Goal: Task Accomplishment & Management: Use online tool/utility

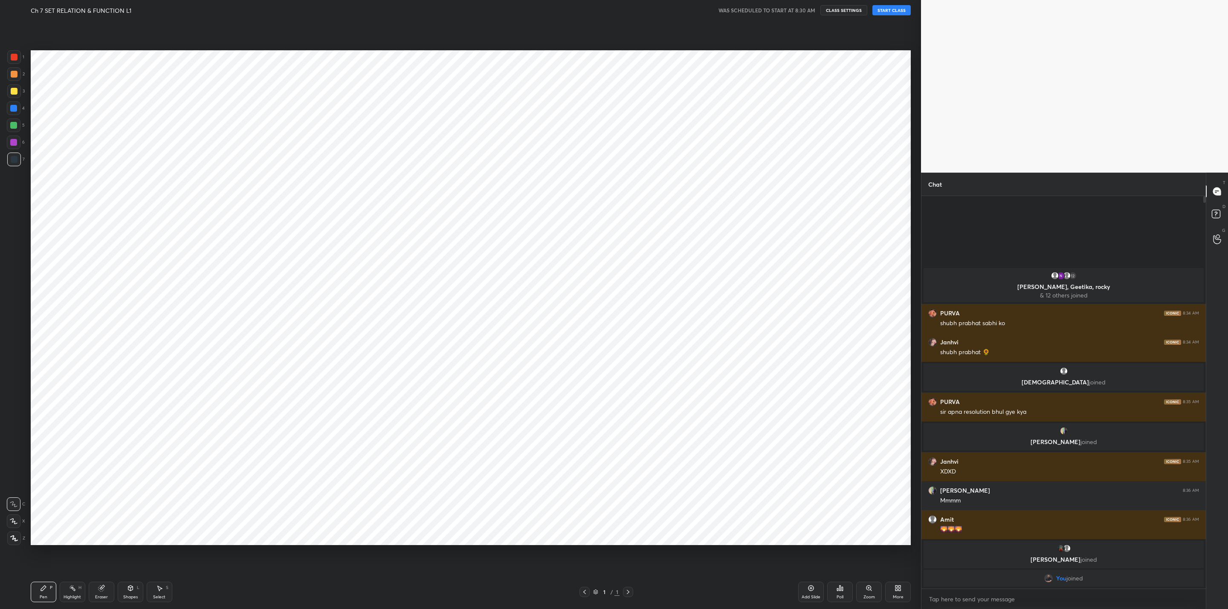
scroll to position [42075, 41744]
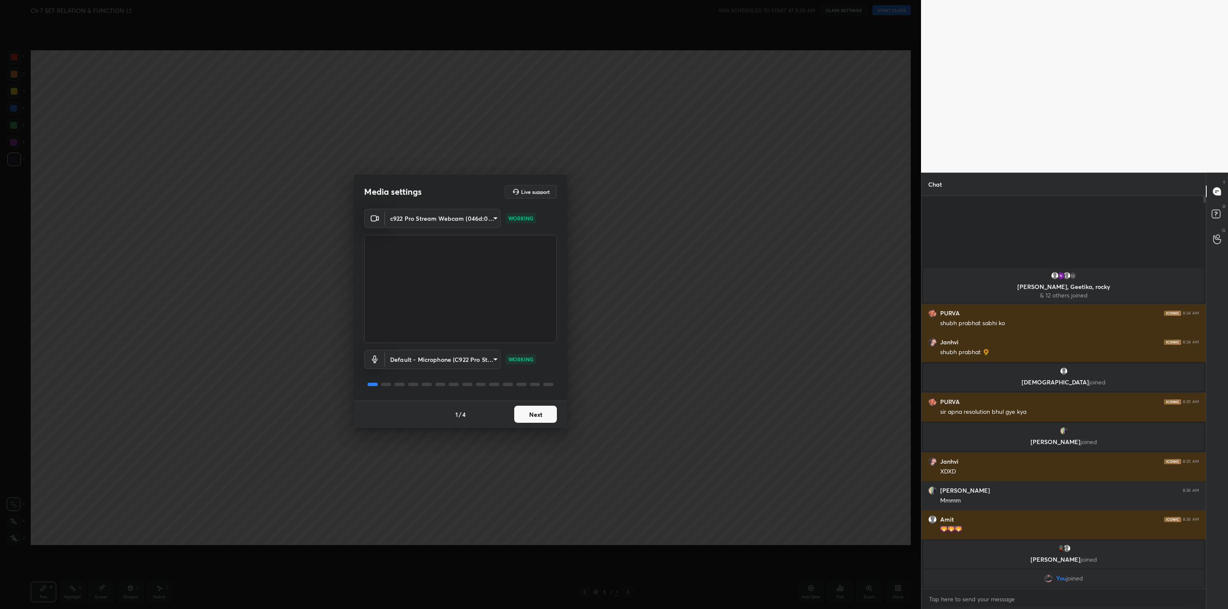
click at [552, 414] on button "Next" at bounding box center [535, 414] width 43 height 17
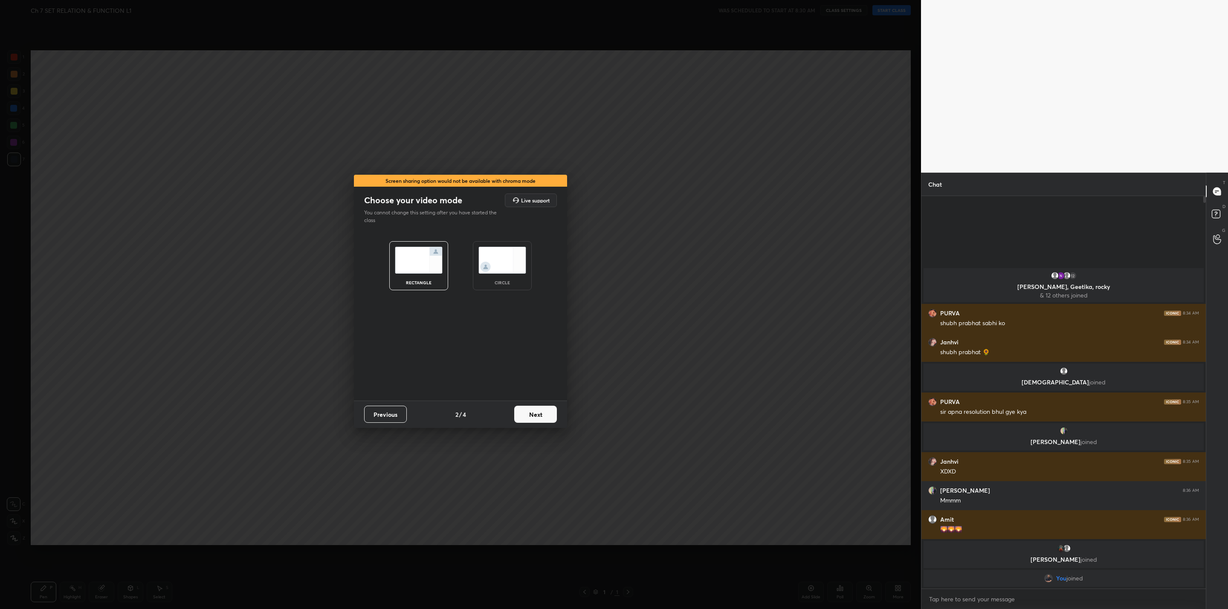
click at [552, 414] on button "Next" at bounding box center [535, 414] width 43 height 17
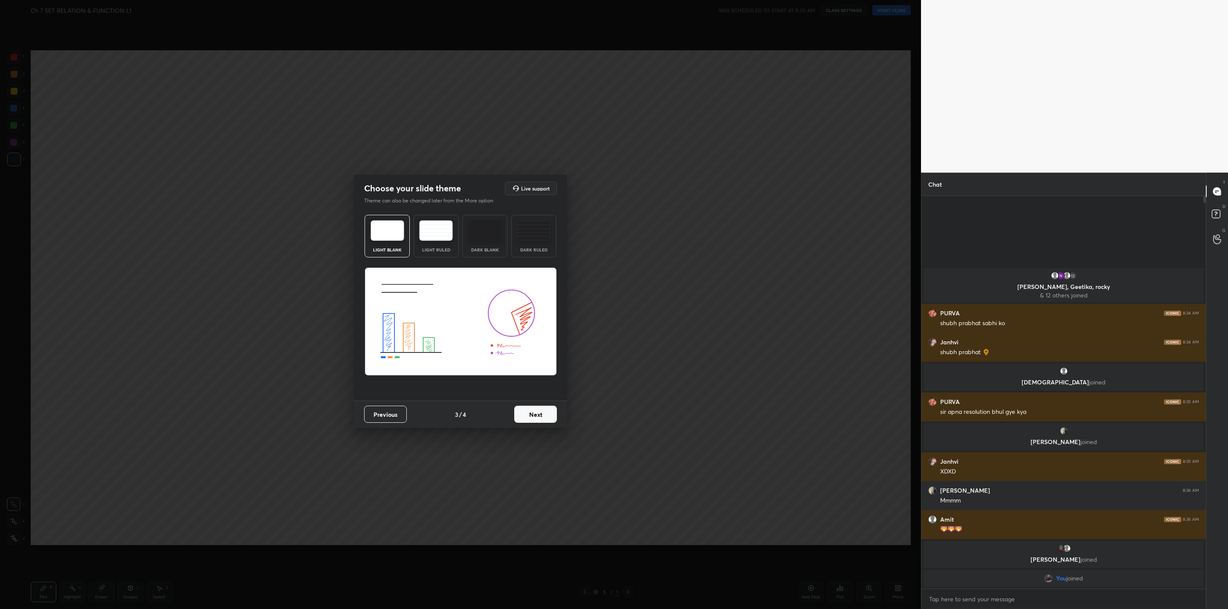
click at [547, 414] on button "Next" at bounding box center [535, 414] width 43 height 17
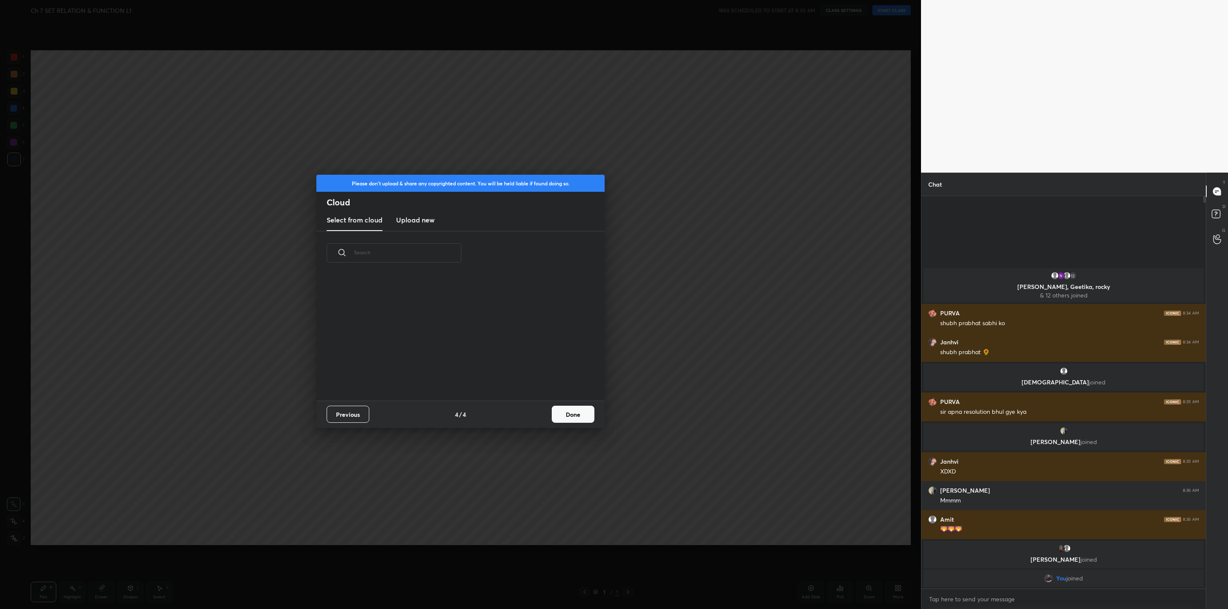
click at [547, 414] on div "Previous 4 / 4 Done" at bounding box center [460, 414] width 288 height 27
click at [563, 419] on button "Done" at bounding box center [573, 414] width 43 height 17
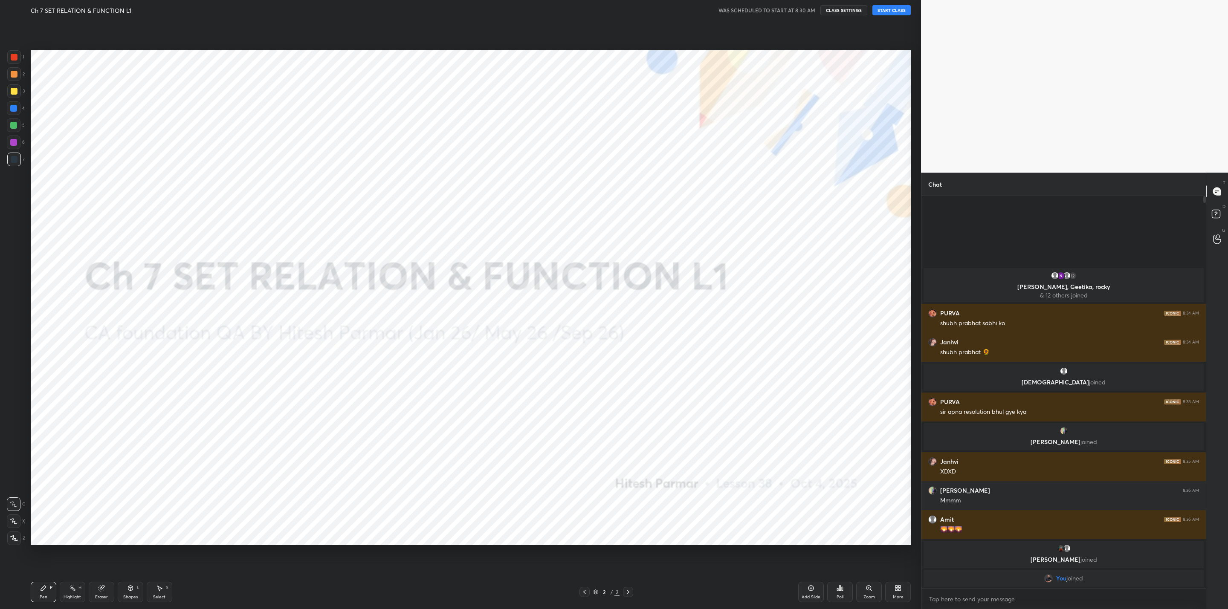
click at [885, 7] on button "START CLASS" at bounding box center [891, 10] width 38 height 10
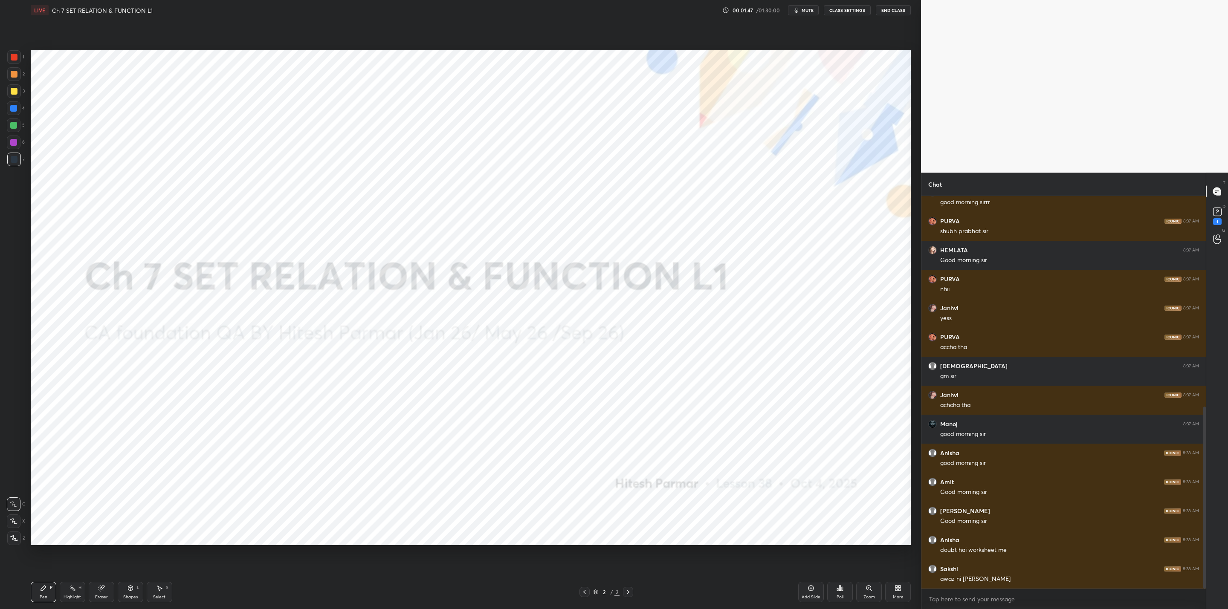
scroll to position [526, 0]
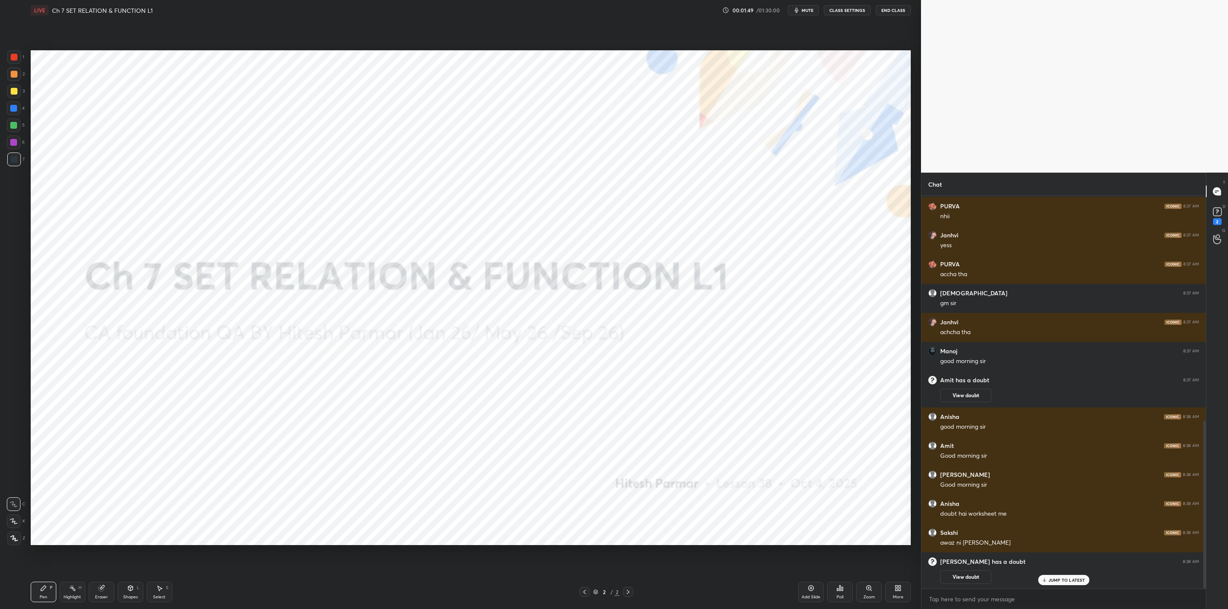
click at [841, 9] on button "CLASS SETTINGS" at bounding box center [847, 10] width 47 height 10
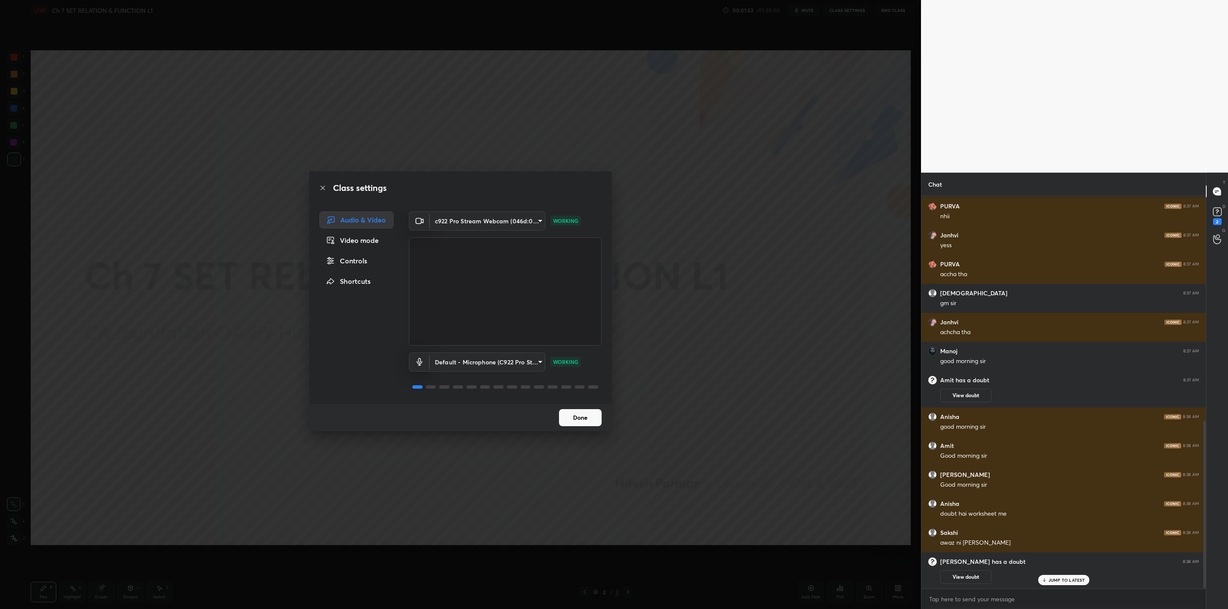
click at [586, 419] on button "Done" at bounding box center [580, 417] width 43 height 17
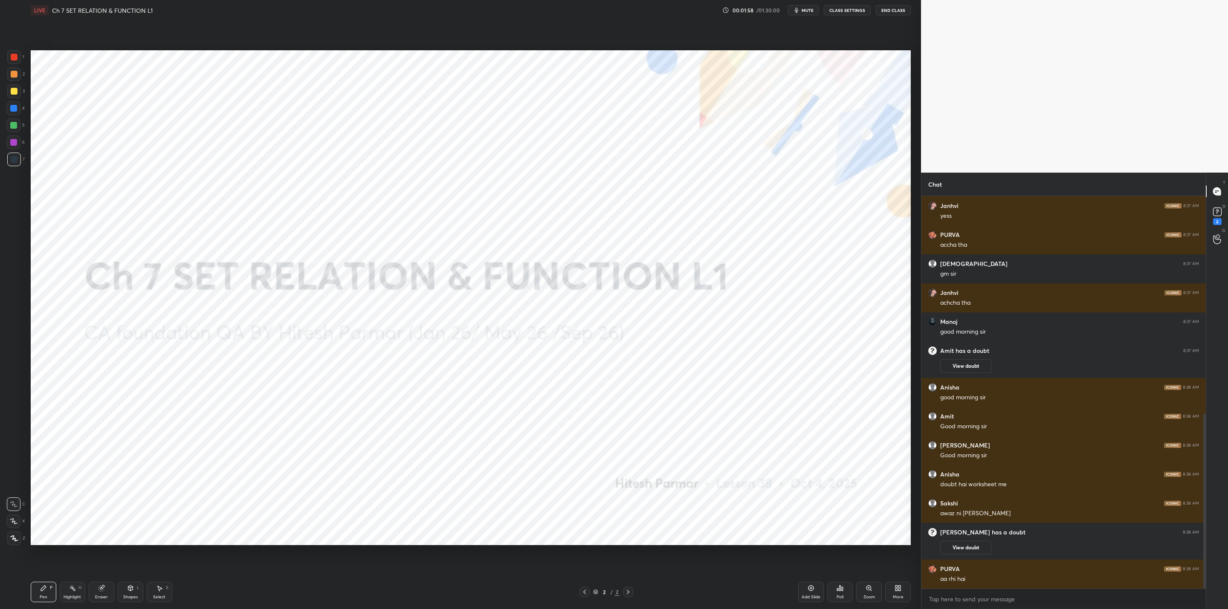
scroll to position [490, 0]
click at [894, 597] on div "More" at bounding box center [898, 597] width 11 height 4
click at [852, 501] on icon at bounding box center [849, 499] width 5 height 5
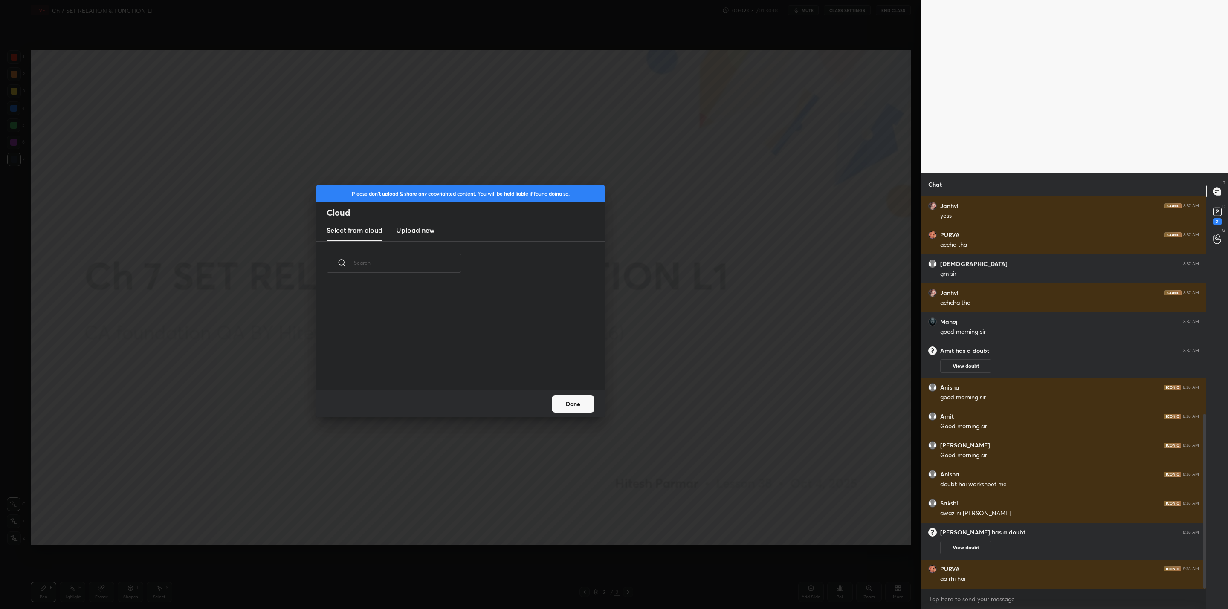
scroll to position [105, 274]
drag, startPoint x: 427, startPoint y: 229, endPoint x: 437, endPoint y: 234, distance: 10.5
click at [431, 229] on h3 "Upload new" at bounding box center [415, 230] width 38 height 10
click at [457, 366] on label "Browse" at bounding box center [461, 366] width 38 height 14
click at [442, 366] on input "Browse" at bounding box center [442, 366] width 0 height 14
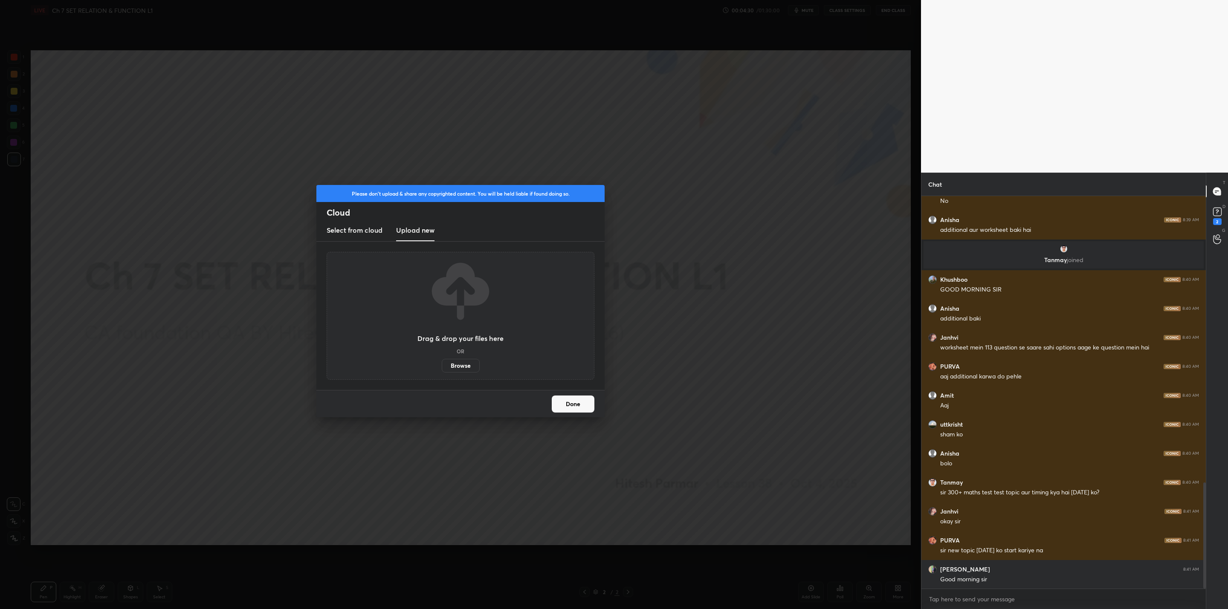
scroll to position [1059, 0]
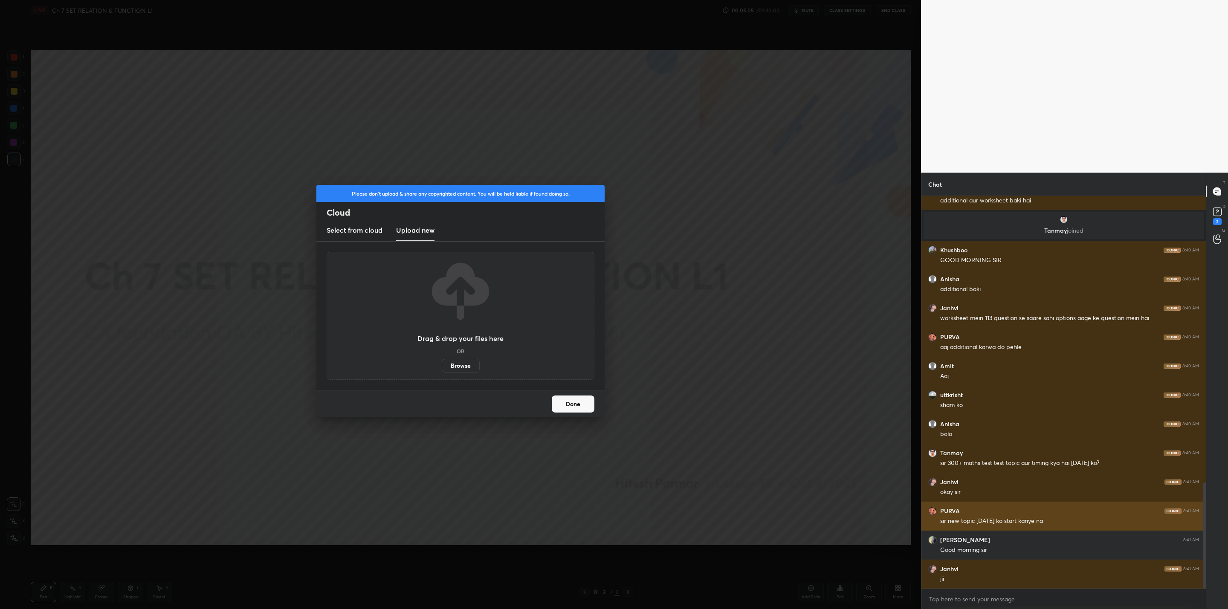
click at [1015, 517] on div "sir new topic [DATE] ko start kariye na" at bounding box center [1069, 521] width 259 height 9
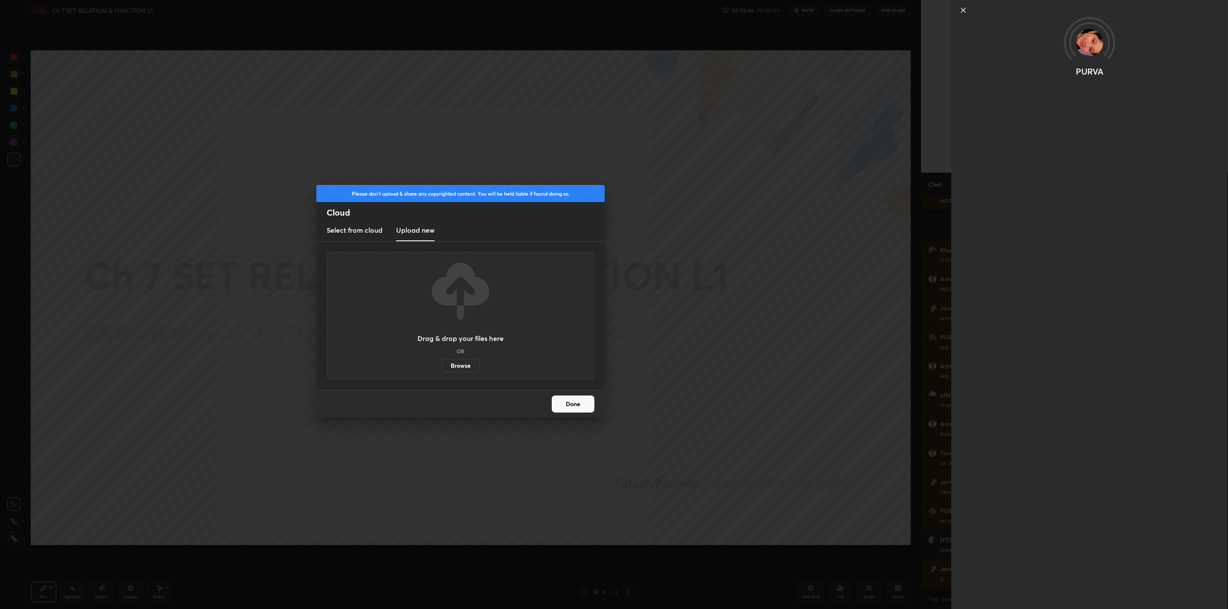
click at [704, 378] on div "Please don't upload & share any copyrighted content. You will be held liable if…" at bounding box center [460, 304] width 921 height 609
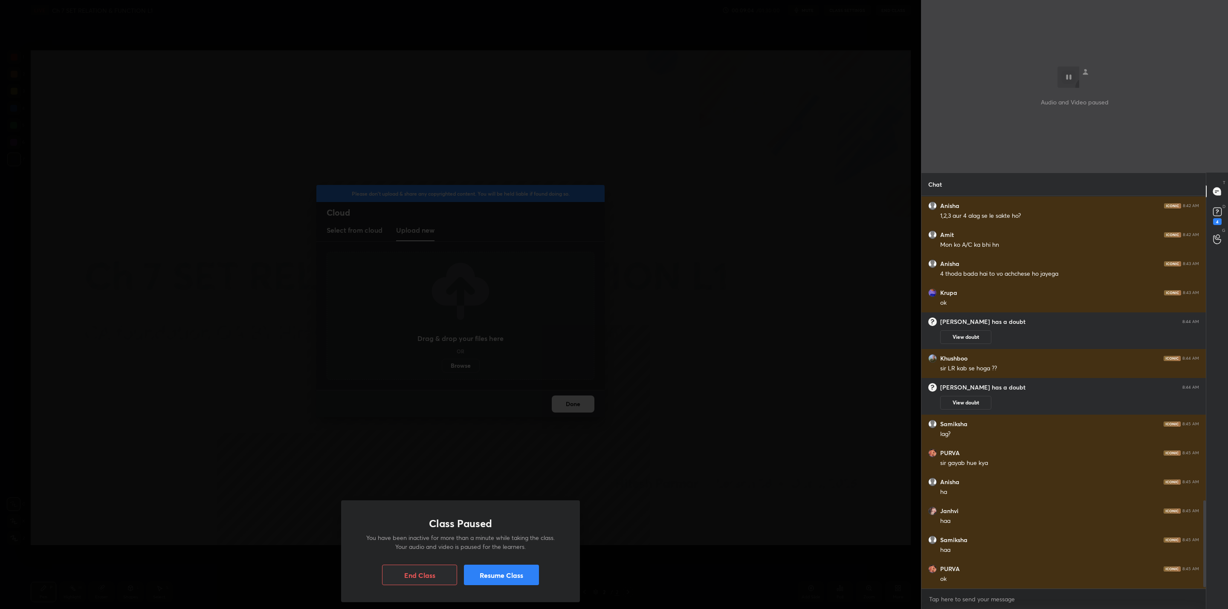
scroll to position [1385, 0]
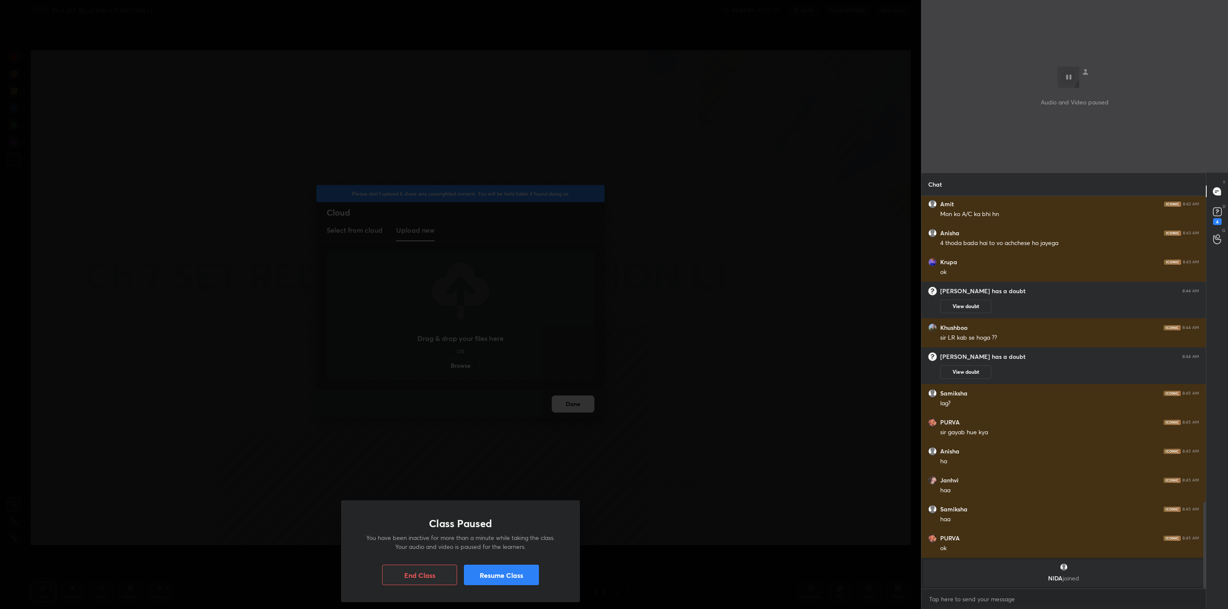
click at [493, 577] on button "Resume Class" at bounding box center [501, 575] width 75 height 20
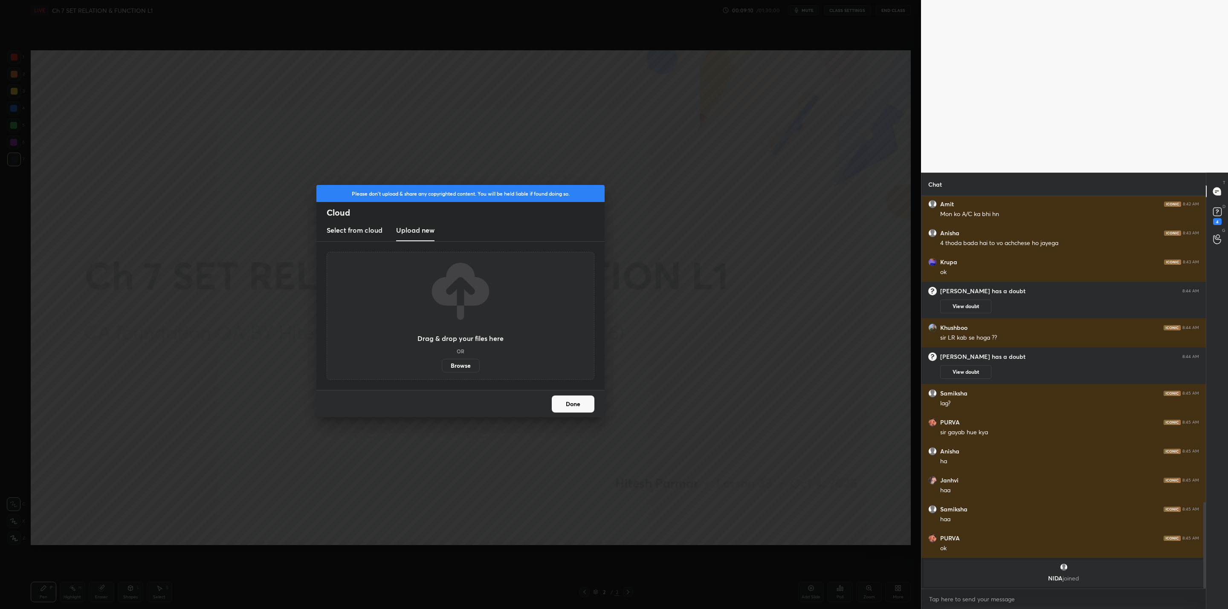
click at [567, 406] on button "Done" at bounding box center [573, 404] width 43 height 17
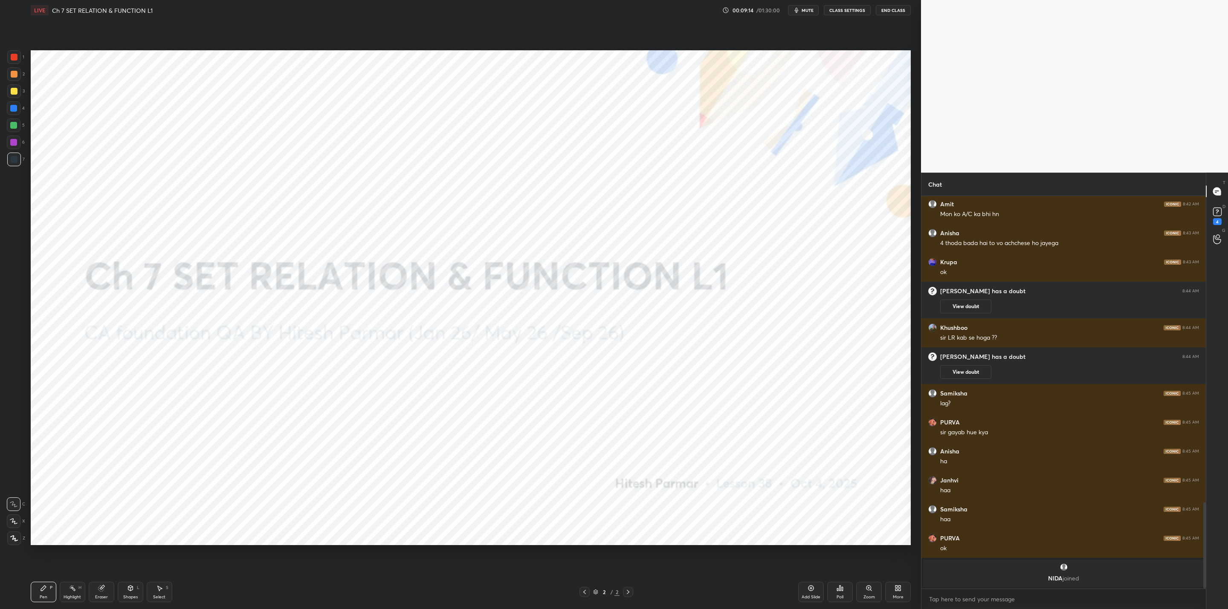
click at [898, 589] on icon at bounding box center [899, 590] width 2 height 2
click at [850, 499] on icon at bounding box center [849, 499] width 5 height 5
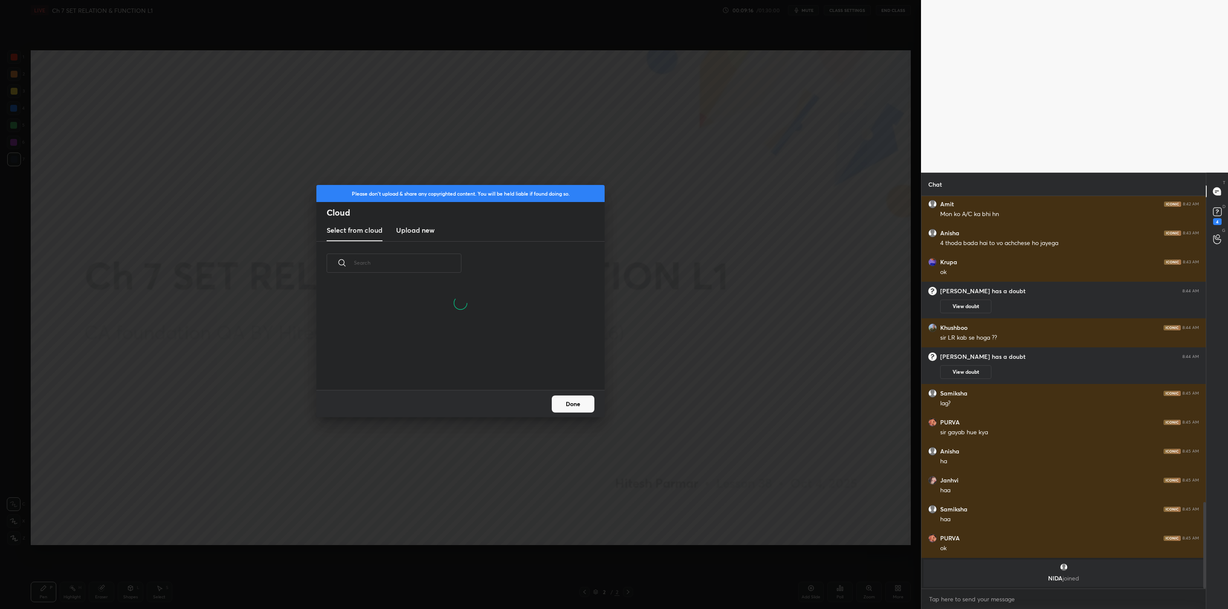
scroll to position [64, 274]
drag, startPoint x: 406, startPoint y: 227, endPoint x: 419, endPoint y: 238, distance: 16.9
click at [407, 226] on h3 "Upload new" at bounding box center [415, 230] width 38 height 10
click at [467, 364] on label "Browse" at bounding box center [461, 366] width 38 height 14
click at [442, 364] on input "Browse" at bounding box center [442, 366] width 0 height 14
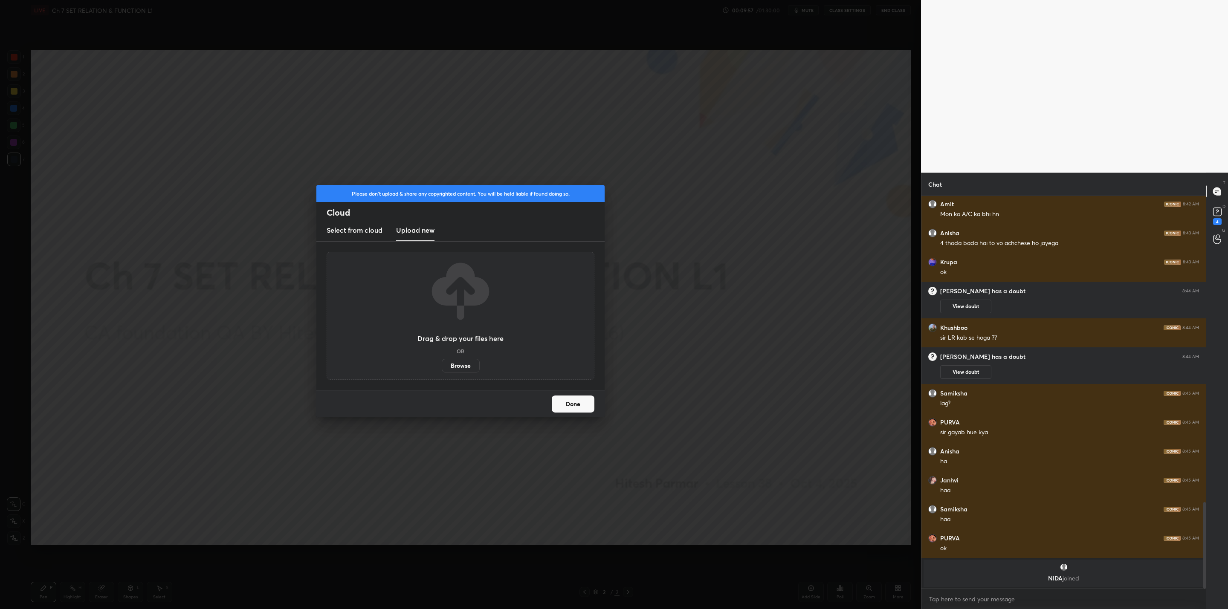
click at [456, 362] on label "Browse" at bounding box center [461, 366] width 38 height 14
click at [442, 362] on input "Browse" at bounding box center [442, 366] width 0 height 14
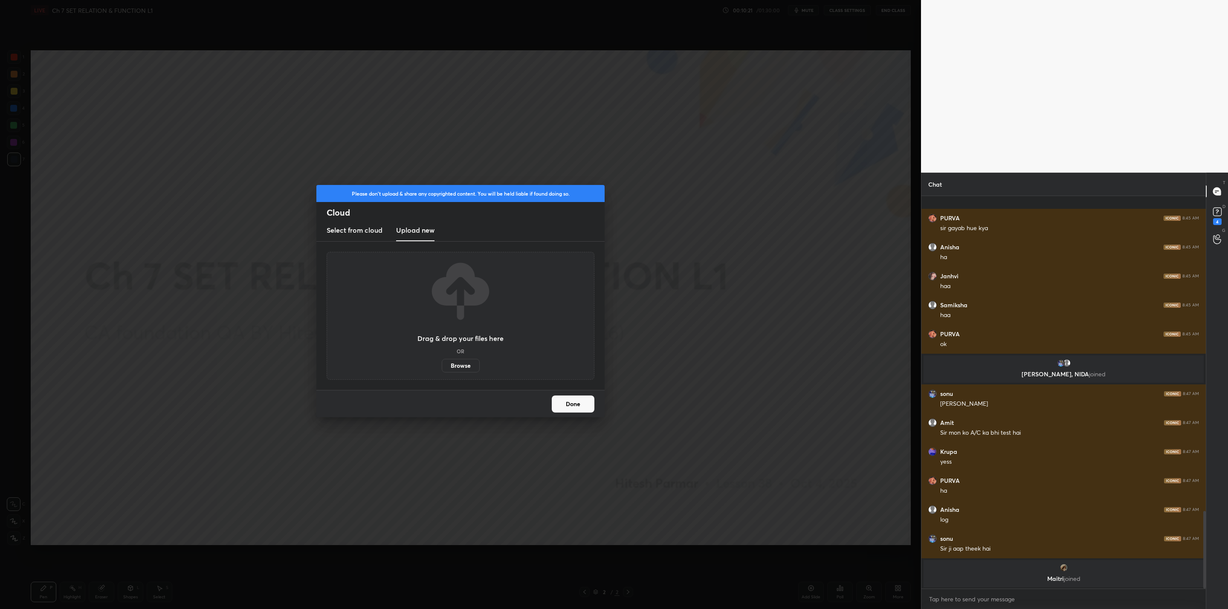
scroll to position [1592, 0]
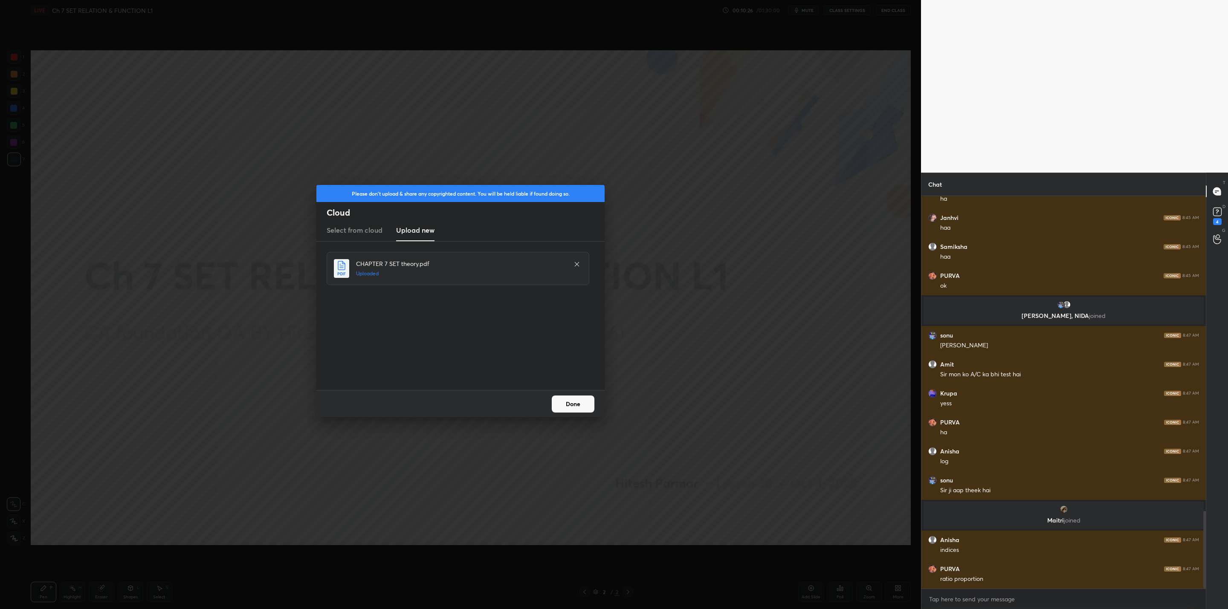
click at [572, 406] on button "Done" at bounding box center [573, 404] width 43 height 17
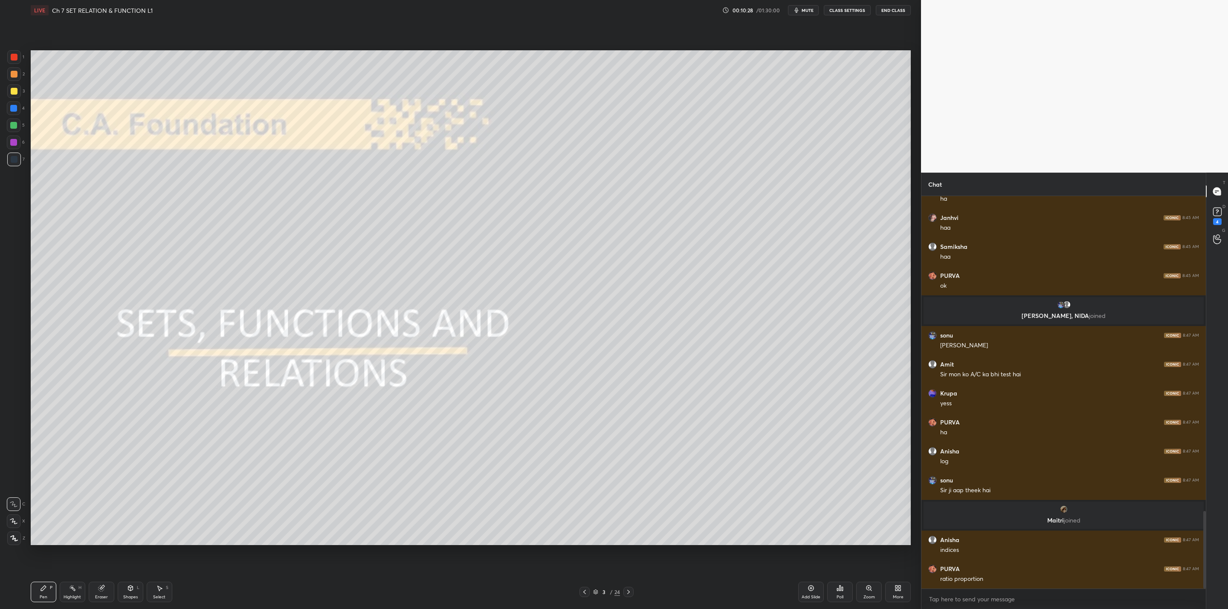
click at [583, 590] on icon at bounding box center [584, 592] width 7 height 7
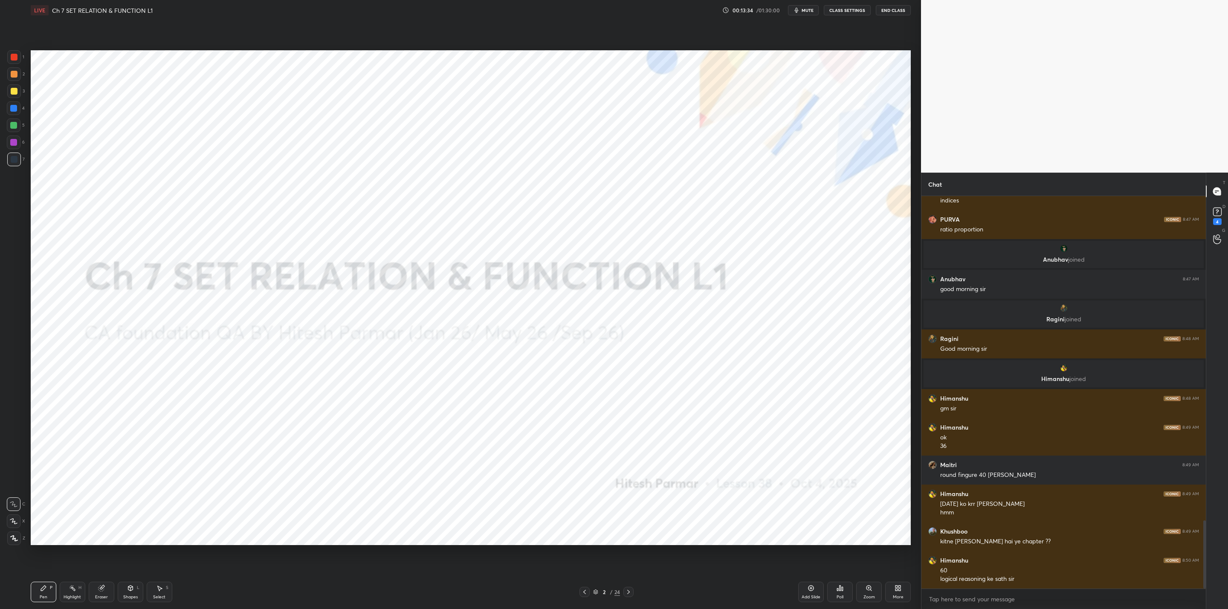
scroll to position [1871, 0]
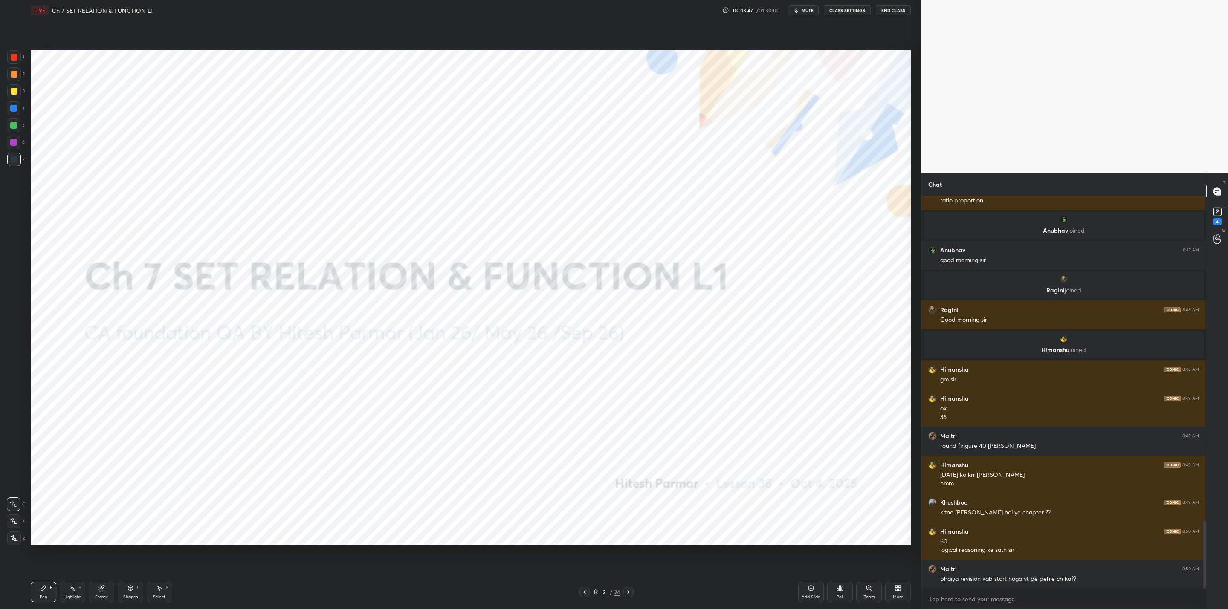
drag, startPoint x: 625, startPoint y: 593, endPoint x: 636, endPoint y: 595, distance: 10.4
click at [623, 593] on div at bounding box center [628, 592] width 10 height 10
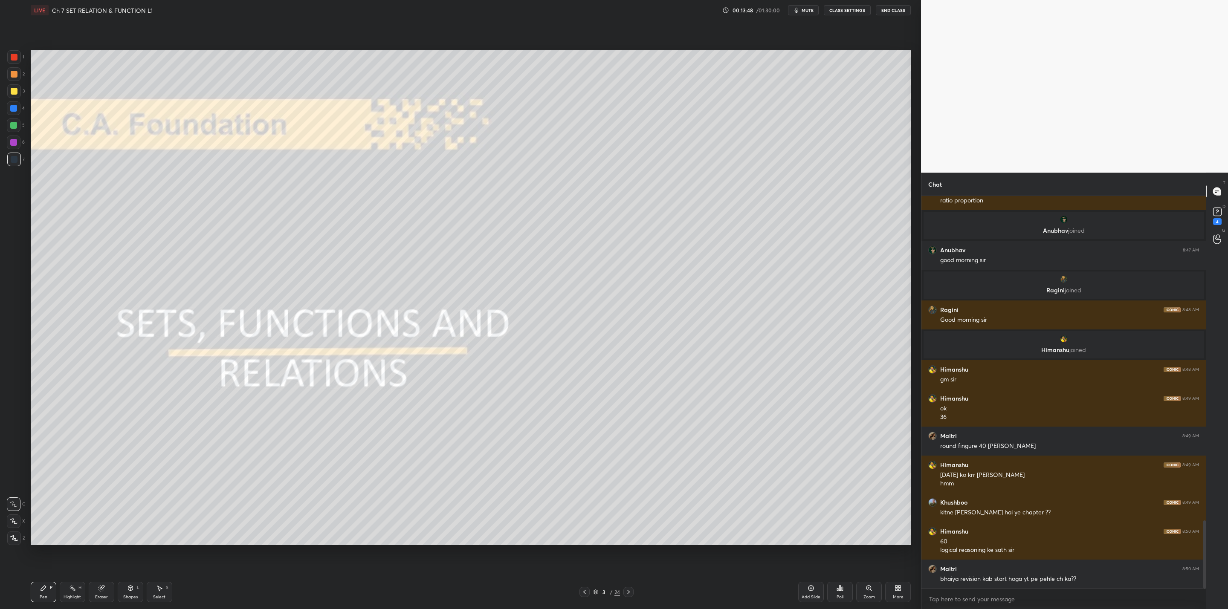
drag, startPoint x: 627, startPoint y: 589, endPoint x: 631, endPoint y: 591, distance: 5.0
click at [631, 592] on icon at bounding box center [628, 592] width 7 height 7
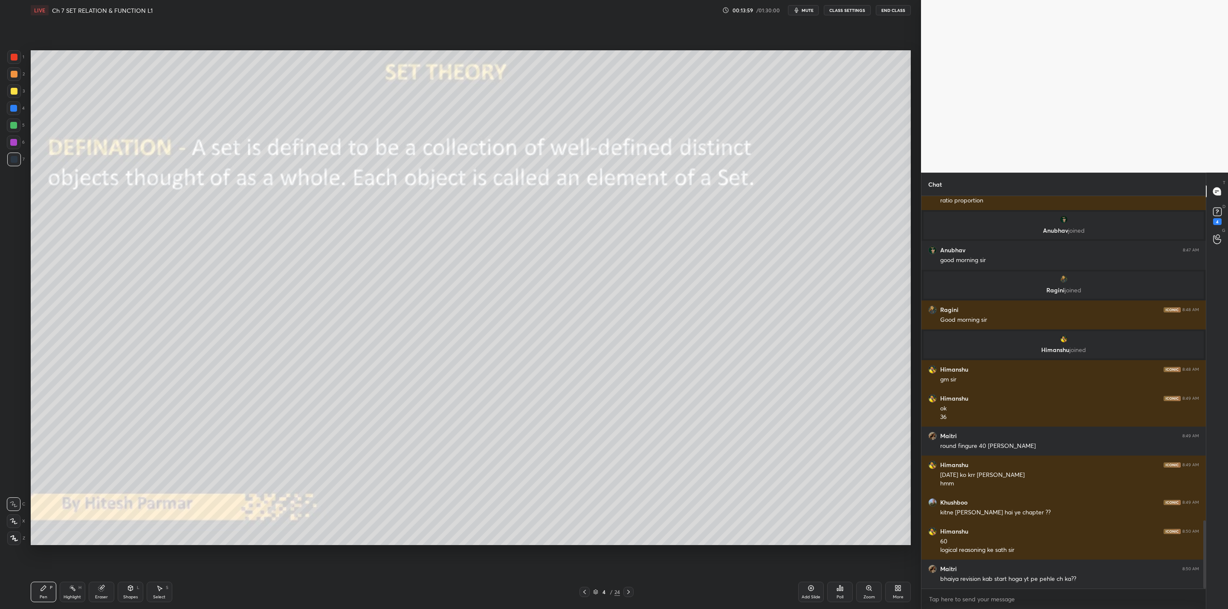
scroll to position [1902, 0]
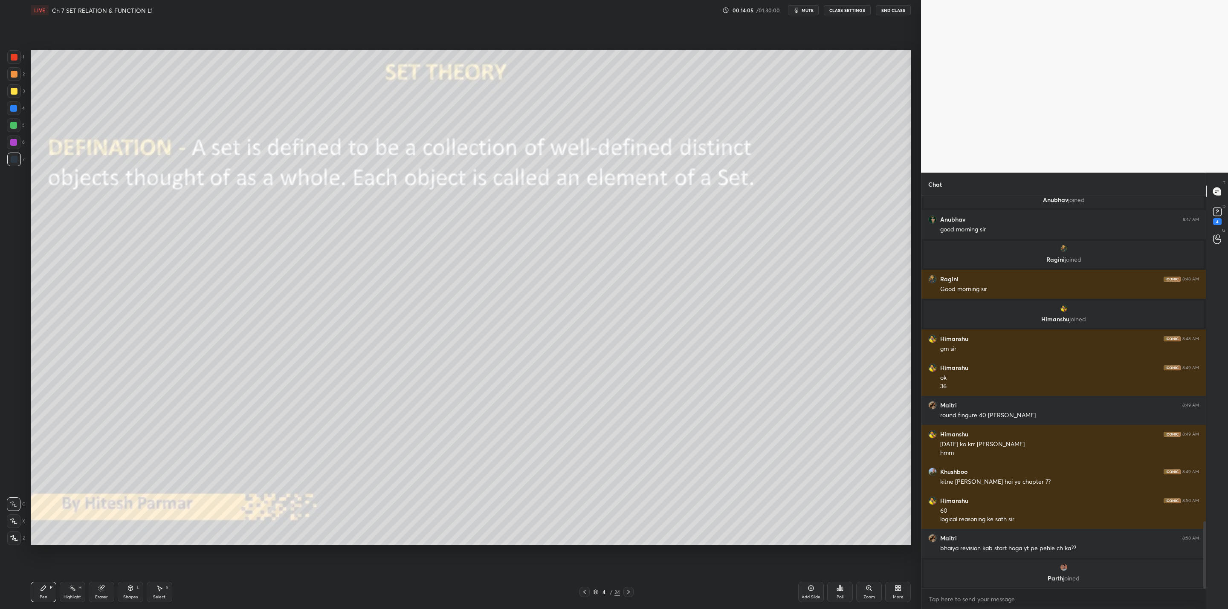
drag, startPoint x: 10, startPoint y: 93, endPoint x: 27, endPoint y: 91, distance: 17.1
click at [12, 93] on div at bounding box center [14, 91] width 7 height 7
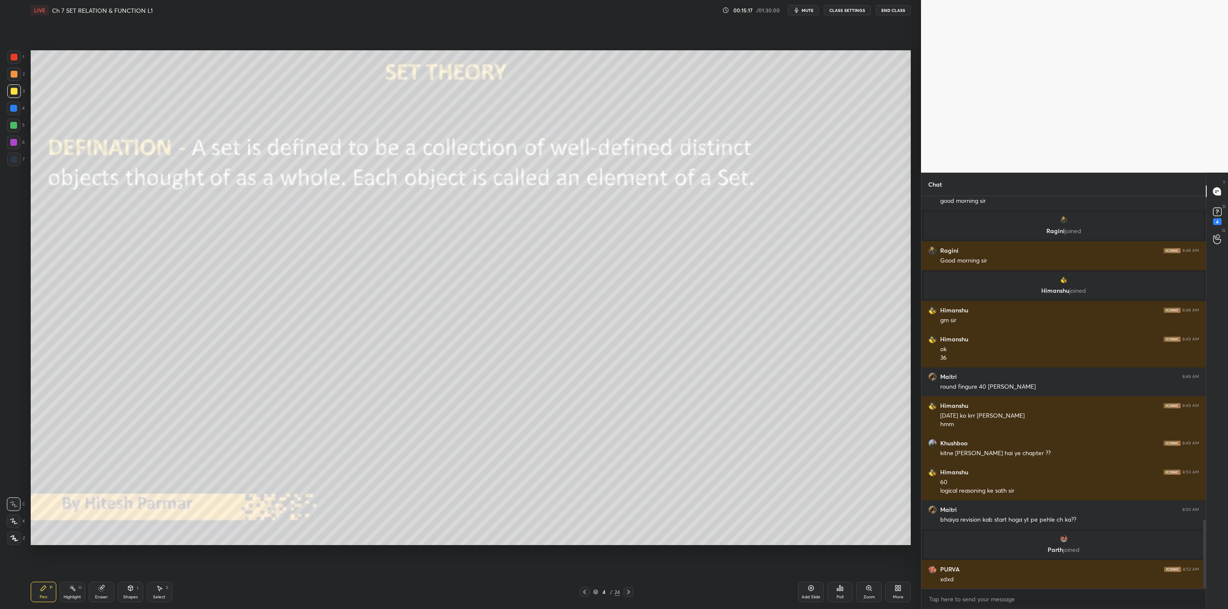
scroll to position [1868, 0]
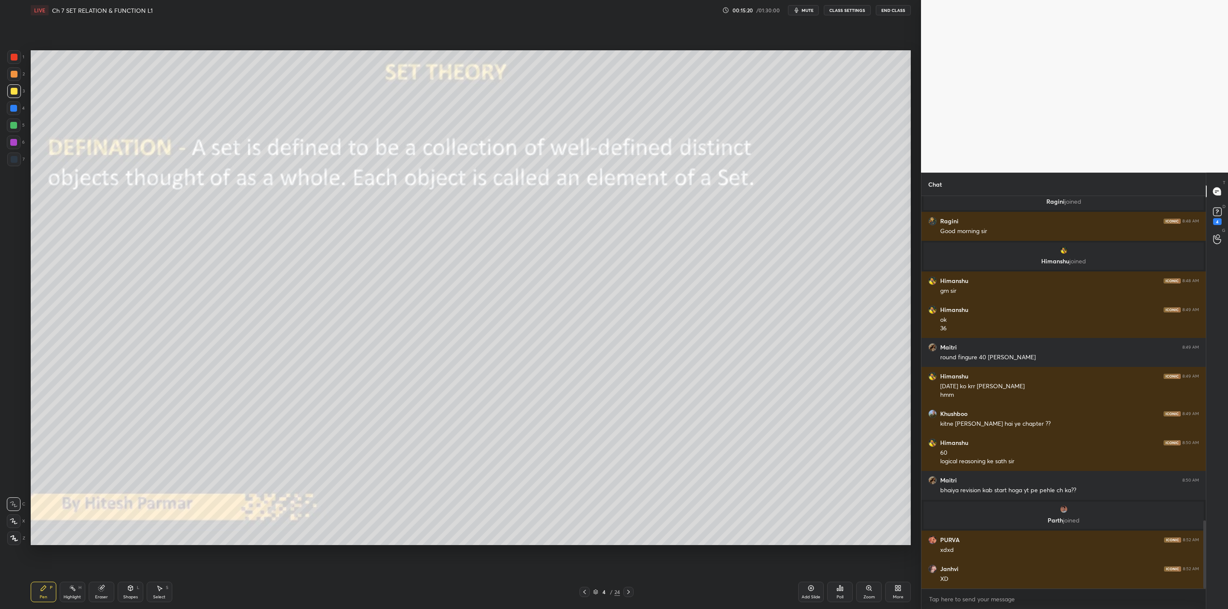
drag, startPoint x: 13, startPoint y: 109, endPoint x: 28, endPoint y: 113, distance: 15.9
click at [15, 110] on div at bounding box center [13, 108] width 7 height 7
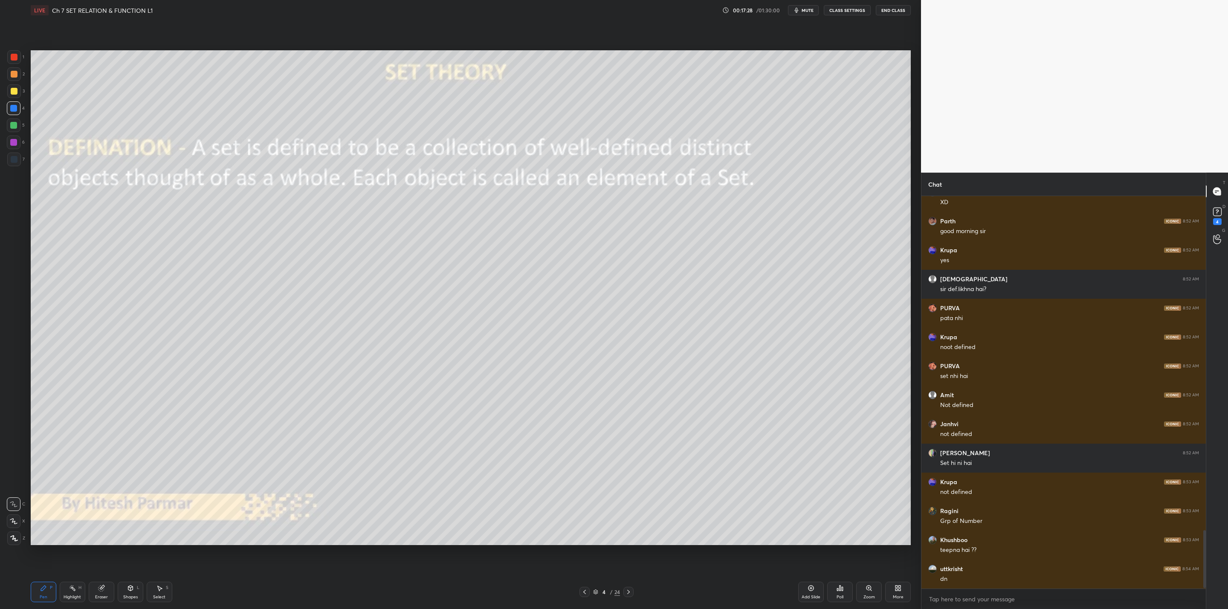
scroll to position [2273, 0]
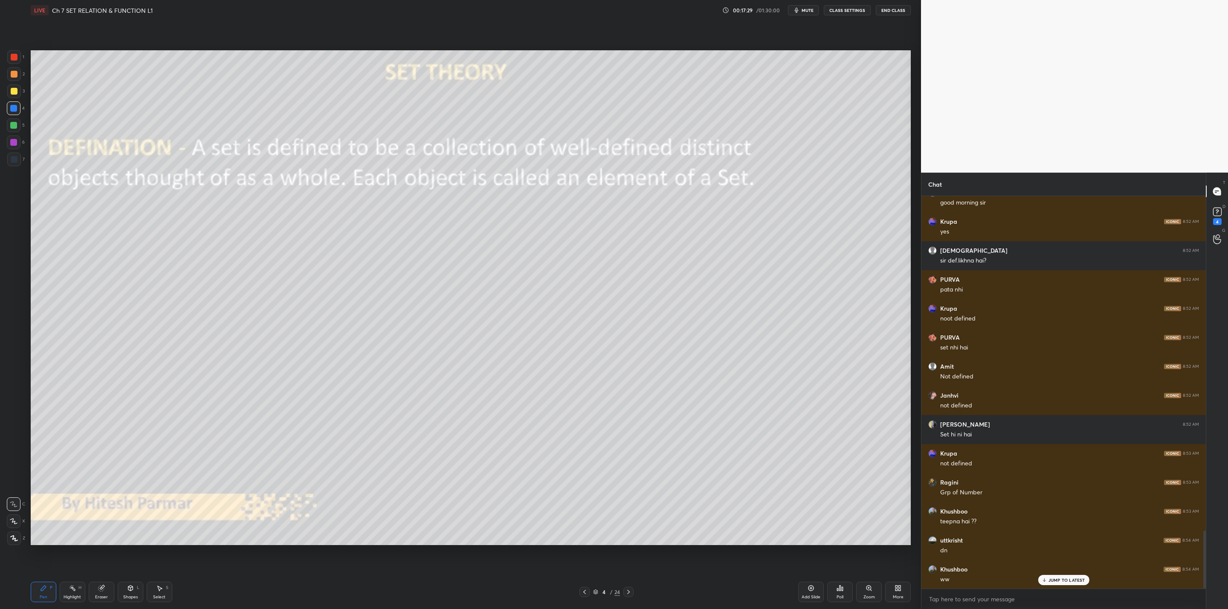
drag, startPoint x: 98, startPoint y: 590, endPoint x: 114, endPoint y: 585, distance: 16.2
click at [99, 590] on div "Eraser" at bounding box center [102, 592] width 26 height 20
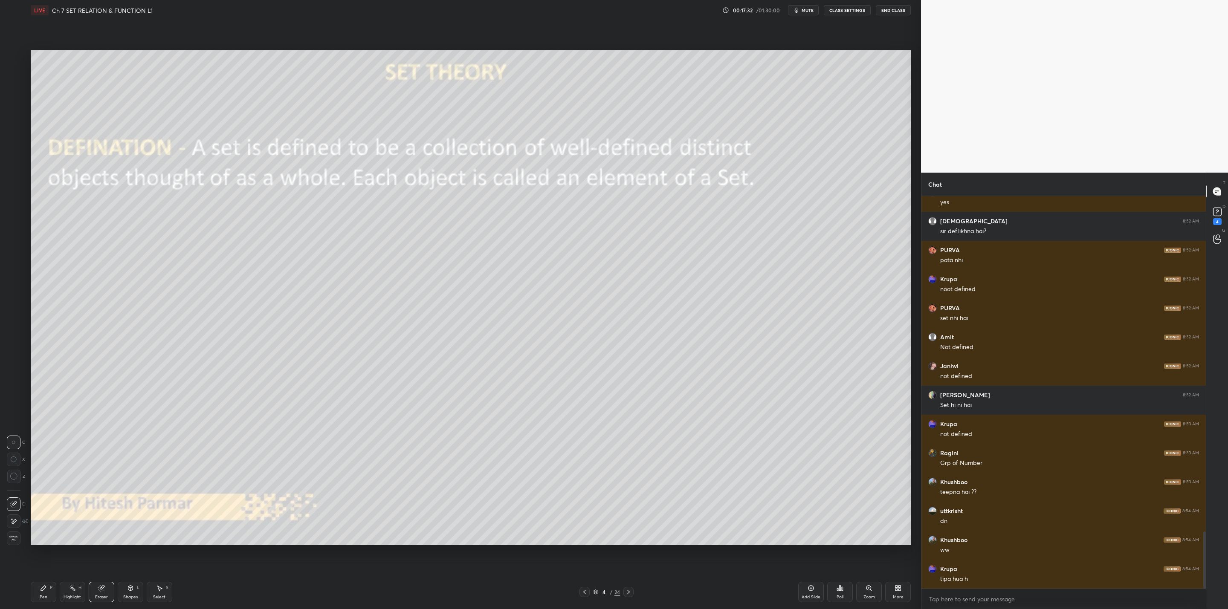
drag, startPoint x: 40, startPoint y: 591, endPoint x: 61, endPoint y: 556, distance: 41.2
click at [40, 590] on icon at bounding box center [43, 588] width 7 height 7
drag, startPoint x: 12, startPoint y: 127, endPoint x: 29, endPoint y: 135, distance: 19.1
click at [13, 126] on div at bounding box center [13, 125] width 7 height 7
drag, startPoint x: 107, startPoint y: 589, endPoint x: 137, endPoint y: 579, distance: 31.3
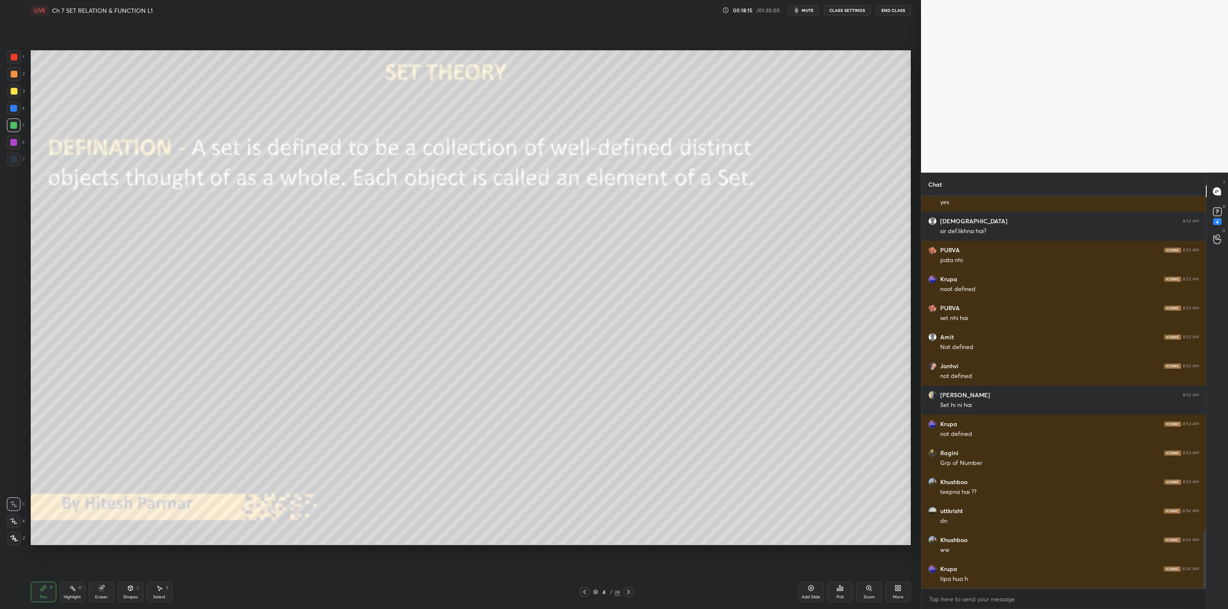
click at [113, 590] on div "Eraser" at bounding box center [102, 592] width 26 height 20
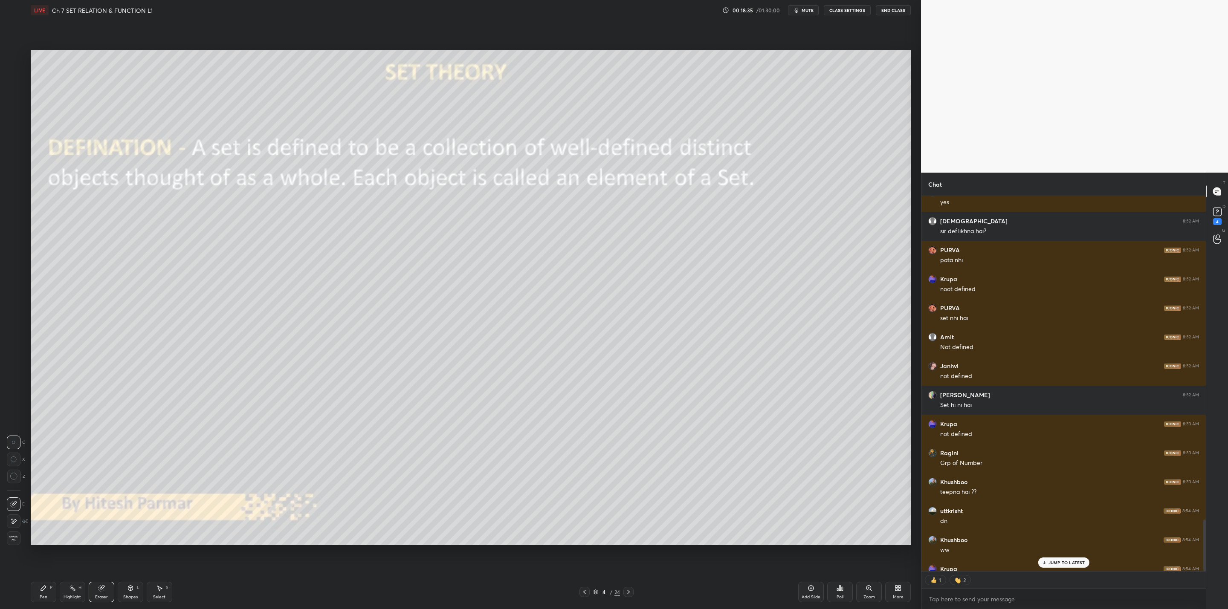
scroll to position [2349, 0]
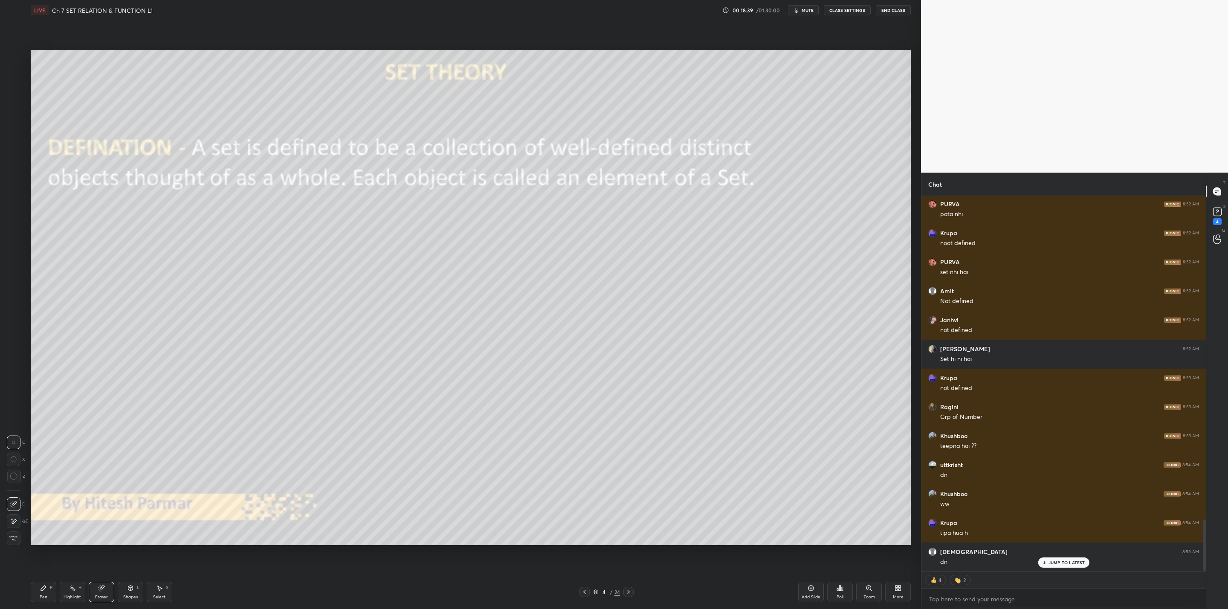
drag, startPoint x: 41, startPoint y: 596, endPoint x: 48, endPoint y: 592, distance: 7.7
click at [42, 596] on div "Pen" at bounding box center [44, 597] width 8 height 4
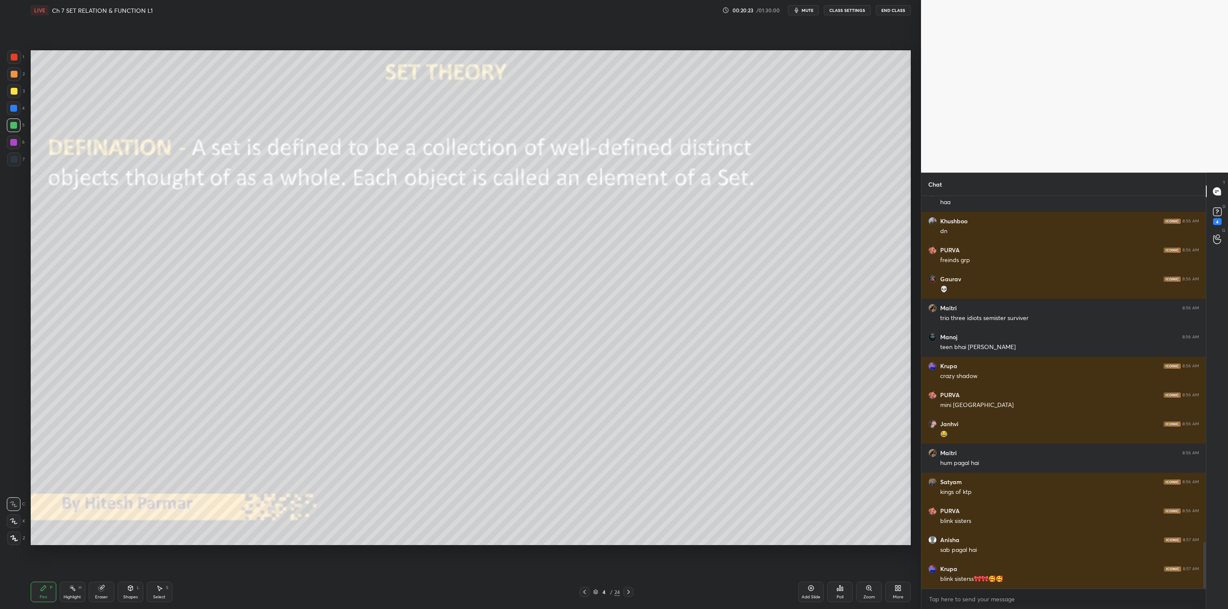
scroll to position [2948, 0]
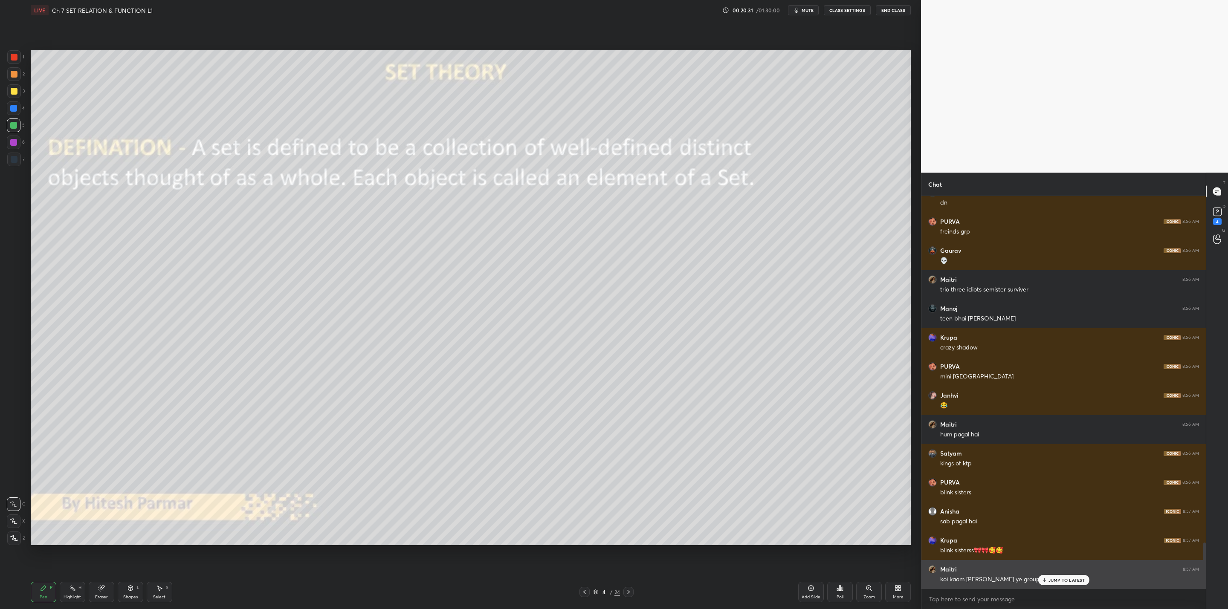
click at [1043, 578] on icon at bounding box center [1044, 580] width 6 height 5
click at [628, 592] on icon at bounding box center [628, 592] width 7 height 7
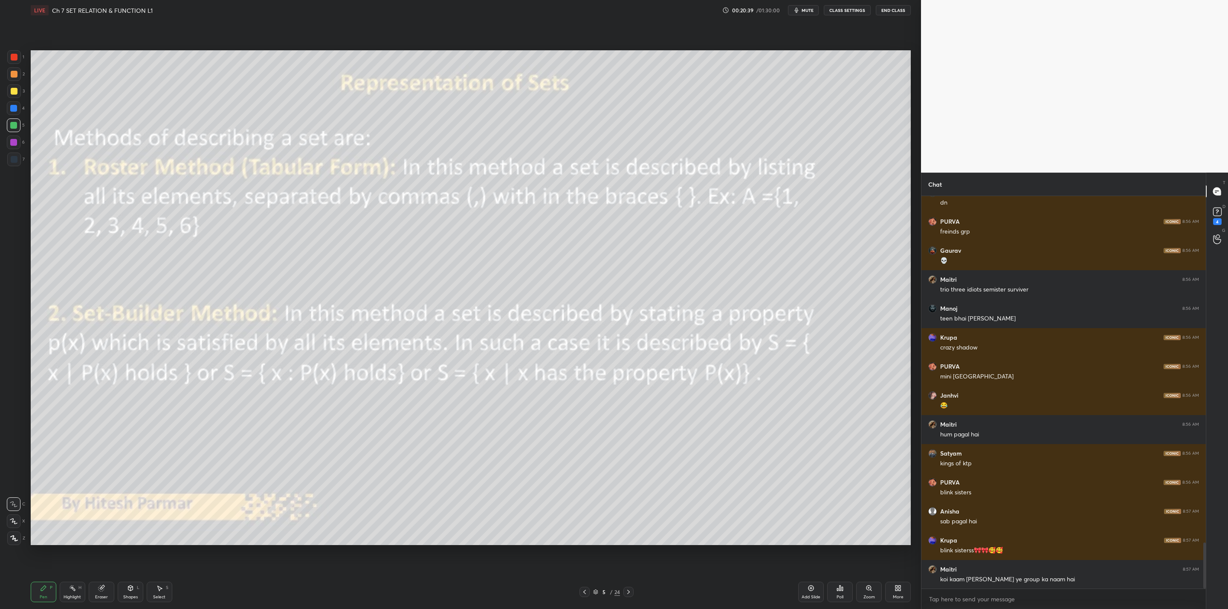
click at [584, 592] on icon at bounding box center [584, 592] width 7 height 7
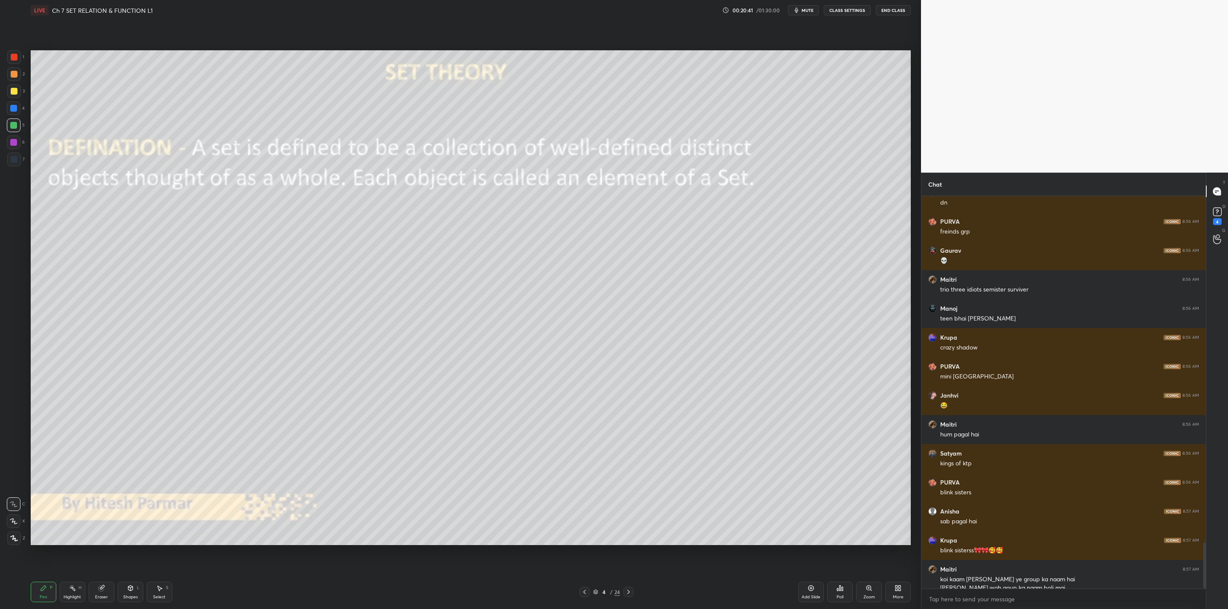
scroll to position [2957, 0]
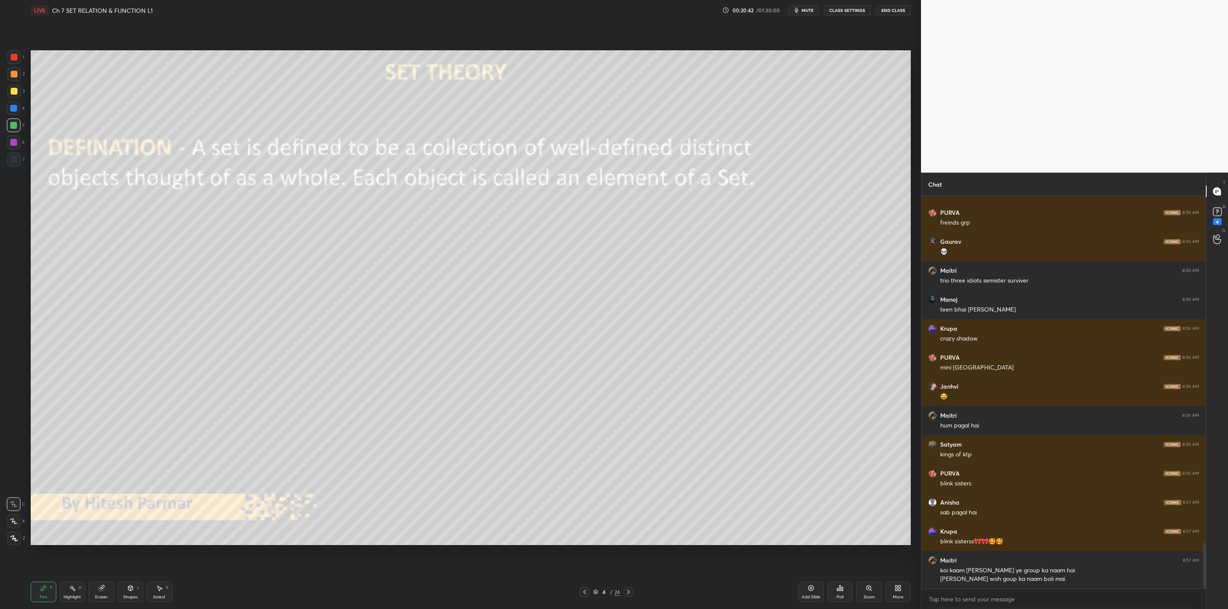
click at [631, 590] on icon at bounding box center [628, 592] width 7 height 7
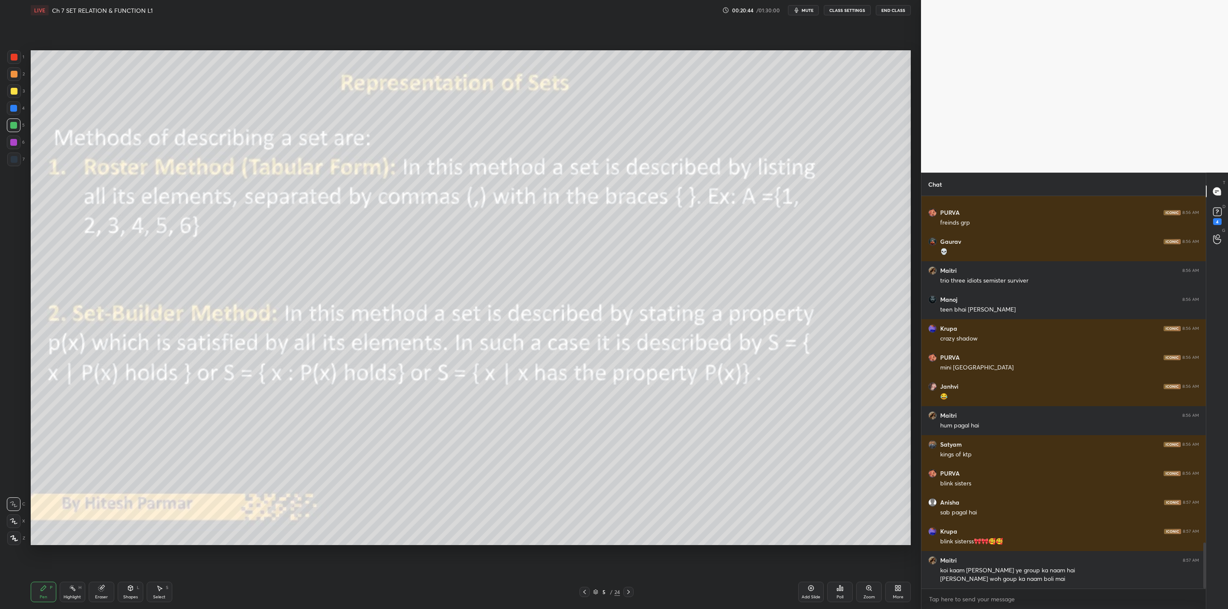
click at [582, 591] on icon at bounding box center [584, 592] width 7 height 7
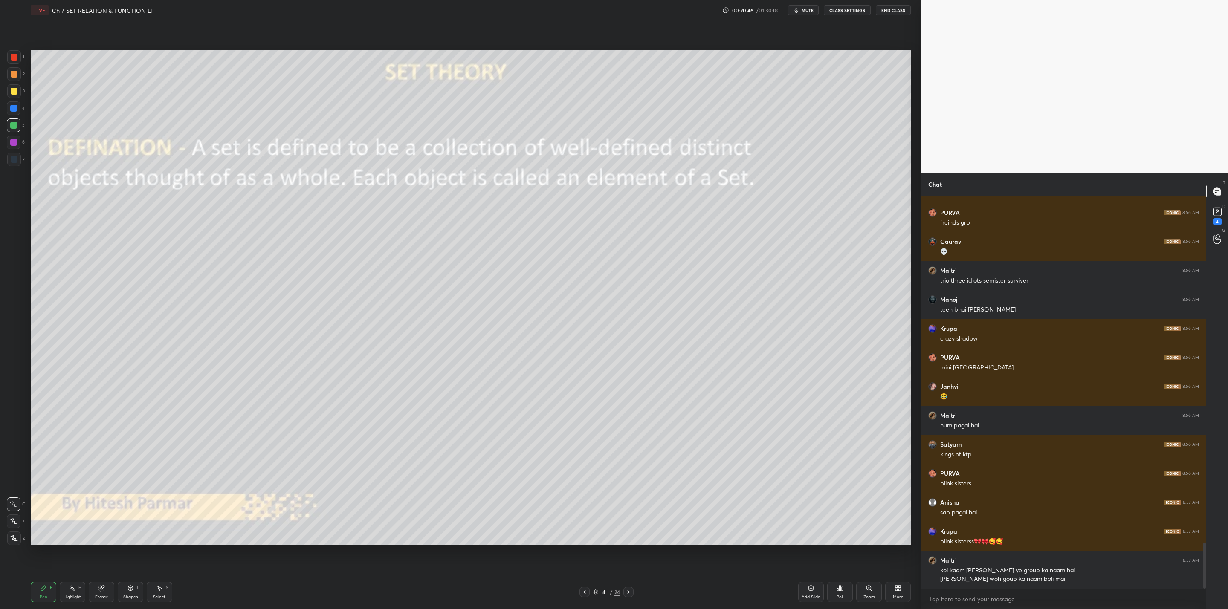
drag, startPoint x: 808, startPoint y: 595, endPoint x: 806, endPoint y: 581, distance: 14.3
click at [809, 595] on div "Add Slide" at bounding box center [810, 597] width 19 height 4
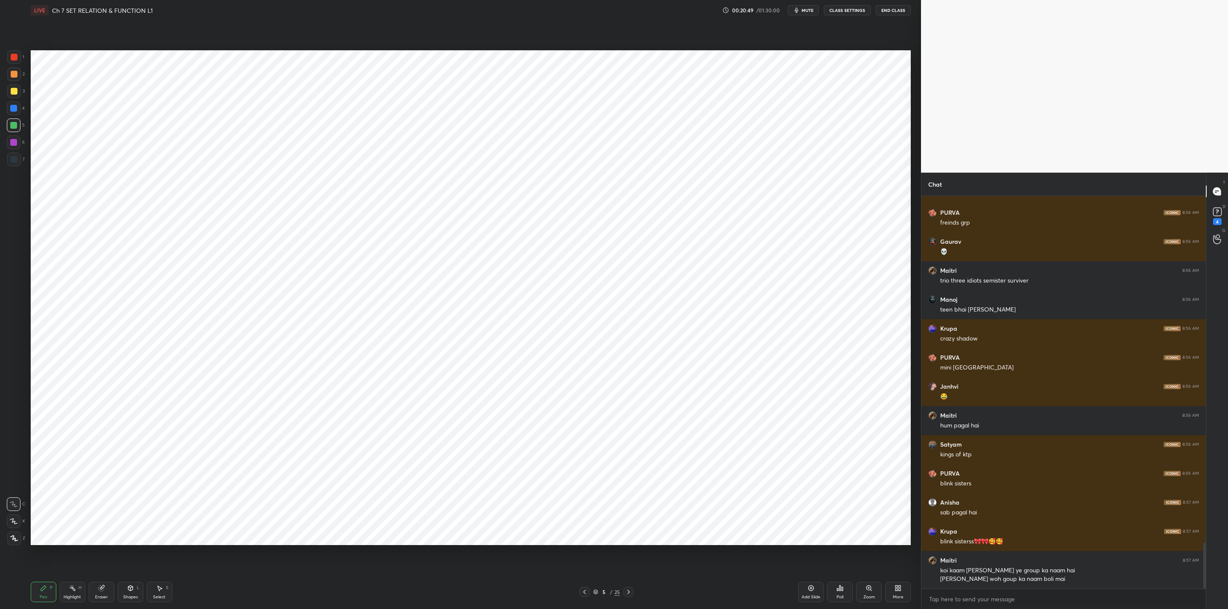
click at [893, 599] on div "More" at bounding box center [898, 592] width 26 height 20
click at [850, 527] on div "Slide theme" at bounding box center [850, 527] width 34 height 20
click at [888, 525] on rect at bounding box center [887, 523] width 6 height 3
click at [885, 548] on rect at bounding box center [887, 547] width 6 height 3
click at [902, 590] on div at bounding box center [614, 304] width 1228 height 609
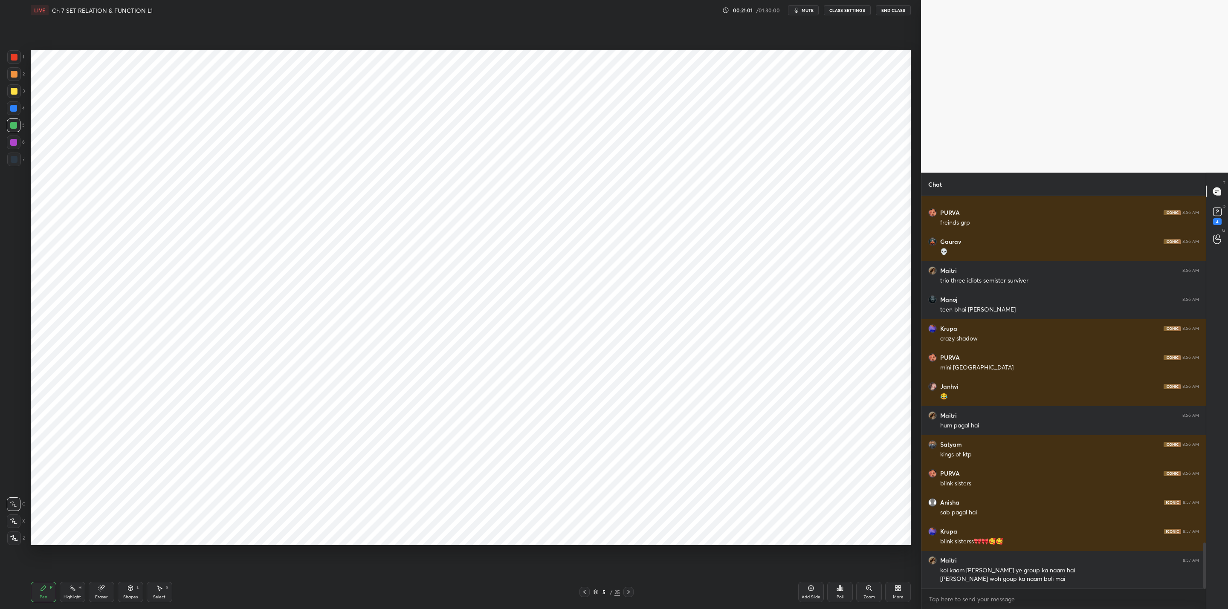
scroll to position [2986, 0]
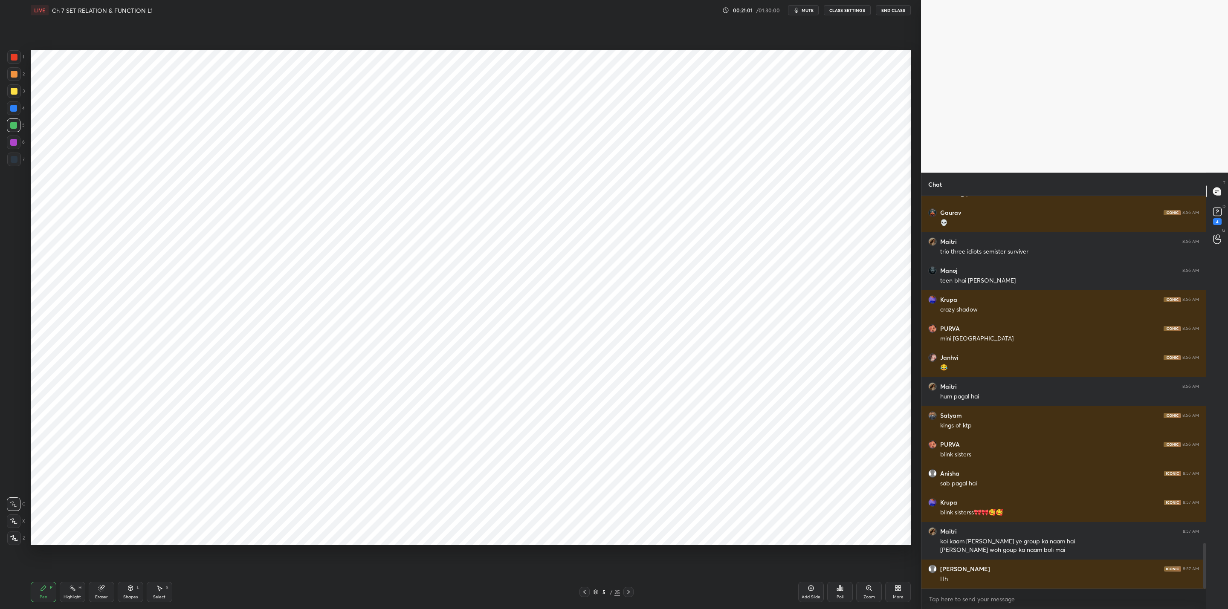
click at [897, 590] on icon at bounding box center [896, 590] width 2 height 2
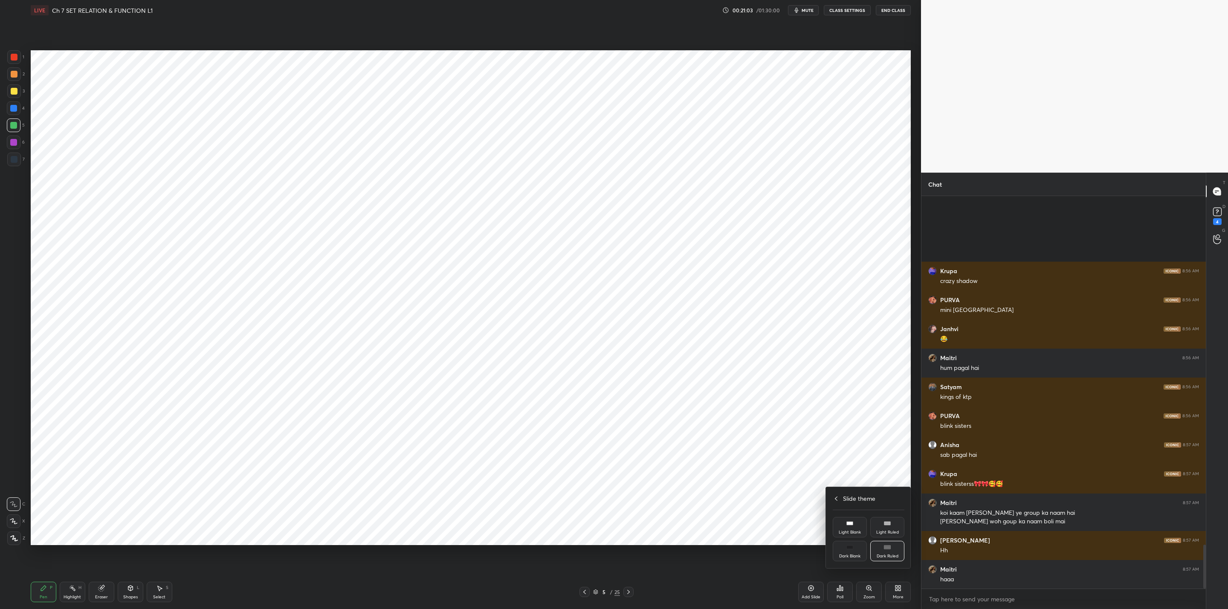
scroll to position [3131, 0]
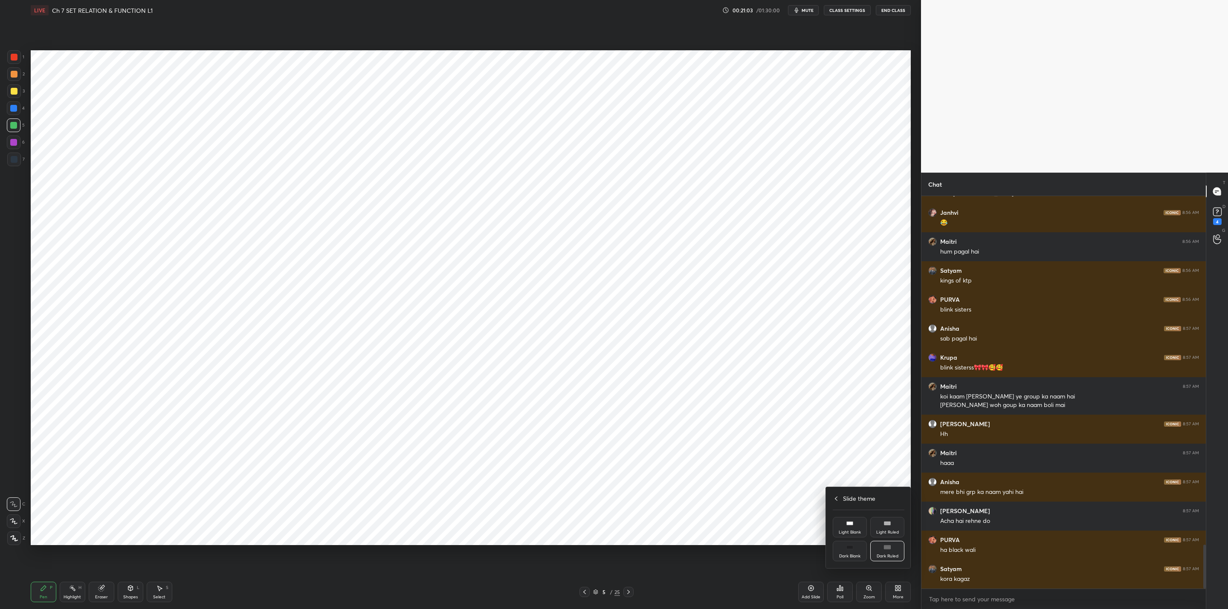
drag, startPoint x: 810, startPoint y: 587, endPoint x: 805, endPoint y: 589, distance: 4.9
click at [805, 589] on div at bounding box center [614, 304] width 1228 height 609
click at [813, 589] on icon at bounding box center [810, 588] width 7 height 7
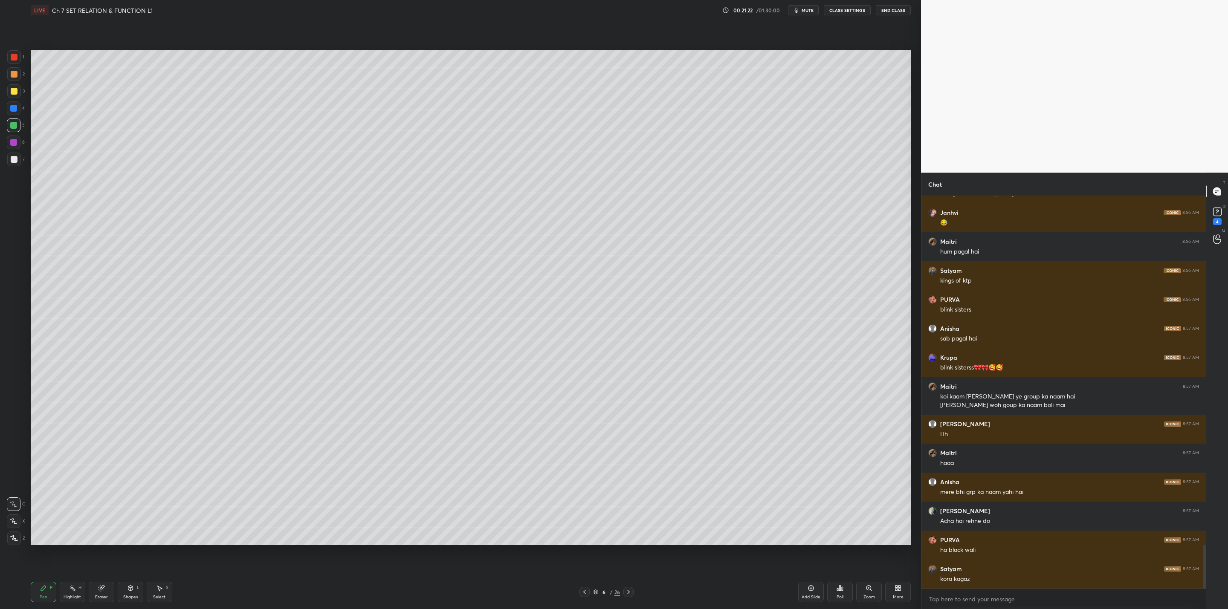
click at [584, 595] on icon at bounding box center [584, 592] width 7 height 7
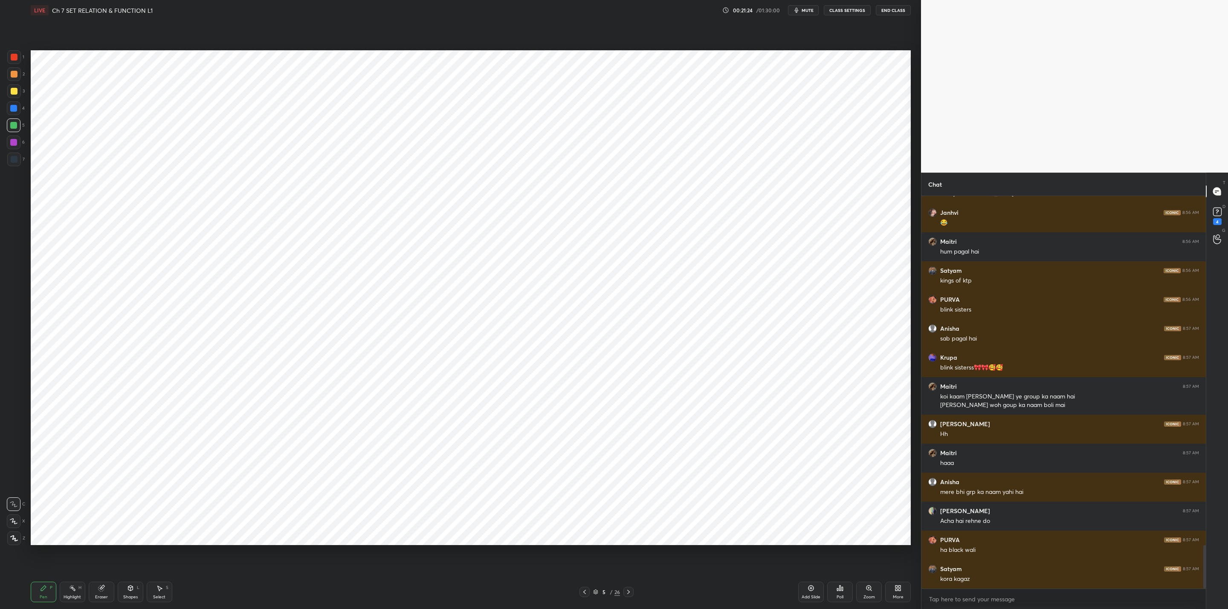
drag, startPoint x: 582, startPoint y: 590, endPoint x: 611, endPoint y: 591, distance: 29.4
click at [583, 590] on icon at bounding box center [584, 592] width 7 height 7
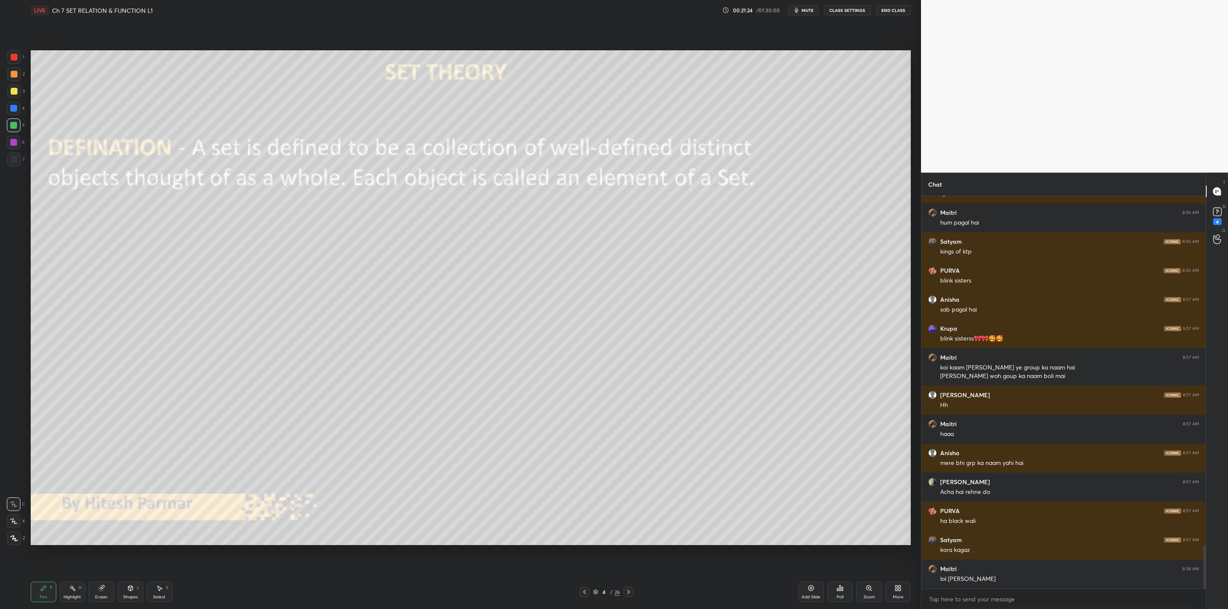
click at [631, 591] on icon at bounding box center [628, 592] width 7 height 7
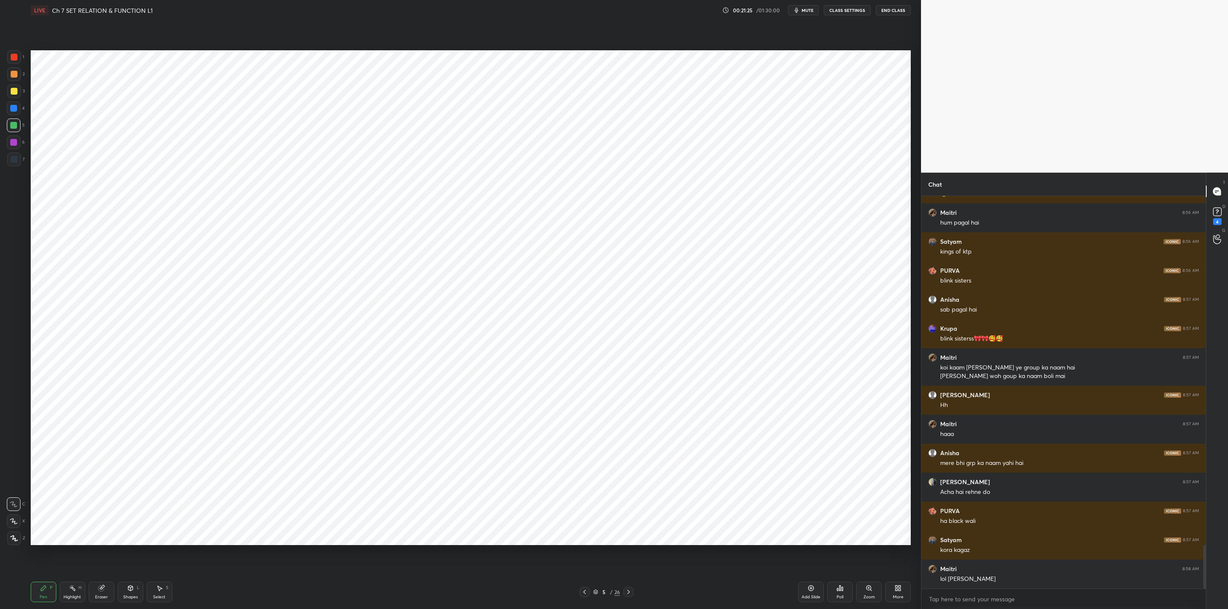
click at [627, 590] on icon at bounding box center [628, 592] width 7 height 7
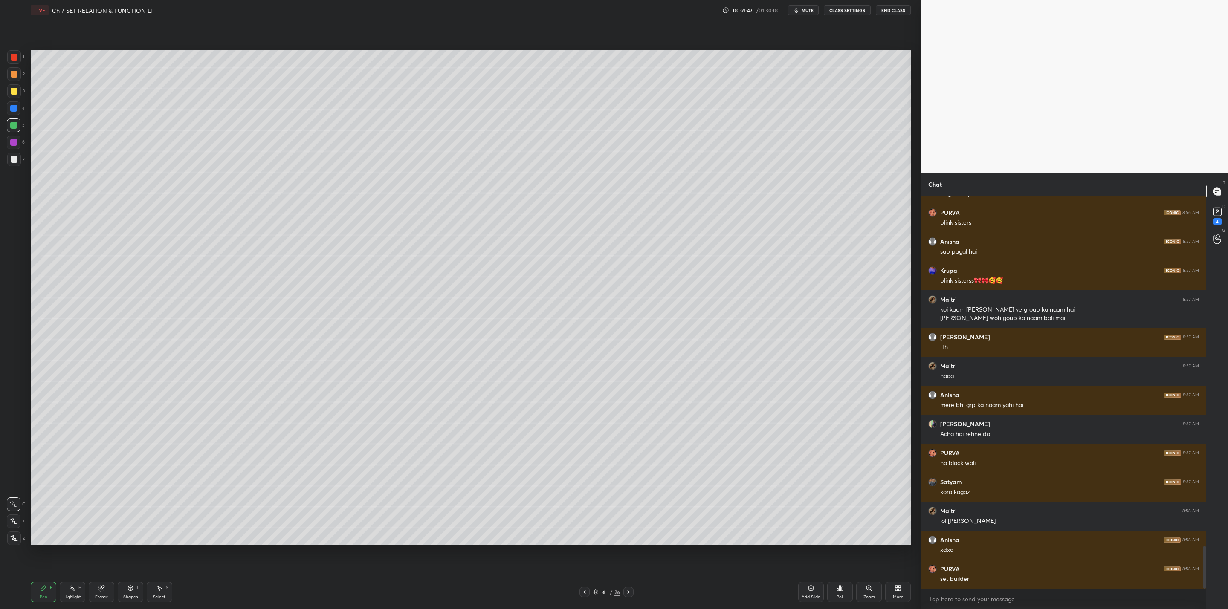
scroll to position [3247, 0]
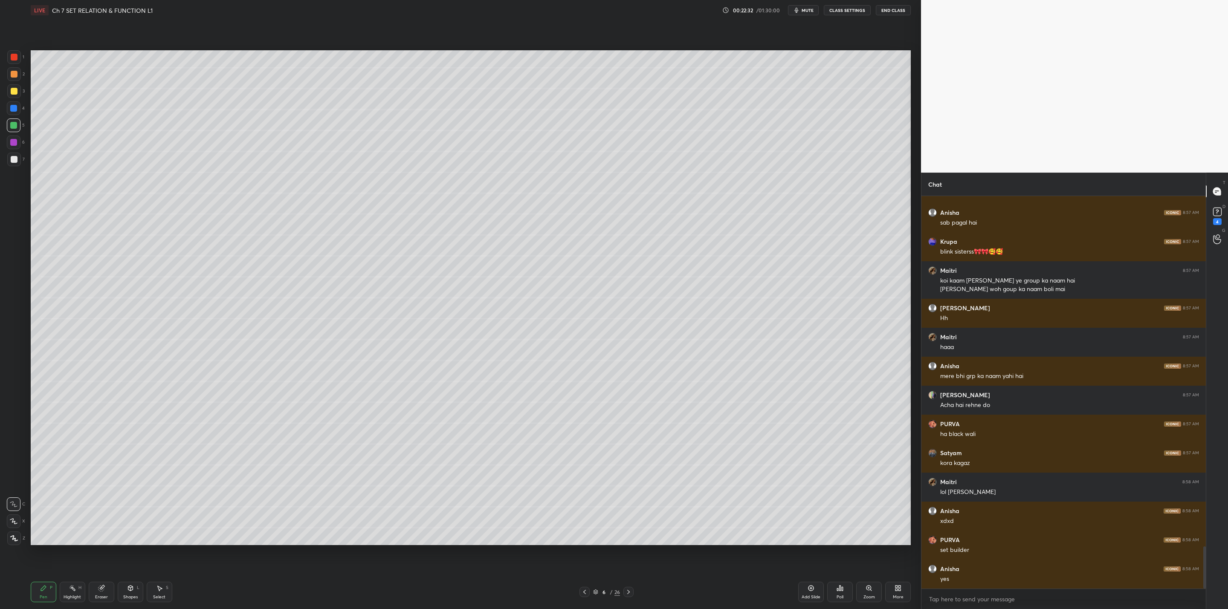
drag, startPoint x: 13, startPoint y: 160, endPoint x: 22, endPoint y: 161, distance: 9.0
click at [14, 160] on div at bounding box center [14, 159] width 7 height 7
drag, startPoint x: 13, startPoint y: 91, endPoint x: 18, endPoint y: 94, distance: 6.1
click at [12, 93] on div at bounding box center [14, 91] width 7 height 7
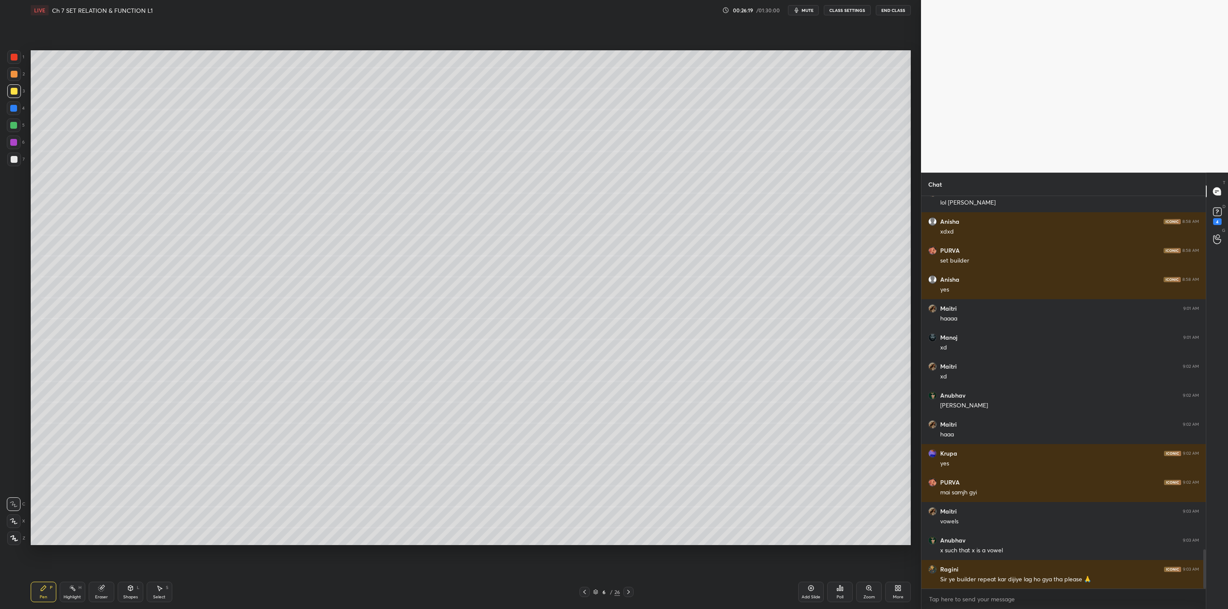
scroll to position [3566, 0]
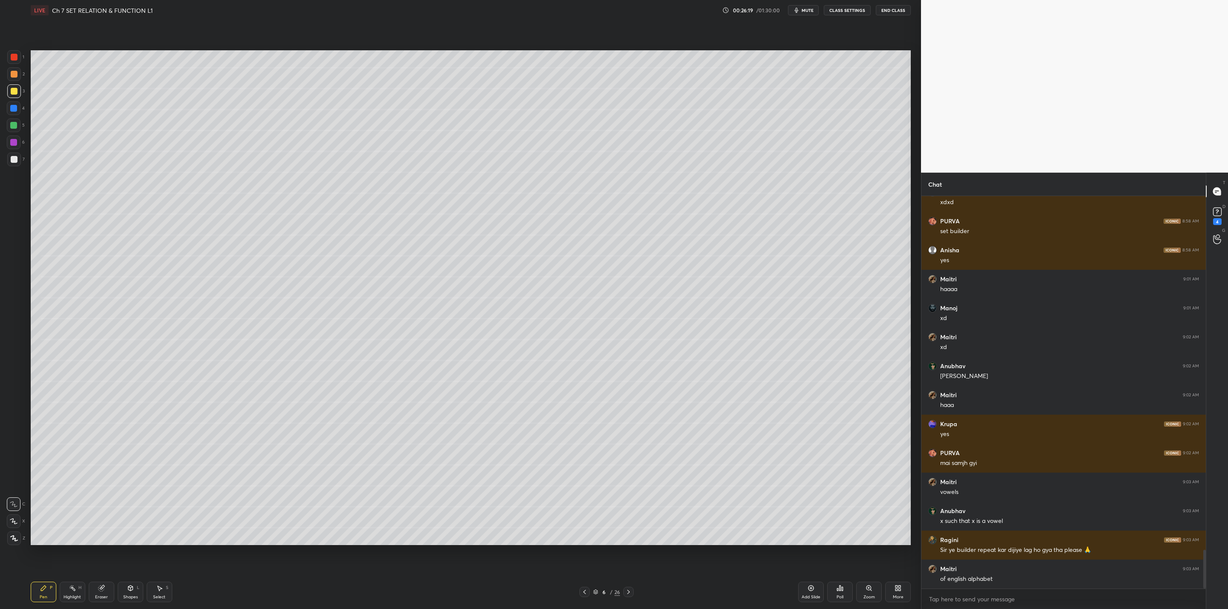
click at [863, 545] on div "Setting up your live class Poll for secs No correct answer Start poll" at bounding box center [470, 297] width 887 height 555
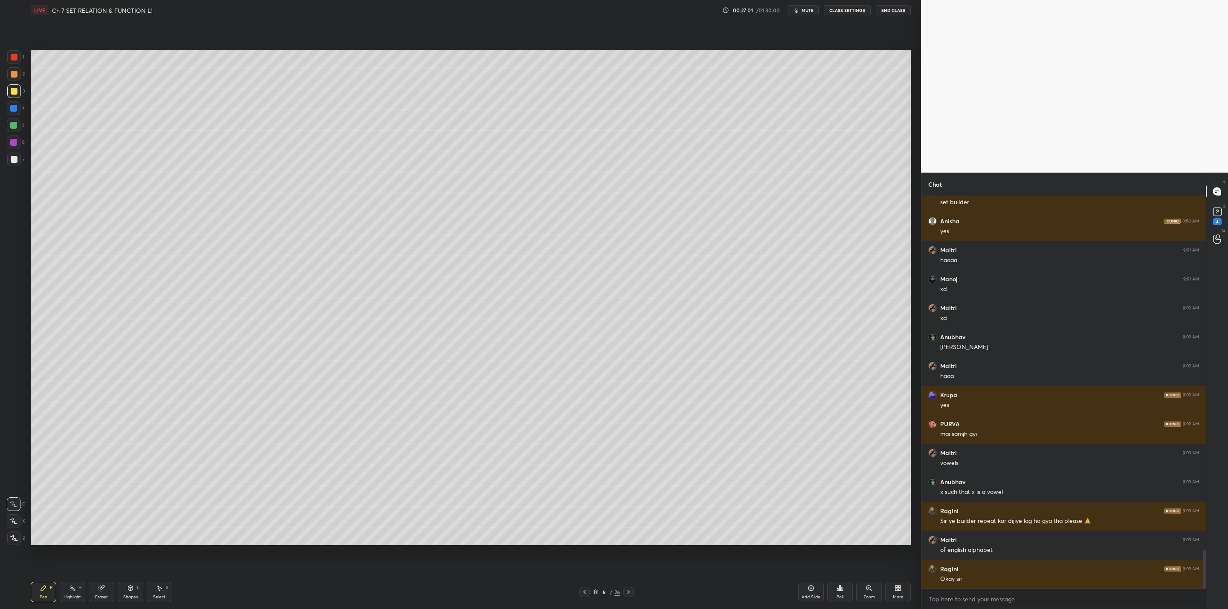
drag, startPoint x: 627, startPoint y: 593, endPoint x: 632, endPoint y: 609, distance: 16.3
click at [627, 590] on icon at bounding box center [628, 592] width 7 height 7
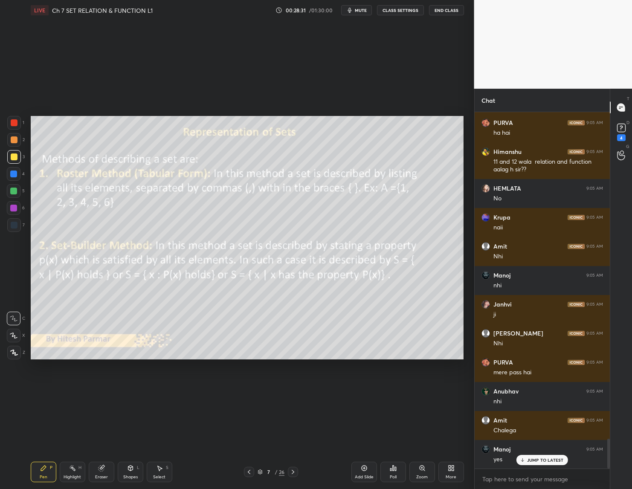
scroll to position [0, 0]
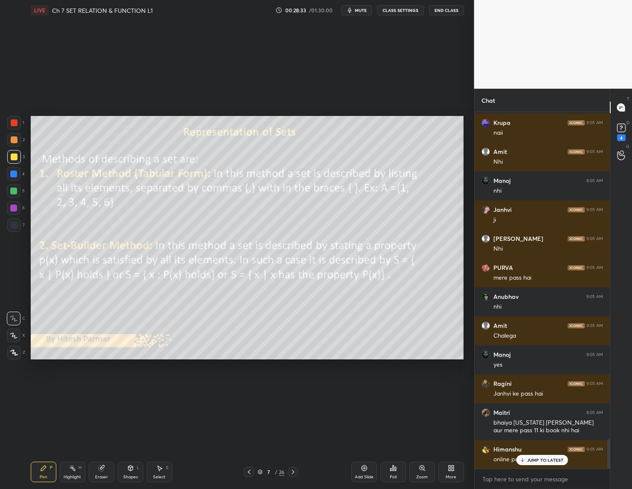
click at [435, 474] on div "Add Slide Poll Zoom More" at bounding box center [407, 472] width 113 height 48
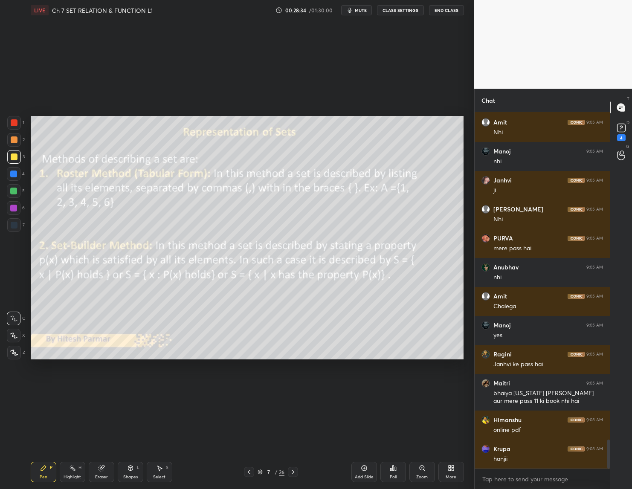
click at [457, 468] on div "More" at bounding box center [451, 472] width 26 height 20
click at [394, 337] on div at bounding box center [316, 244] width 632 height 489
click at [443, 477] on div "More" at bounding box center [451, 472] width 26 height 20
click at [389, 380] on div "Slide theme" at bounding box center [422, 378] width 72 height 9
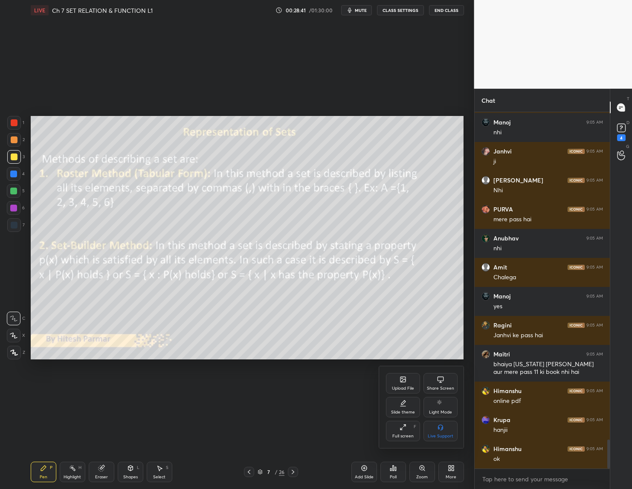
click at [401, 380] on icon at bounding box center [402, 379] width 5 height 5
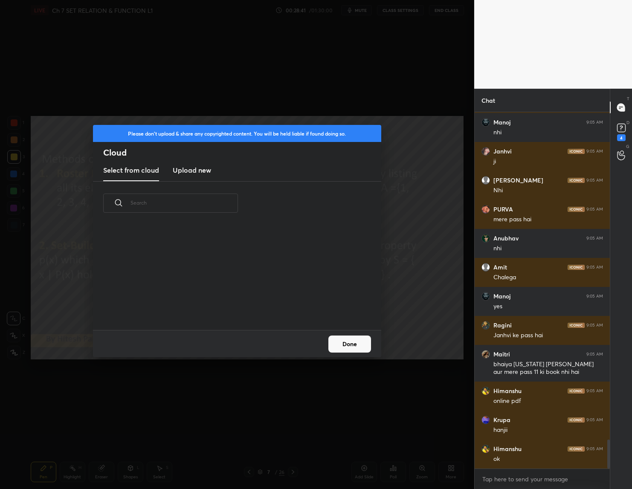
scroll to position [3, 4]
drag, startPoint x: 184, startPoint y: 168, endPoint x: 182, endPoint y: 180, distance: 13.0
click at [183, 168] on h3 "Upload new" at bounding box center [192, 170] width 38 height 10
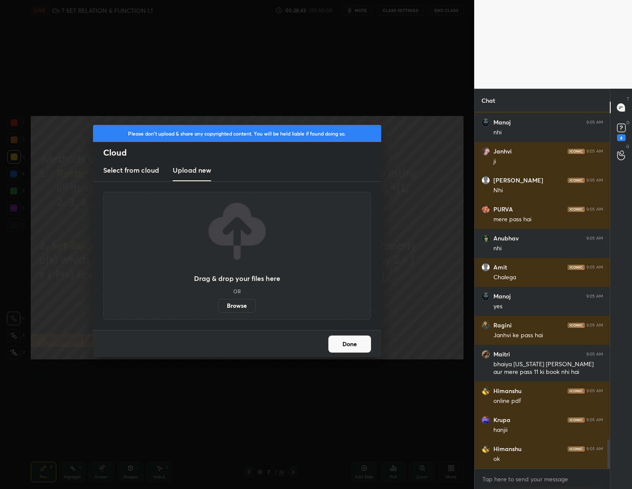
click at [232, 302] on label "Browse" at bounding box center [237, 306] width 38 height 14
click at [218, 302] on input "Browse" at bounding box center [218, 306] width 0 height 14
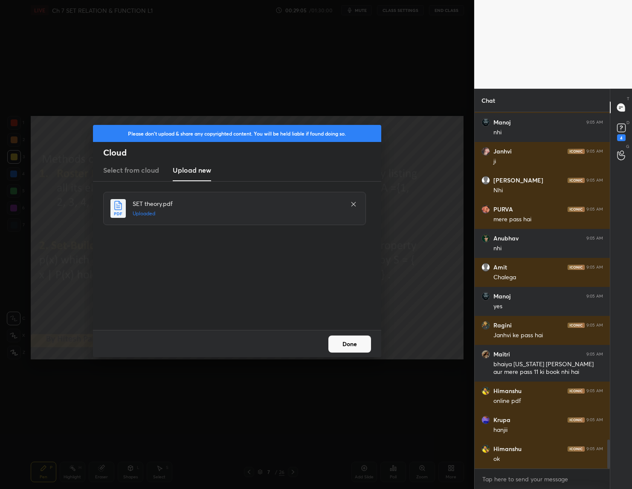
click at [356, 343] on button "Done" at bounding box center [349, 344] width 43 height 17
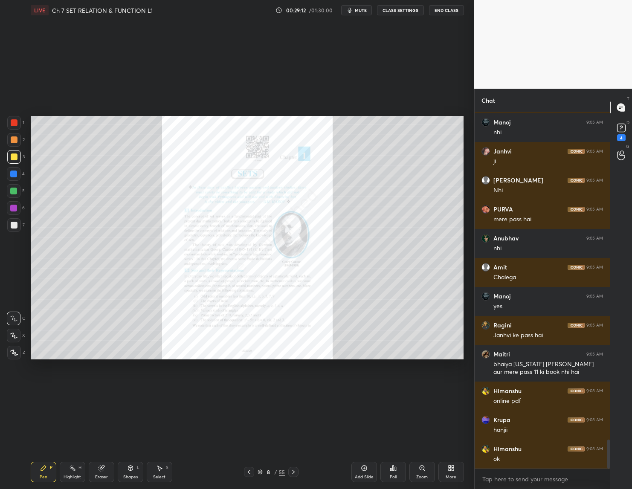
click at [442, 468] on div "More" at bounding box center [451, 472] width 26 height 20
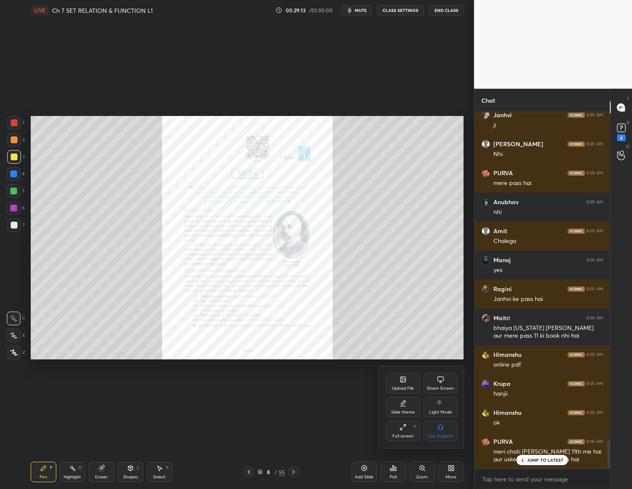
click at [341, 274] on div at bounding box center [316, 244] width 632 height 489
click at [425, 472] on div "Zoom" at bounding box center [422, 472] width 26 height 20
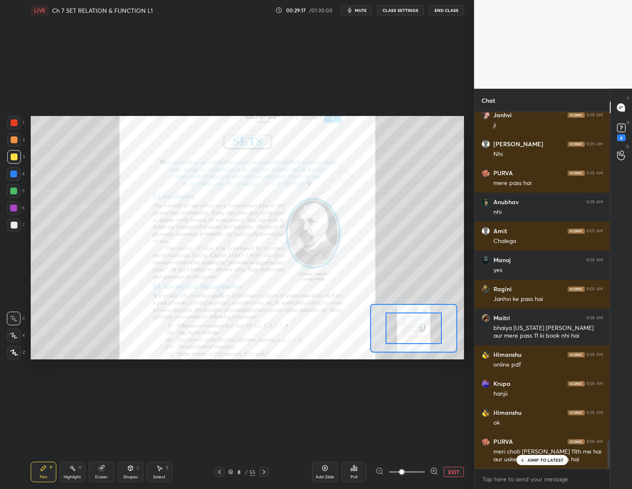
click at [404, 469] on span at bounding box center [401, 471] width 5 height 5
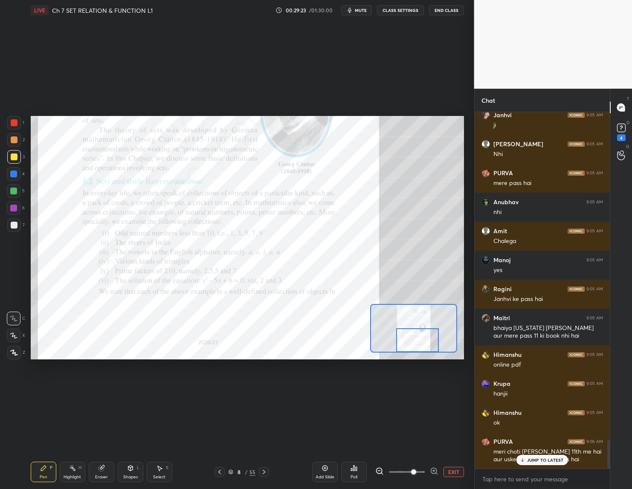
drag, startPoint x: 412, startPoint y: 332, endPoint x: 416, endPoint y: 345, distance: 14.2
click at [416, 345] on div at bounding box center [417, 339] width 43 height 23
click at [524, 457] on div "JUMP TO LATEST" at bounding box center [541, 460] width 51 height 10
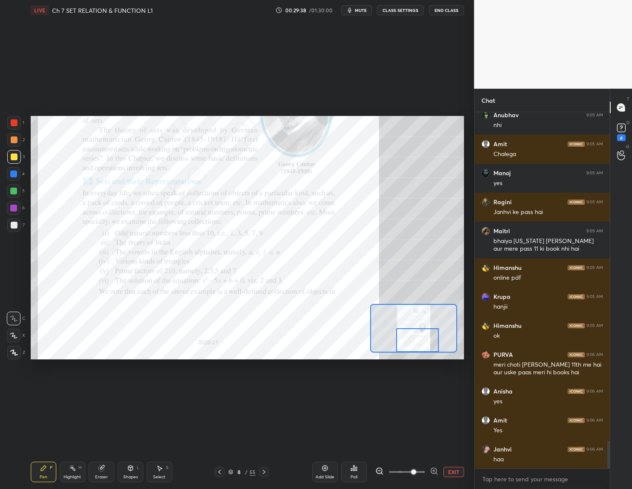
scroll to position [4197, 0]
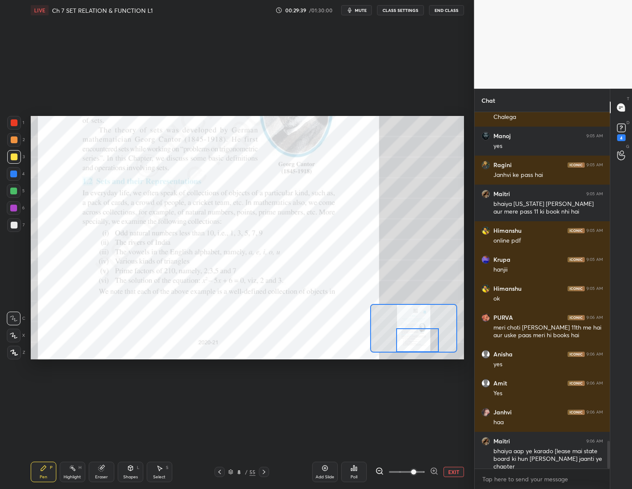
click at [17, 173] on div at bounding box center [13, 174] width 7 height 7
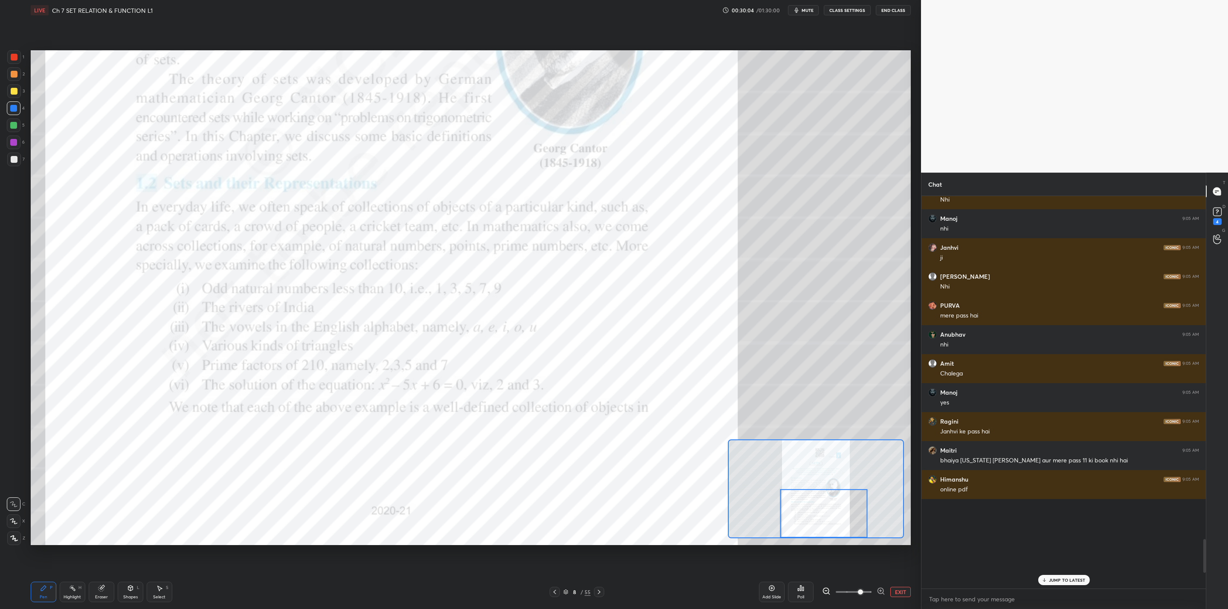
scroll to position [3700, 0]
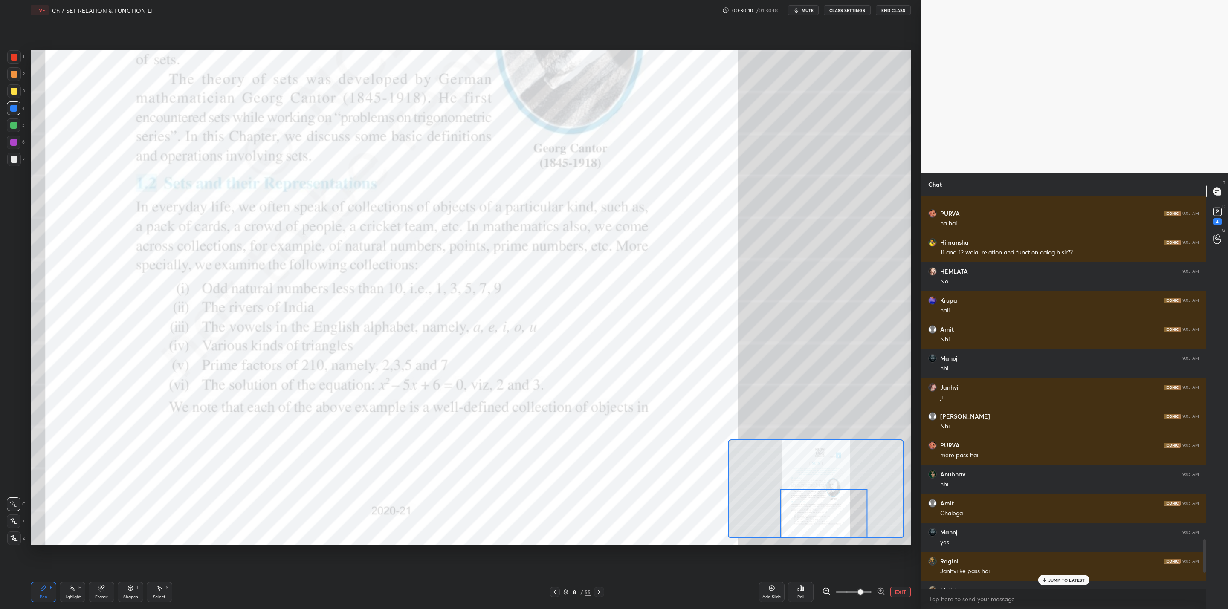
drag, startPoint x: 1045, startPoint y: 582, endPoint x: 1036, endPoint y: 600, distance: 19.8
click at [1042, 582] on icon at bounding box center [1044, 580] width 6 height 5
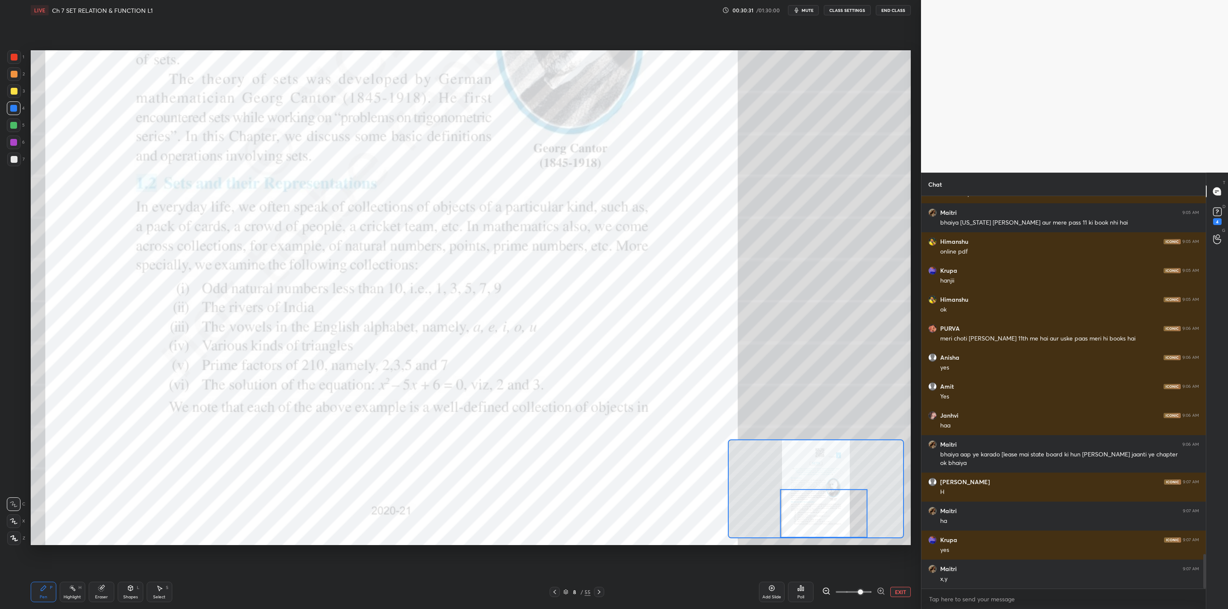
scroll to position [4086, 0]
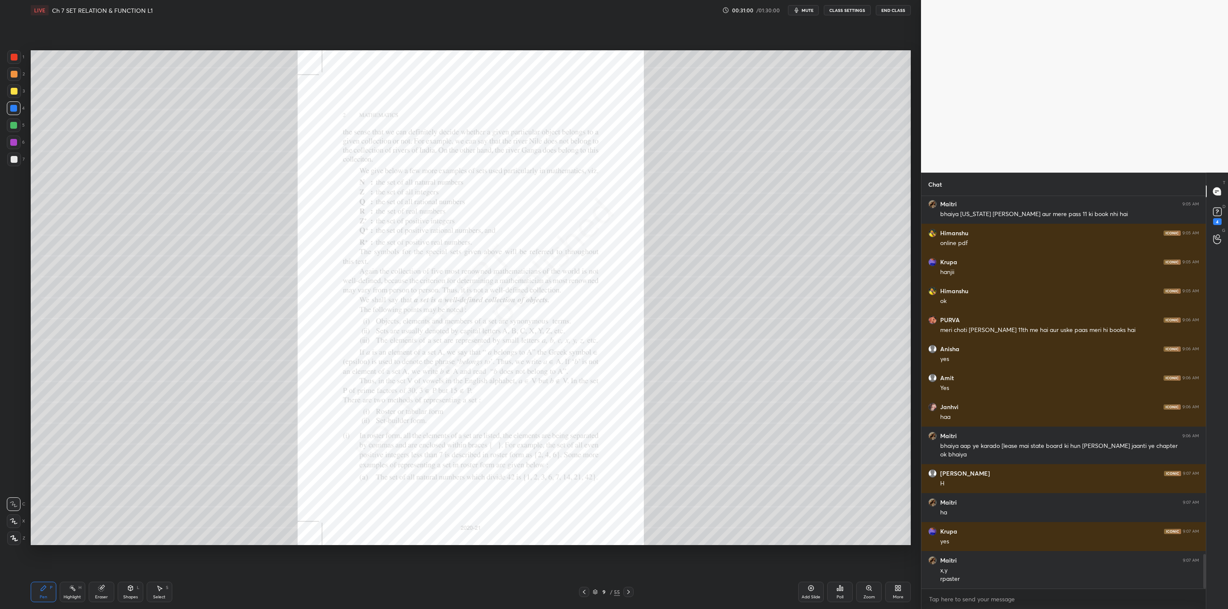
drag, startPoint x: 867, startPoint y: 595, endPoint x: 869, endPoint y: 600, distance: 5.4
click at [866, 596] on div "Zoom" at bounding box center [869, 597] width 12 height 4
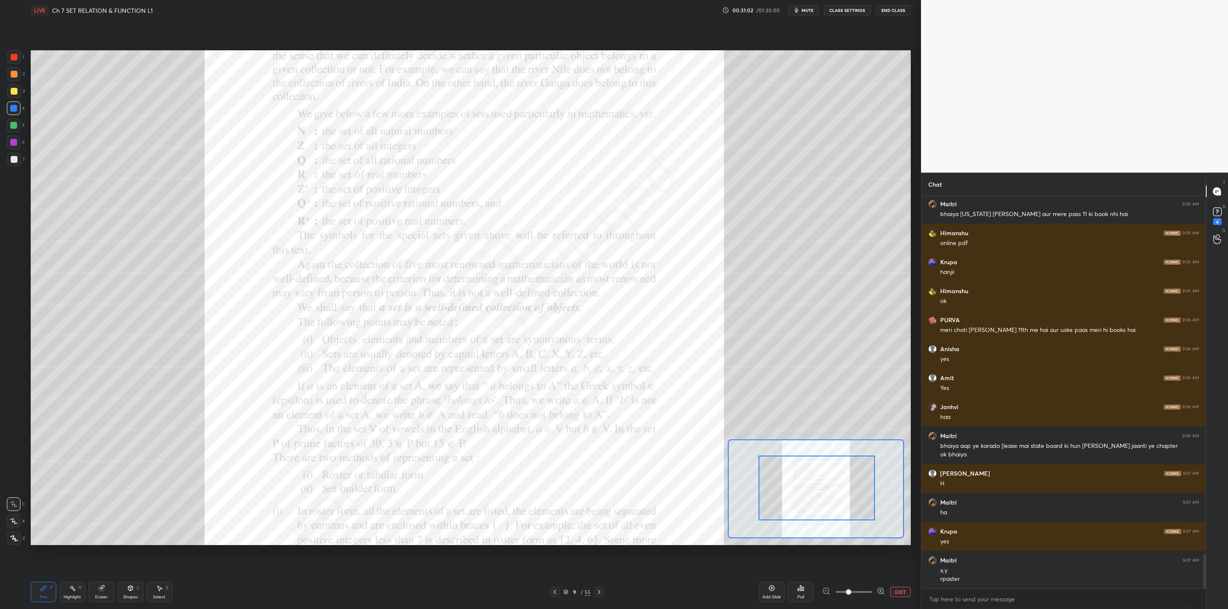
drag, startPoint x: 812, startPoint y: 497, endPoint x: 839, endPoint y: 485, distance: 29.6
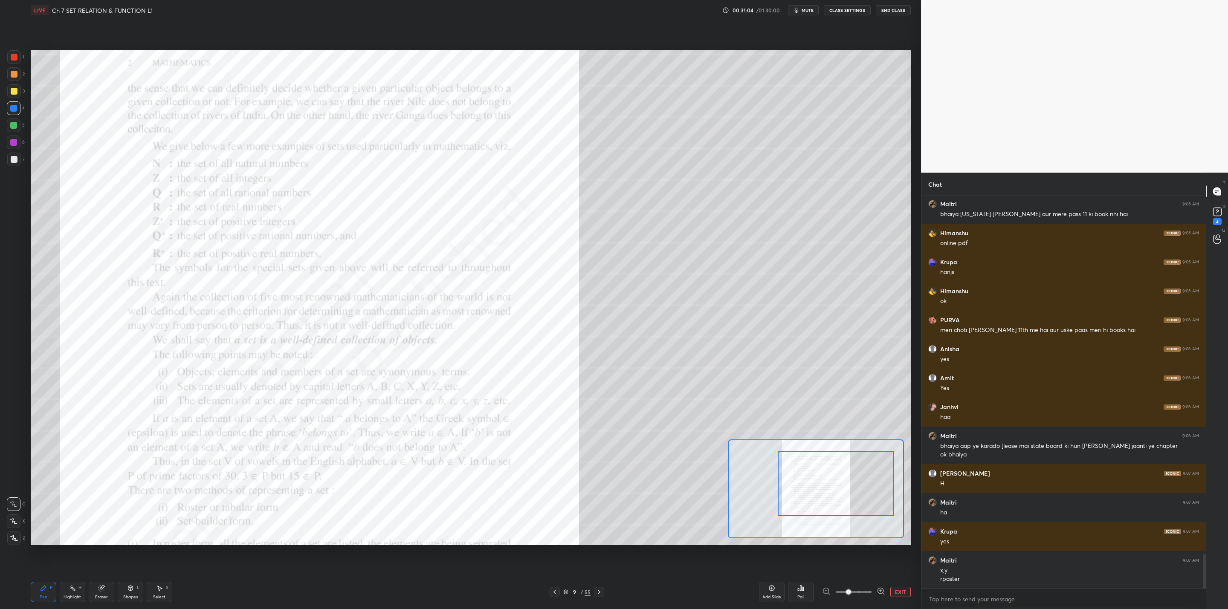
drag, startPoint x: 792, startPoint y: 490, endPoint x: 814, endPoint y: 484, distance: 22.7
click at [812, 485] on div at bounding box center [836, 483] width 116 height 65
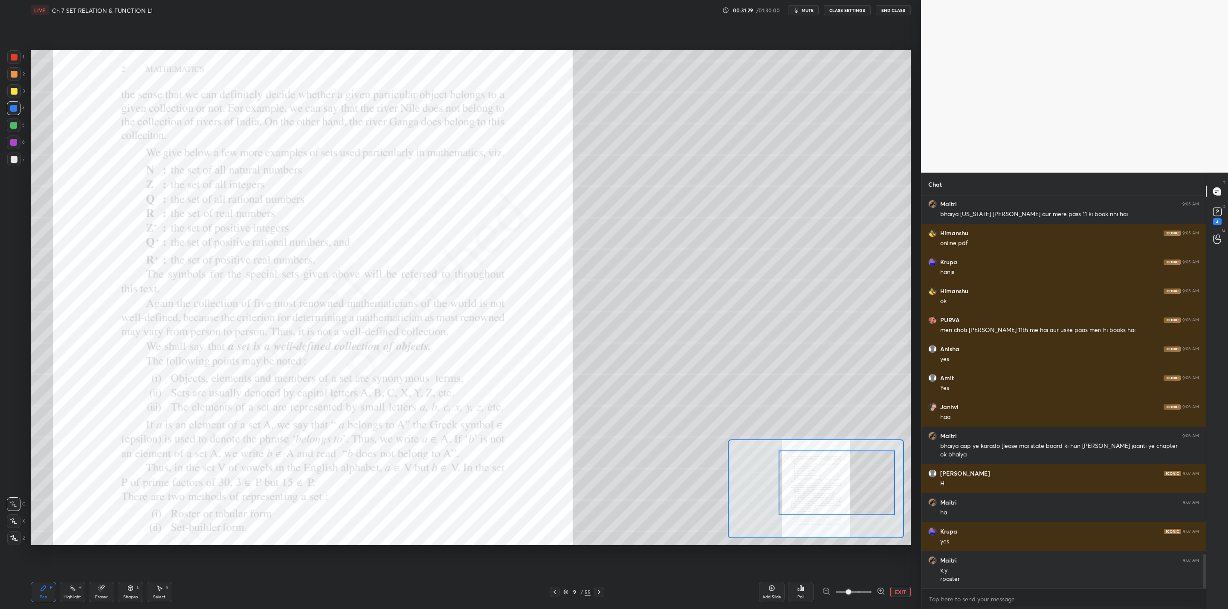
drag, startPoint x: 12, startPoint y: 90, endPoint x: 23, endPoint y: 95, distance: 13.2
click at [16, 91] on div at bounding box center [14, 91] width 7 height 7
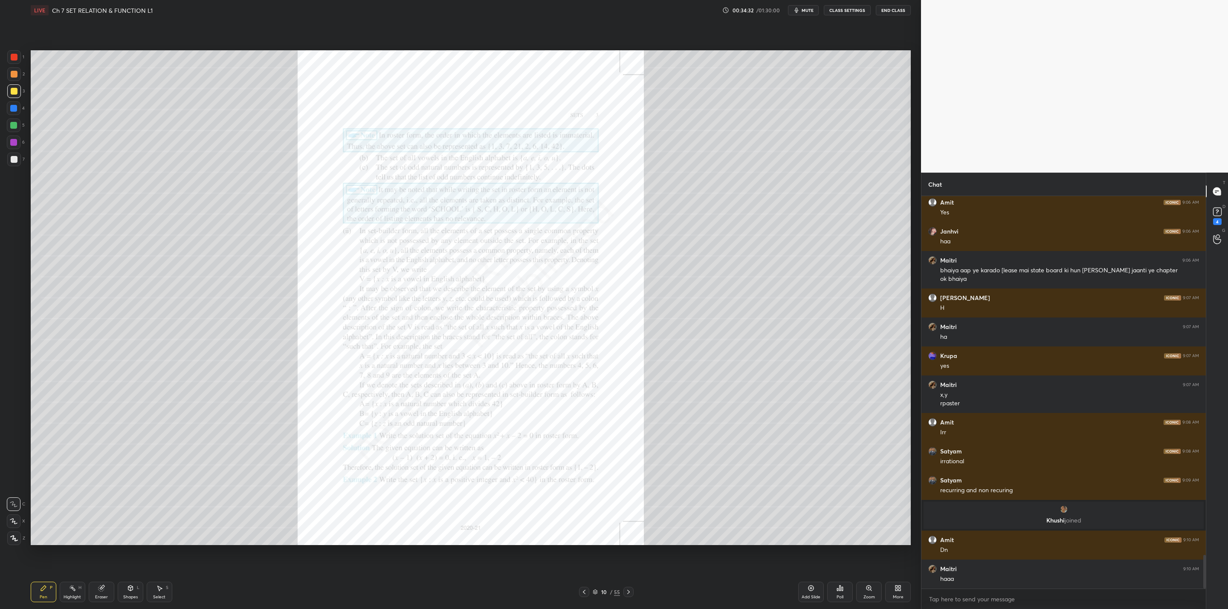
scroll to position [4170, 0]
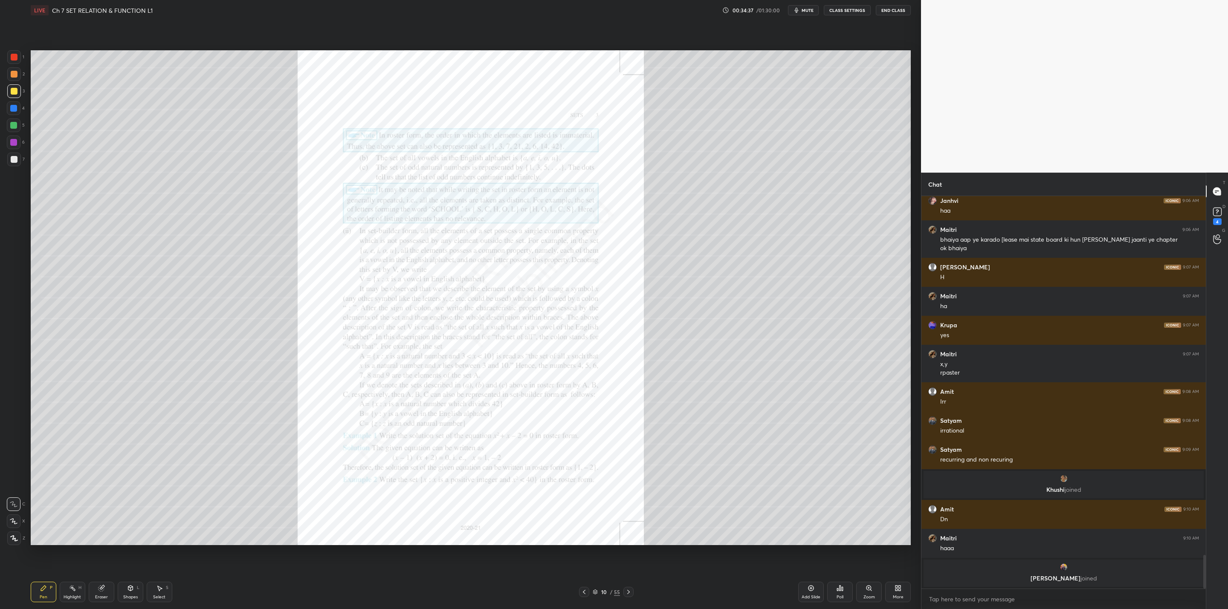
drag, startPoint x: 859, startPoint y: 586, endPoint x: 870, endPoint y: 602, distance: 20.0
click at [860, 587] on div "Zoom" at bounding box center [869, 592] width 26 height 20
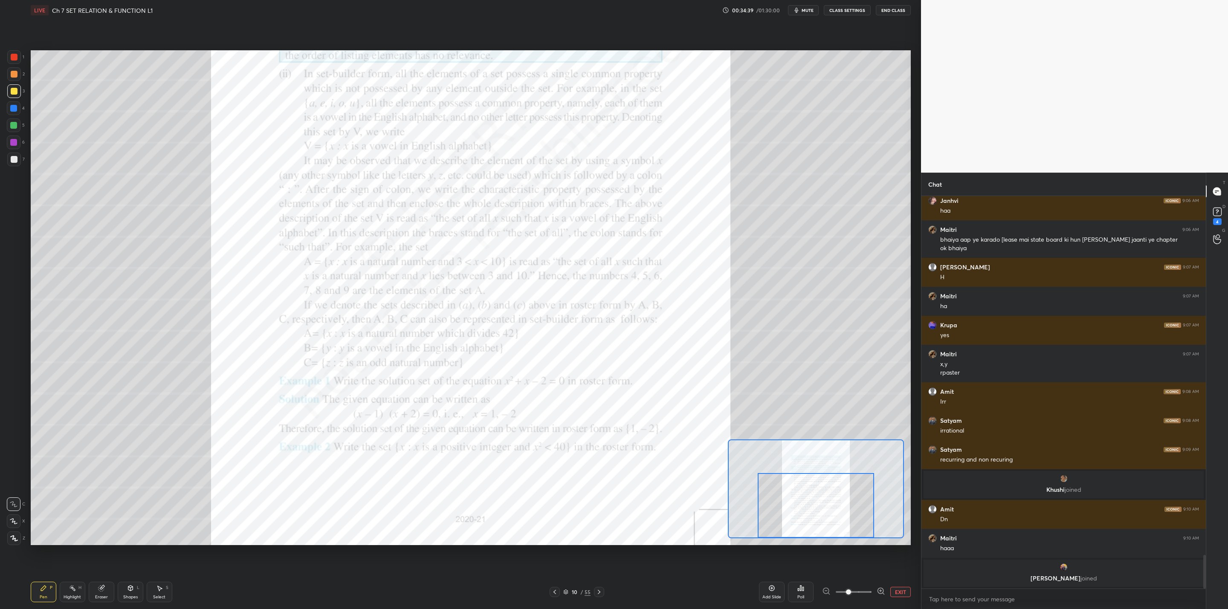
drag, startPoint x: 819, startPoint y: 484, endPoint x: 816, endPoint y: 529, distance: 44.9
click at [816, 529] on div at bounding box center [816, 505] width 116 height 65
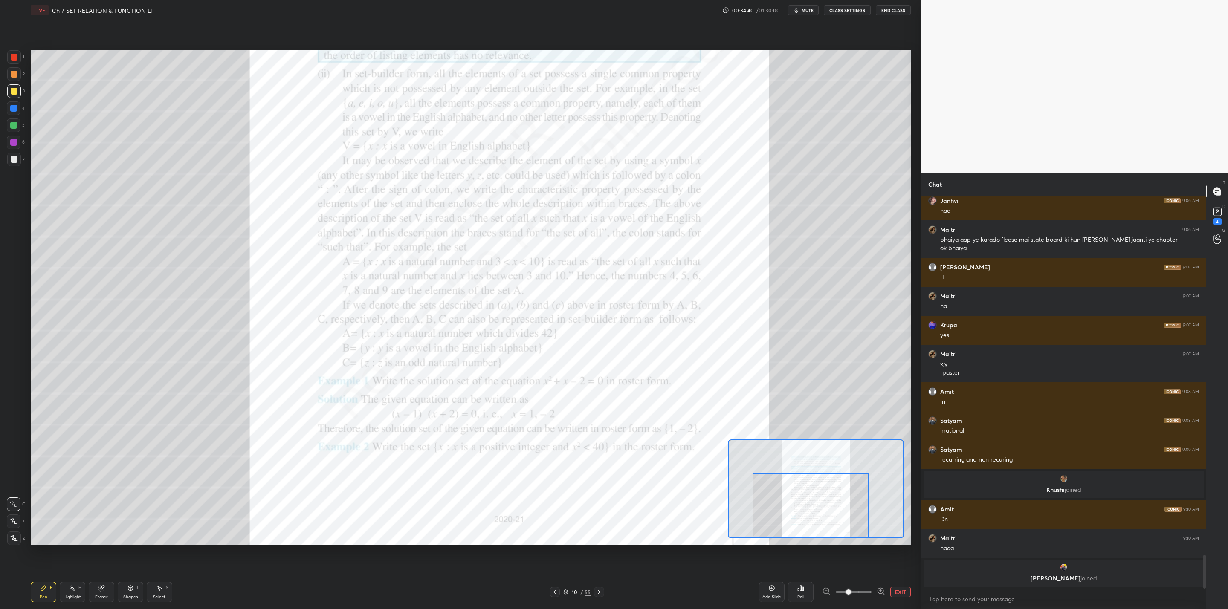
drag, startPoint x: 822, startPoint y: 485, endPoint x: 836, endPoint y: 530, distance: 47.1
click at [821, 520] on div at bounding box center [810, 505] width 116 height 65
click at [851, 590] on span at bounding box center [848, 592] width 5 height 5
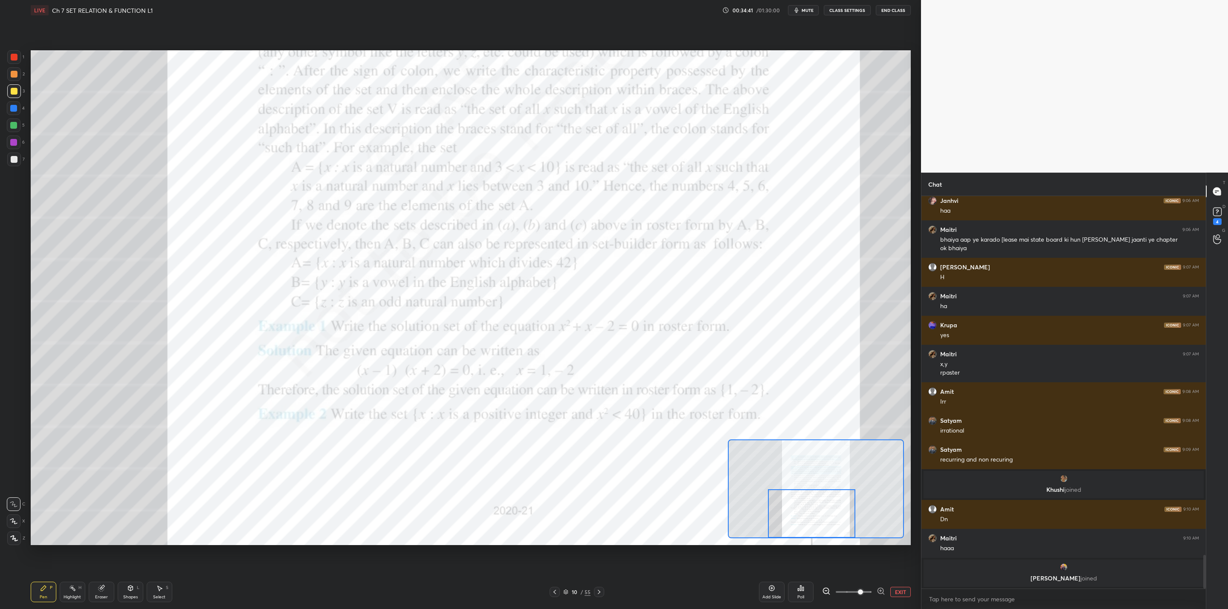
drag, startPoint x: 828, startPoint y: 515, endPoint x: 825, endPoint y: 536, distance: 20.6
click at [828, 538] on div at bounding box center [816, 489] width 176 height 99
drag, startPoint x: 824, startPoint y: 504, endPoint x: 824, endPoint y: 527, distance: 22.6
click at [824, 527] on div at bounding box center [811, 513] width 87 height 49
drag, startPoint x: 13, startPoint y: 107, endPoint x: 26, endPoint y: 129, distance: 25.2
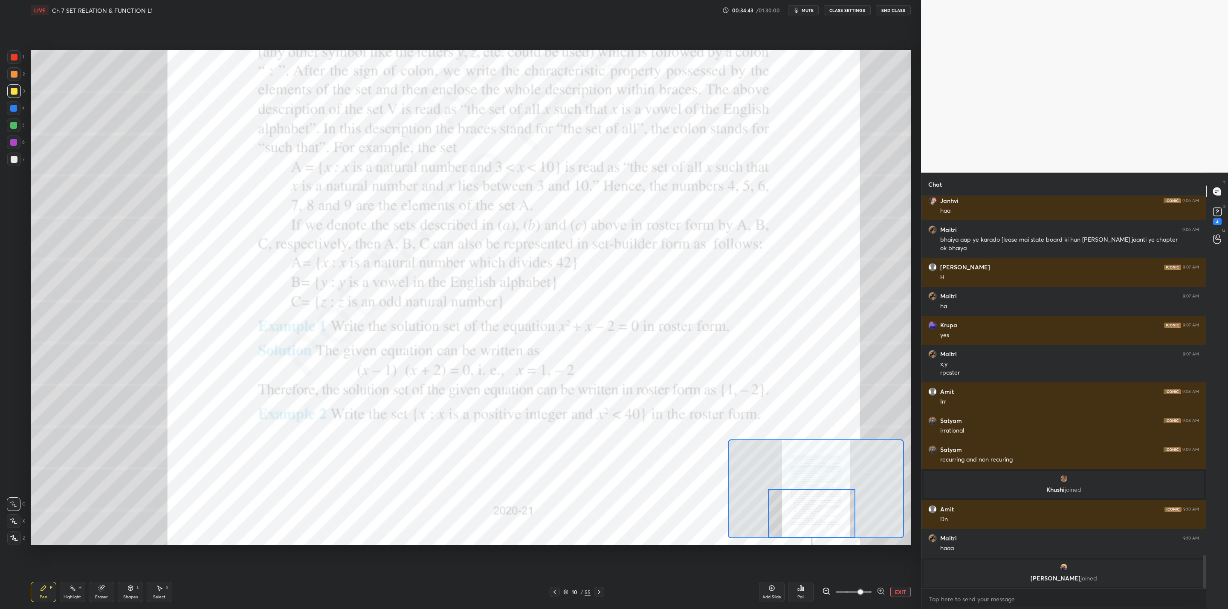
click at [16, 105] on div at bounding box center [13, 108] width 7 height 7
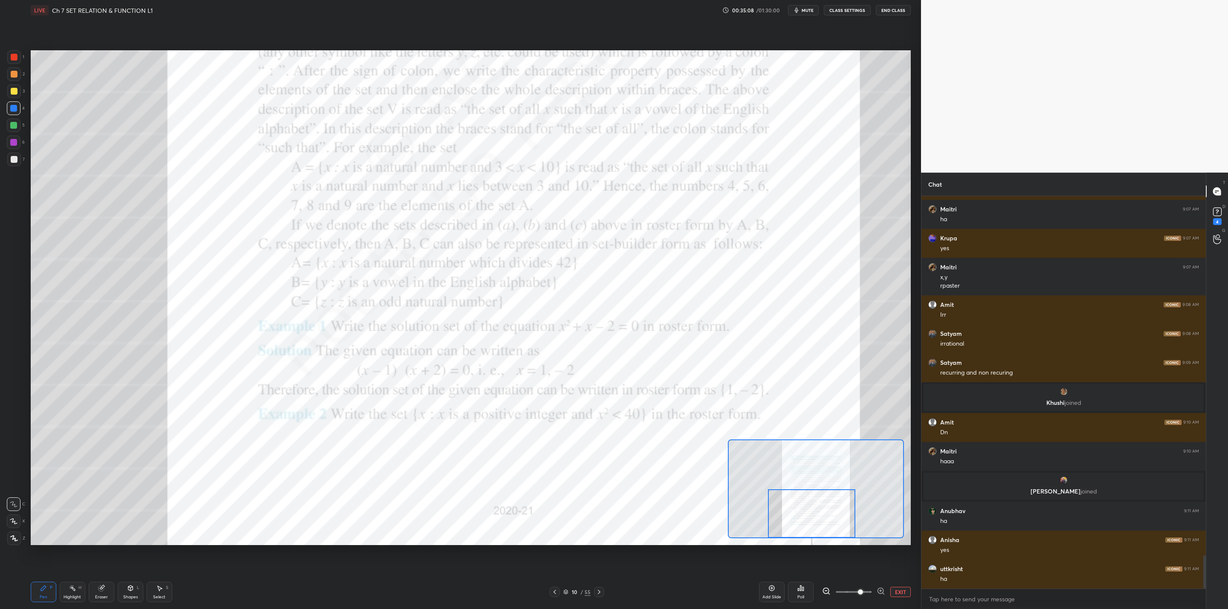
scroll to position [4263, 0]
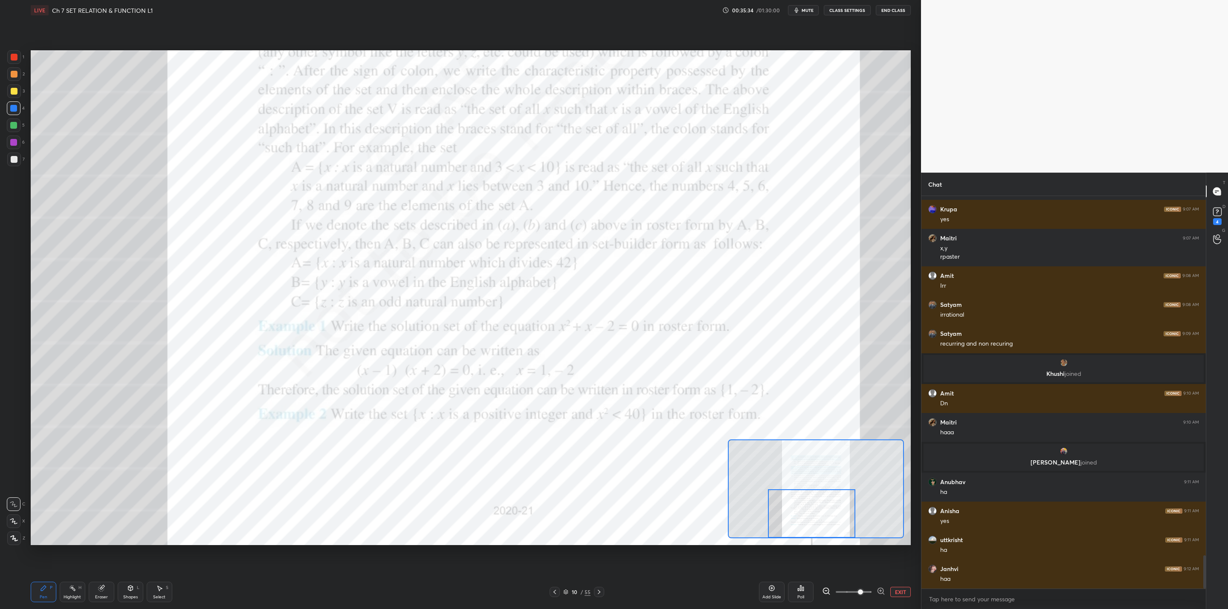
click at [601, 591] on icon at bounding box center [599, 592] width 7 height 7
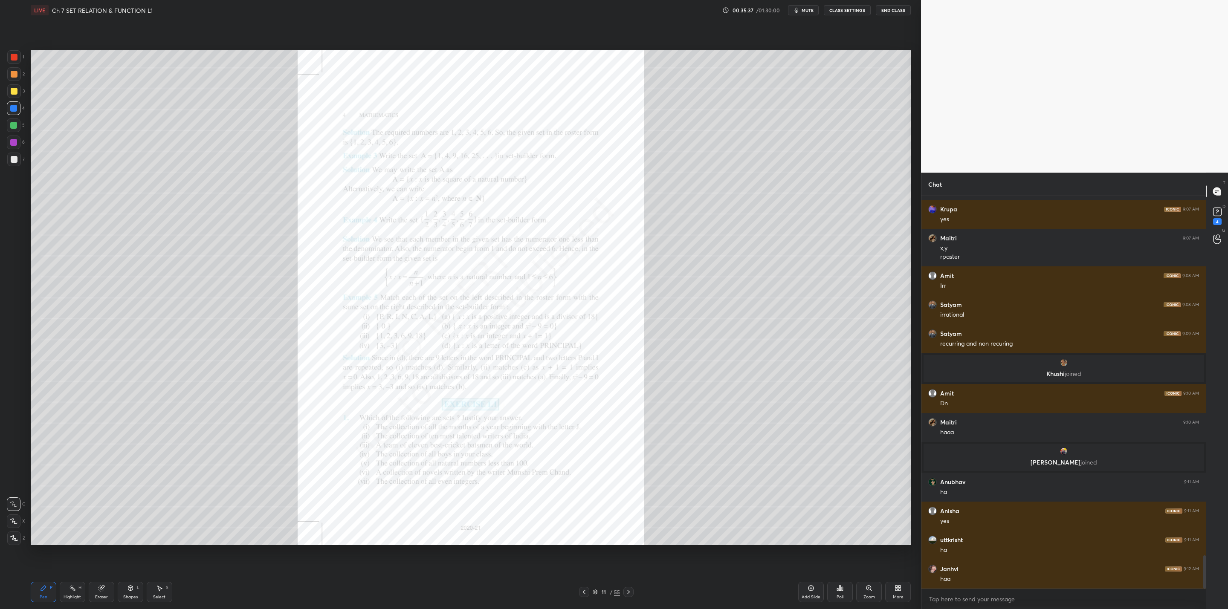
click at [866, 587] on icon at bounding box center [868, 588] width 7 height 7
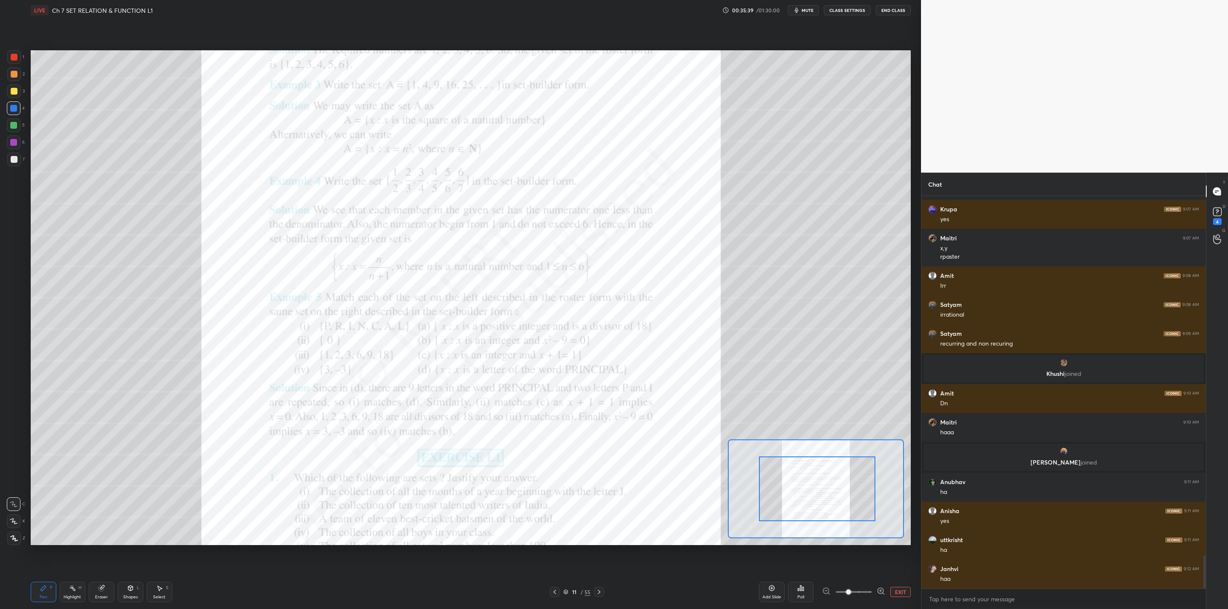
drag, startPoint x: 809, startPoint y: 500, endPoint x: 830, endPoint y: 492, distance: 22.8
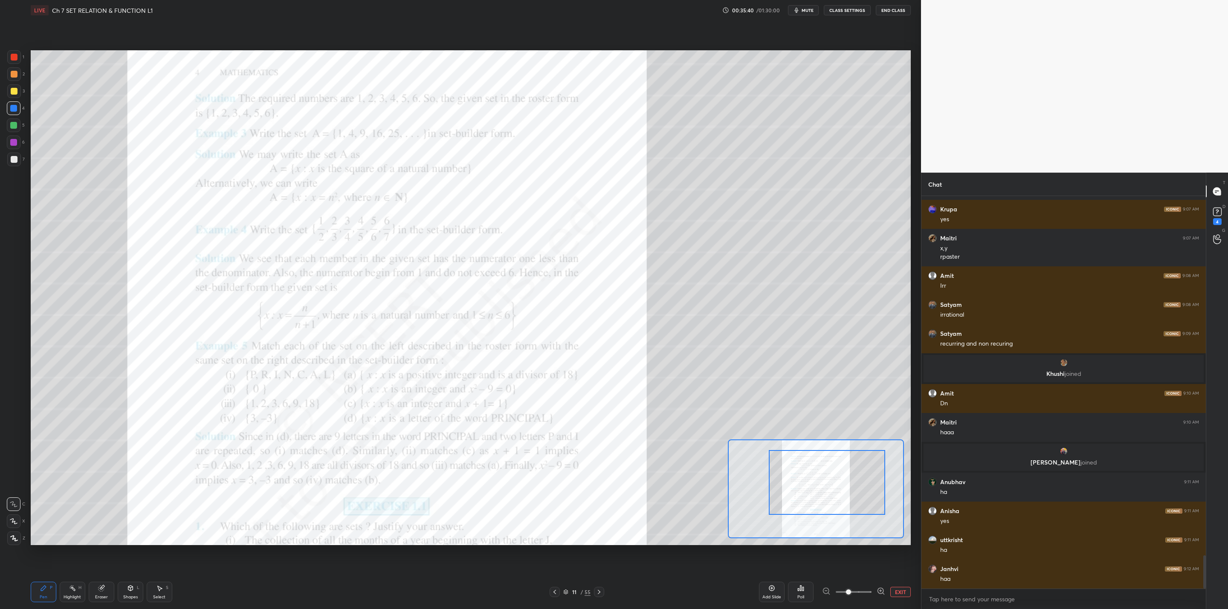
drag, startPoint x: 816, startPoint y: 504, endPoint x: 826, endPoint y: 498, distance: 11.7
click at [826, 498] on div at bounding box center [827, 482] width 116 height 65
drag, startPoint x: 12, startPoint y: 107, endPoint x: 28, endPoint y: 110, distance: 16.4
click at [15, 108] on div at bounding box center [13, 108] width 7 height 7
drag, startPoint x: 860, startPoint y: 591, endPoint x: 857, endPoint y: 568, distance: 22.8
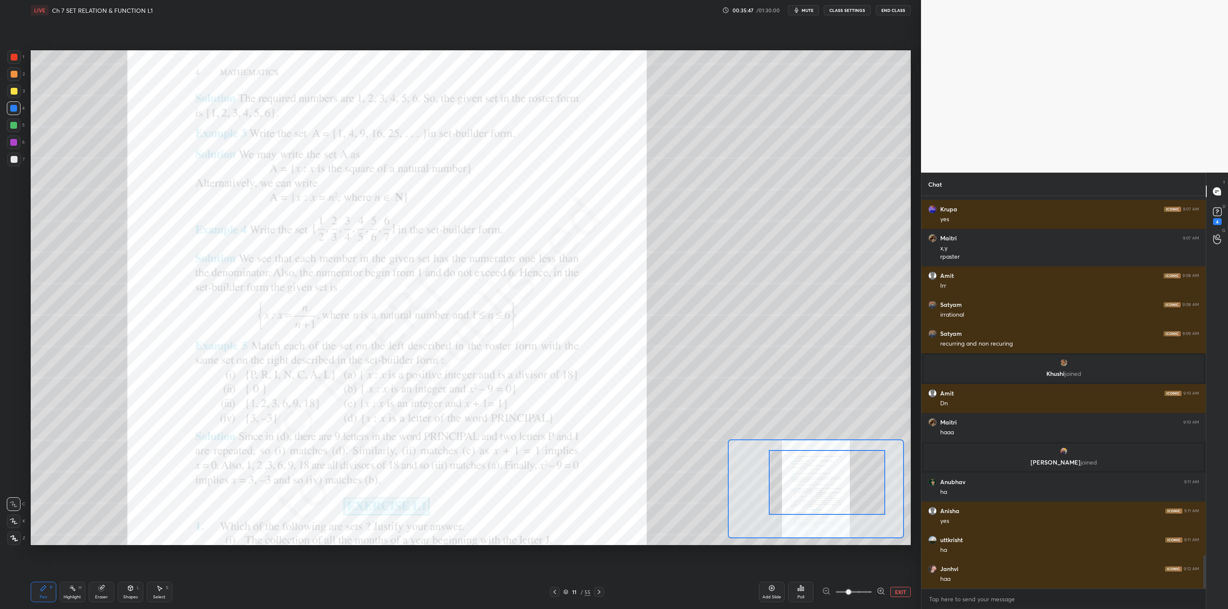
click at [858, 590] on span at bounding box center [854, 592] width 36 height 13
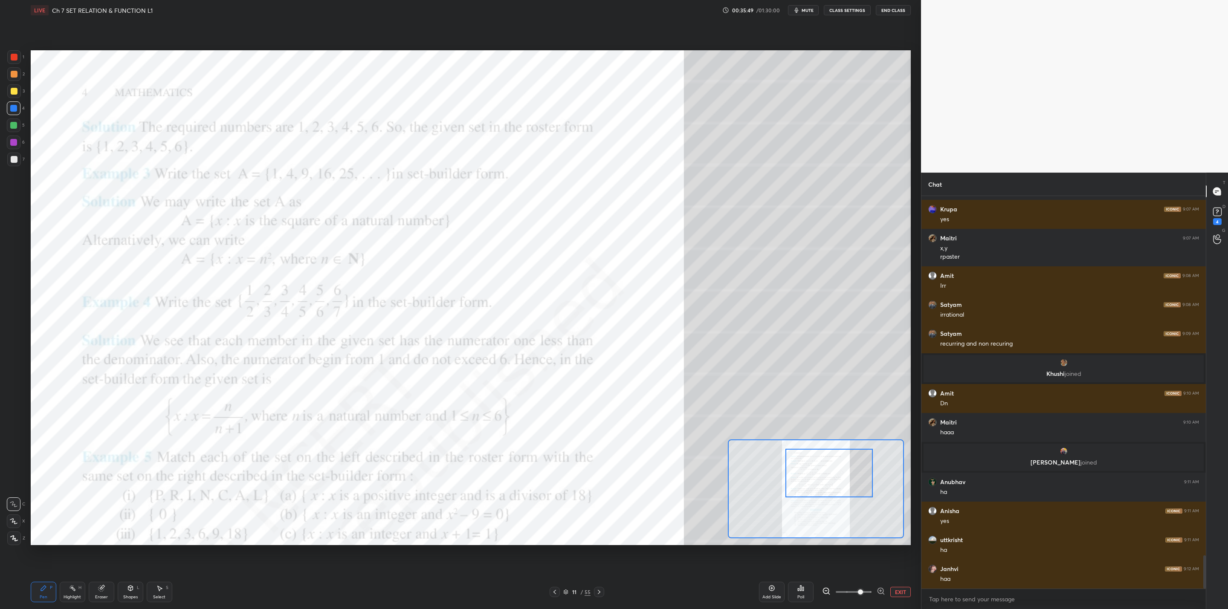
drag, startPoint x: 834, startPoint y: 489, endPoint x: 839, endPoint y: 481, distance: 9.0
click at [839, 481] on div at bounding box center [828, 473] width 87 height 49
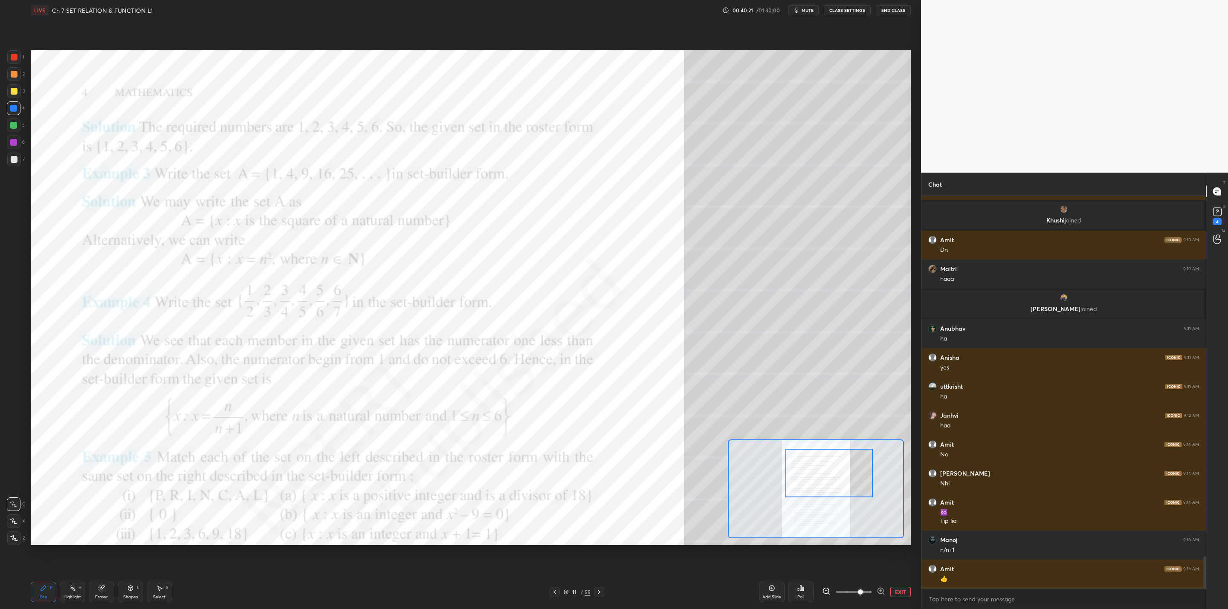
scroll to position [4445, 0]
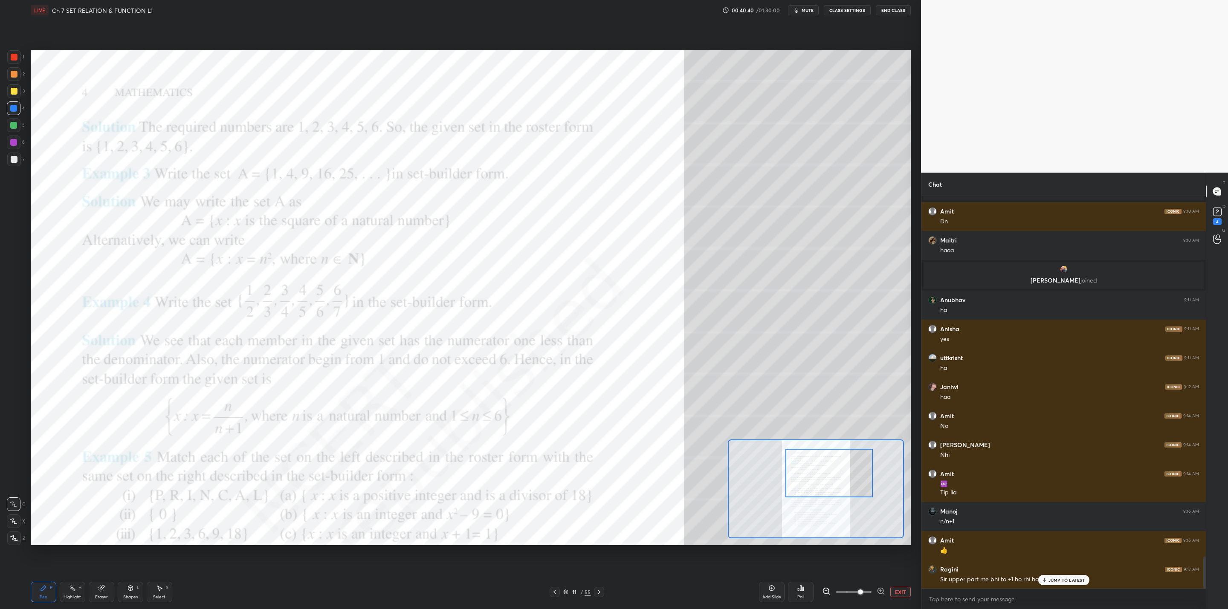
drag, startPoint x: 1047, startPoint y: 579, endPoint x: 1028, endPoint y: 596, distance: 25.7
click at [1047, 580] on div "JUMP TO LATEST" at bounding box center [1063, 580] width 51 height 10
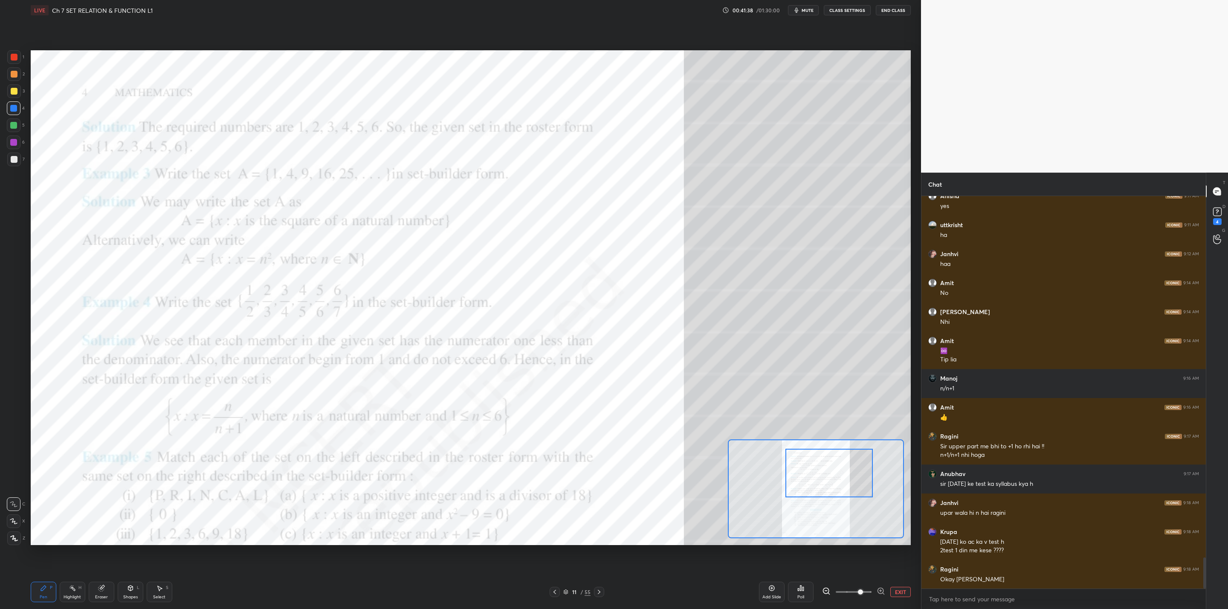
scroll to position [4607, 0]
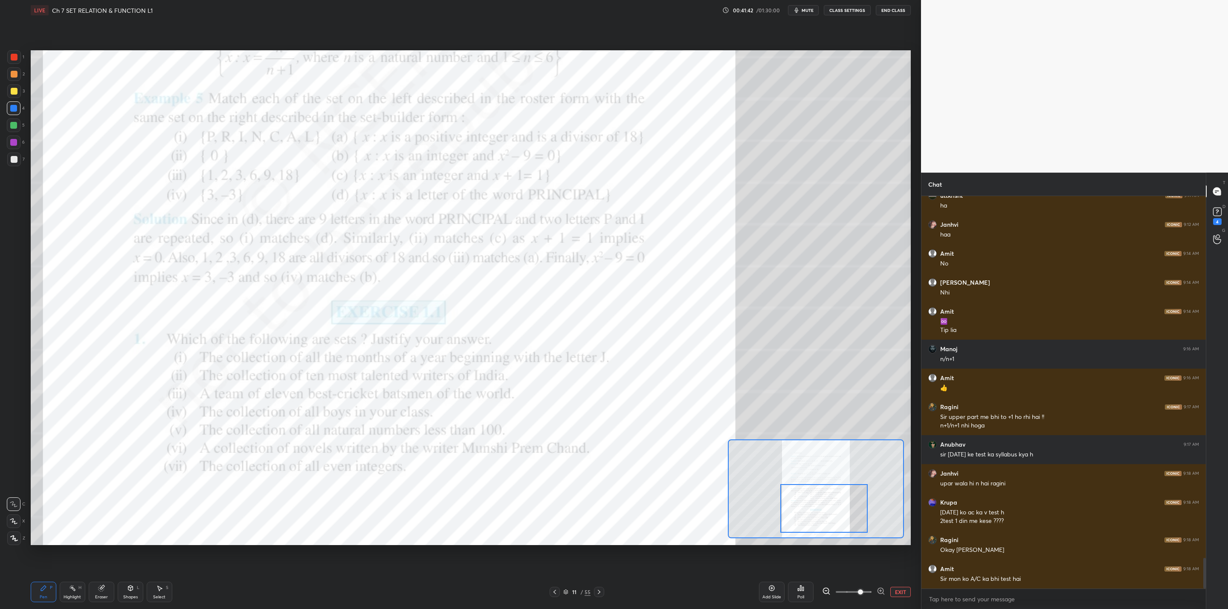
drag, startPoint x: 813, startPoint y: 485, endPoint x: 807, endPoint y: 519, distance: 35.0
click at [807, 519] on div at bounding box center [823, 508] width 87 height 49
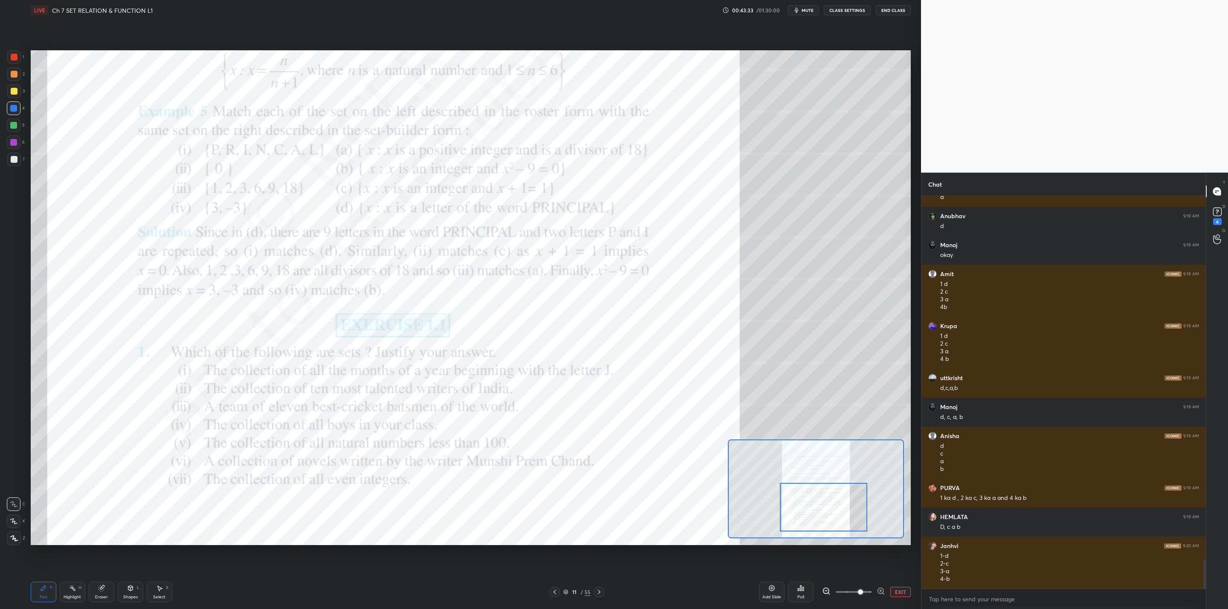
scroll to position [5105, 0]
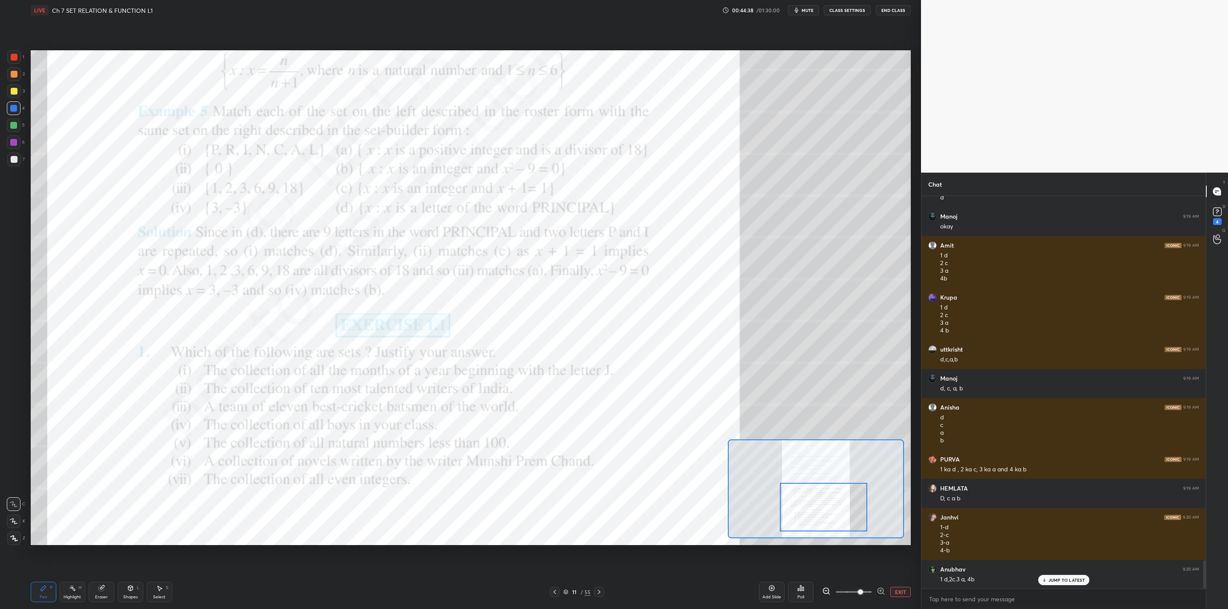
drag, startPoint x: 595, startPoint y: 588, endPoint x: 601, endPoint y: 598, distance: 11.4
click at [594, 589] on div at bounding box center [599, 592] width 10 height 10
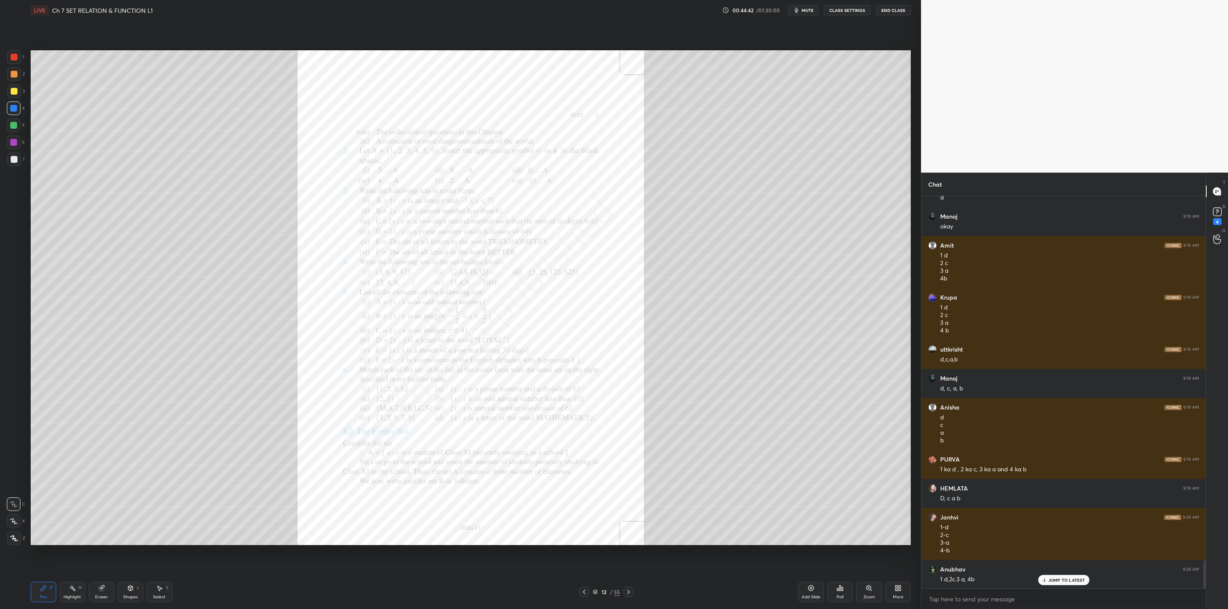
click at [903, 593] on div "More" at bounding box center [898, 592] width 26 height 20
click at [628, 590] on div at bounding box center [614, 304] width 1228 height 609
click at [627, 591] on icon at bounding box center [628, 592] width 7 height 7
click at [629, 590] on icon at bounding box center [628, 592] width 7 height 7
click at [582, 586] on div "Pen P Highlight H Eraser Shapes L Select S 14 / 55 Add Slide Poll Zoom More" at bounding box center [471, 592] width 880 height 34
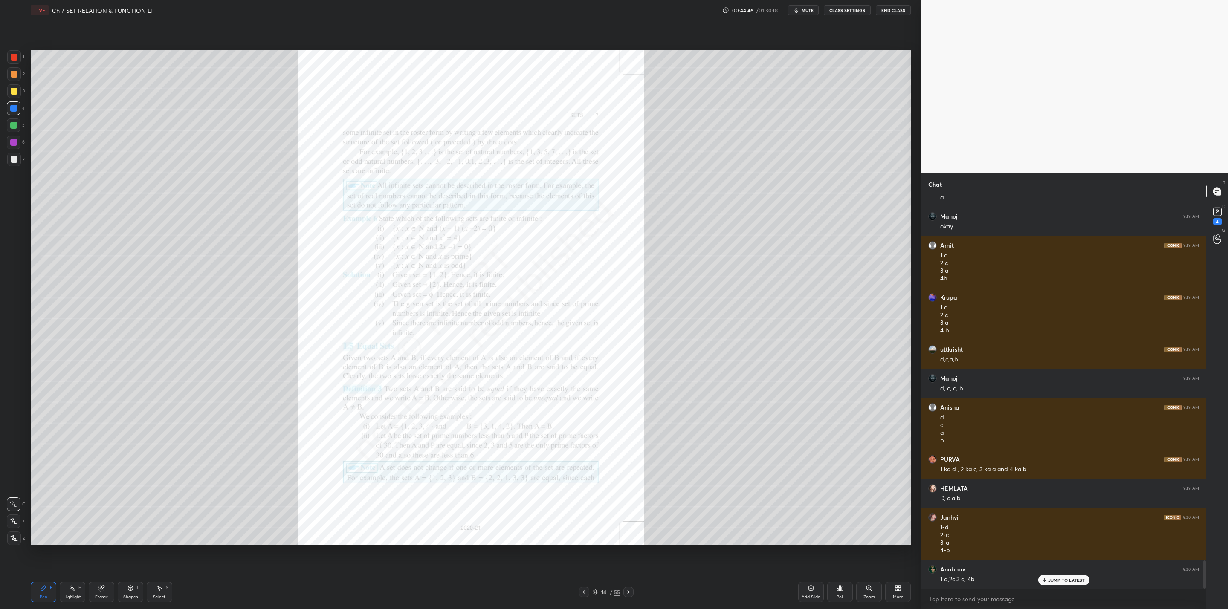
click at [589, 586] on div "Pen P Highlight H Eraser Shapes L Select S 14 / 55 Add Slide Poll Zoom More" at bounding box center [471, 592] width 880 height 34
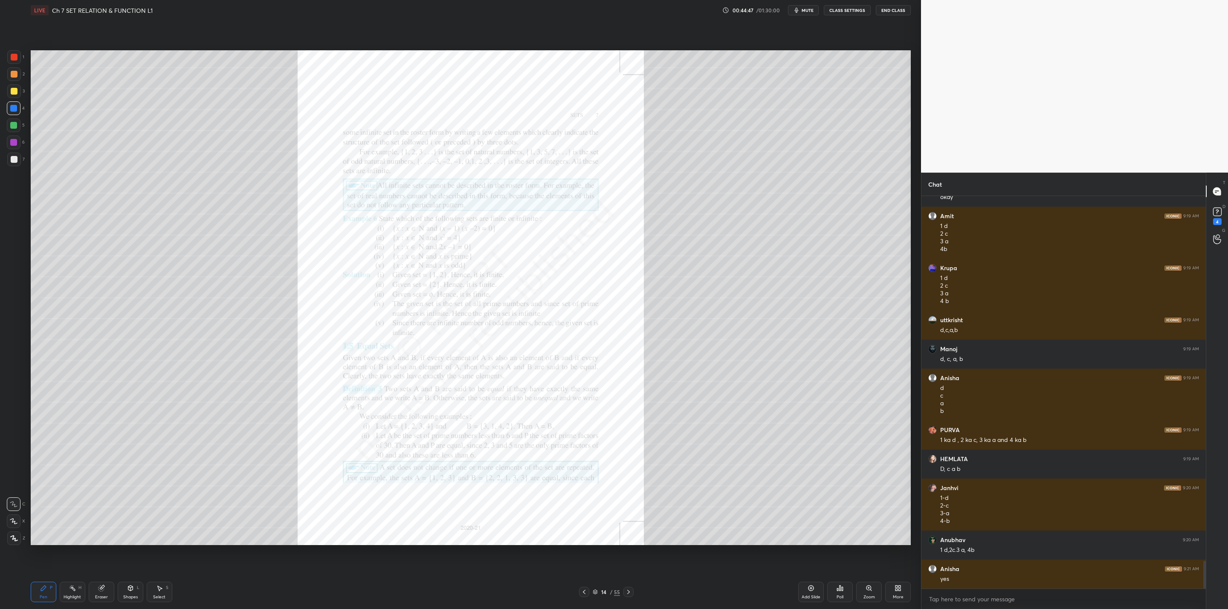
click at [582, 591] on icon at bounding box center [584, 592] width 7 height 7
click at [585, 591] on icon at bounding box center [584, 592] width 7 height 7
click at [627, 593] on icon at bounding box center [628, 592] width 7 height 7
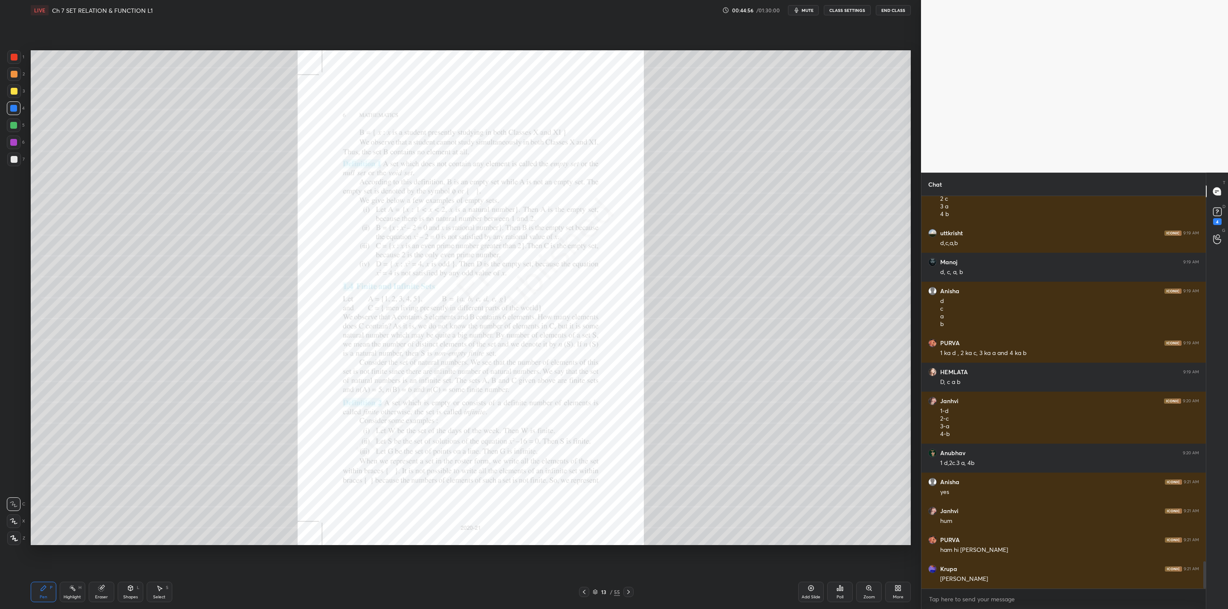
scroll to position [5250, 0]
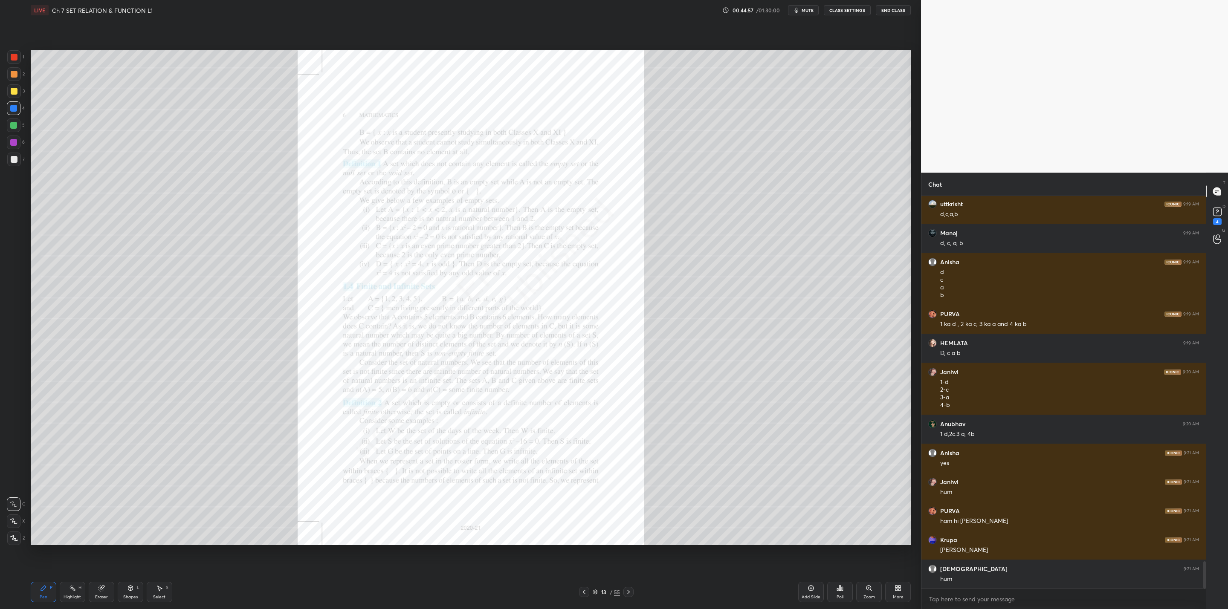
click at [628, 593] on icon at bounding box center [628, 592] width 7 height 7
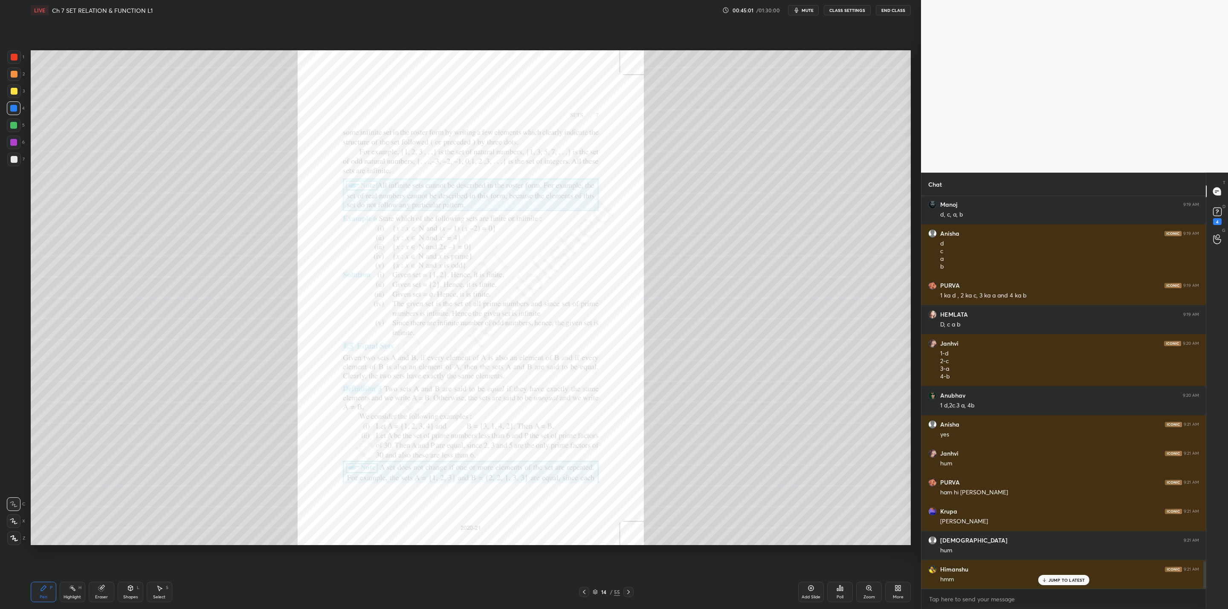
click at [627, 591] on icon at bounding box center [628, 592] width 7 height 7
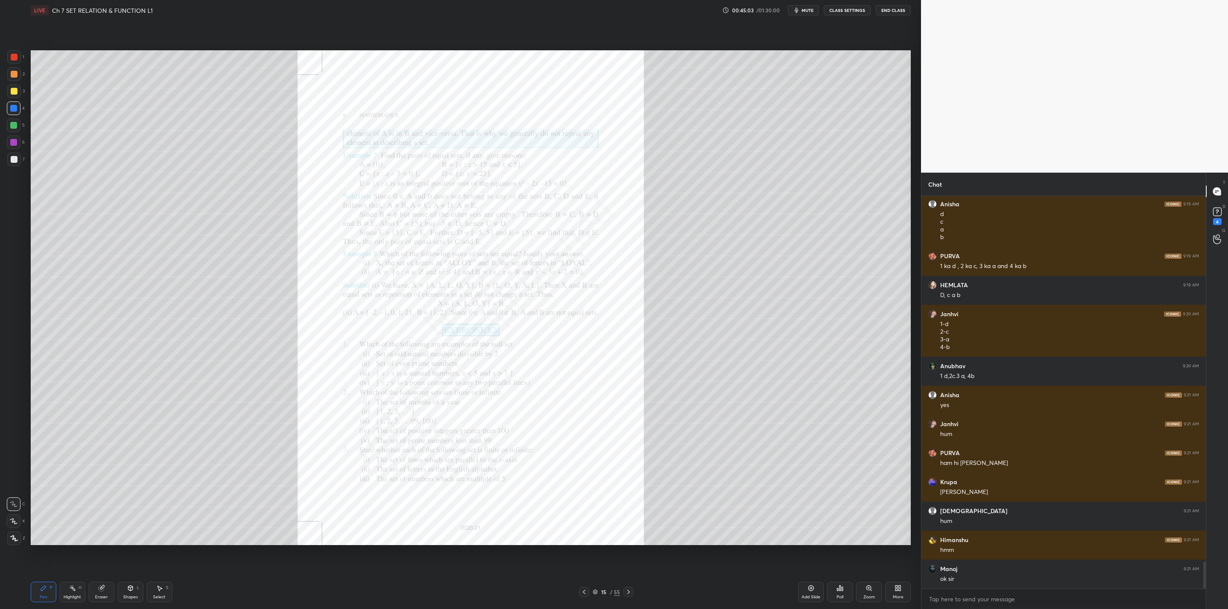
click at [627, 587] on div at bounding box center [628, 592] width 10 height 10
click at [628, 592] on icon at bounding box center [628, 592] width 7 height 7
click at [628, 591] on icon at bounding box center [628, 592] width 7 height 7
click at [627, 593] on icon at bounding box center [628, 592] width 7 height 7
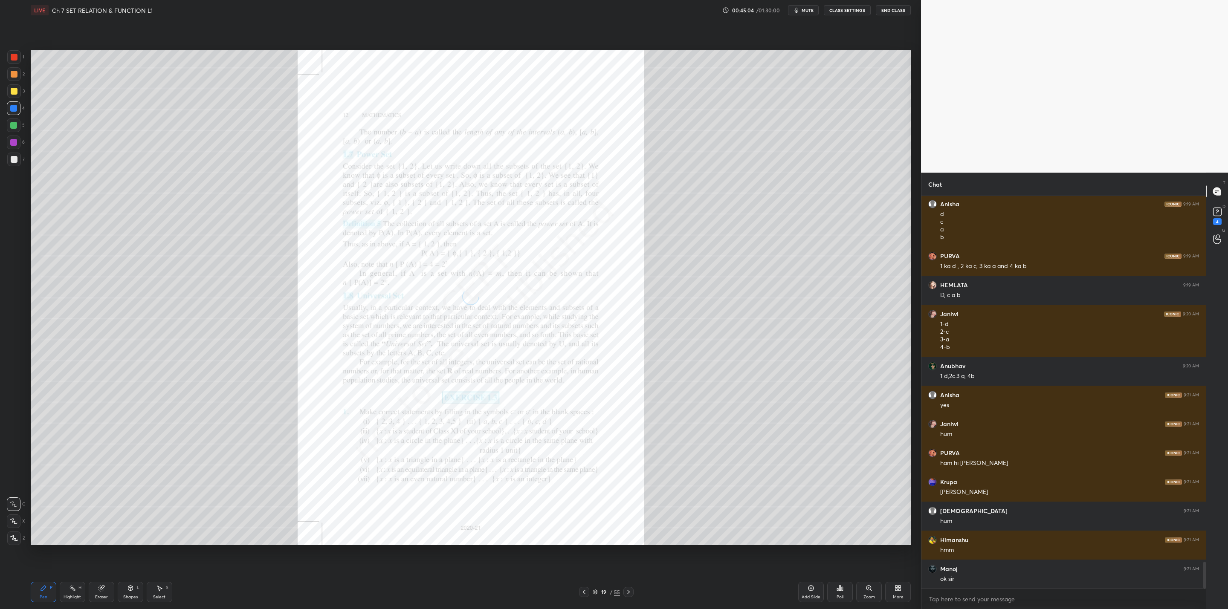
click at [626, 593] on icon at bounding box center [628, 592] width 7 height 7
click at [625, 594] on icon at bounding box center [628, 592] width 7 height 7
click at [627, 592] on icon at bounding box center [628, 592] width 7 height 7
click at [628, 590] on icon at bounding box center [628, 592] width 7 height 7
click at [628, 592] on icon at bounding box center [628, 592] width 7 height 7
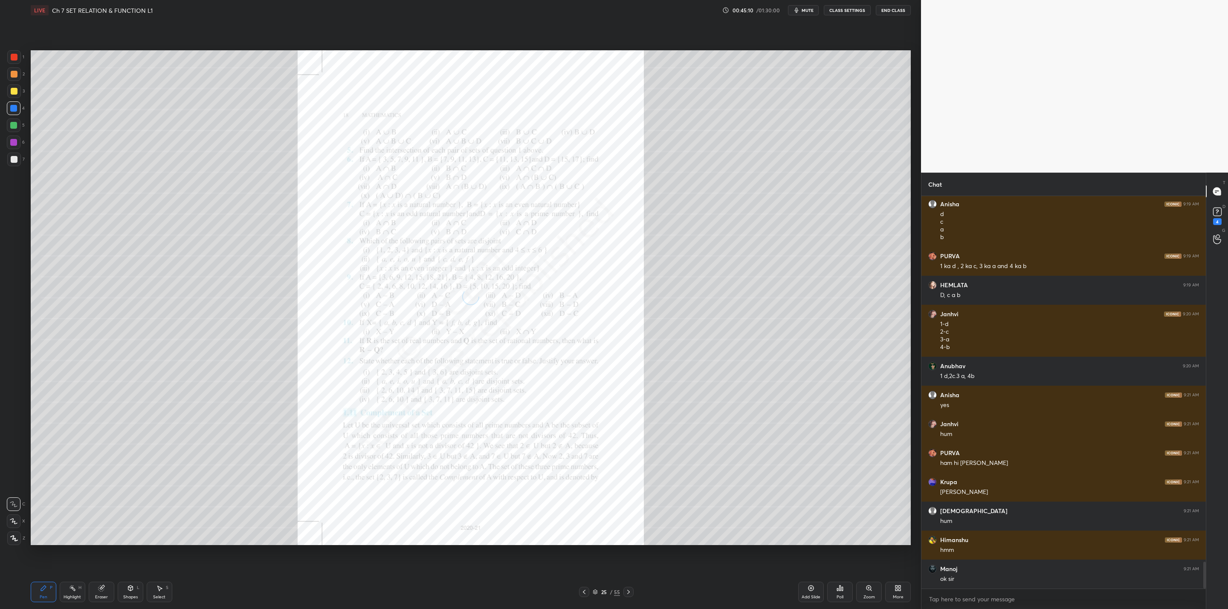
click at [627, 593] on icon at bounding box center [628, 592] width 7 height 7
click at [631, 593] on icon at bounding box center [628, 592] width 7 height 7
click at [627, 590] on icon at bounding box center [628, 592] width 7 height 7
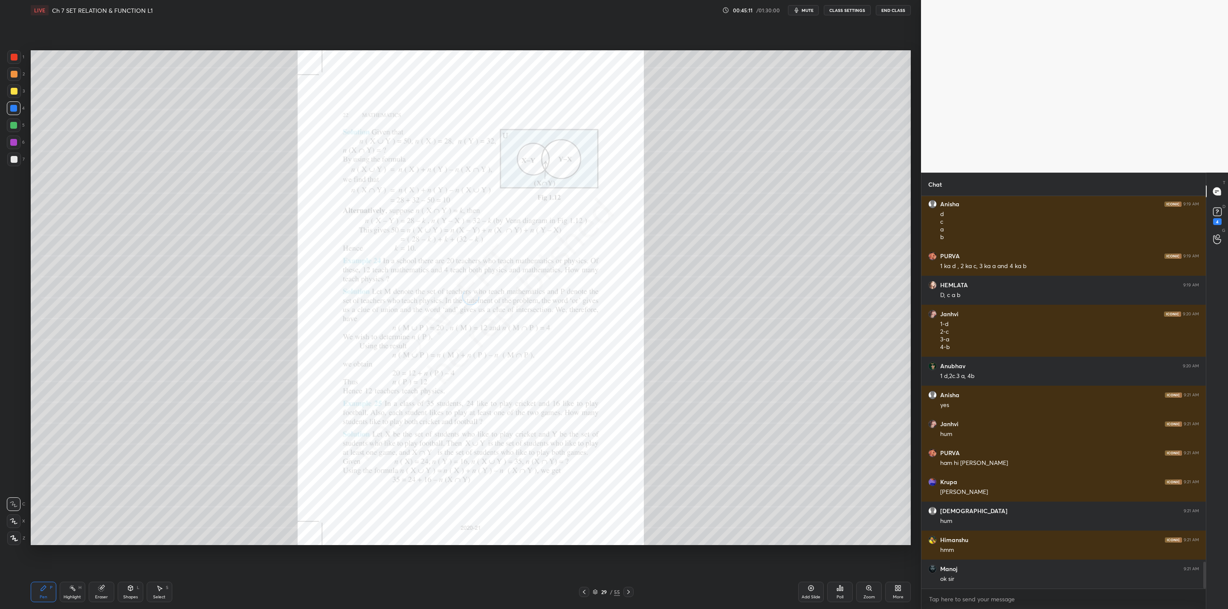
click at [627, 593] on icon at bounding box center [628, 592] width 7 height 7
click at [626, 593] on icon at bounding box center [628, 592] width 7 height 7
click at [625, 591] on icon at bounding box center [628, 592] width 7 height 7
click at [626, 592] on icon at bounding box center [628, 592] width 7 height 7
click at [627, 593] on icon at bounding box center [628, 592] width 7 height 7
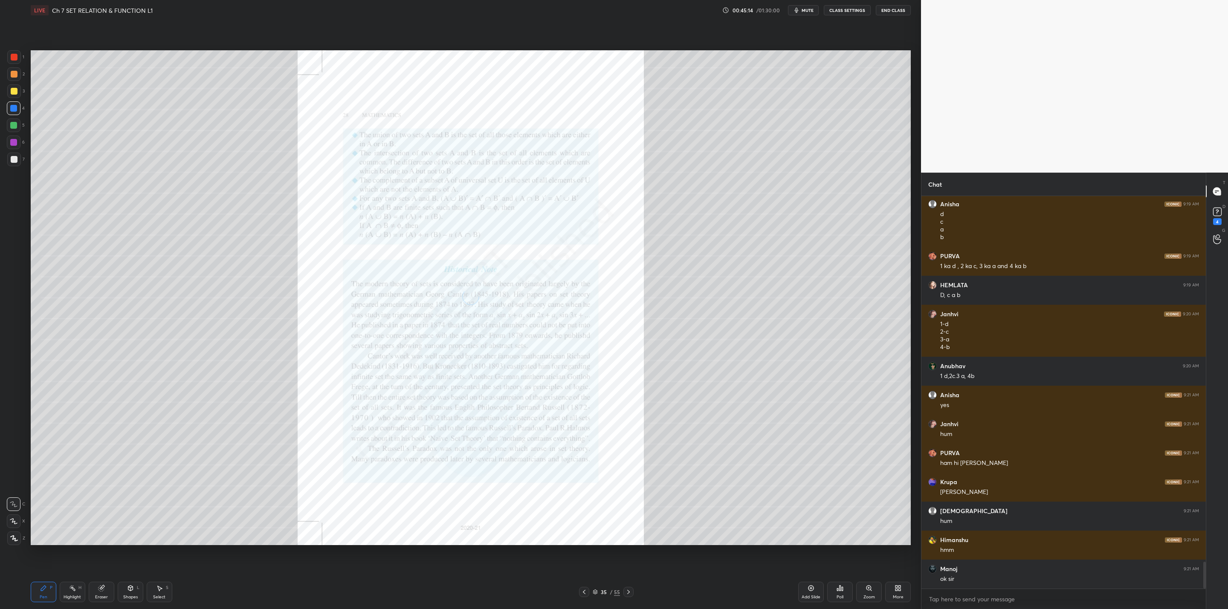
click at [627, 591] on icon at bounding box center [628, 592] width 7 height 7
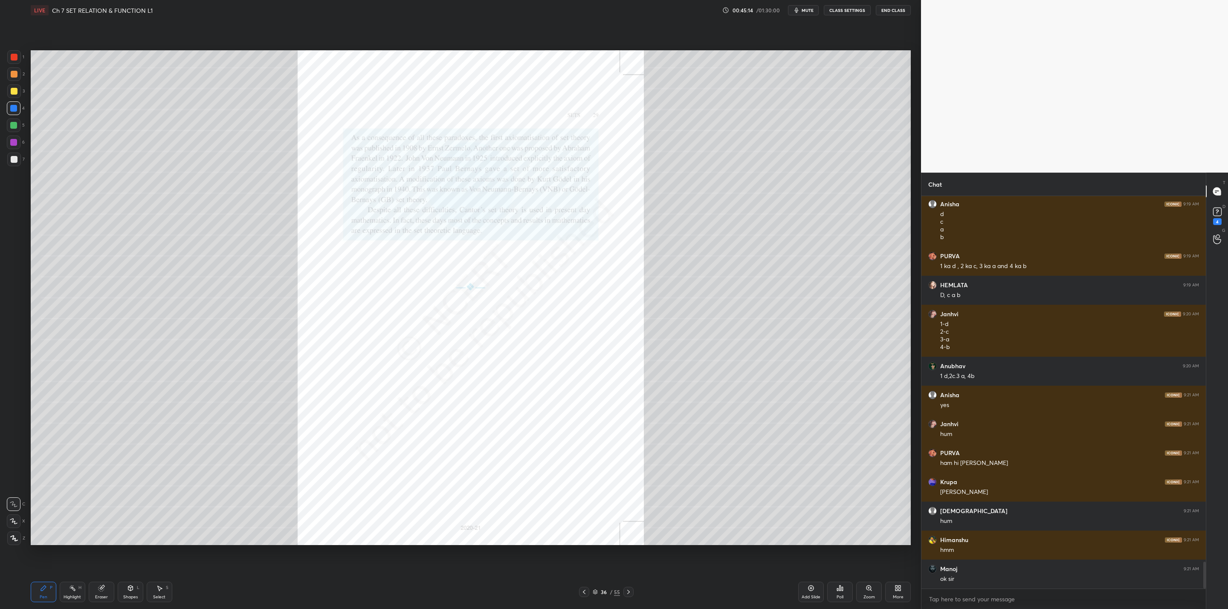
click at [627, 591] on icon at bounding box center [628, 592] width 7 height 7
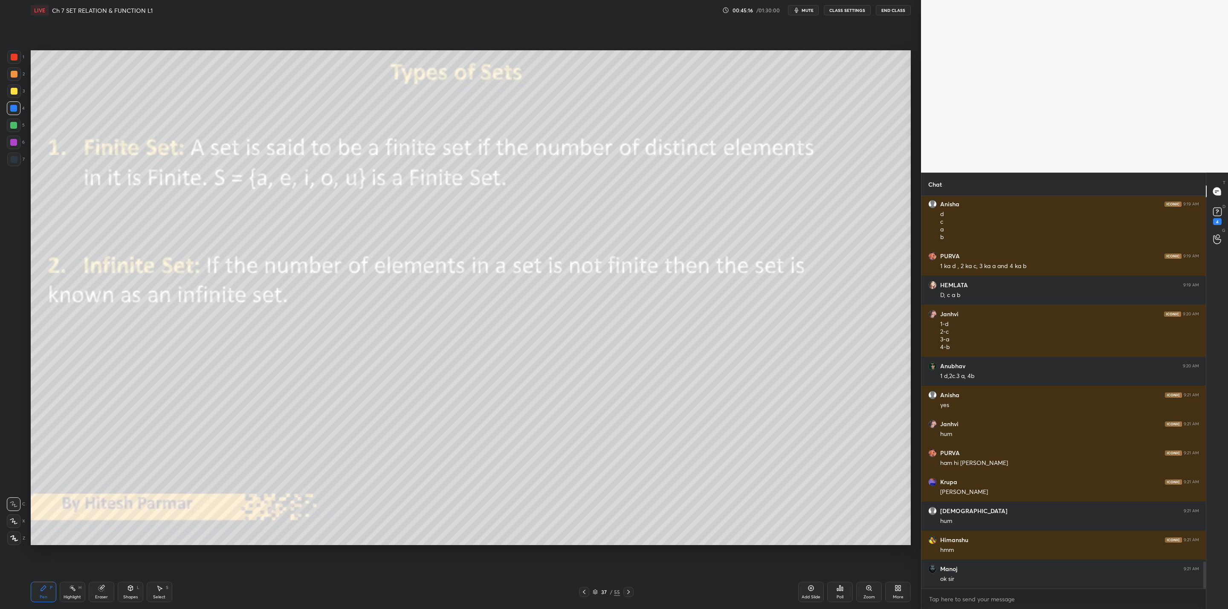
drag, startPoint x: 581, startPoint y: 591, endPoint x: 583, endPoint y: 595, distance: 4.8
click at [582, 590] on icon at bounding box center [584, 592] width 7 height 7
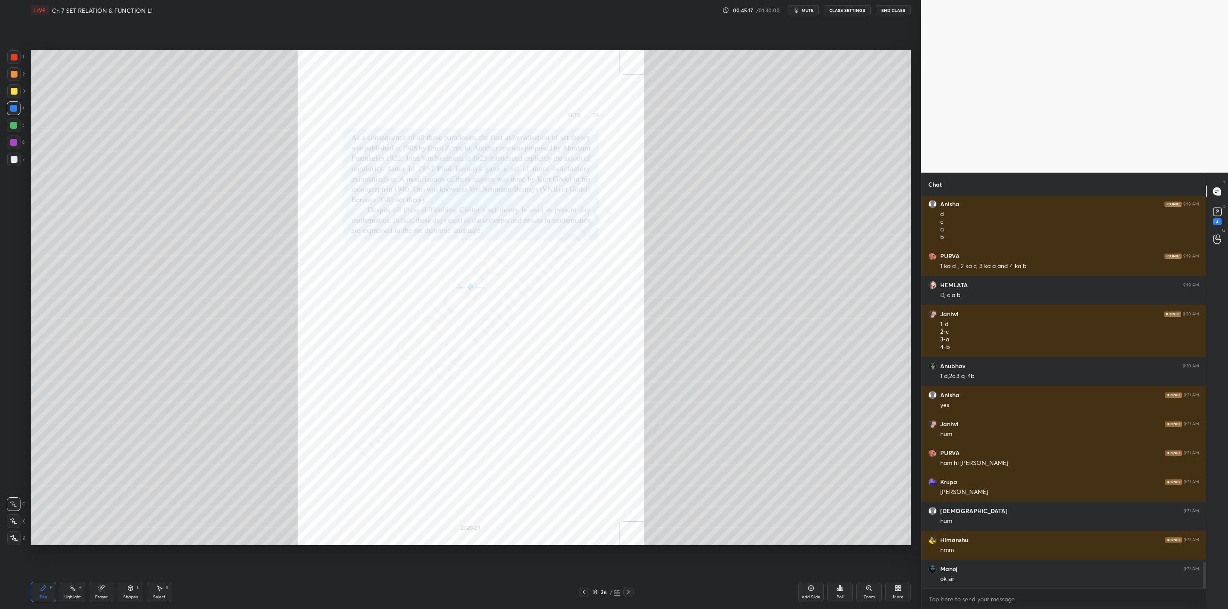
drag, startPoint x: 629, startPoint y: 589, endPoint x: 627, endPoint y: 593, distance: 4.6
click at [629, 589] on icon at bounding box center [628, 592] width 7 height 7
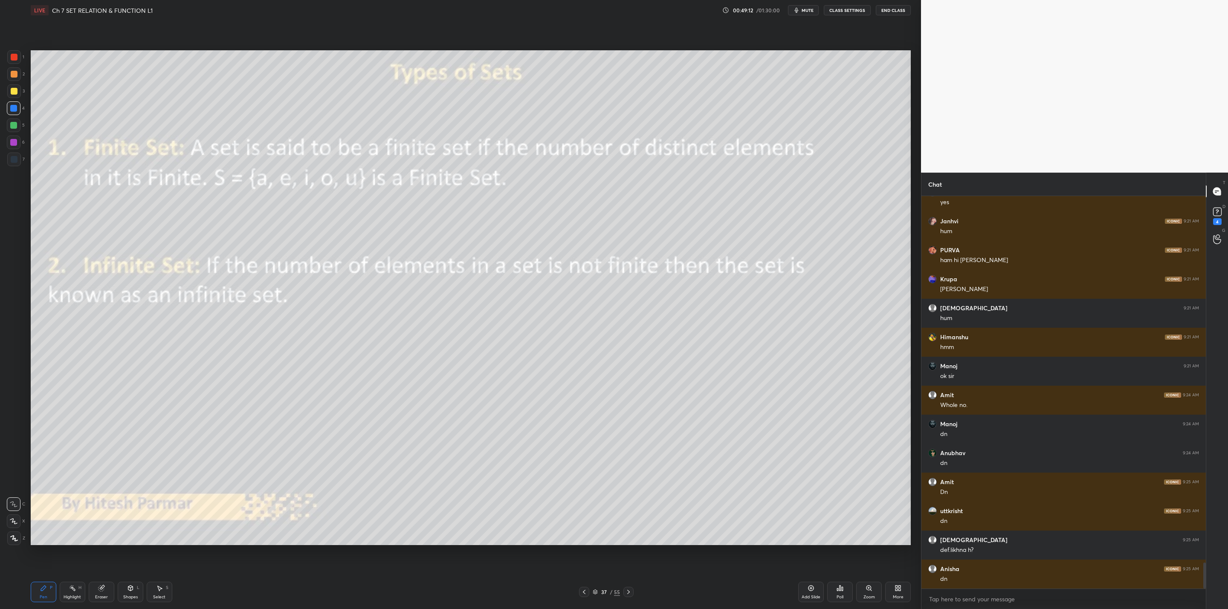
scroll to position [5539, 0]
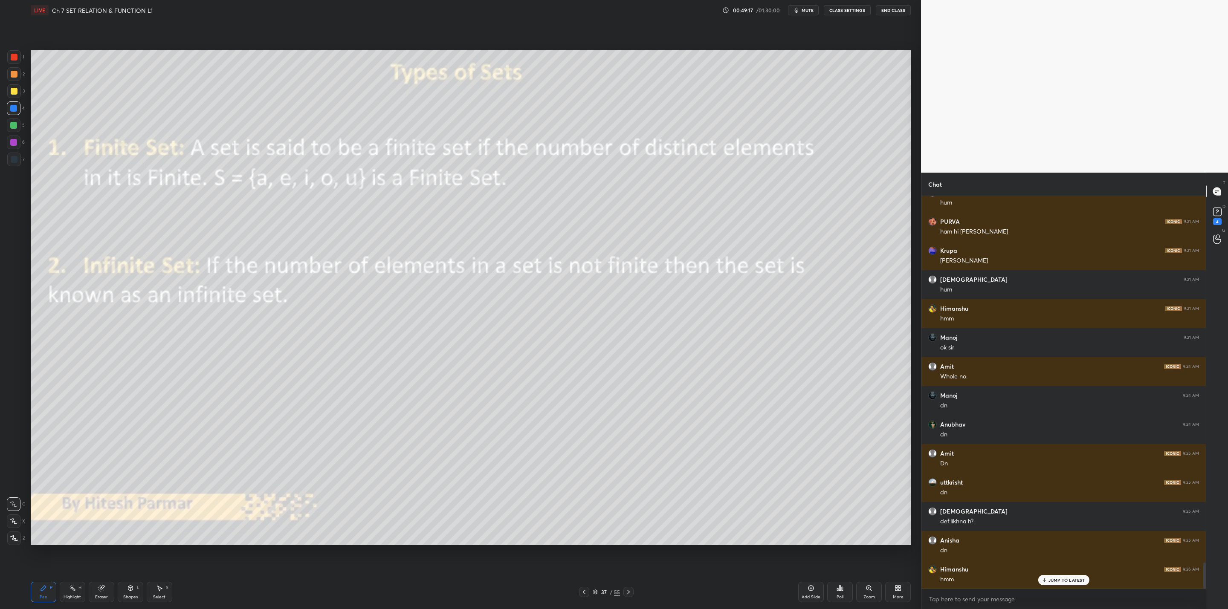
click at [627, 591] on icon at bounding box center [628, 592] width 7 height 7
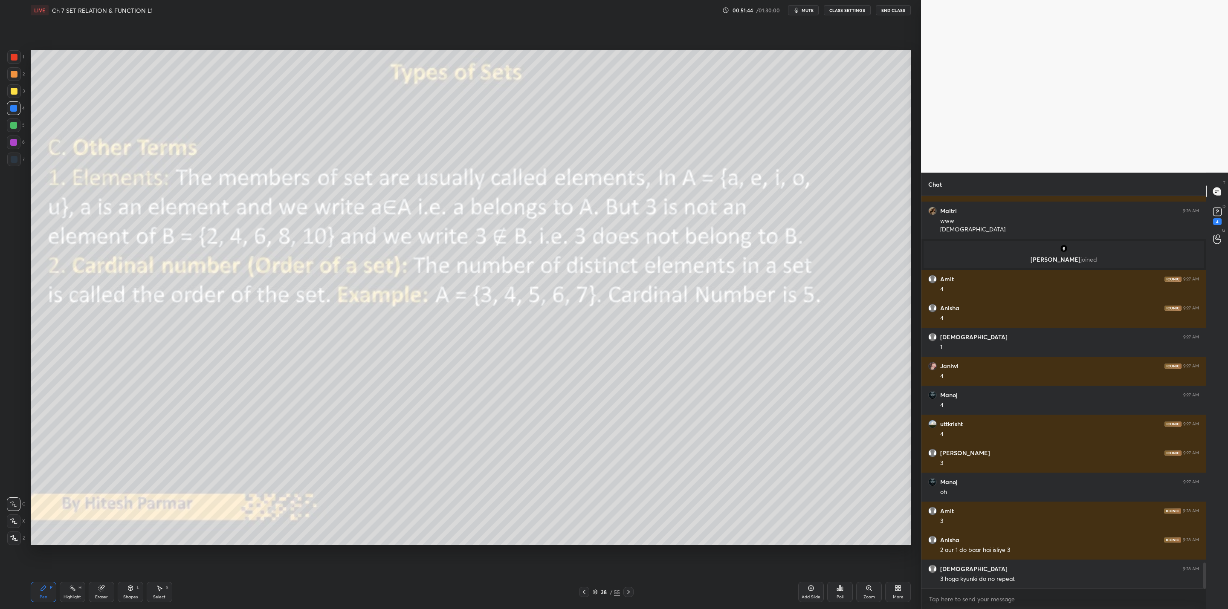
scroll to position [5588, 0]
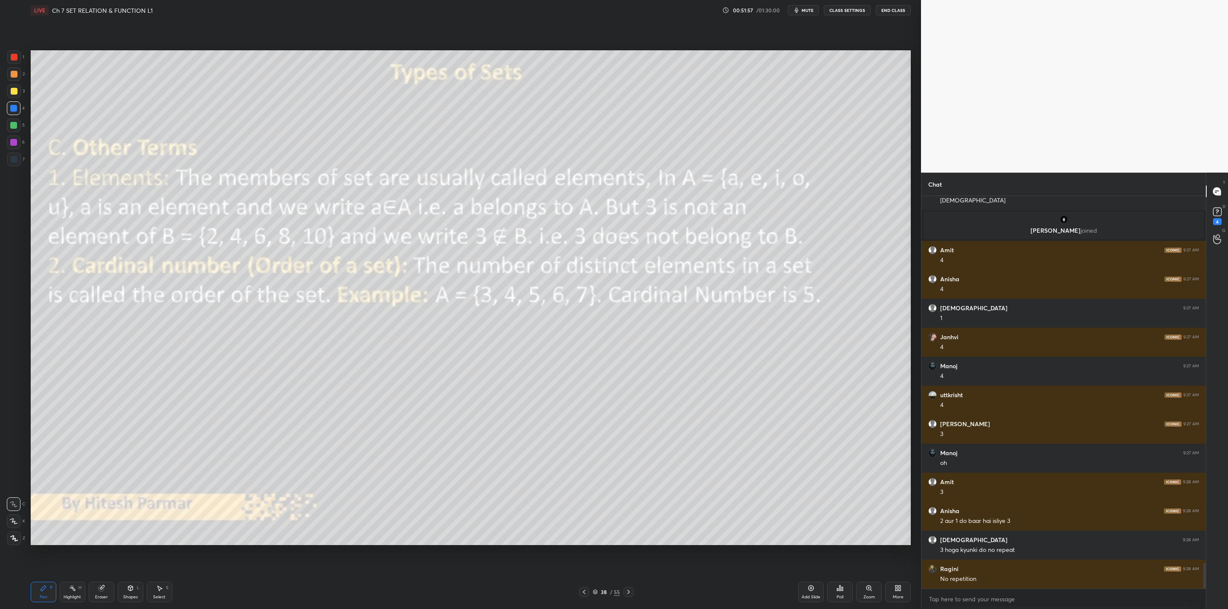
drag, startPoint x: 13, startPoint y: 140, endPoint x: 18, endPoint y: 141, distance: 5.2
click at [15, 141] on div at bounding box center [14, 143] width 14 height 14
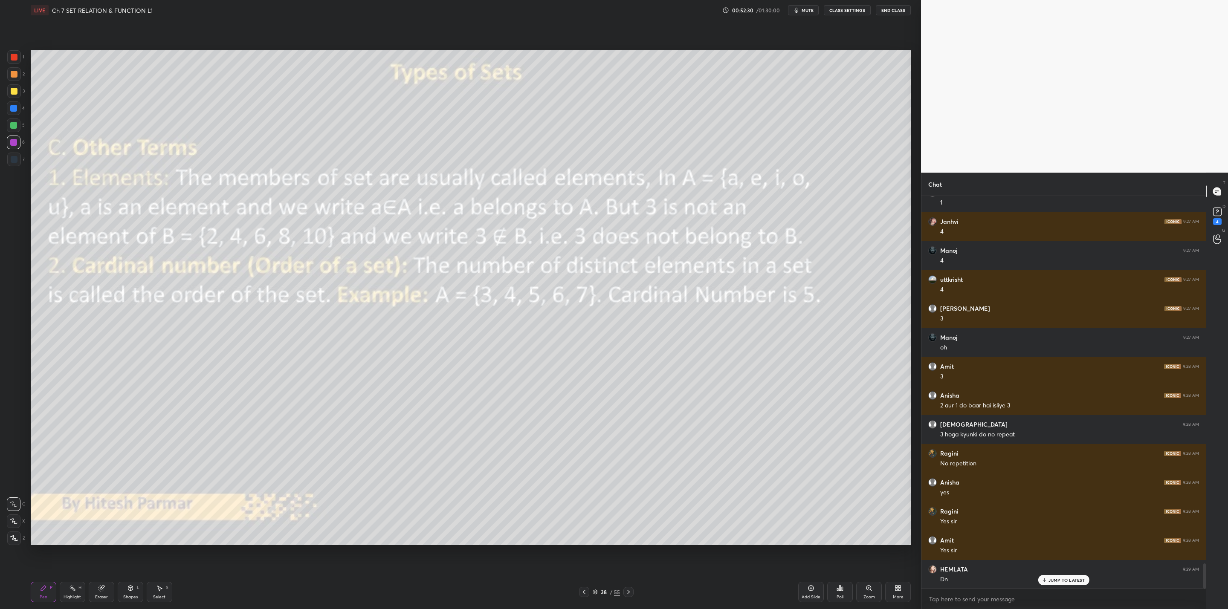
scroll to position [5733, 0]
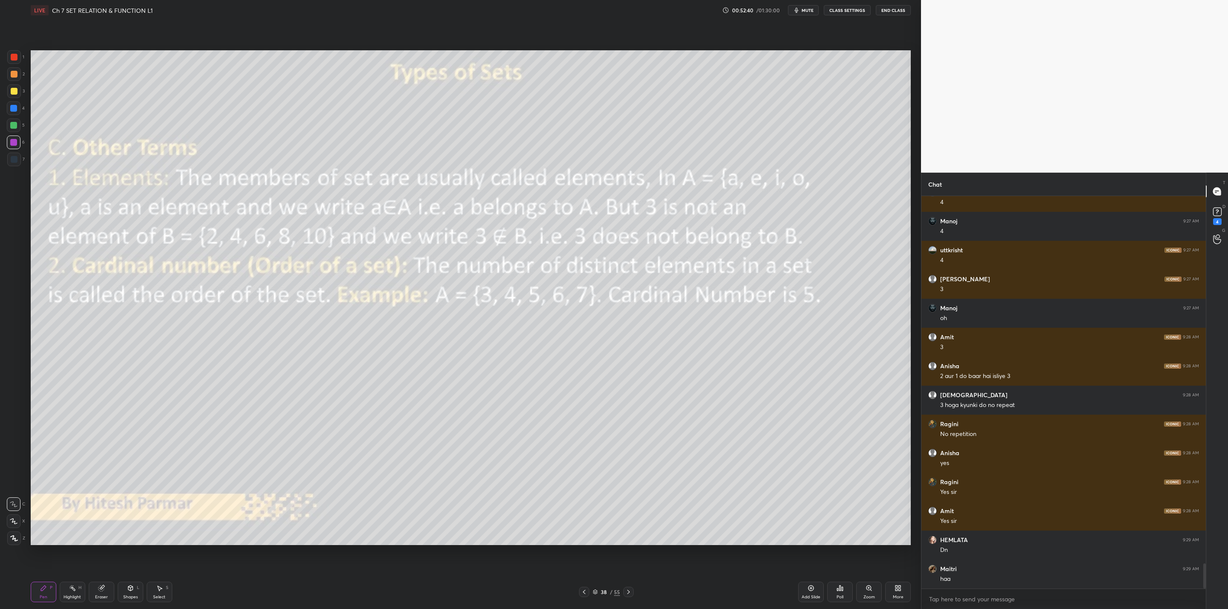
click at [627, 591] on icon at bounding box center [628, 592] width 7 height 7
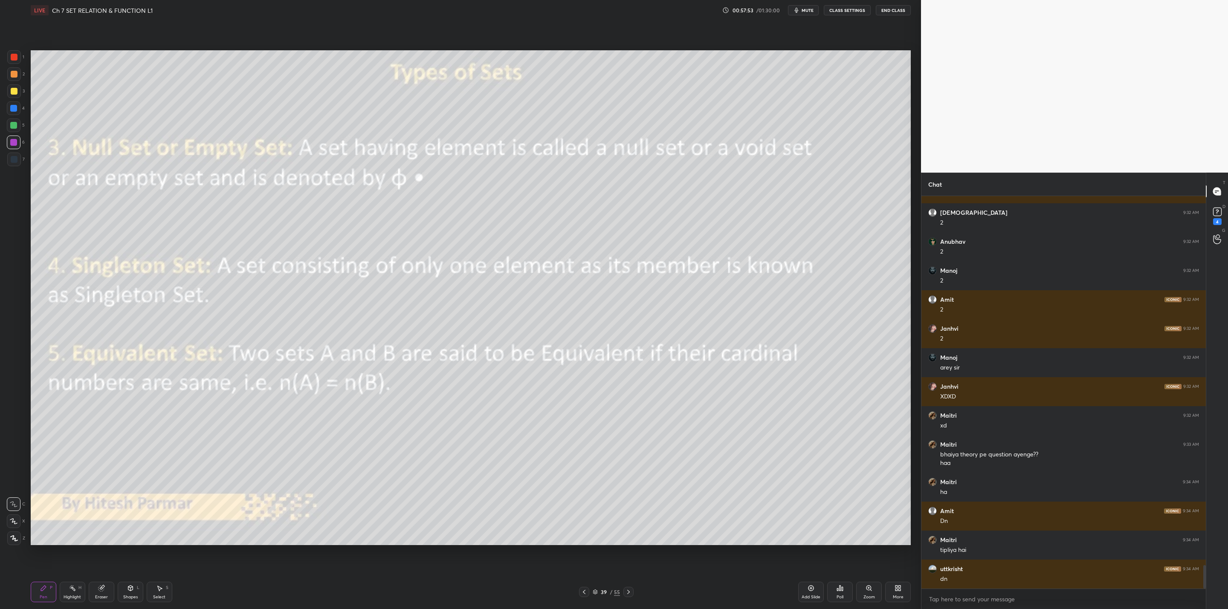
scroll to position [6263, 0]
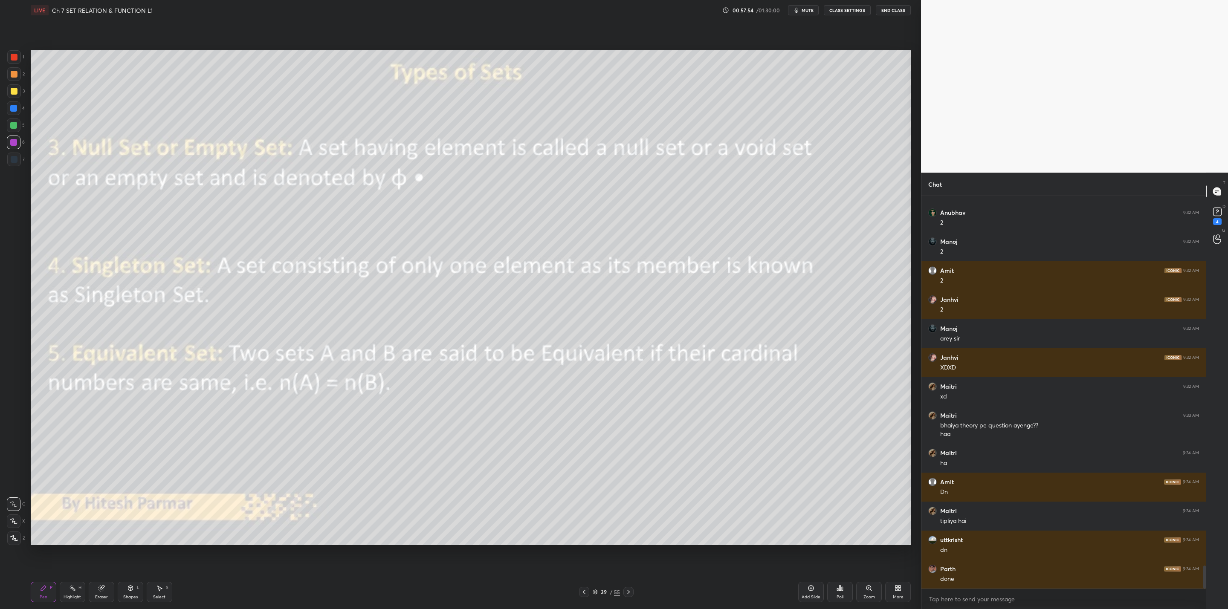
drag, startPoint x: 629, startPoint y: 587, endPoint x: 628, endPoint y: 595, distance: 7.8
click at [628, 588] on div at bounding box center [628, 592] width 10 height 10
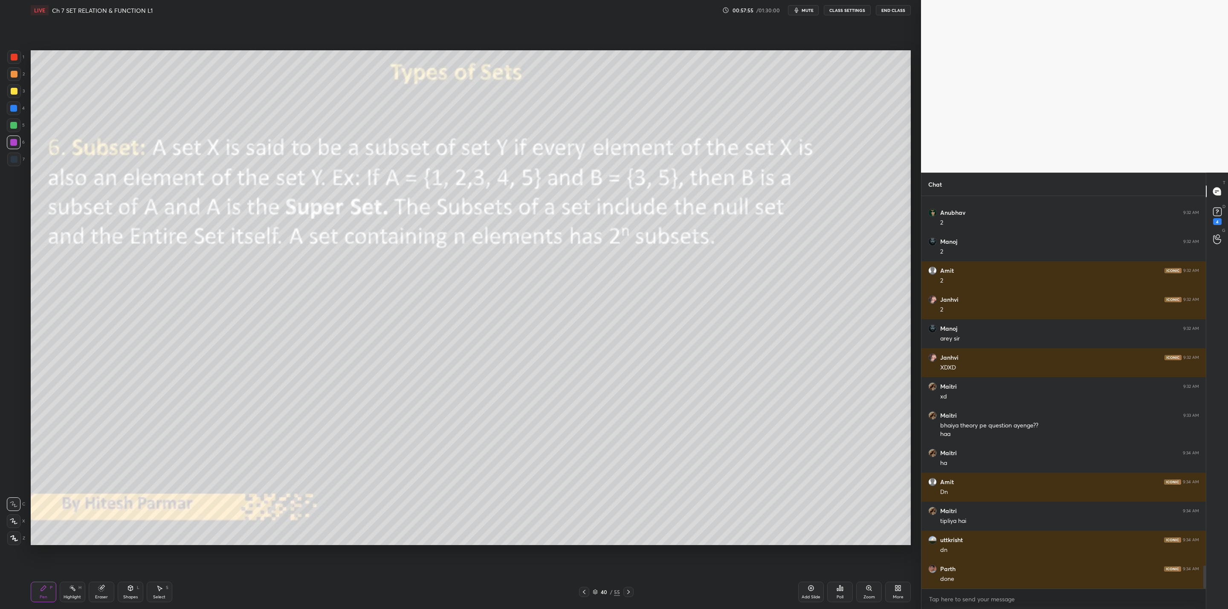
click at [583, 587] on div at bounding box center [584, 592] width 10 height 10
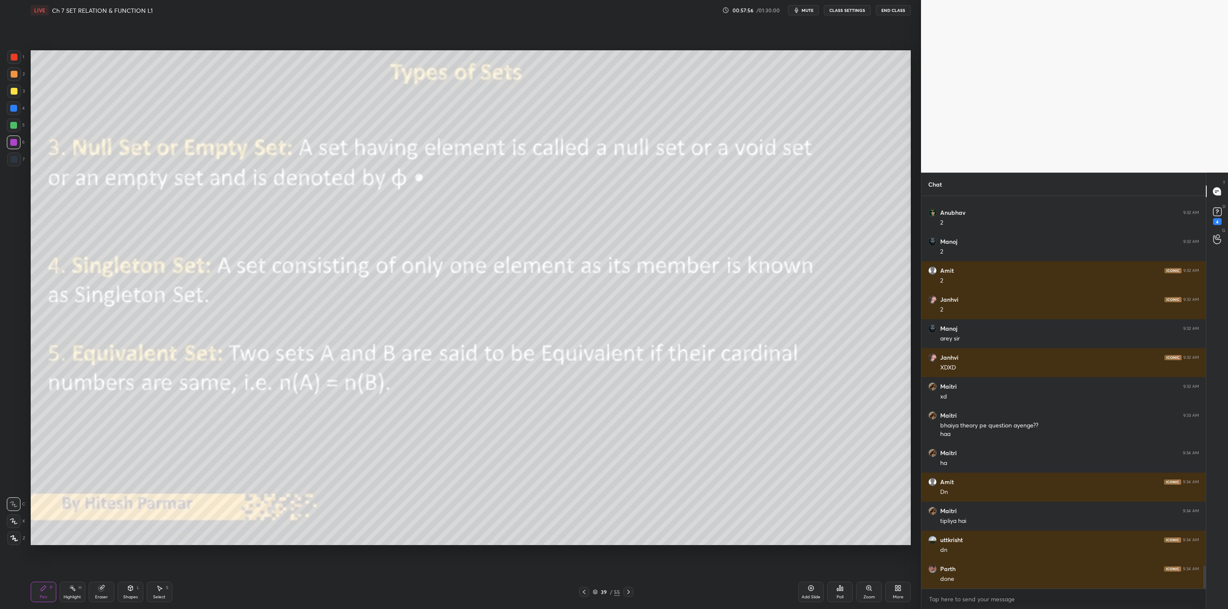
click at [588, 590] on div at bounding box center [584, 592] width 10 height 10
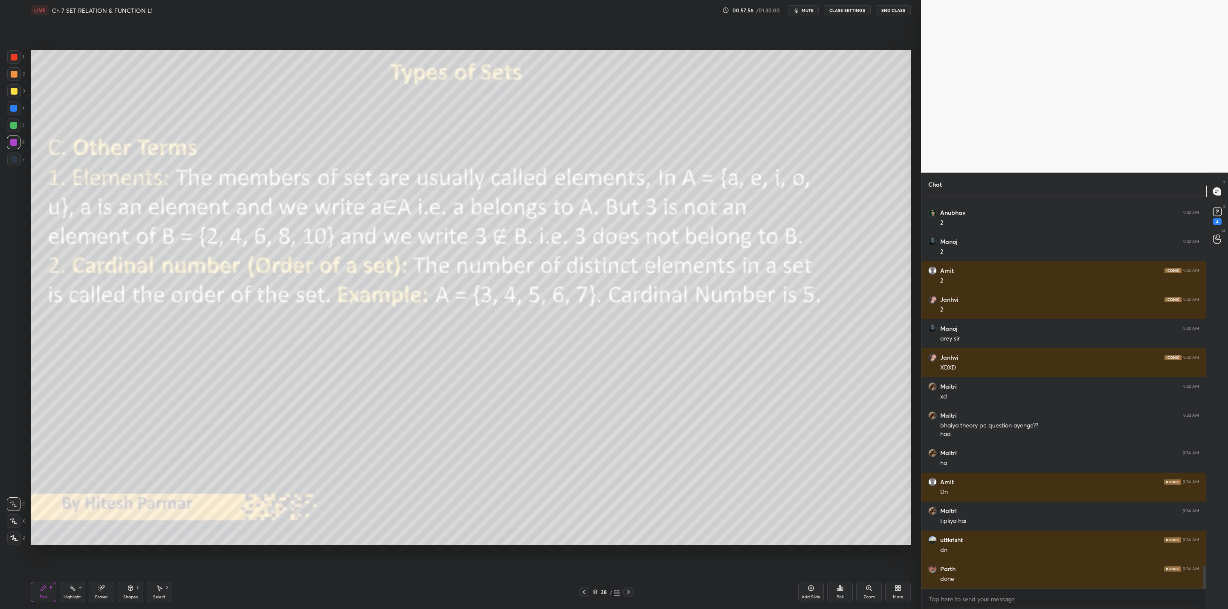
click at [584, 590] on icon at bounding box center [584, 592] width 7 height 7
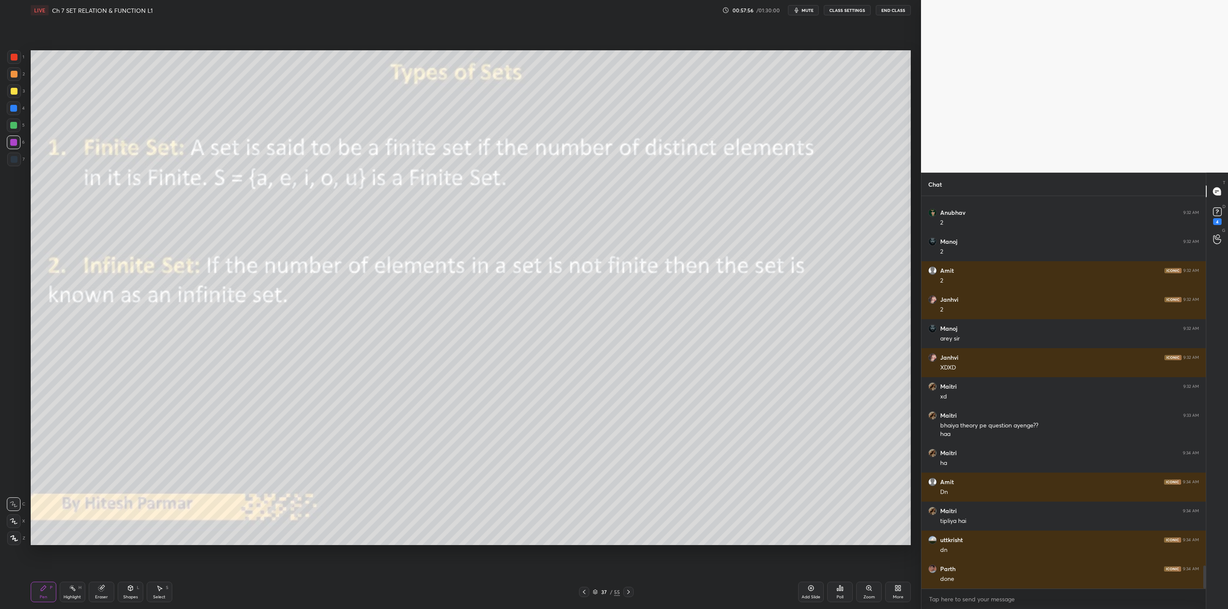
click at [589, 590] on div at bounding box center [584, 592] width 10 height 10
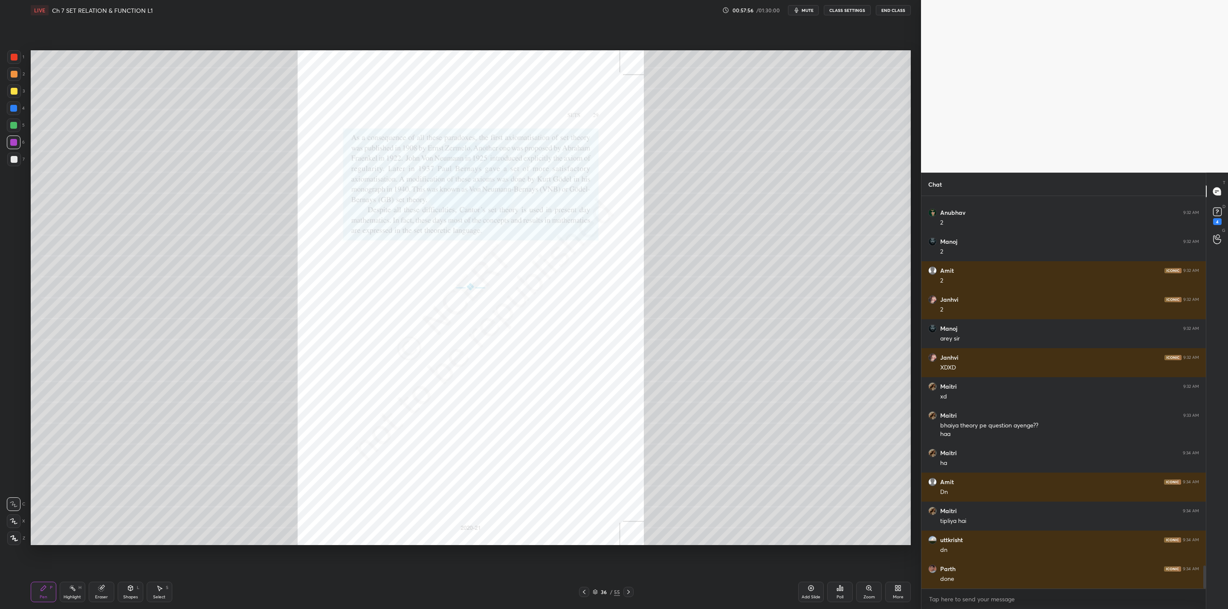
click at [585, 586] on div "Pen P Highlight H Eraser Shapes L Select S 36 / 55 Add Slide Poll Zoom More" at bounding box center [471, 592] width 880 height 34
click at [586, 590] on icon at bounding box center [584, 592] width 7 height 7
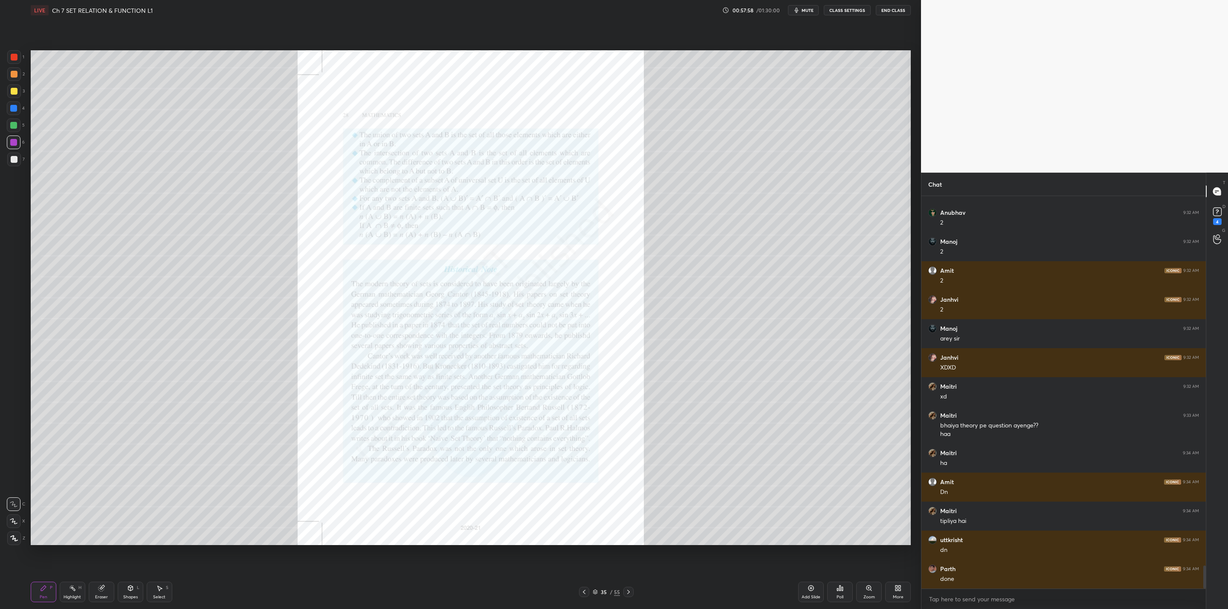
click at [591, 591] on div "35 / 55" at bounding box center [606, 592] width 55 height 10
click at [586, 590] on icon at bounding box center [584, 592] width 7 height 7
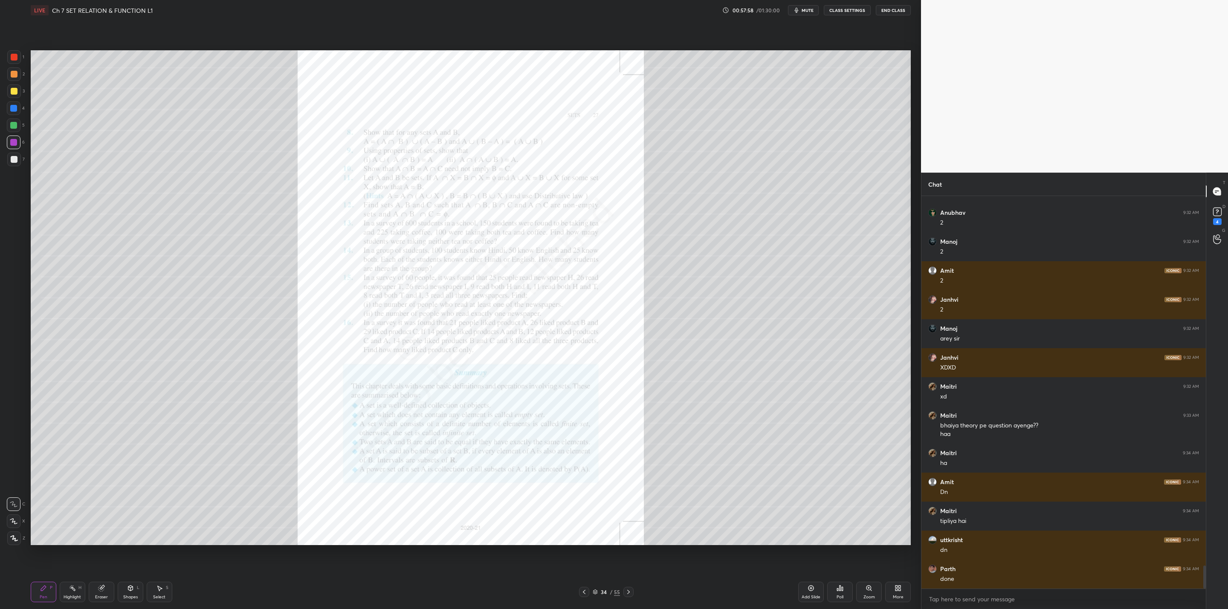
click at [583, 590] on icon at bounding box center [584, 592] width 7 height 7
click at [583, 591] on icon at bounding box center [584, 592] width 7 height 7
click at [582, 590] on icon at bounding box center [584, 592] width 7 height 7
click at [580, 593] on div at bounding box center [584, 592] width 10 height 10
click at [581, 591] on icon at bounding box center [584, 592] width 7 height 7
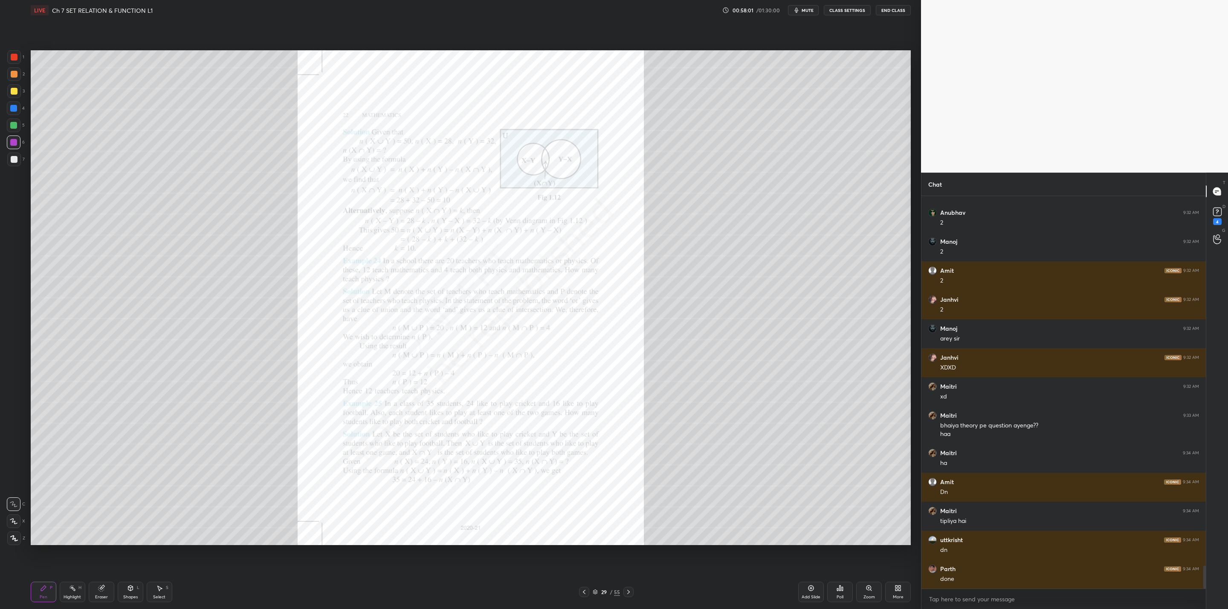
click at [592, 584] on div "Pen P Highlight H Eraser Shapes L Select S 29 / 55 Add Slide Poll Zoom More" at bounding box center [471, 592] width 880 height 34
click at [586, 585] on div "Pen P Highlight H Eraser Shapes L Select S 29 / 55 Add Slide Poll Zoom More" at bounding box center [471, 592] width 880 height 34
click at [589, 586] on div "Pen P Highlight H Eraser Shapes L Select S 29 / 55 Add Slide Poll Zoom More" at bounding box center [471, 592] width 880 height 34
click at [586, 589] on icon at bounding box center [584, 592] width 7 height 7
click at [582, 591] on icon at bounding box center [584, 592] width 7 height 7
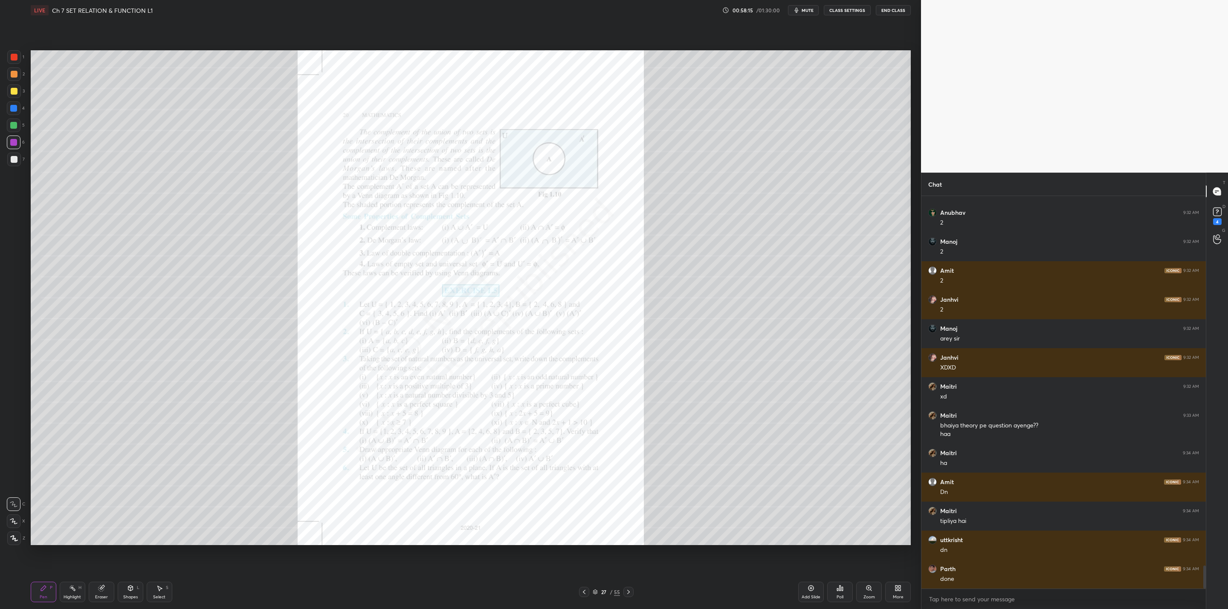
click at [582, 593] on icon at bounding box center [584, 592] width 7 height 7
click at [584, 591] on icon at bounding box center [584, 592] width 7 height 7
click at [581, 591] on icon at bounding box center [584, 592] width 7 height 7
click at [588, 591] on div "23 / 55" at bounding box center [606, 592] width 384 height 10
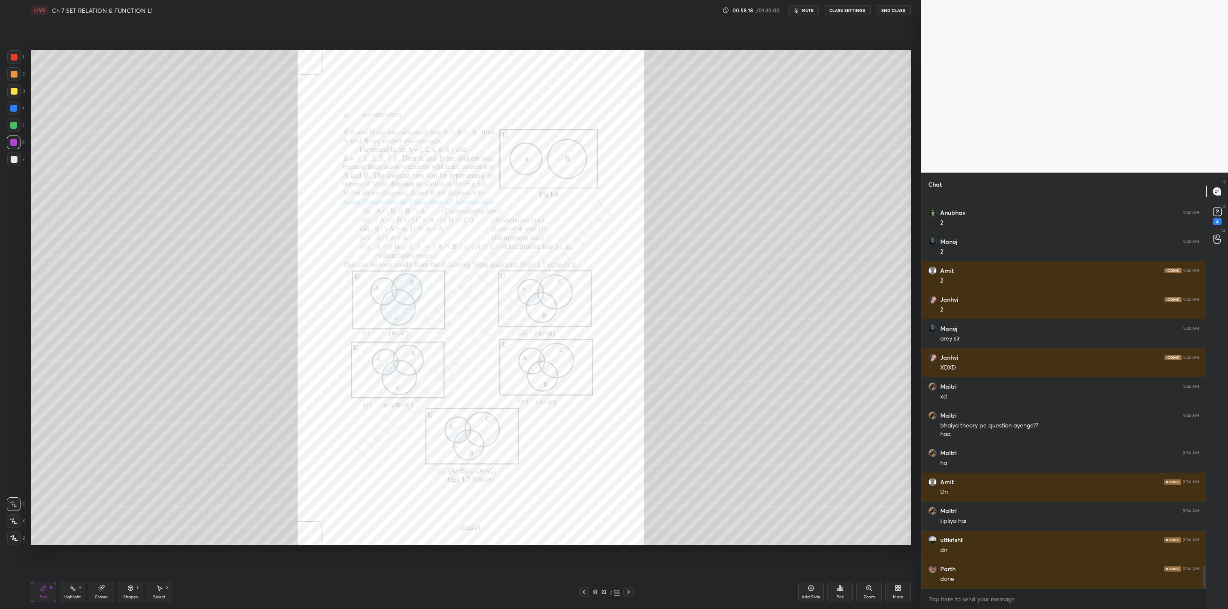
click at [584, 591] on icon at bounding box center [584, 592] width 7 height 7
click at [585, 588] on div at bounding box center [584, 592] width 10 height 10
click at [584, 590] on icon at bounding box center [584, 592] width 7 height 7
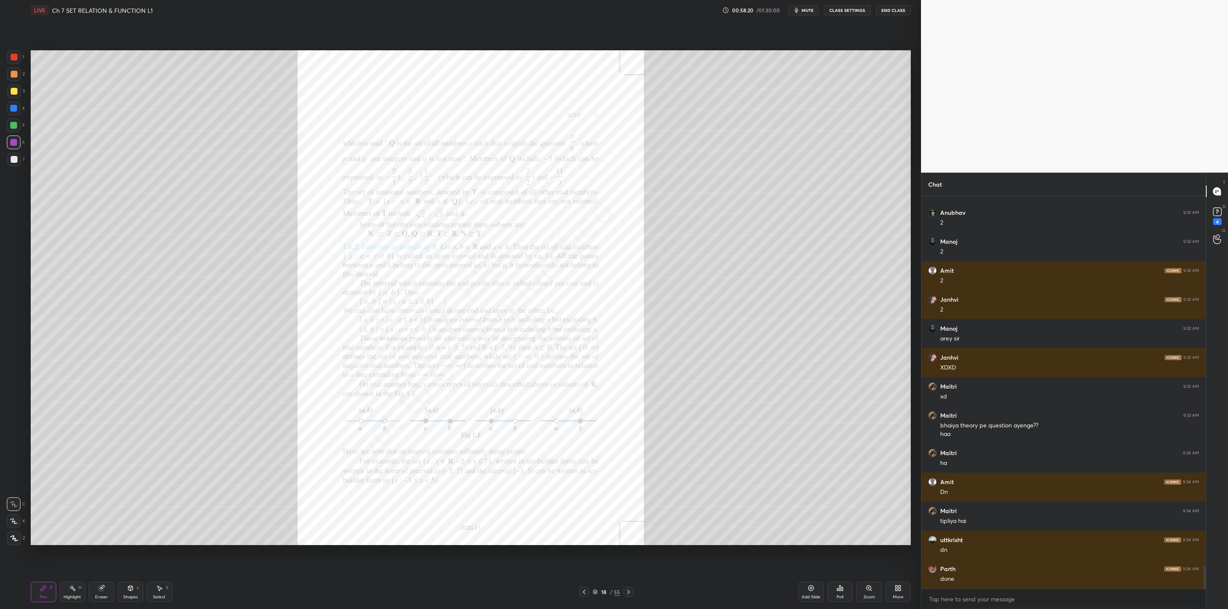
click at [585, 590] on icon at bounding box center [584, 592] width 7 height 7
drag, startPoint x: 583, startPoint y: 591, endPoint x: 581, endPoint y: 595, distance: 4.6
click at [582, 590] on icon at bounding box center [584, 592] width 7 height 7
click at [584, 588] on div at bounding box center [584, 592] width 10 height 10
click at [586, 595] on icon at bounding box center [584, 592] width 7 height 7
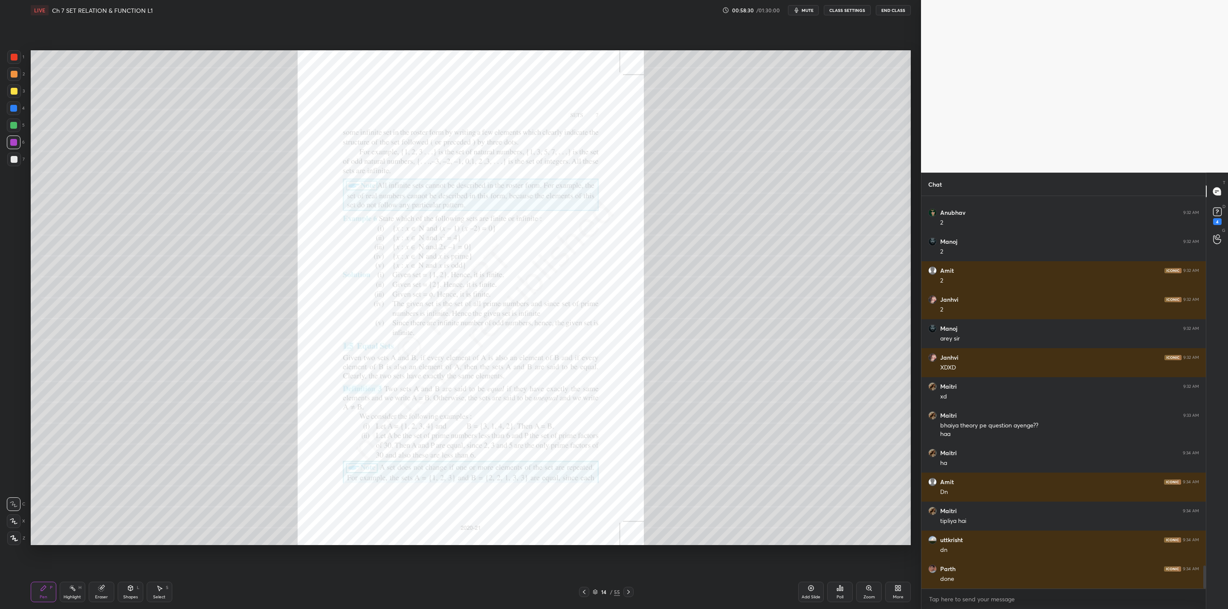
click at [864, 591] on div "Zoom" at bounding box center [869, 592] width 26 height 20
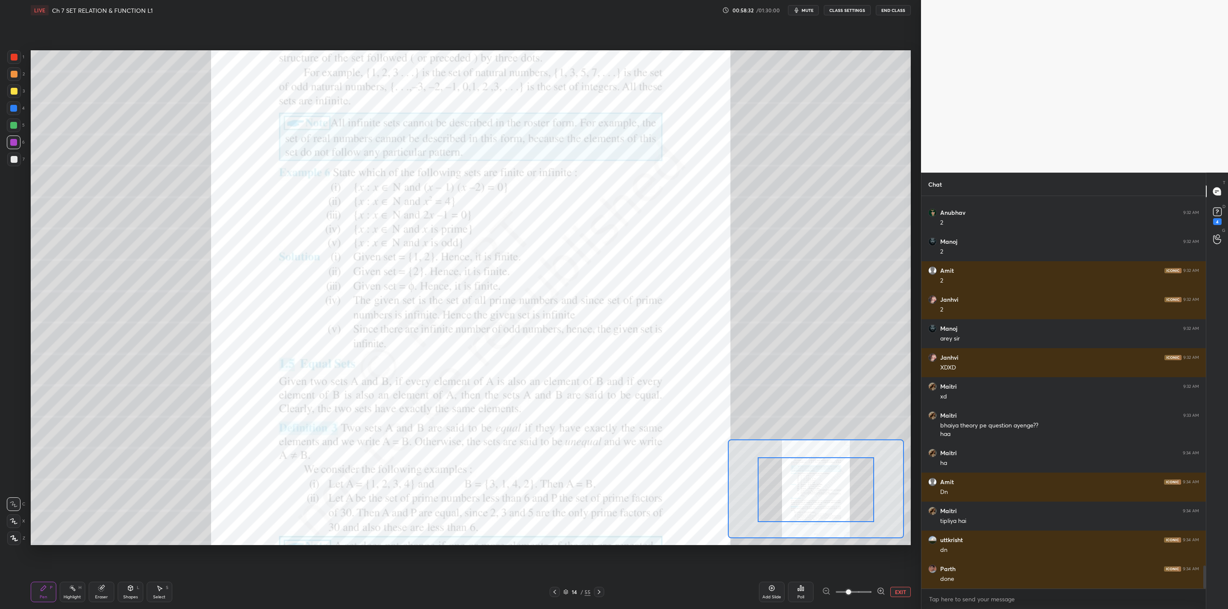
drag, startPoint x: 842, startPoint y: 492, endPoint x: 845, endPoint y: 515, distance: 23.2
drag, startPoint x: 845, startPoint y: 505, endPoint x: 847, endPoint y: 526, distance: 20.5
click at [847, 523] on div at bounding box center [816, 490] width 116 height 65
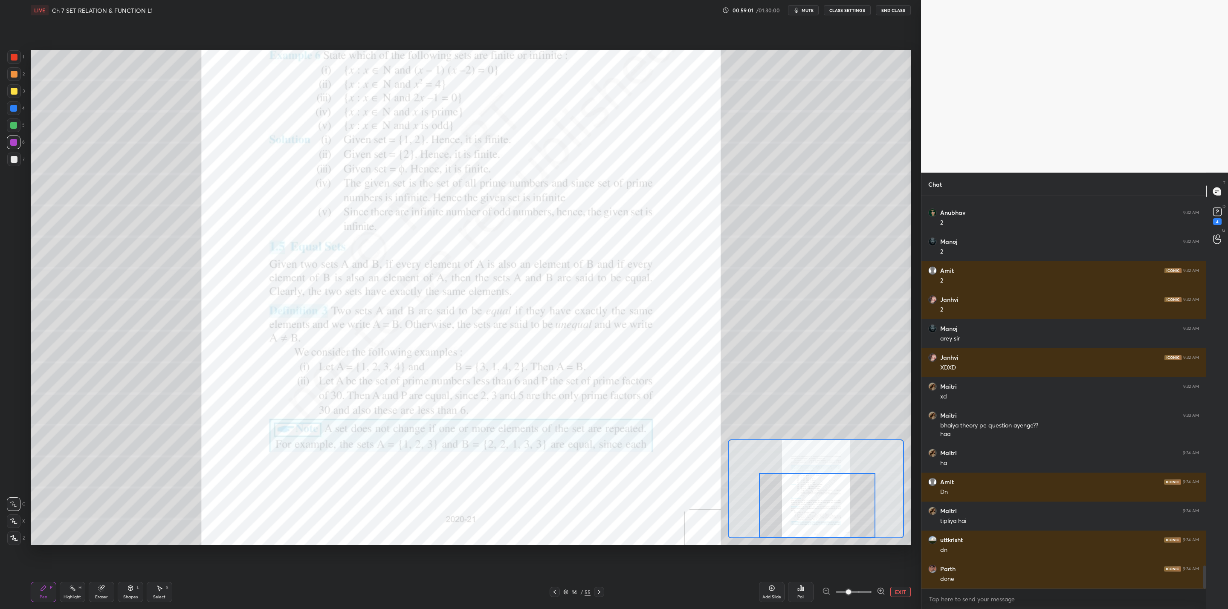
click at [599, 588] on div at bounding box center [599, 592] width 10 height 10
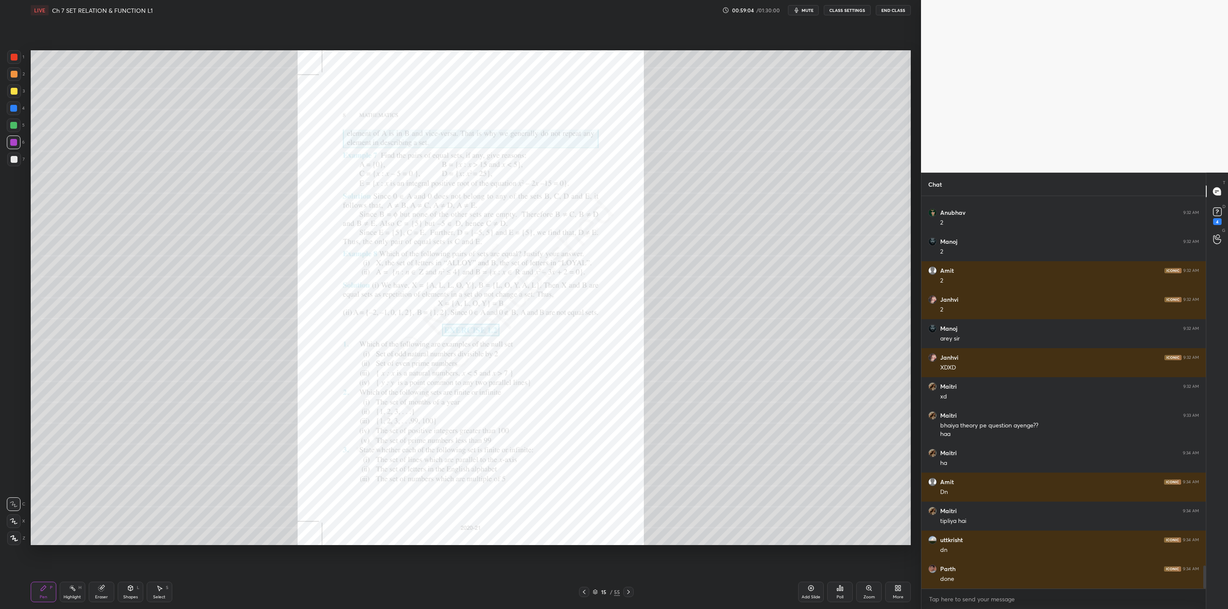
click at [871, 593] on div "Zoom" at bounding box center [869, 592] width 26 height 20
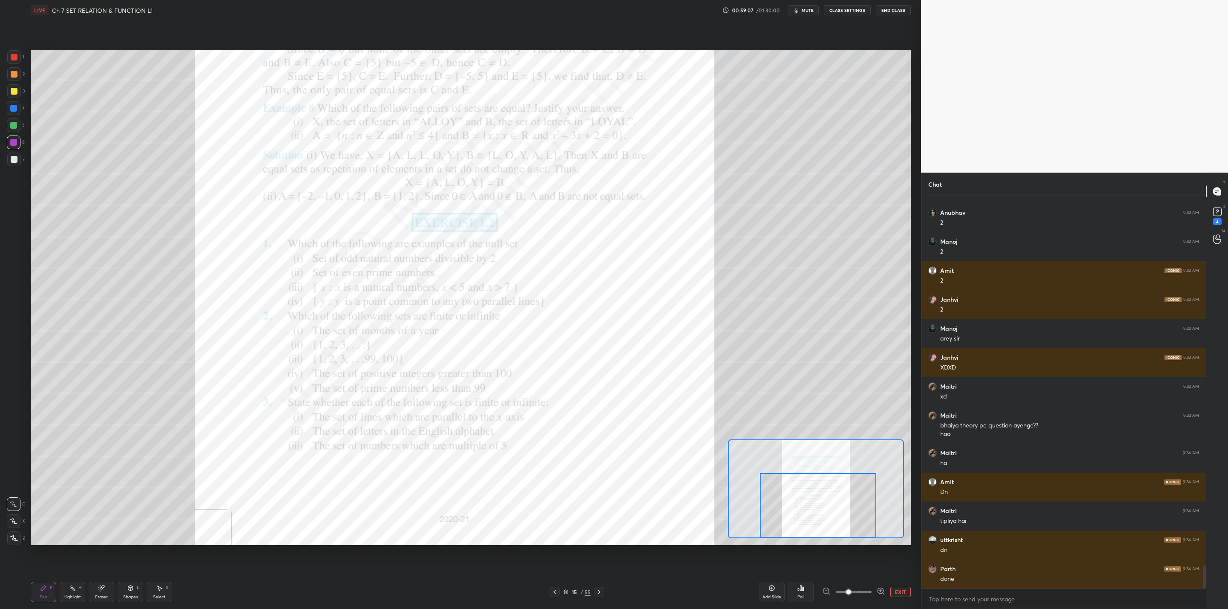
click at [843, 543] on div "Setting up your live class Poll for secs No correct answer Start poll" at bounding box center [471, 297] width 880 height 495
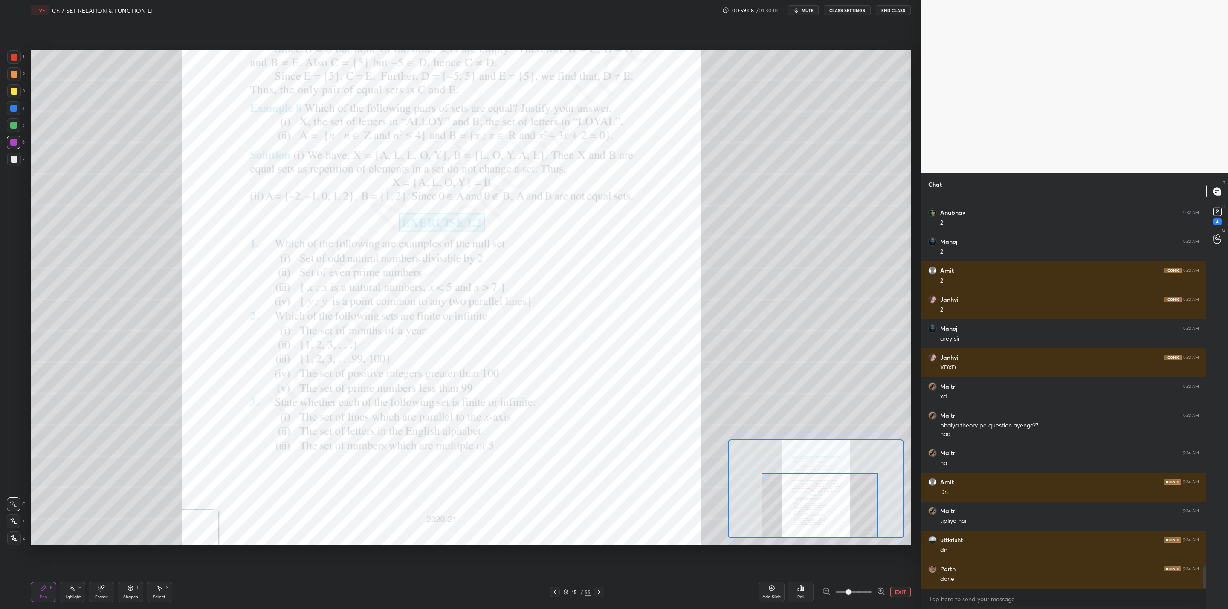
drag, startPoint x: 855, startPoint y: 590, endPoint x: 861, endPoint y: 581, distance: 11.0
click at [851, 590] on span at bounding box center [848, 592] width 5 height 5
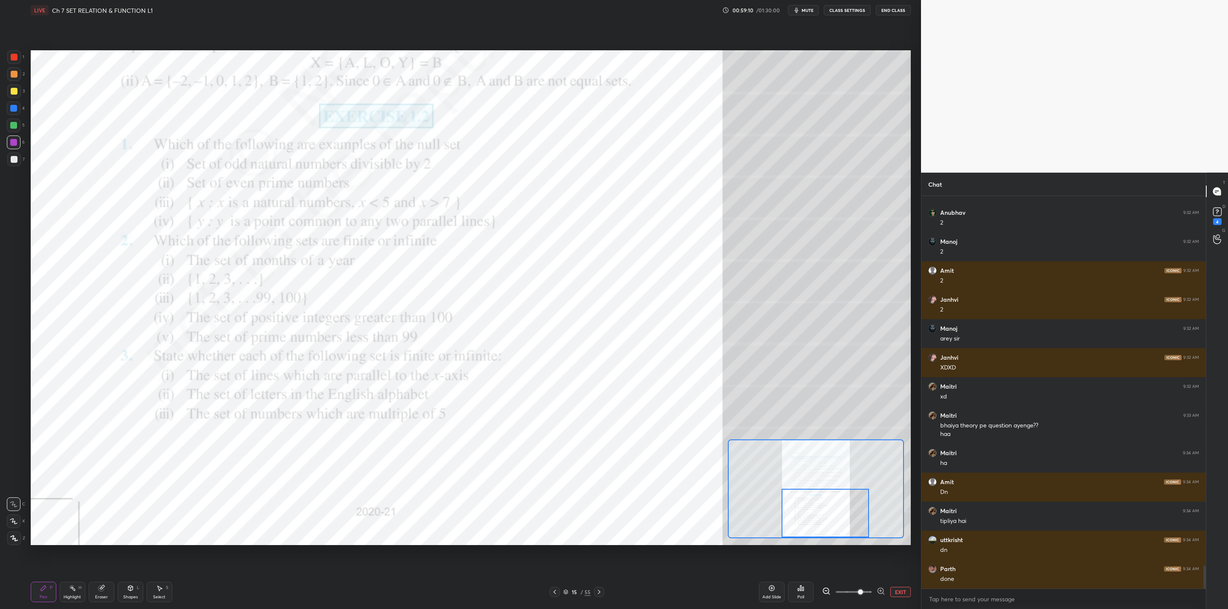
drag, startPoint x: 830, startPoint y: 509, endPoint x: 837, endPoint y: 521, distance: 13.2
click at [837, 521] on div at bounding box center [824, 513] width 87 height 49
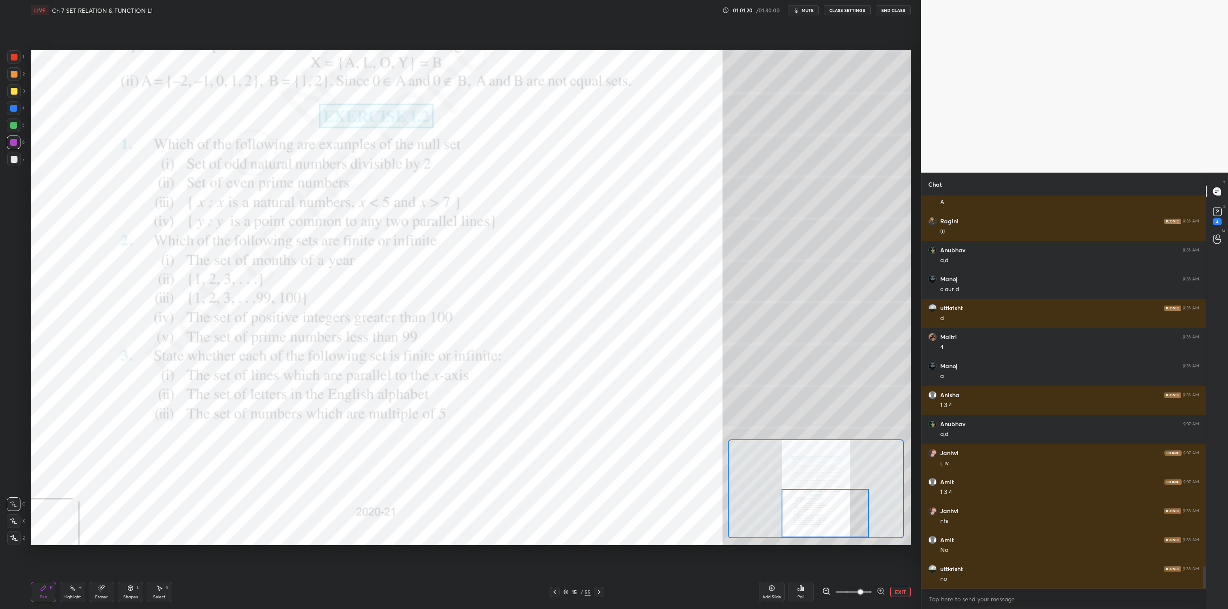
scroll to position [6476, 0]
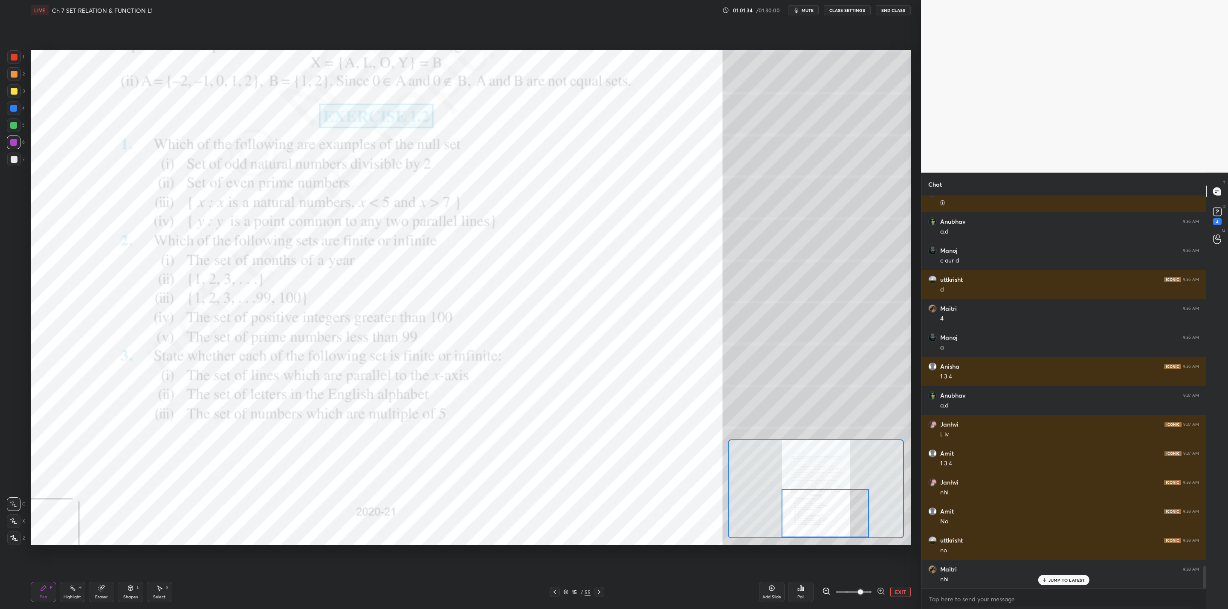
click at [601, 590] on icon at bounding box center [599, 592] width 7 height 7
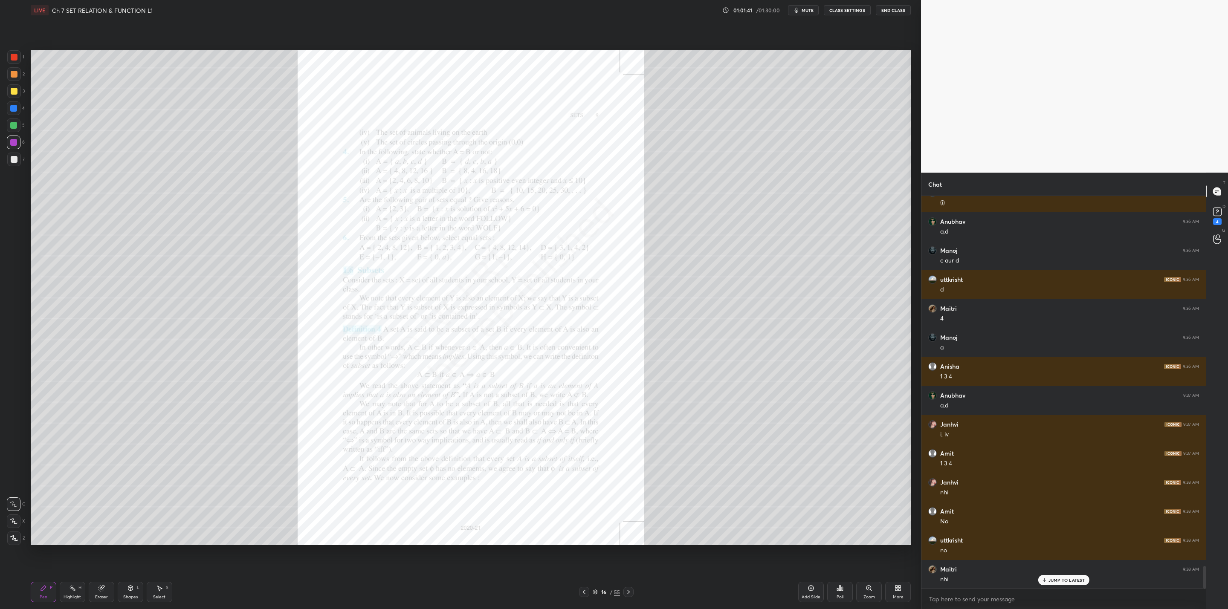
click at [867, 593] on div "Zoom" at bounding box center [869, 592] width 26 height 20
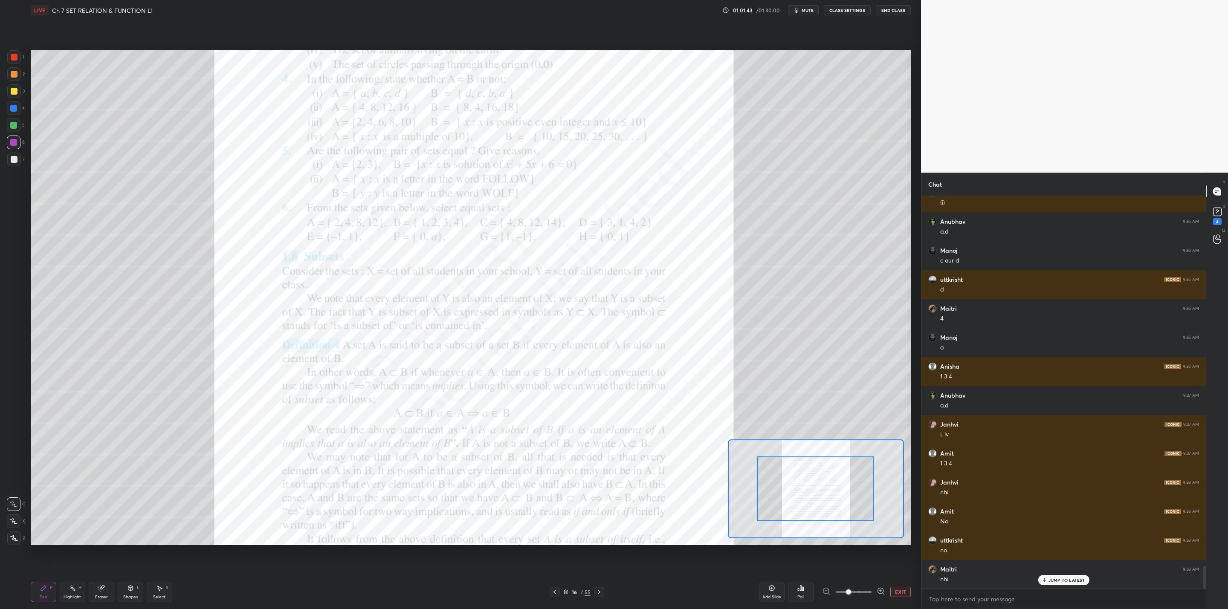
drag, startPoint x: 813, startPoint y: 491, endPoint x: 825, endPoint y: 489, distance: 11.8
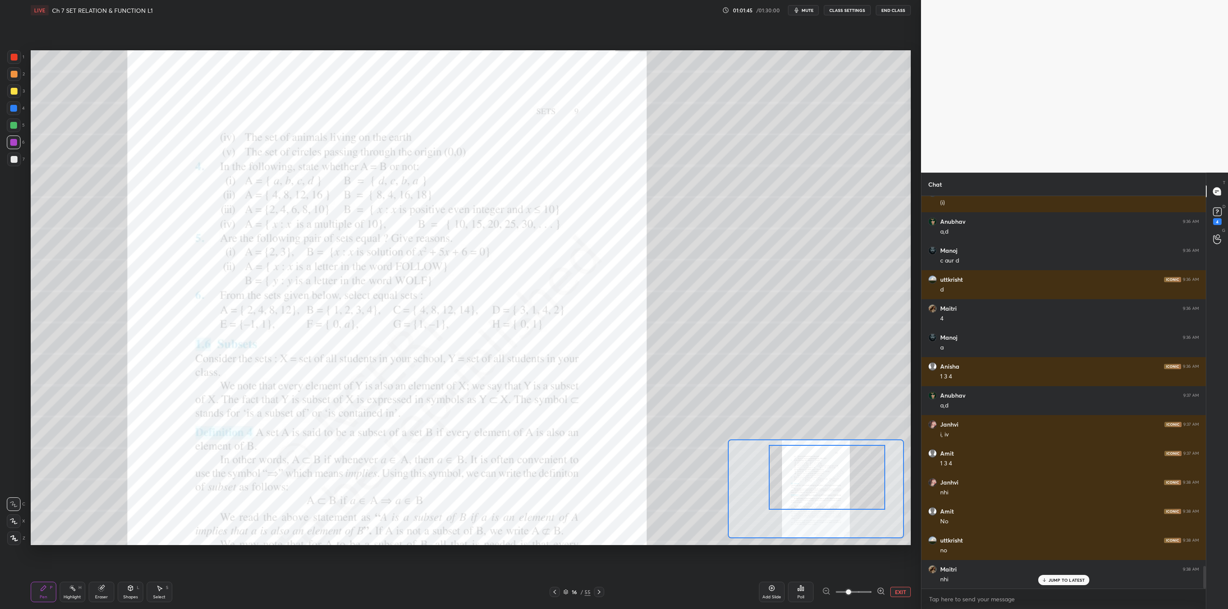
drag, startPoint x: 815, startPoint y: 490, endPoint x: 825, endPoint y: 486, distance: 10.7
click at [824, 480] on div at bounding box center [827, 477] width 116 height 65
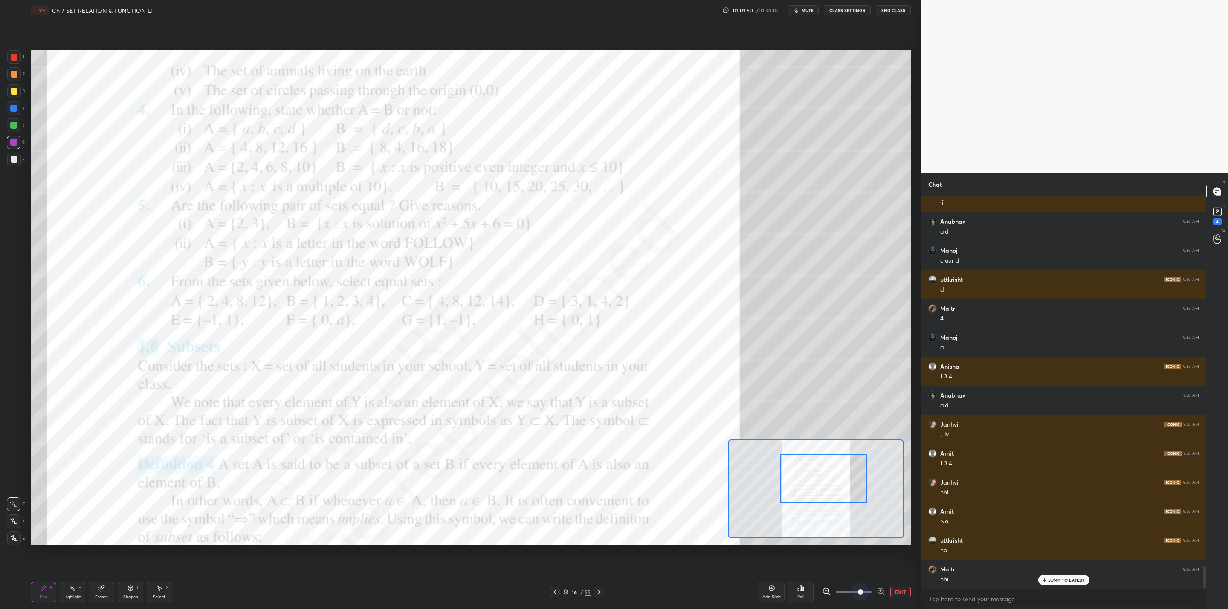
drag, startPoint x: 857, startPoint y: 591, endPoint x: 865, endPoint y: 567, distance: 25.1
click at [858, 590] on span at bounding box center [860, 592] width 5 height 5
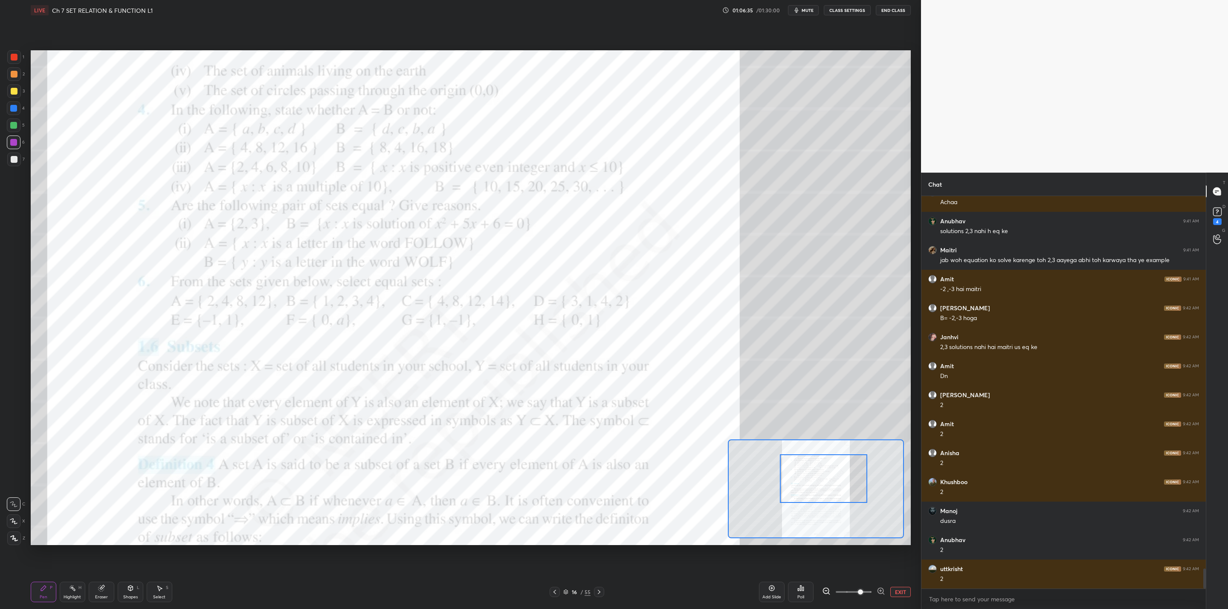
scroll to position [7325, 0]
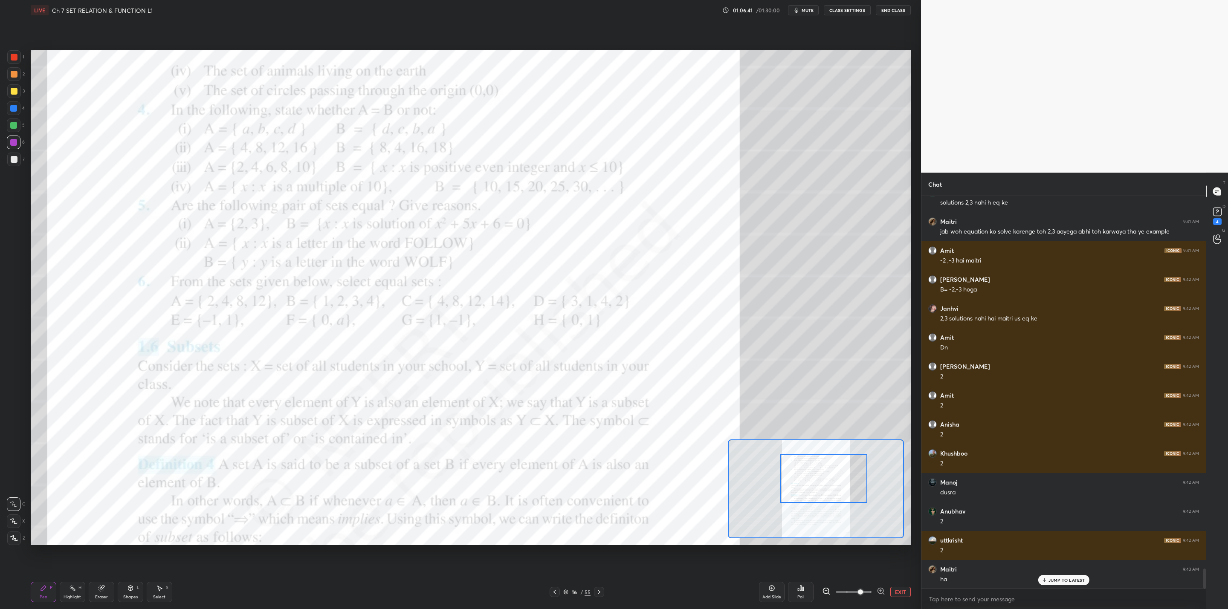
click at [600, 594] on icon at bounding box center [599, 592] width 7 height 7
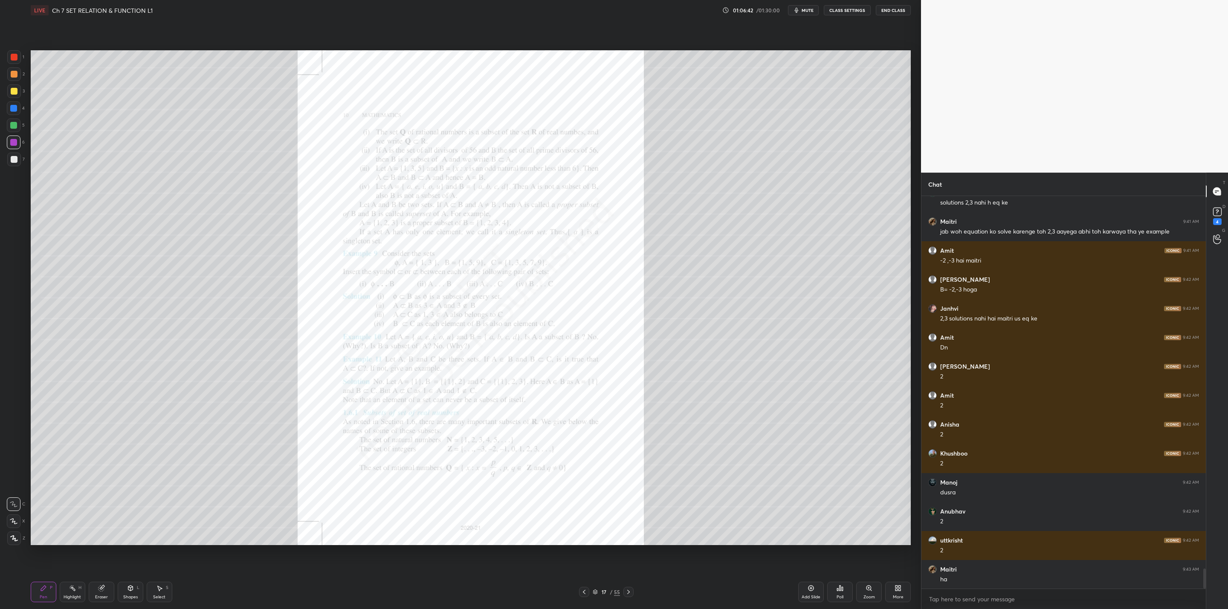
click at [600, 593] on div "17" at bounding box center [603, 592] width 9 height 5
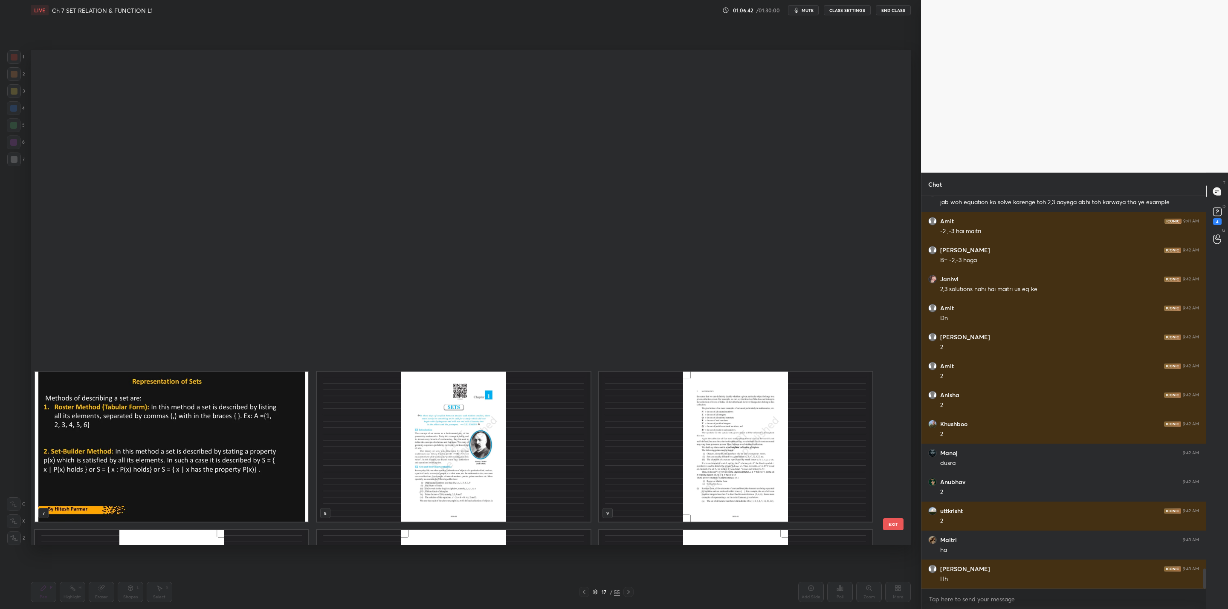
scroll to position [492, 876]
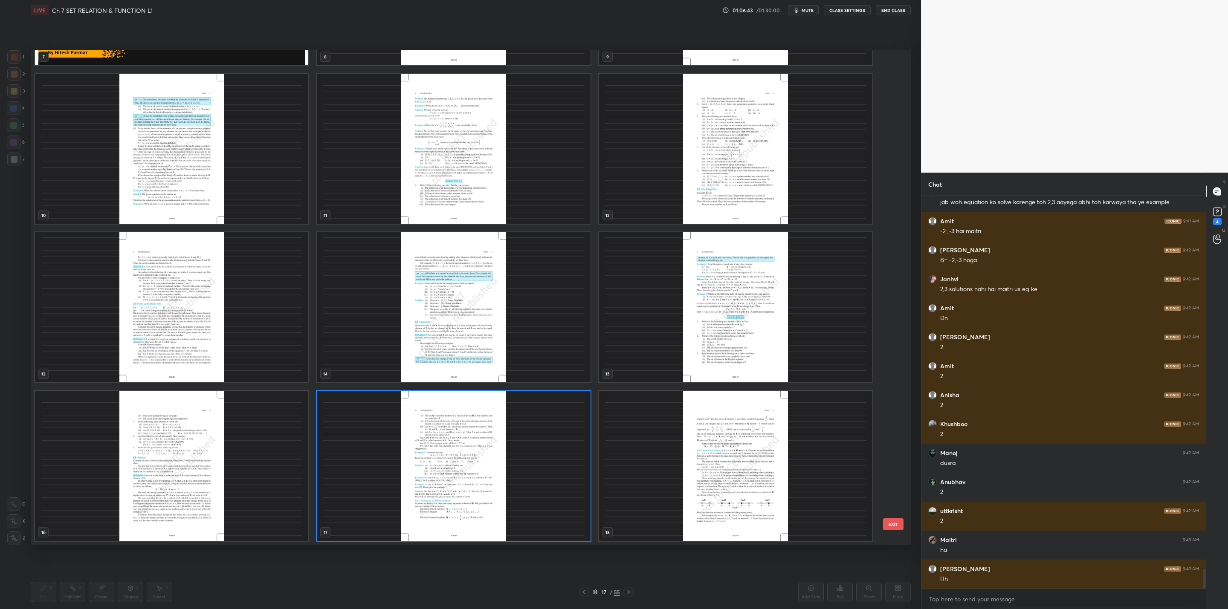
click at [625, 590] on div at bounding box center [628, 592] width 10 height 10
click at [628, 593] on div at bounding box center [628, 592] width 10 height 10
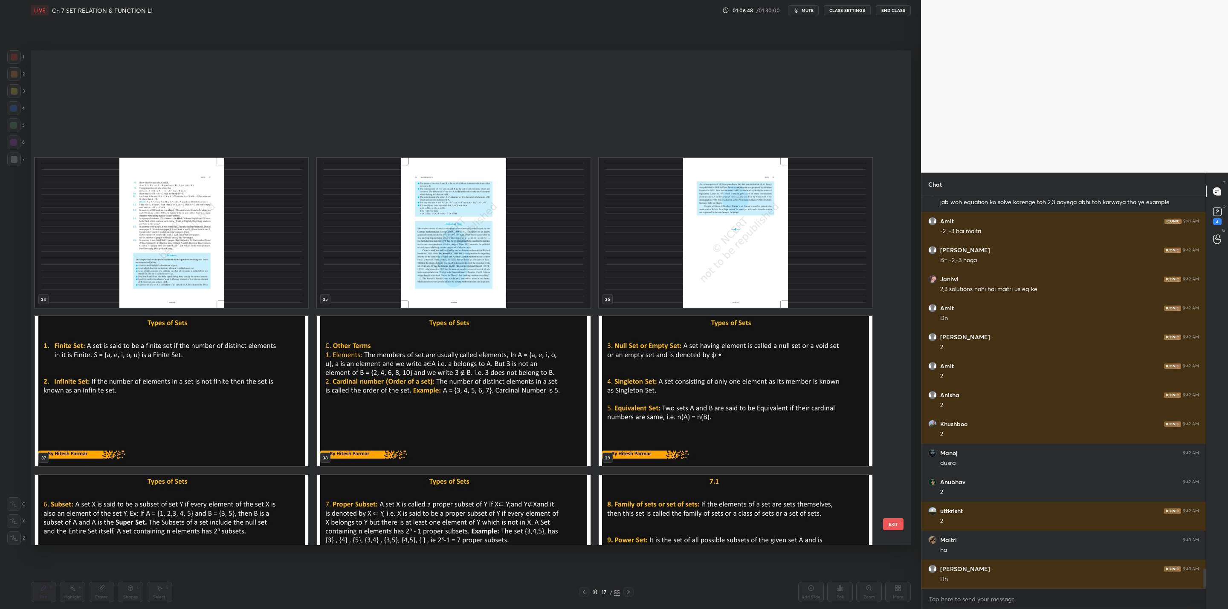
scroll to position [1863, 0]
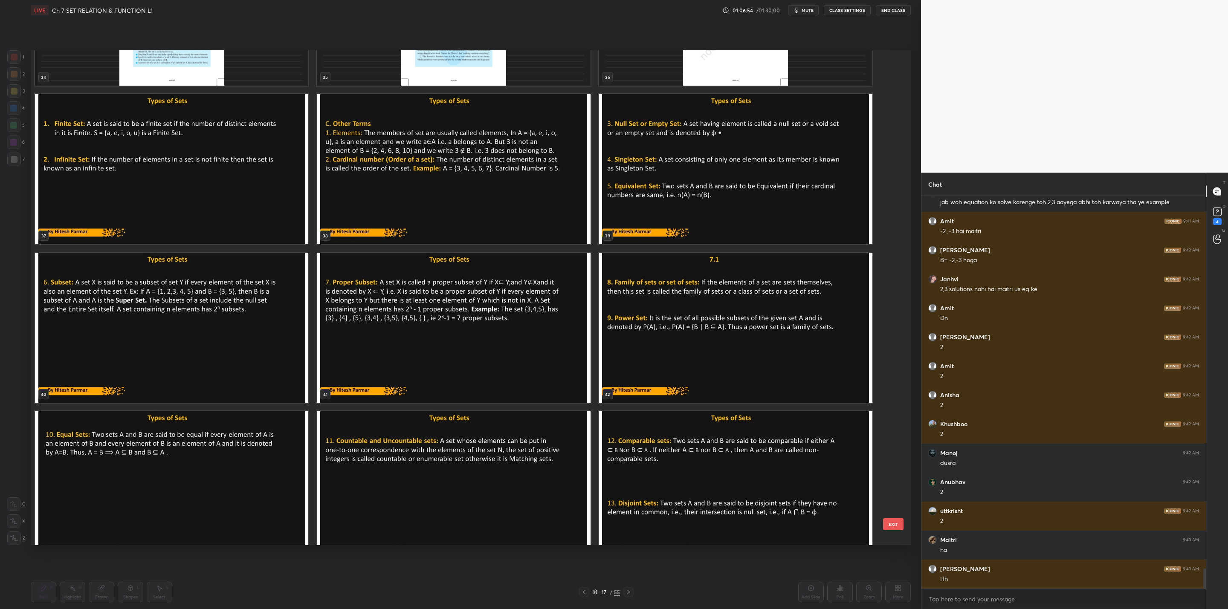
click at [194, 303] on img "grid" at bounding box center [171, 328] width 273 height 150
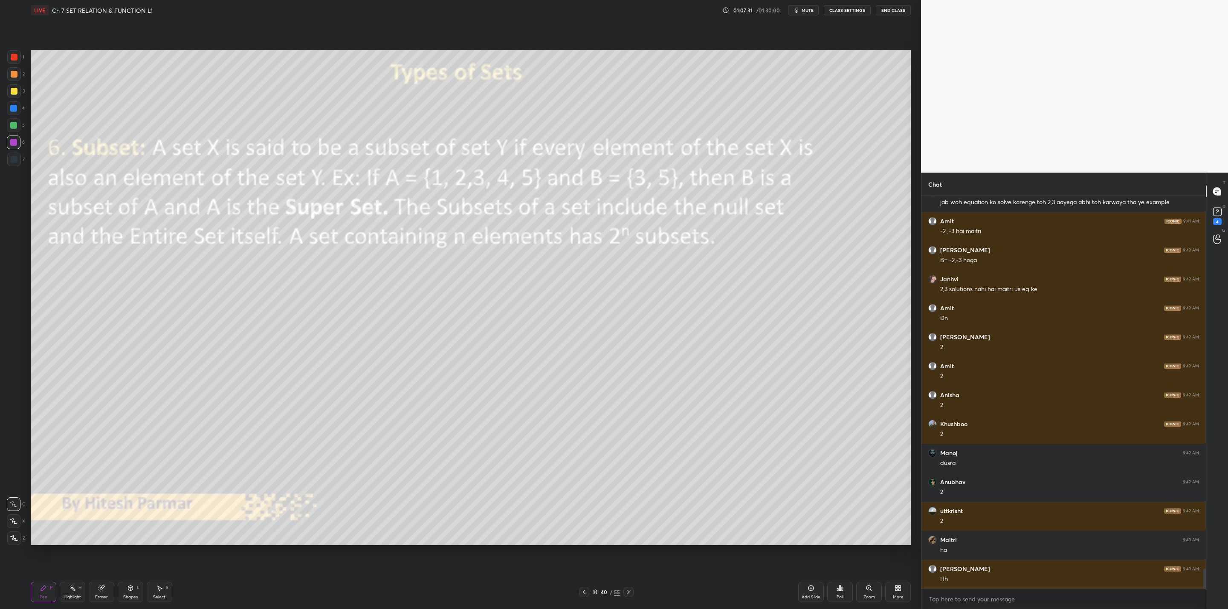
click at [806, 13] on button "mute" at bounding box center [803, 10] width 31 height 10
click at [801, 12] on span "unmute" at bounding box center [807, 10] width 18 height 6
click at [29, 152] on div "Setting up your live class Poll for secs No correct answer Start poll" at bounding box center [470, 297] width 887 height 555
drag, startPoint x: 14, startPoint y: 89, endPoint x: 25, endPoint y: 103, distance: 17.6
click at [15, 91] on div at bounding box center [14, 91] width 7 height 7
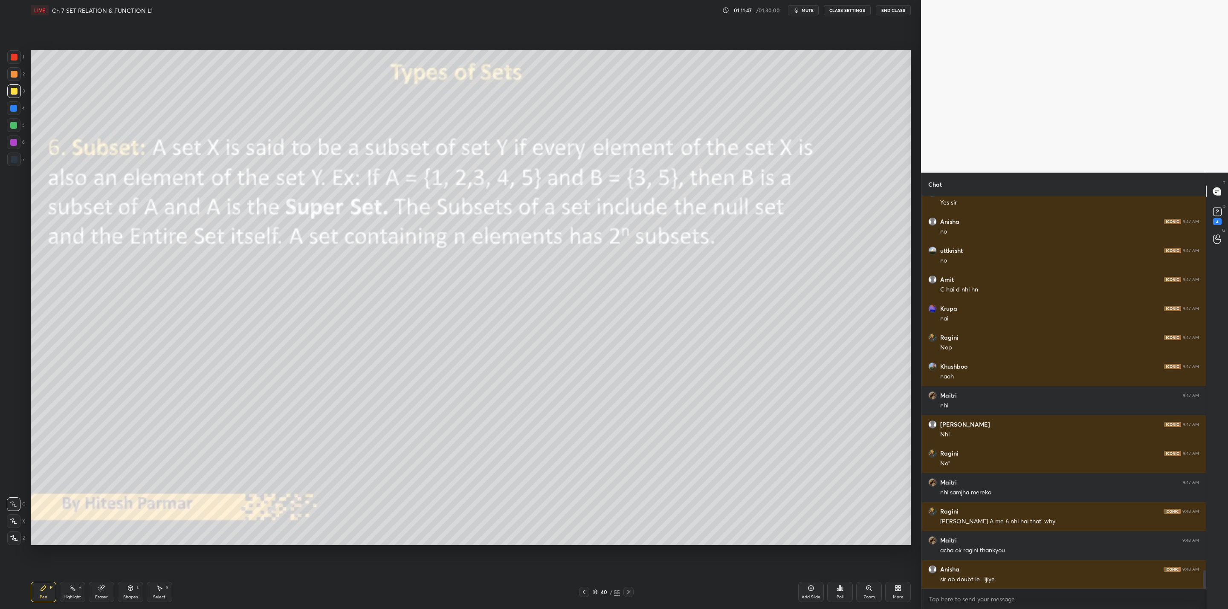
scroll to position [8050, 0]
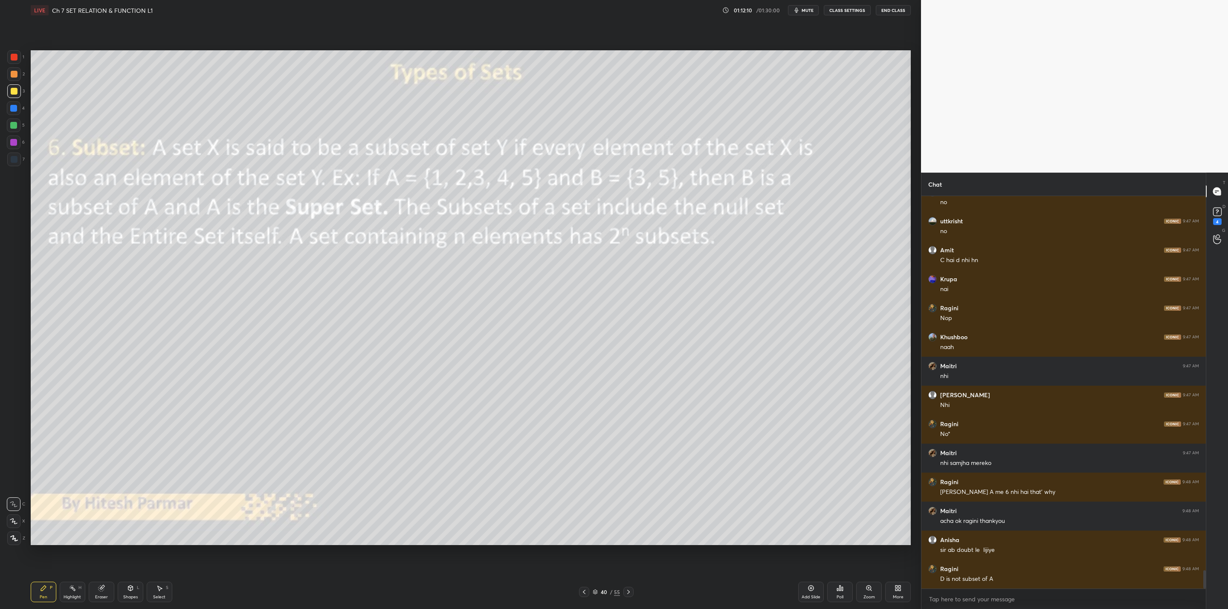
click at [803, 8] on span "mute" at bounding box center [807, 10] width 12 height 6
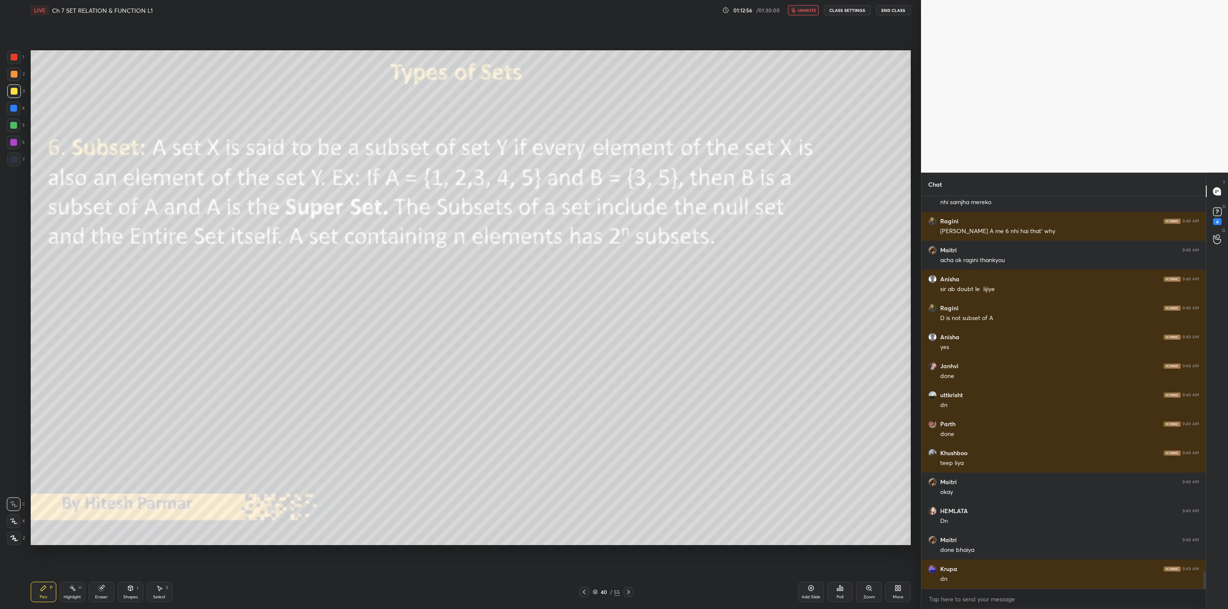
scroll to position [8340, 0]
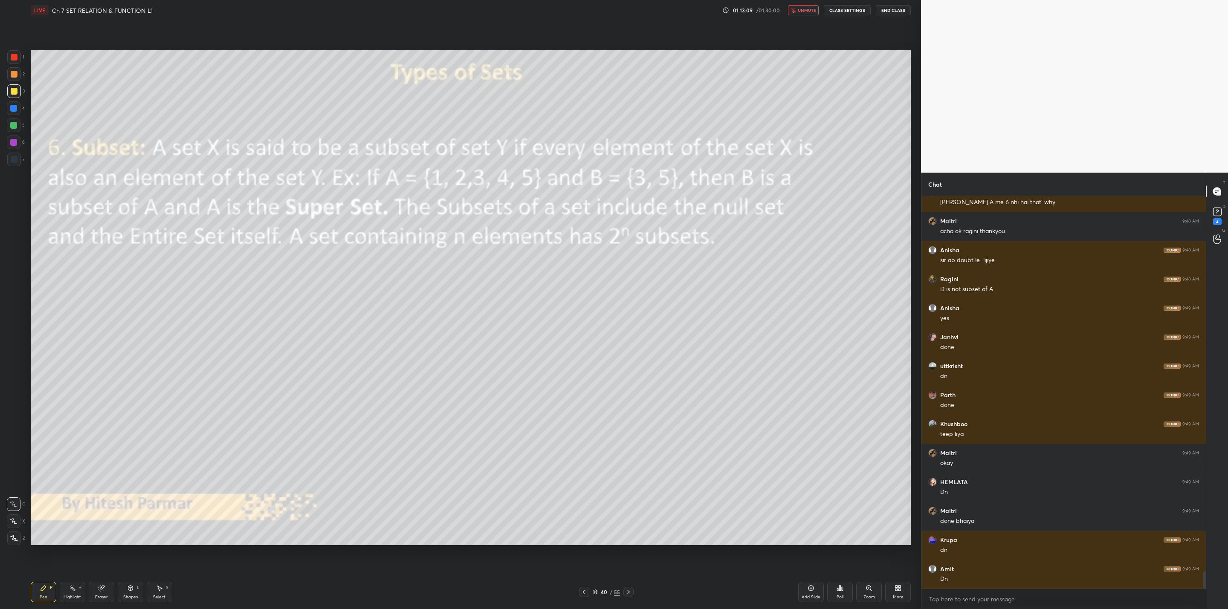
click at [800, 11] on span "unmute" at bounding box center [807, 10] width 18 height 6
drag, startPoint x: 632, startPoint y: 591, endPoint x: 626, endPoint y: 596, distance: 7.9
click at [631, 592] on div at bounding box center [628, 592] width 10 height 10
click at [584, 590] on icon at bounding box center [584, 592] width 7 height 7
drag, startPoint x: 806, startPoint y: 595, endPoint x: 811, endPoint y: 596, distance: 5.2
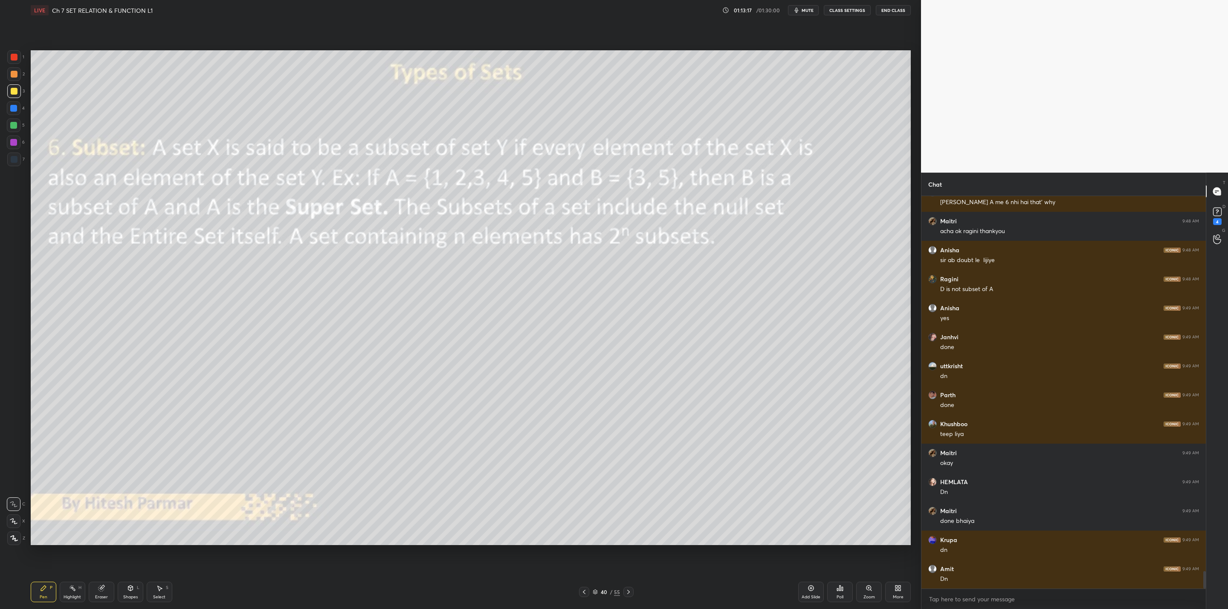
click at [807, 595] on div "Add Slide" at bounding box center [810, 597] width 19 height 4
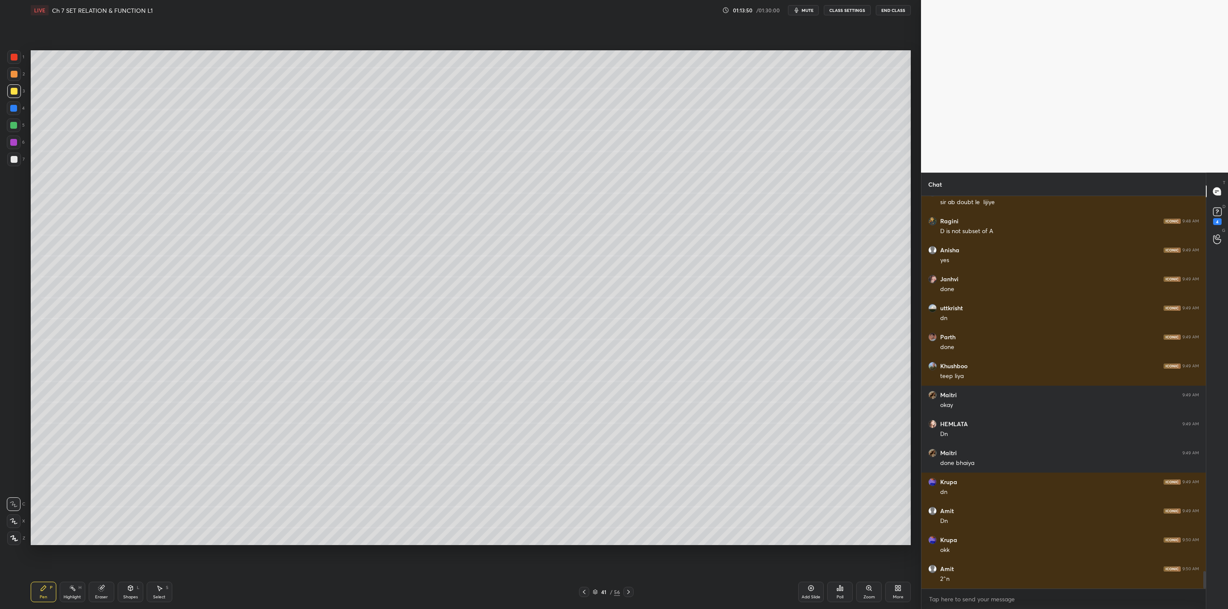
scroll to position [8427, 0]
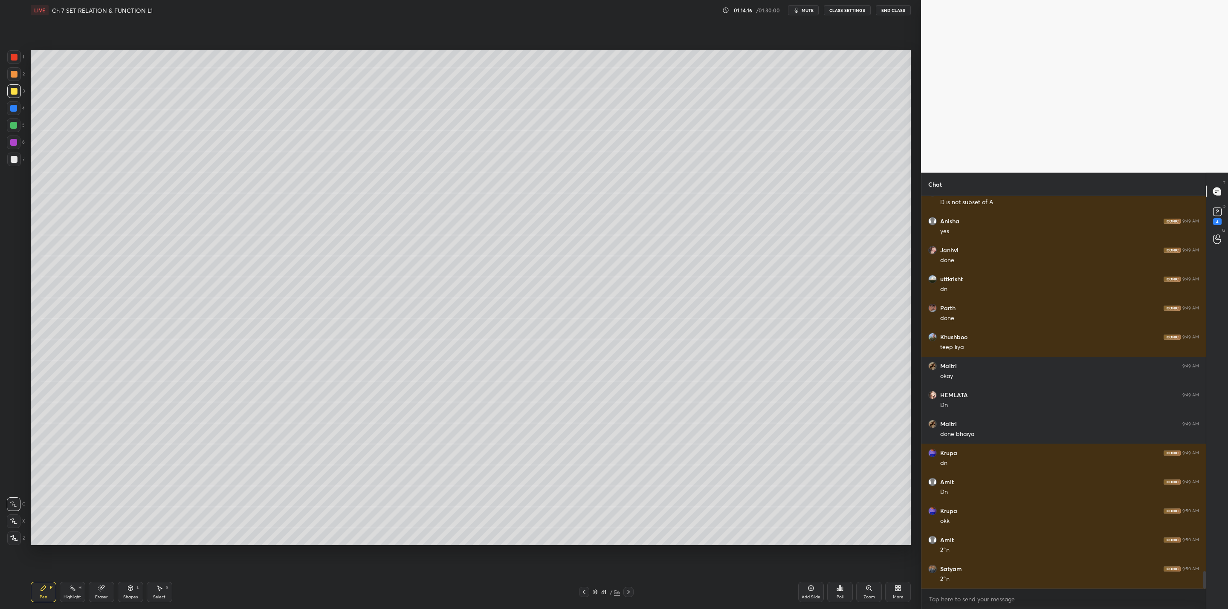
drag, startPoint x: 13, startPoint y: 125, endPoint x: 29, endPoint y: 128, distance: 15.6
click at [18, 127] on div at bounding box center [14, 126] width 14 height 14
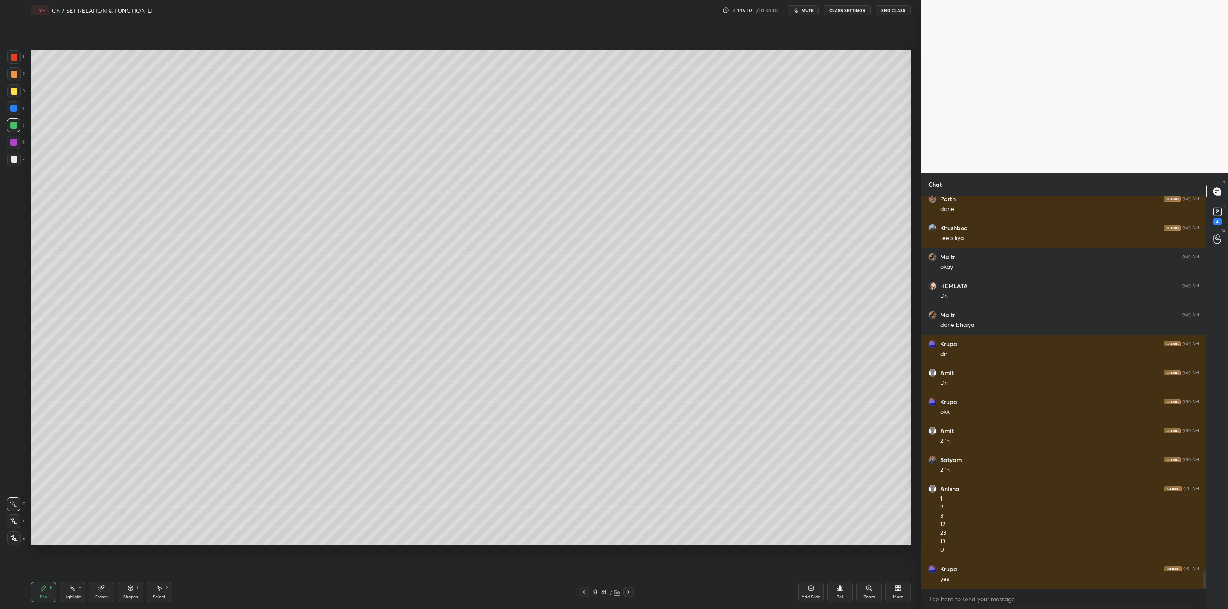
scroll to position [8565, 0]
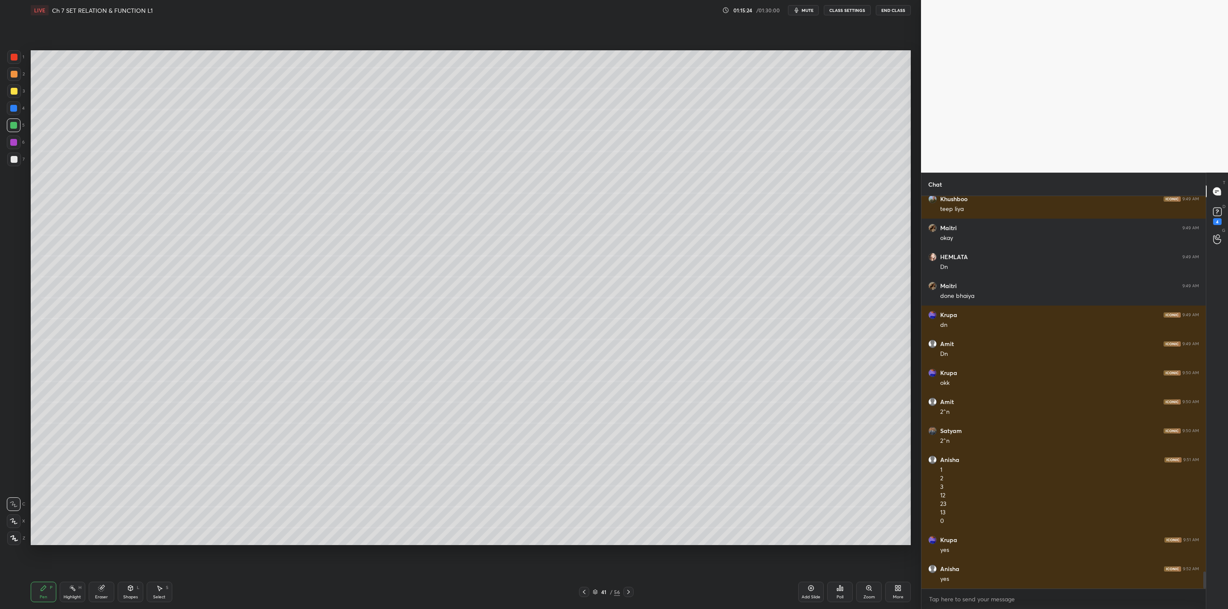
drag, startPoint x: 806, startPoint y: 9, endPoint x: 803, endPoint y: 13, distance: 4.9
click at [807, 10] on span "mute" at bounding box center [807, 10] width 12 height 6
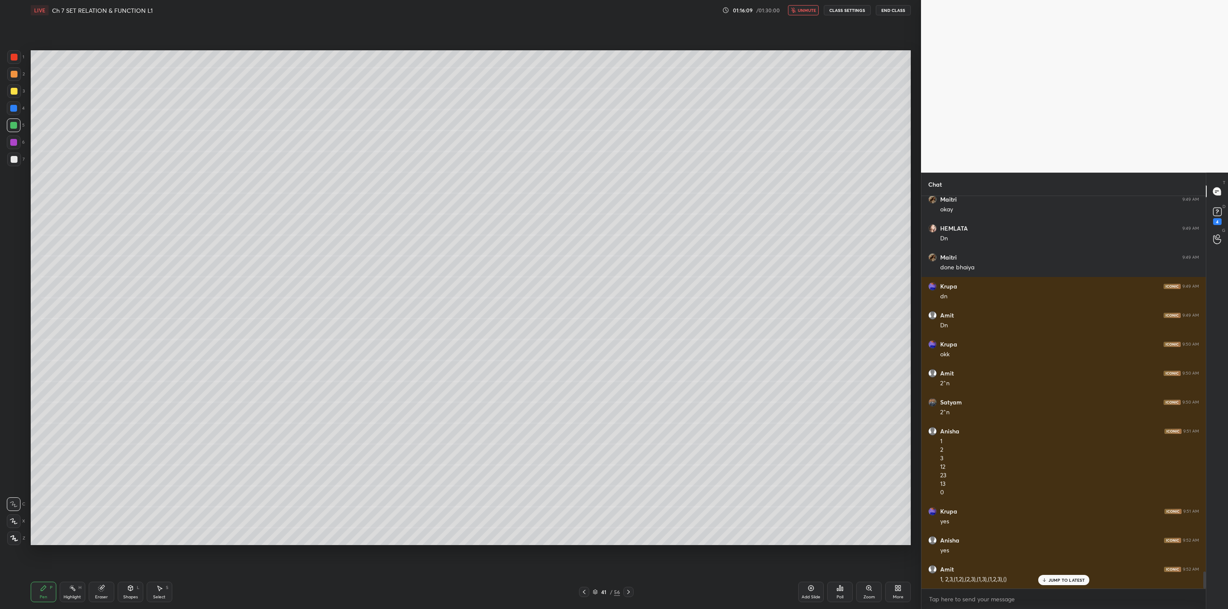
click at [799, 10] on span "unmute" at bounding box center [807, 10] width 18 height 6
click at [1049, 578] on p "JUMP TO LATEST" at bounding box center [1066, 580] width 37 height 5
drag, startPoint x: 12, startPoint y: 88, endPoint x: 17, endPoint y: 93, distance: 6.3
click at [13, 91] on div at bounding box center [14, 91] width 7 height 7
drag, startPoint x: 12, startPoint y: 74, endPoint x: 24, endPoint y: 81, distance: 14.5
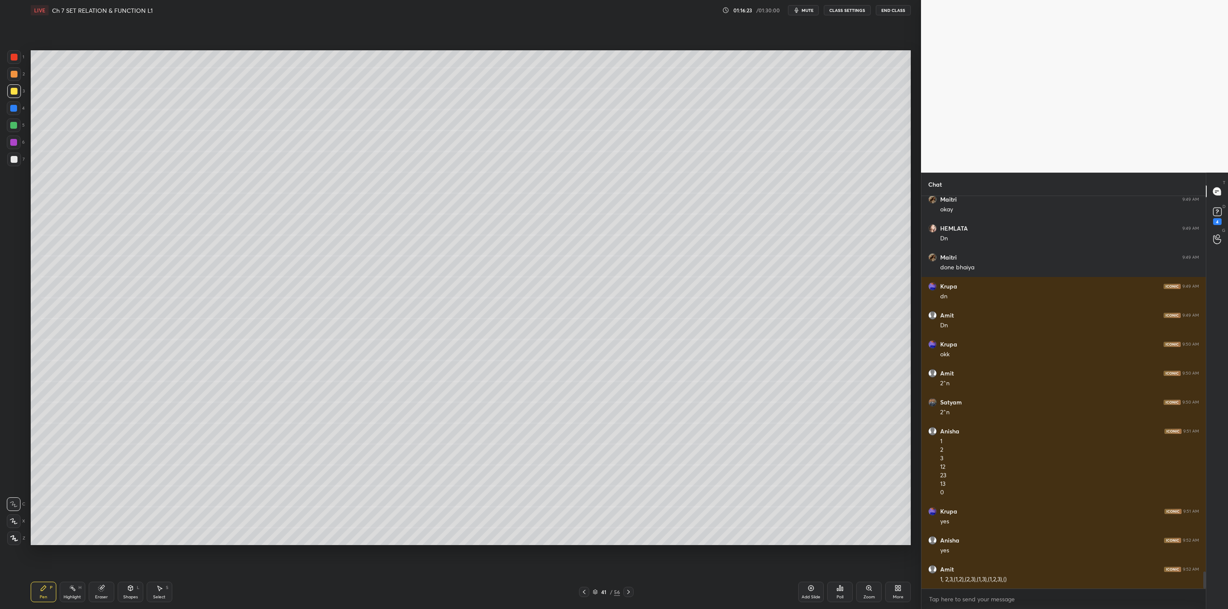
click at [13, 75] on div at bounding box center [14, 74] width 7 height 7
click at [9, 121] on div at bounding box center [14, 126] width 14 height 14
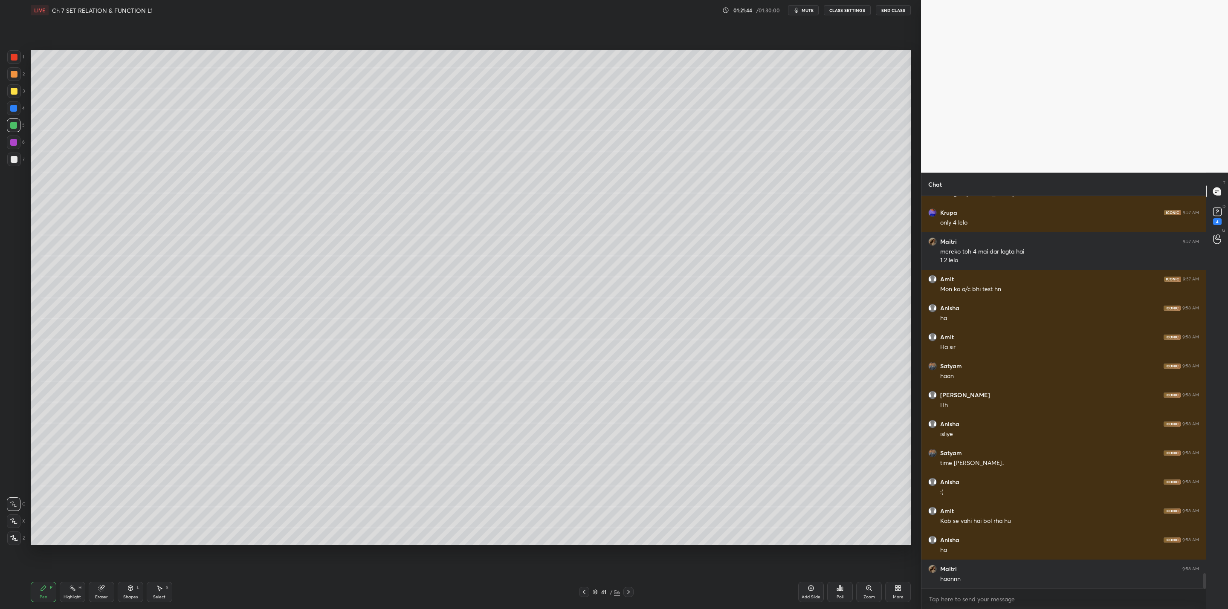
scroll to position [9576, 0]
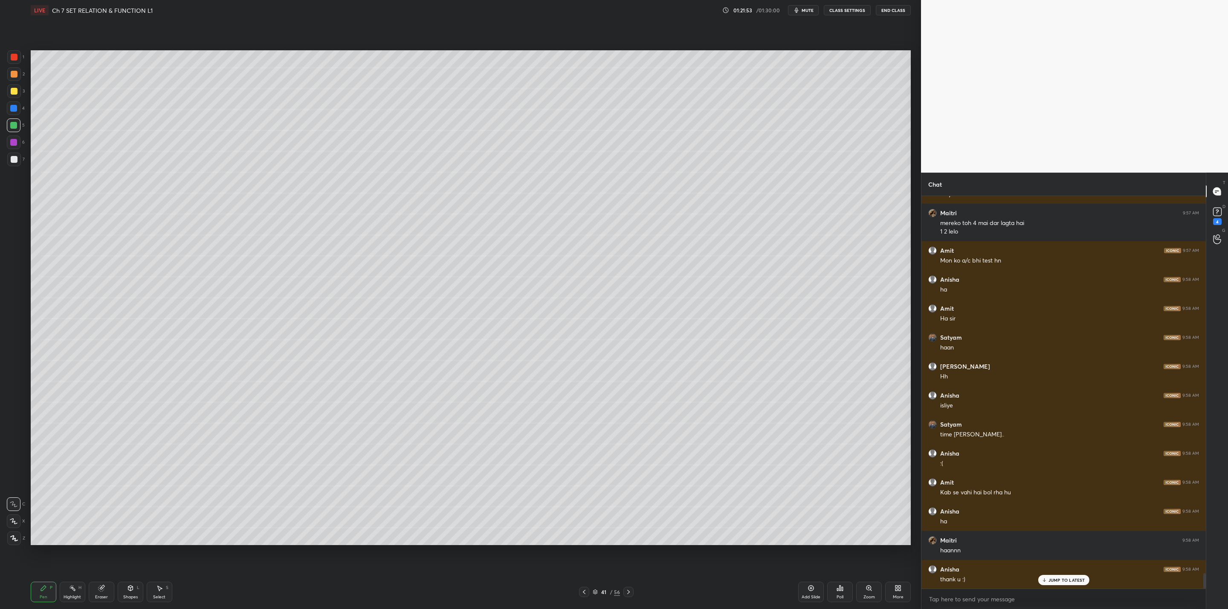
drag, startPoint x: 802, startPoint y: 9, endPoint x: 806, endPoint y: 14, distance: 6.1
click at [800, 9] on button "mute" at bounding box center [803, 10] width 31 height 10
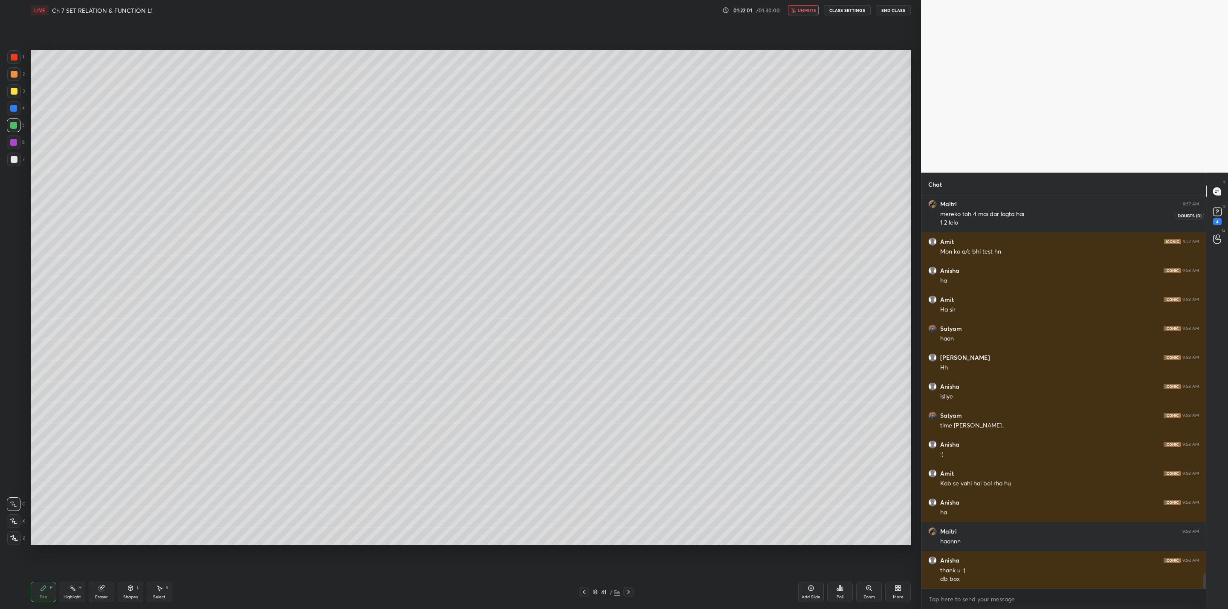
click at [1221, 212] on icon at bounding box center [1217, 211] width 13 height 13
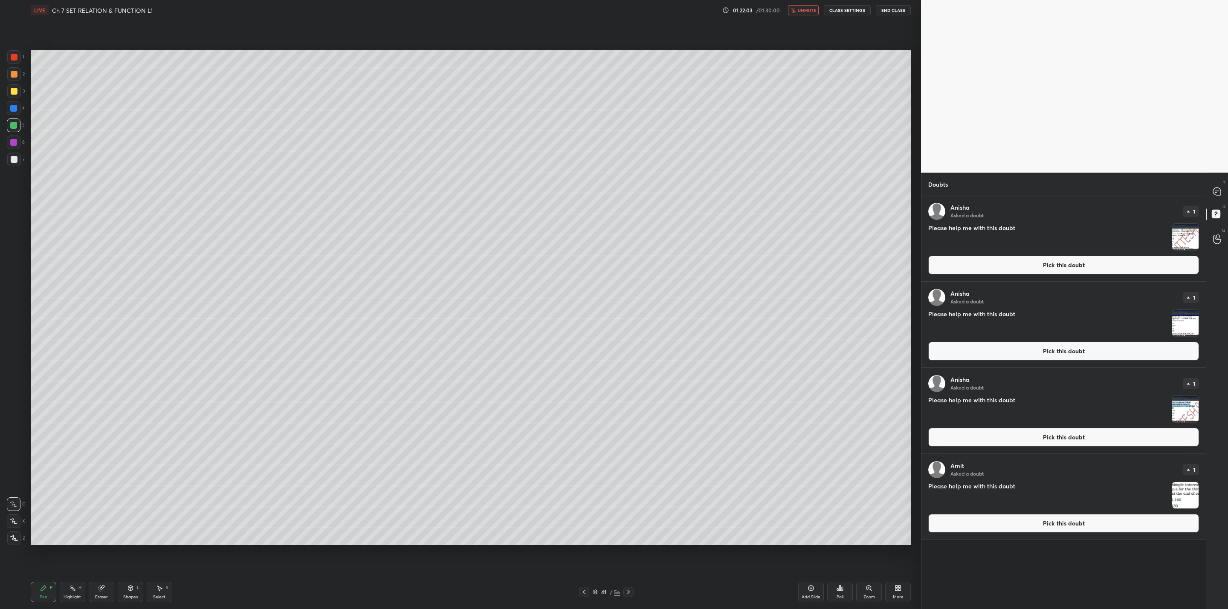
drag, startPoint x: 1180, startPoint y: 238, endPoint x: 1159, endPoint y: 253, distance: 25.6
click at [1180, 238] on img "grid" at bounding box center [1185, 237] width 26 height 26
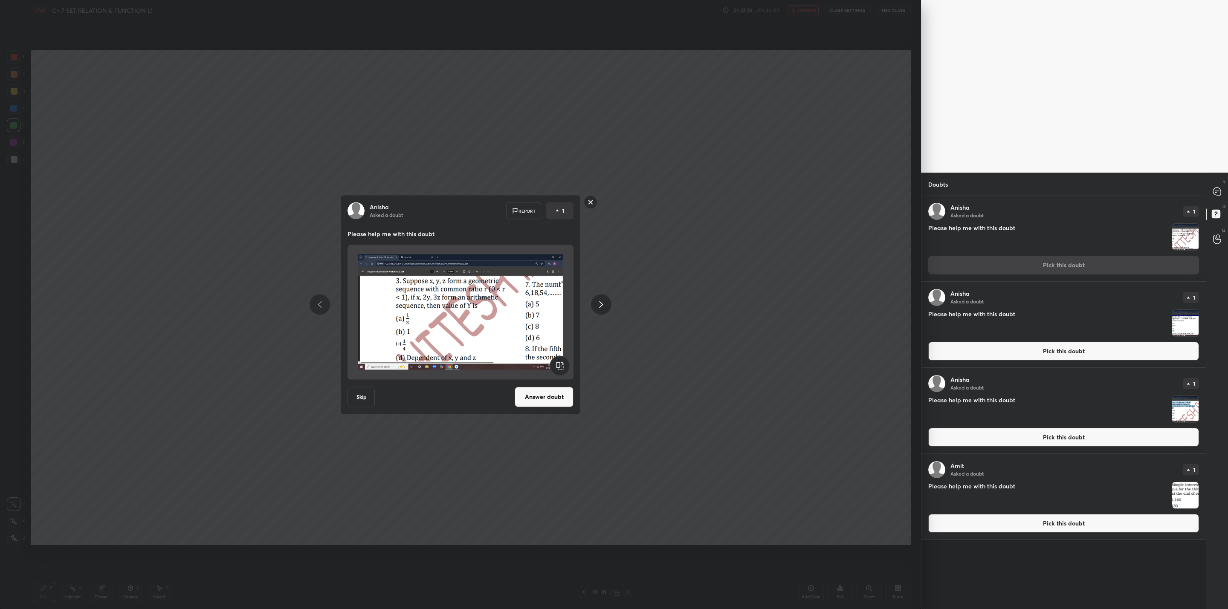
click at [533, 396] on button "Answer doubt" at bounding box center [544, 397] width 59 height 20
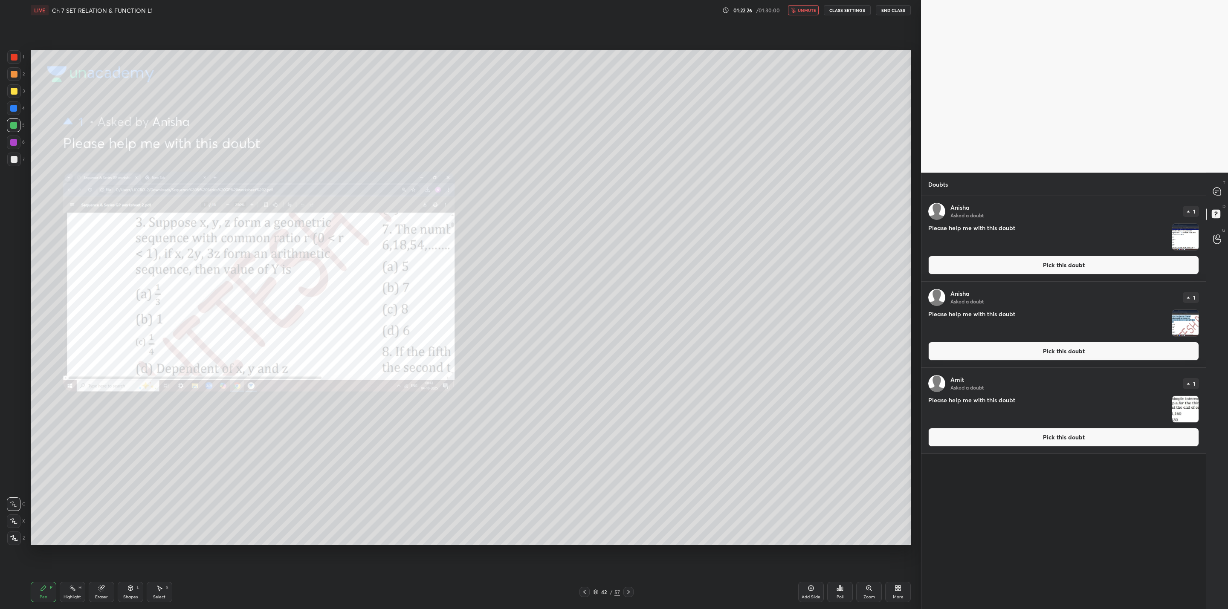
click at [804, 10] on span "unmute" at bounding box center [807, 10] width 18 height 6
click at [868, 591] on div "Zoom" at bounding box center [869, 592] width 26 height 20
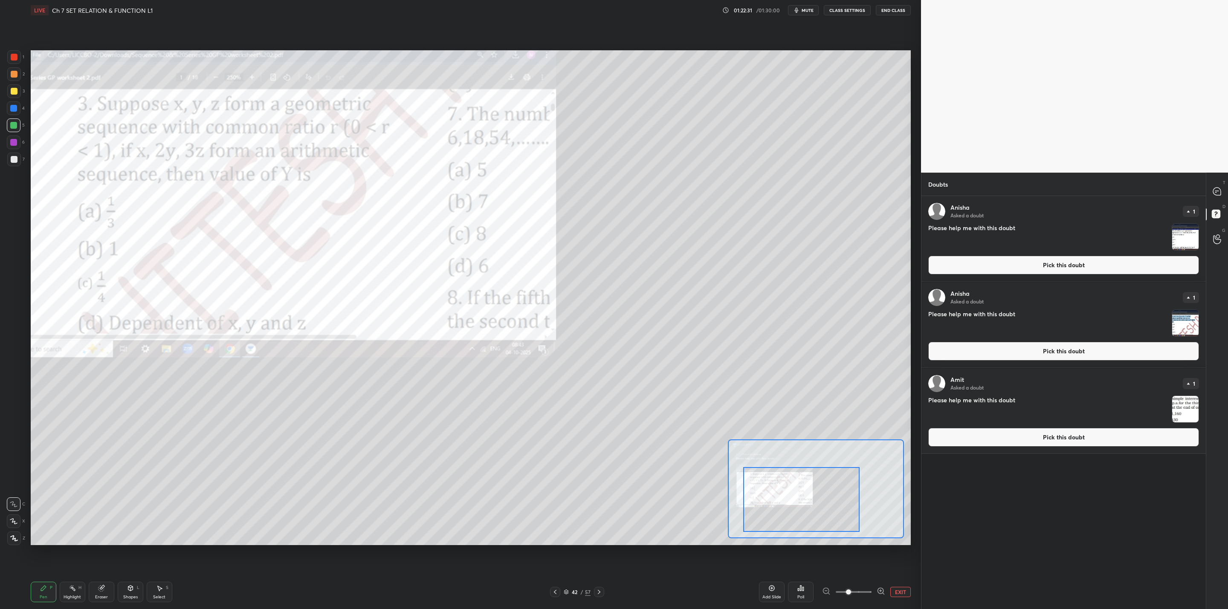
drag, startPoint x: 854, startPoint y: 487, endPoint x: 841, endPoint y: 497, distance: 17.1
click at [846, 498] on div at bounding box center [801, 499] width 116 height 65
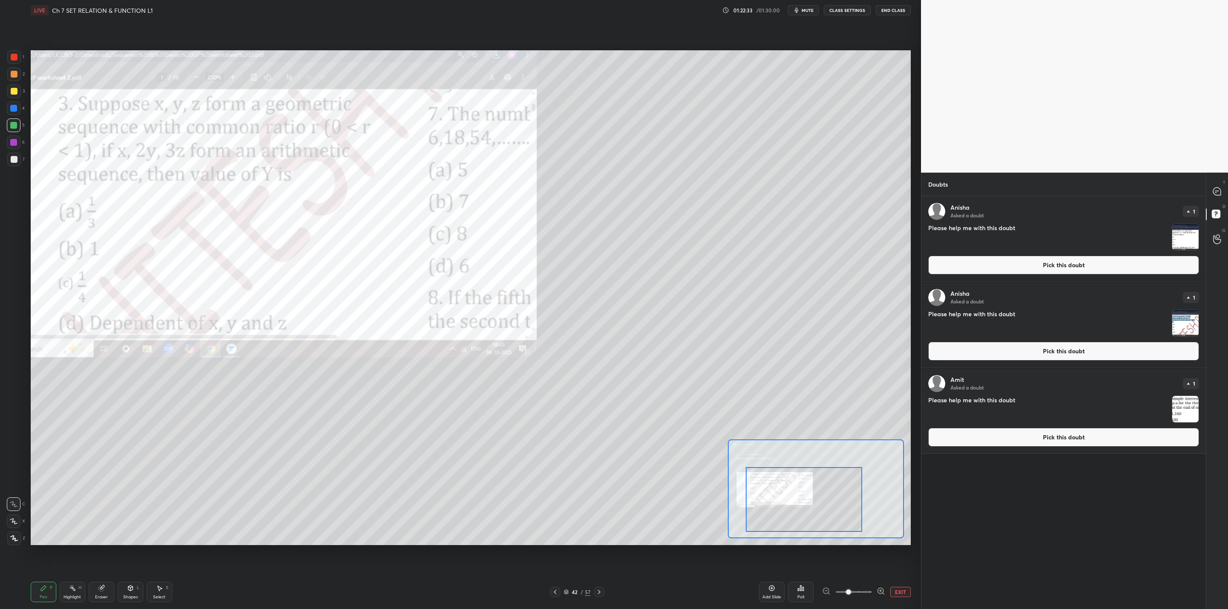
click at [13, 89] on div at bounding box center [14, 91] width 7 height 7
drag, startPoint x: 13, startPoint y: 109, endPoint x: 27, endPoint y: 112, distance: 14.8
click at [17, 109] on div at bounding box center [13, 108] width 7 height 7
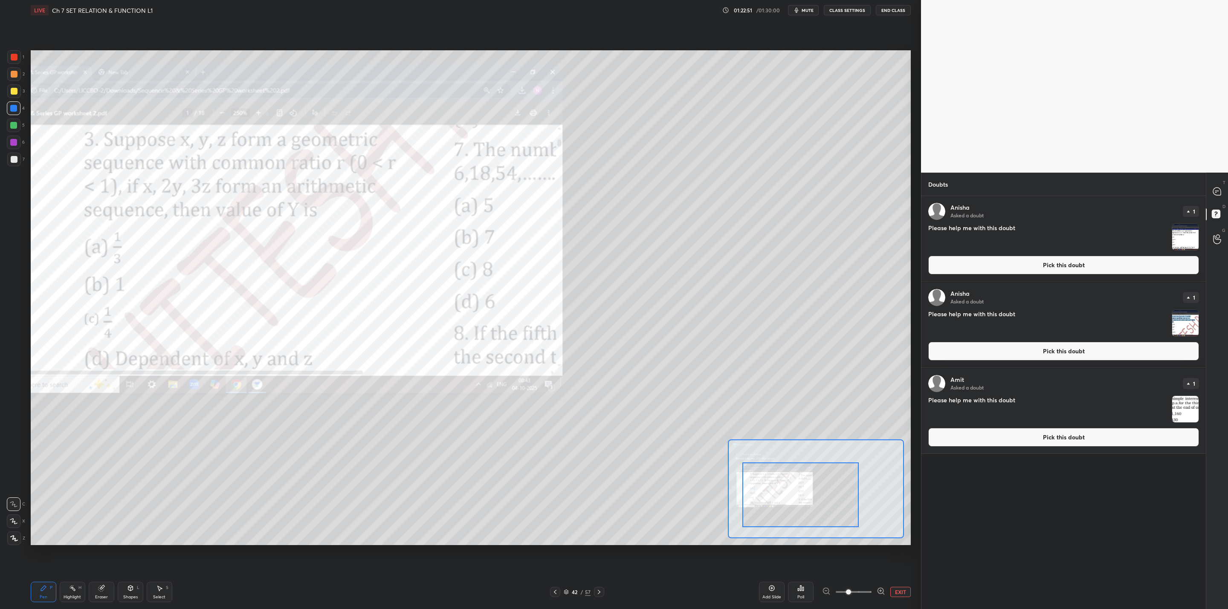
drag, startPoint x: 775, startPoint y: 496, endPoint x: 772, endPoint y: 492, distance: 5.8
click at [772, 492] on div at bounding box center [800, 495] width 116 height 65
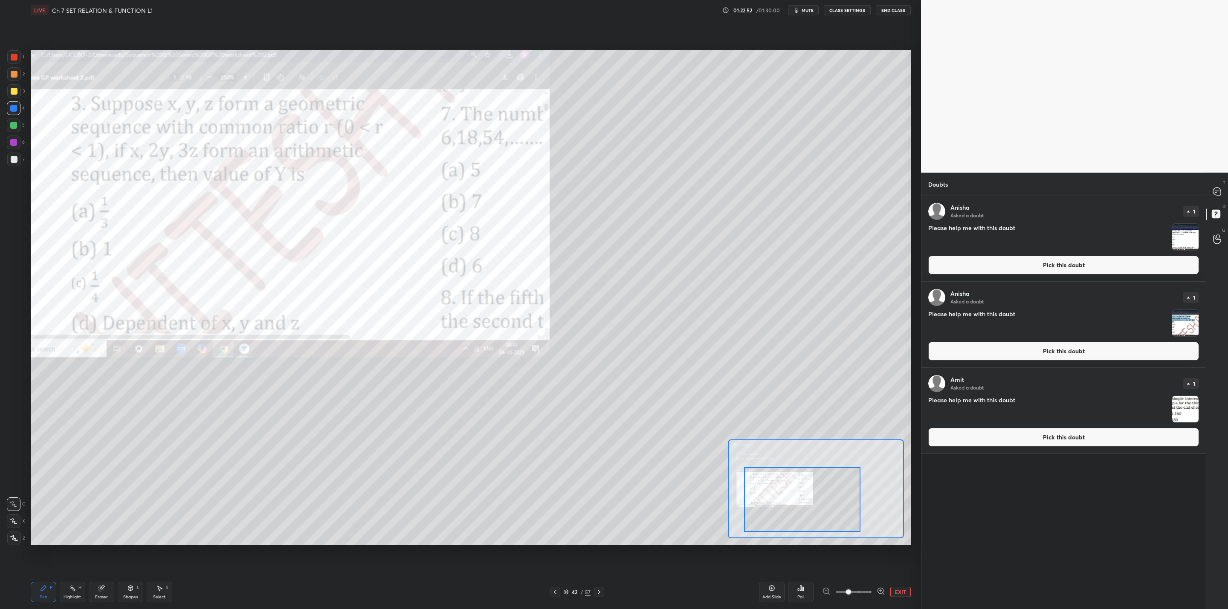
click at [791, 496] on div at bounding box center [802, 499] width 116 height 65
click at [1220, 188] on icon at bounding box center [1216, 191] width 9 height 9
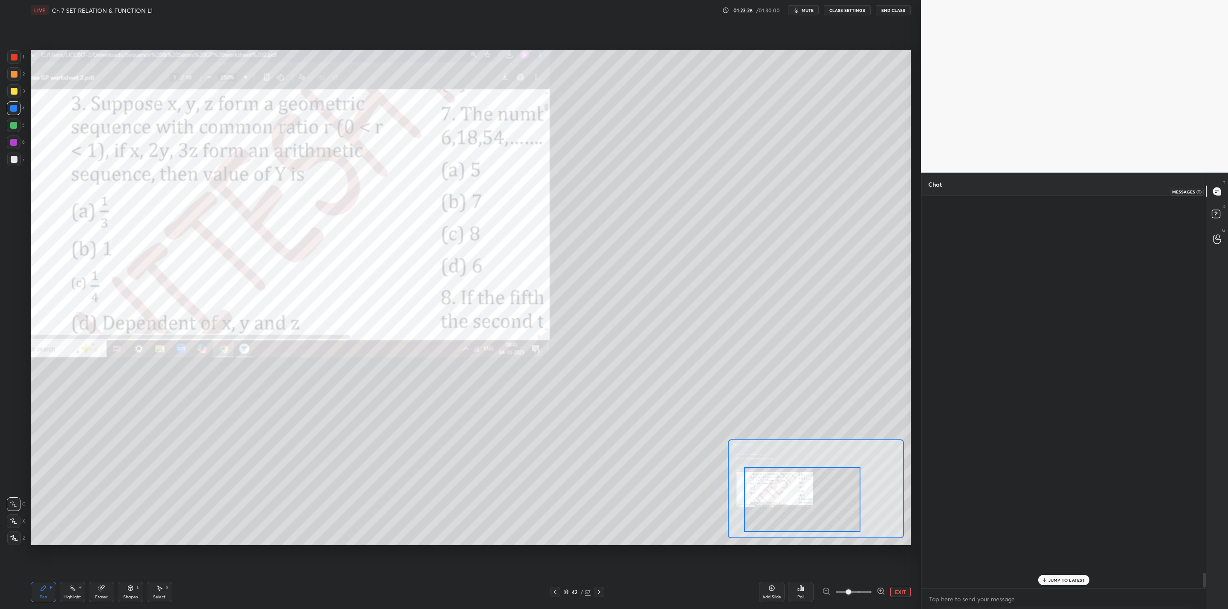
scroll to position [390, 282]
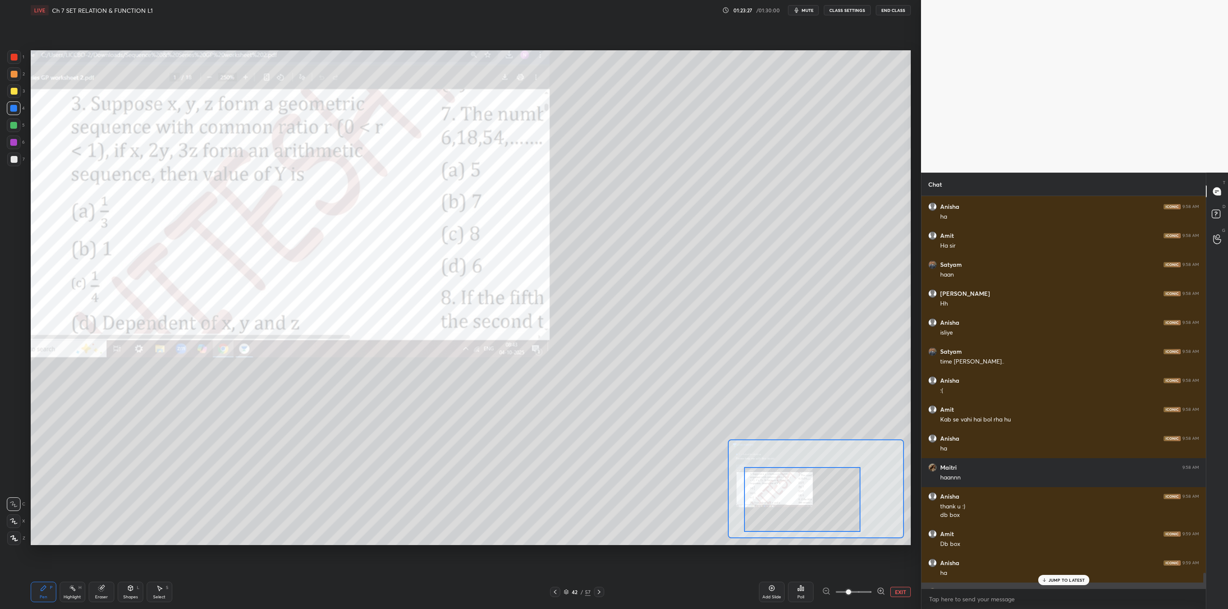
click at [1038, 581] on div "JUMP TO LATEST" at bounding box center [1063, 580] width 51 height 10
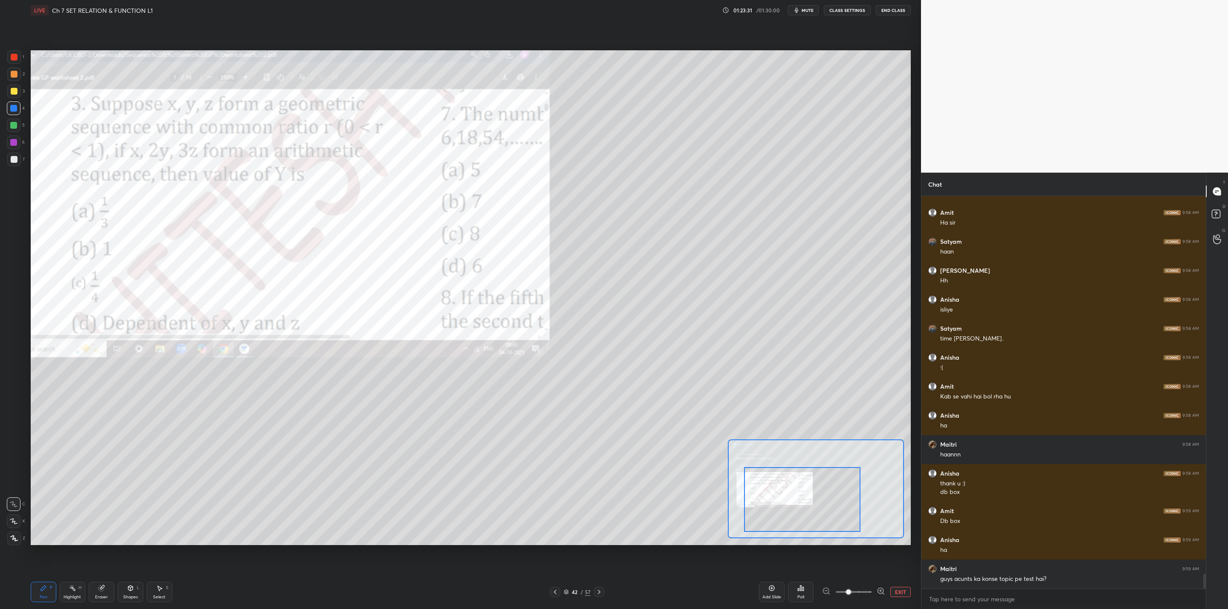
drag, startPoint x: 14, startPoint y: 91, endPoint x: 26, endPoint y: 98, distance: 13.7
click at [14, 94] on div at bounding box center [14, 91] width 7 height 7
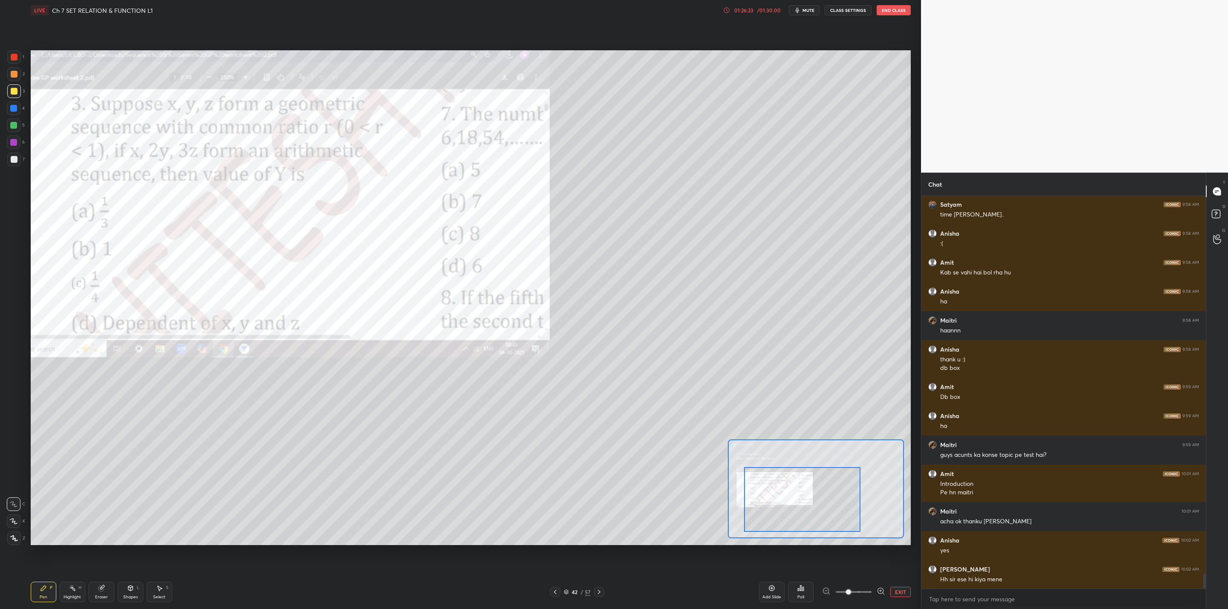
scroll to position [10030, 0]
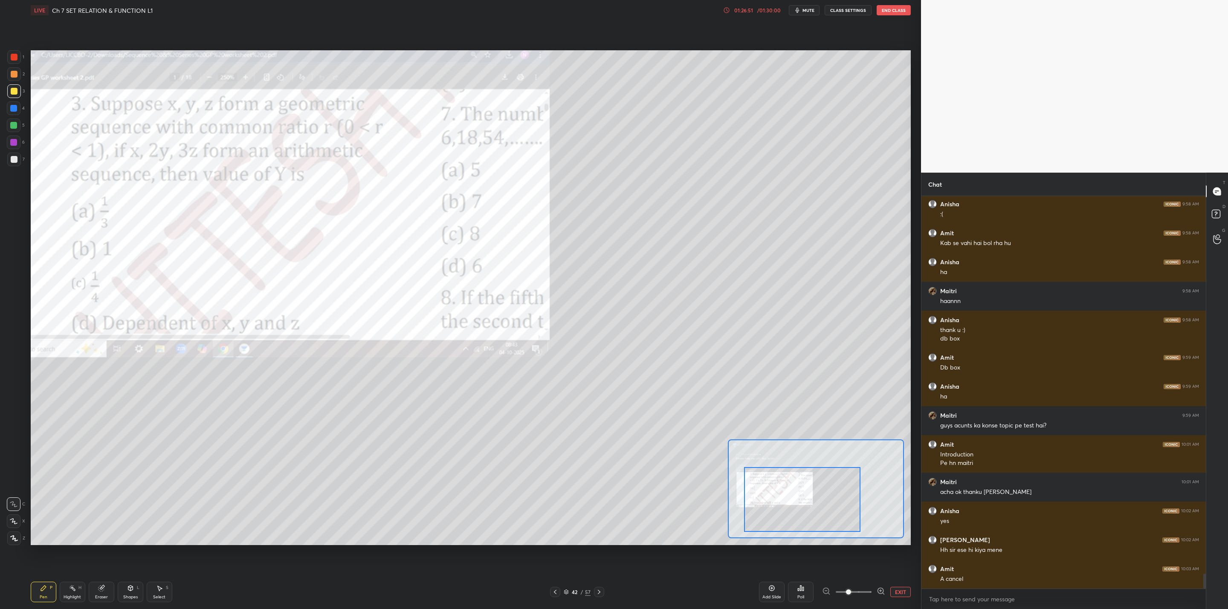
drag, startPoint x: 109, startPoint y: 596, endPoint x: 147, endPoint y: 591, distance: 38.7
click at [112, 597] on div "Eraser" at bounding box center [102, 592] width 26 height 20
drag, startPoint x: 31, startPoint y: 601, endPoint x: 49, endPoint y: 597, distance: 18.7
click at [39, 599] on div "Pen P" at bounding box center [44, 592] width 26 height 20
click at [567, 550] on div "Setting up your live class Poll for secs No correct answer Start poll" at bounding box center [470, 297] width 887 height 555
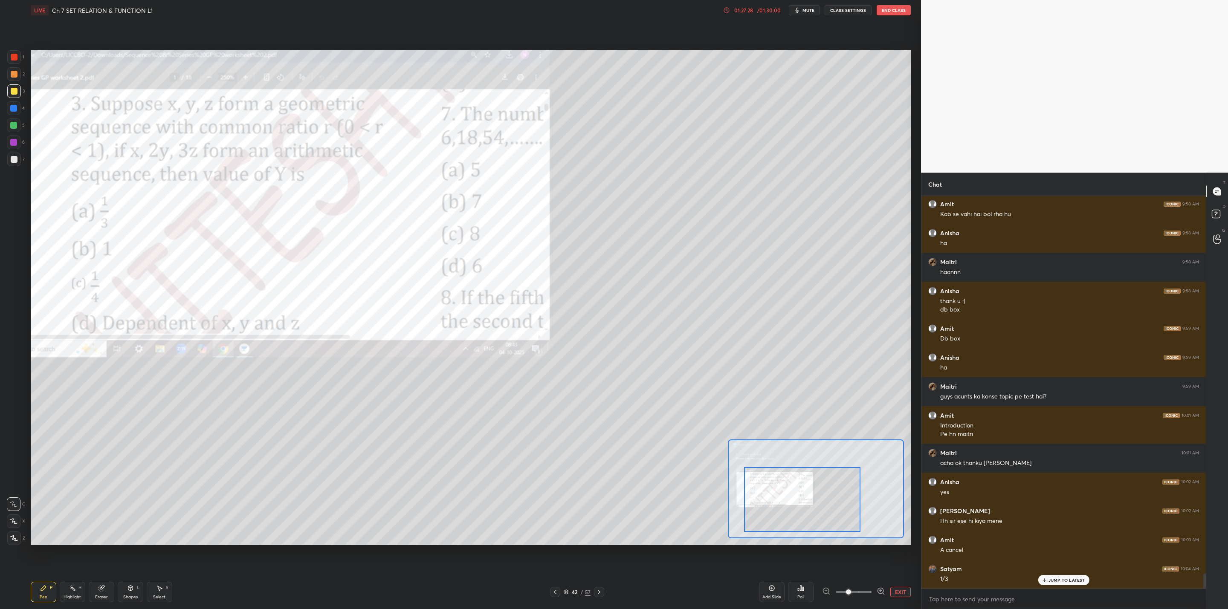
scroll to position [10087, 0]
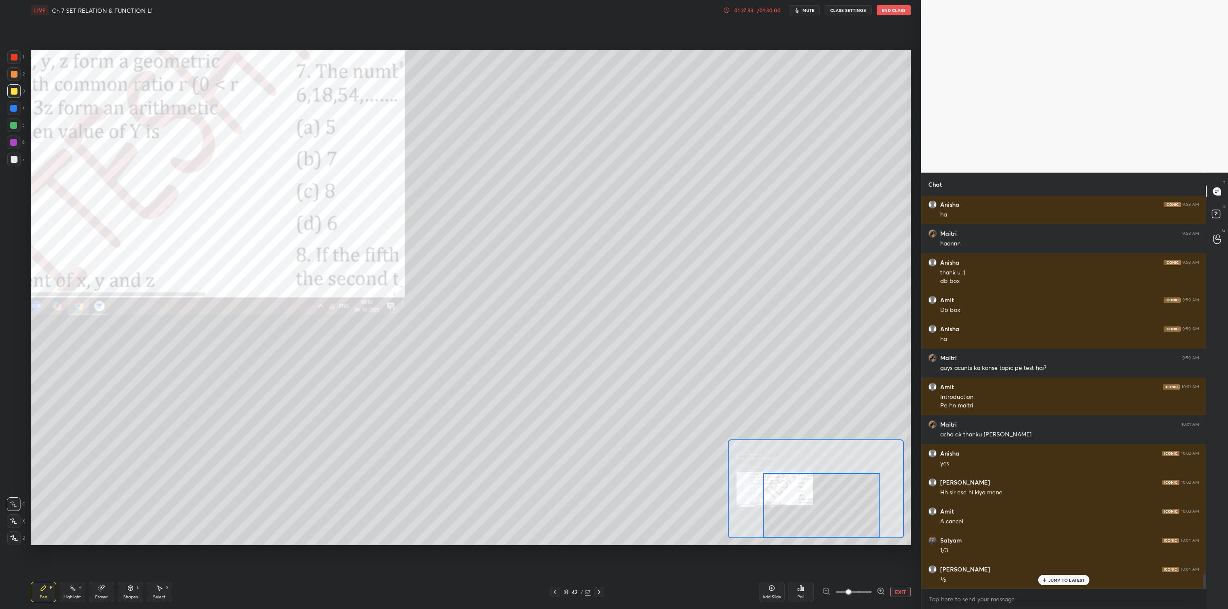
drag, startPoint x: 778, startPoint y: 494, endPoint x: 791, endPoint y: 499, distance: 13.9
click at [795, 508] on div at bounding box center [821, 505] width 116 height 65
drag, startPoint x: 13, startPoint y: 72, endPoint x: 18, endPoint y: 72, distance: 5.1
click at [19, 72] on div at bounding box center [14, 74] width 14 height 14
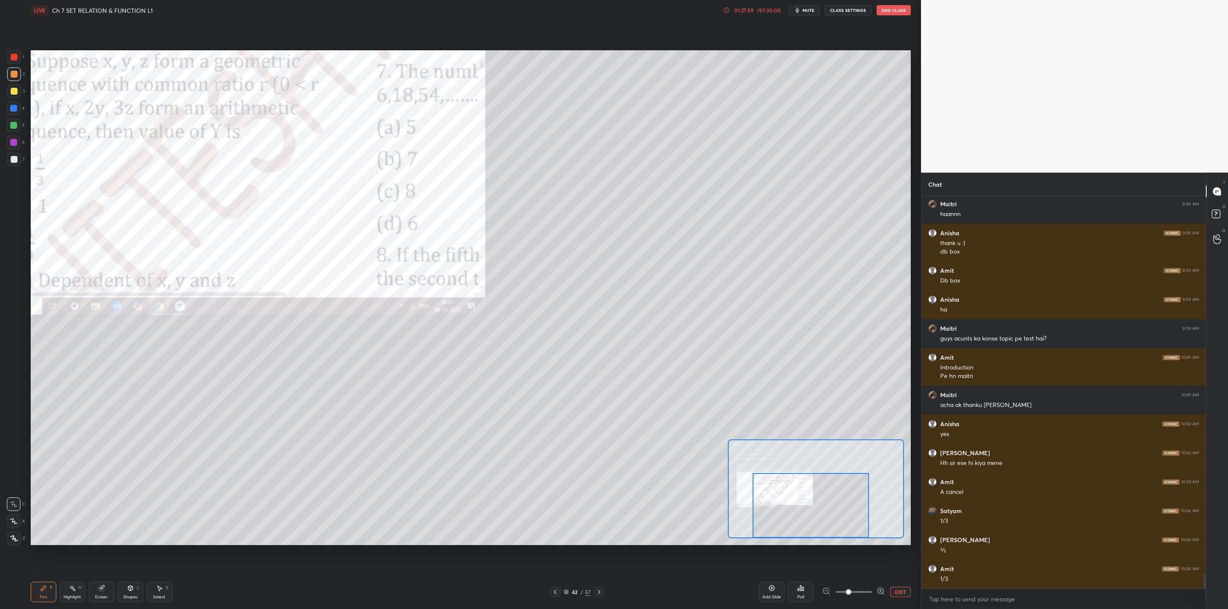
drag, startPoint x: 793, startPoint y: 501, endPoint x: 781, endPoint y: 497, distance: 13.2
click at [783, 501] on div at bounding box center [810, 505] width 116 height 65
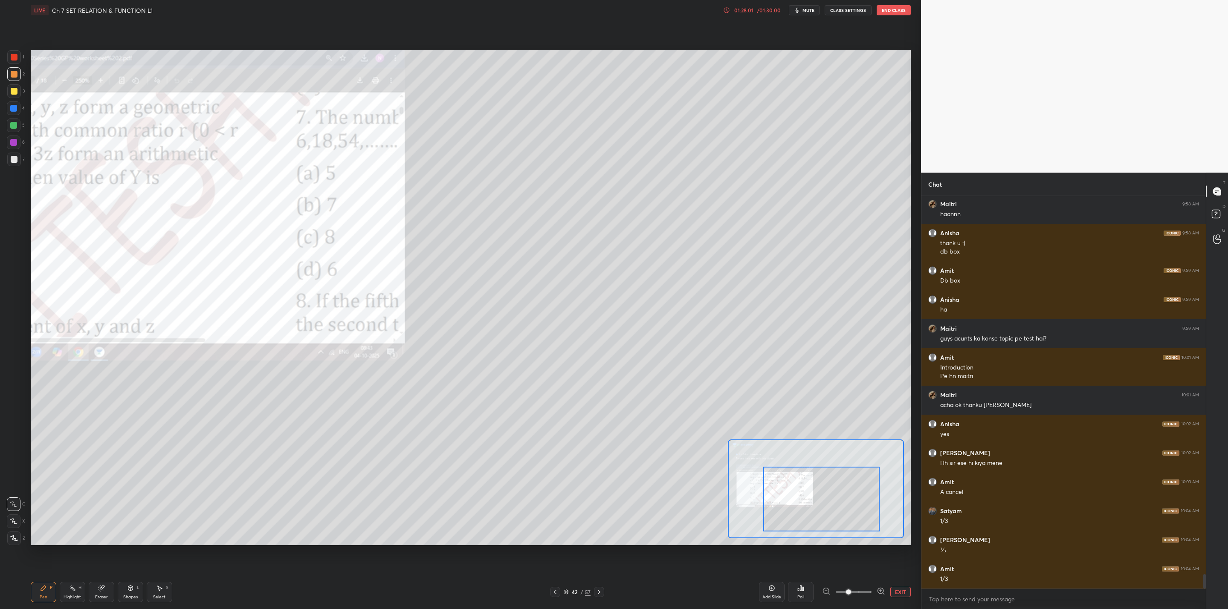
drag, startPoint x: 784, startPoint y: 493, endPoint x: 796, endPoint y: 486, distance: 13.2
click at [795, 486] on div at bounding box center [821, 499] width 116 height 65
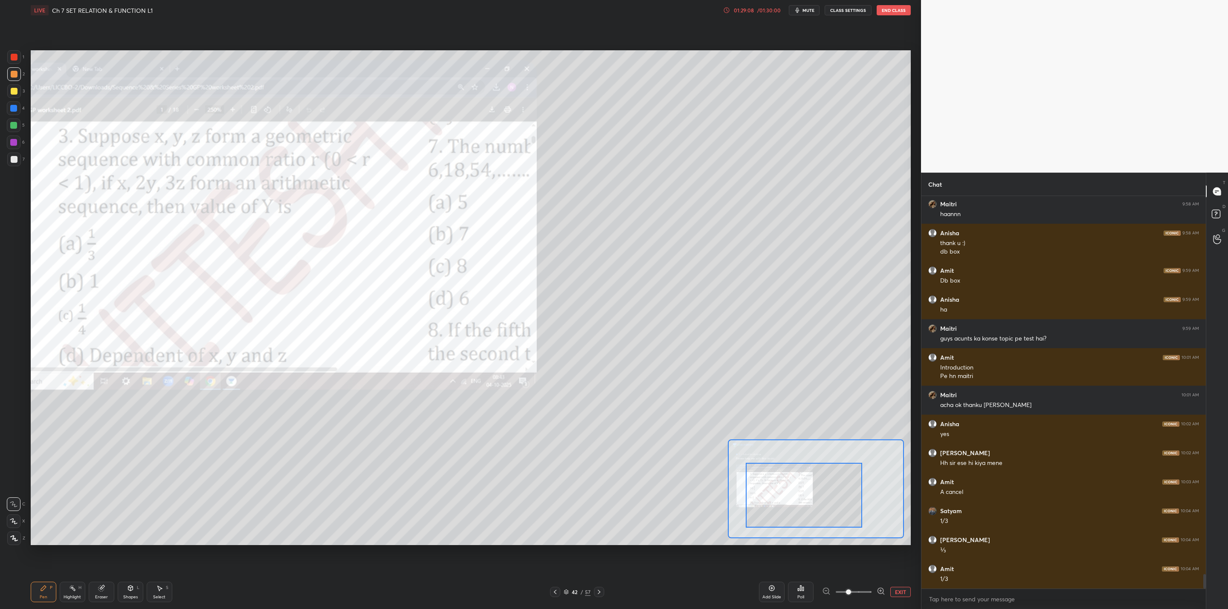
scroll to position [10146, 0]
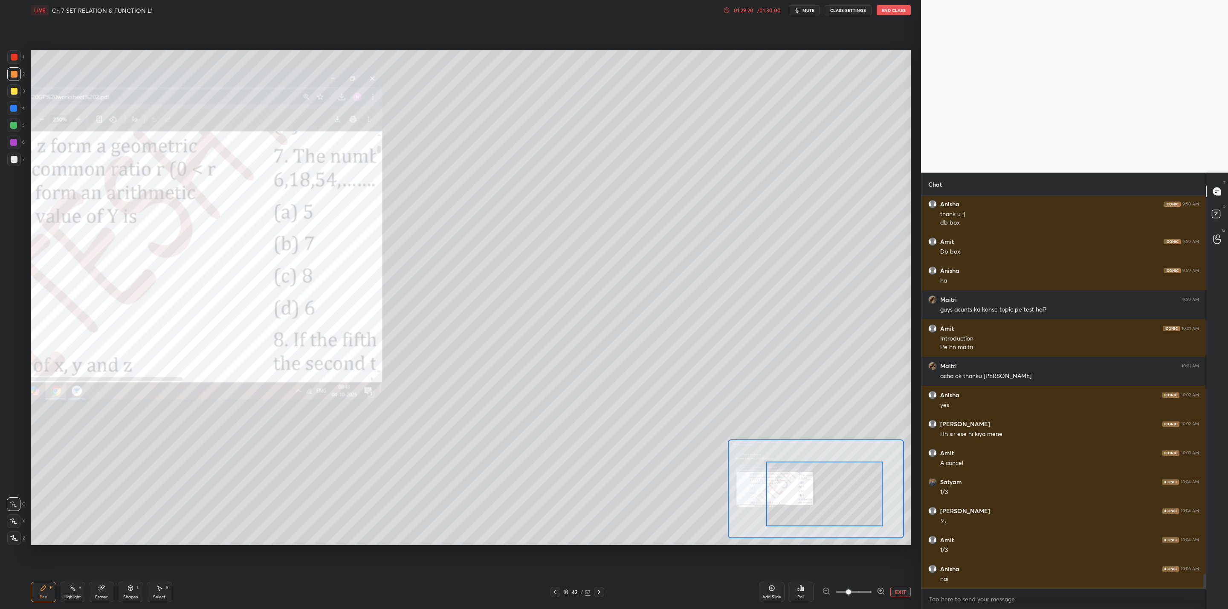
drag, startPoint x: 820, startPoint y: 492, endPoint x: 832, endPoint y: 487, distance: 12.6
click at [834, 484] on div at bounding box center [824, 494] width 116 height 65
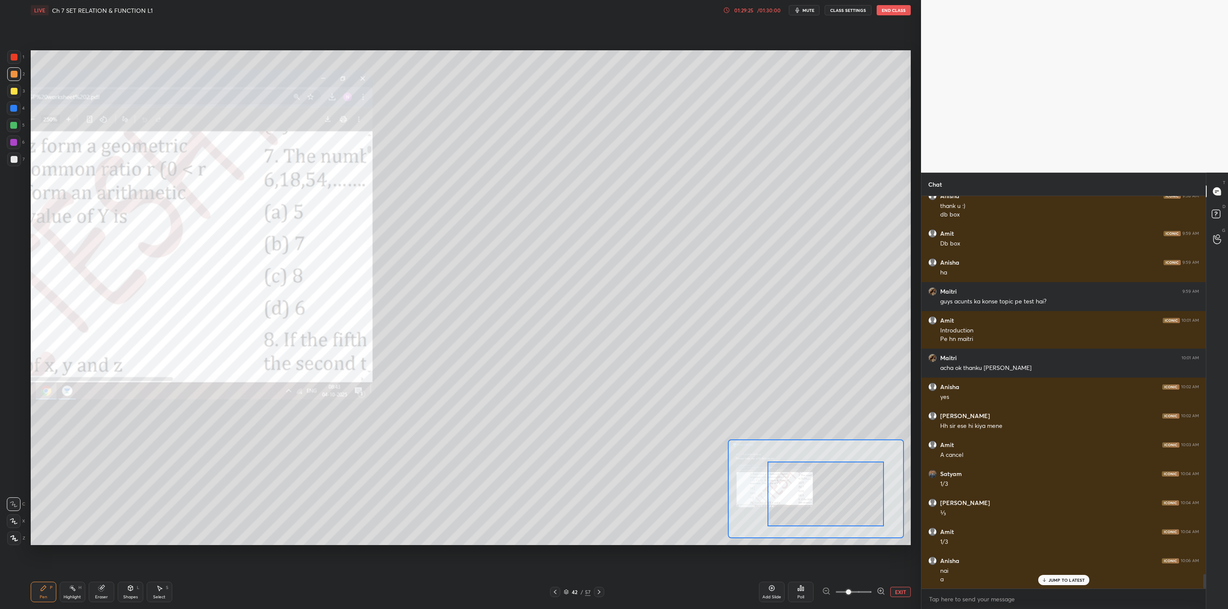
scroll to position [10184, 0]
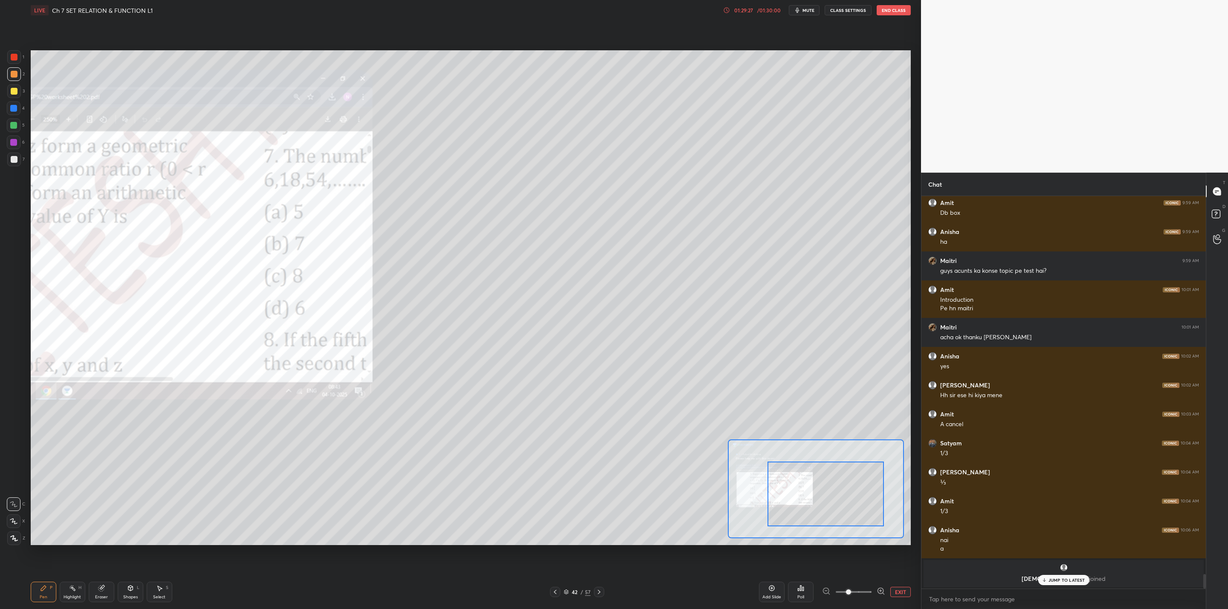
click at [1047, 583] on div "JUMP TO LATEST" at bounding box center [1063, 580] width 51 height 10
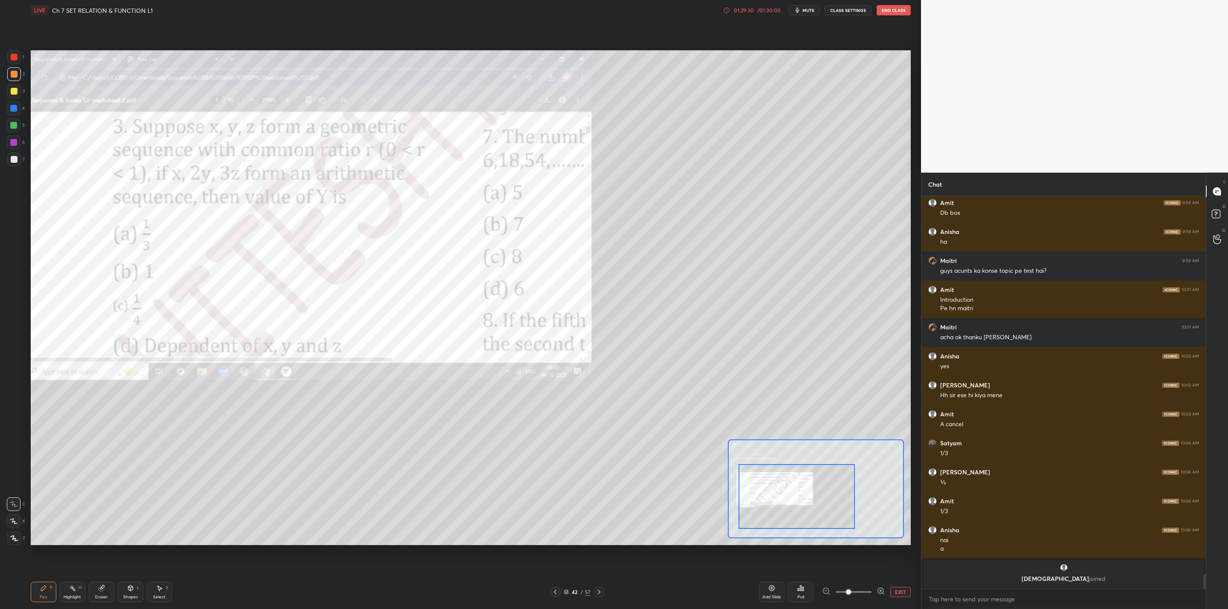
scroll to position [10214, 0]
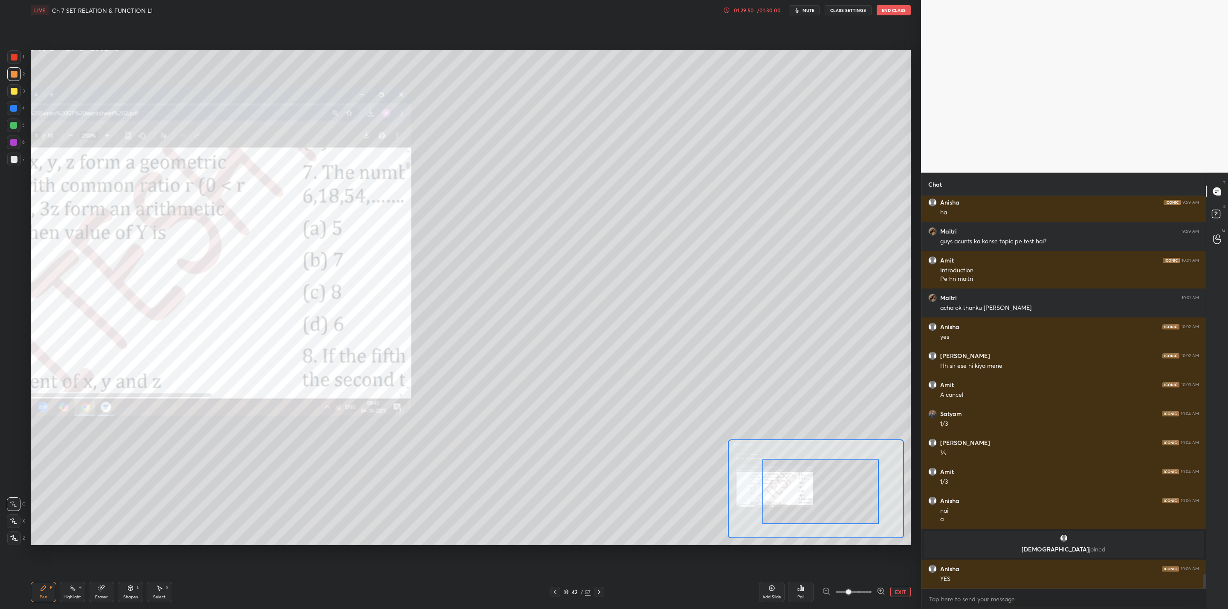
drag, startPoint x: 815, startPoint y: 504, endPoint x: 809, endPoint y: 503, distance: 6.5
click at [809, 503] on div at bounding box center [820, 492] width 116 height 65
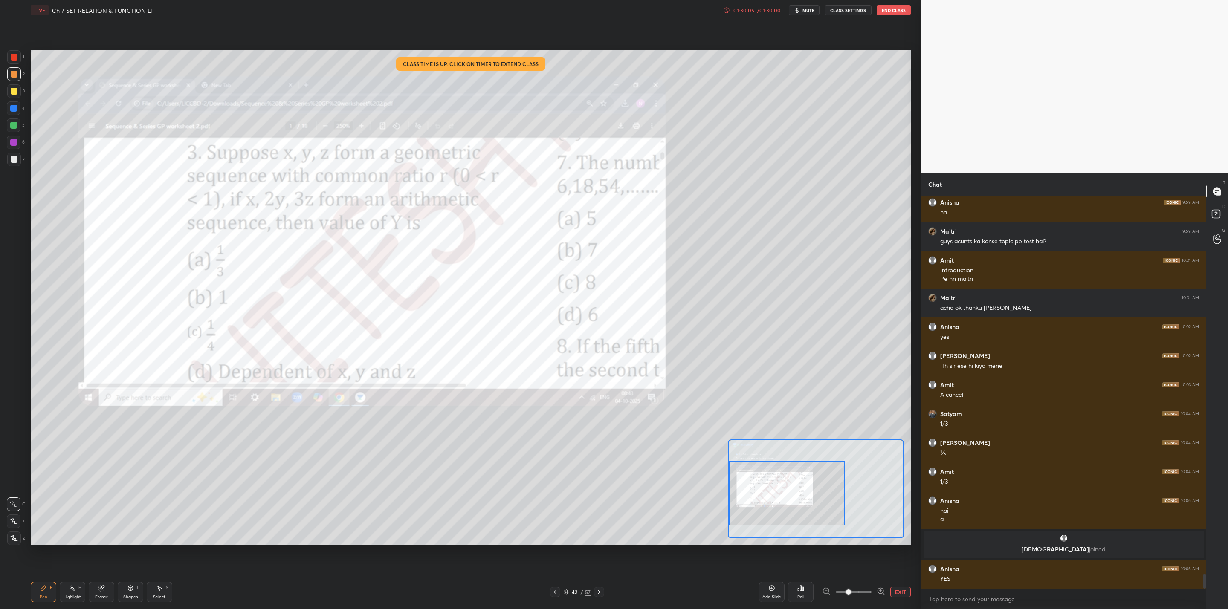
drag, startPoint x: 794, startPoint y: 481, endPoint x: 761, endPoint y: 474, distance: 33.9
click at [761, 481] on div at bounding box center [787, 493] width 116 height 65
drag, startPoint x: 12, startPoint y: 144, endPoint x: 16, endPoint y: 148, distance: 5.7
click at [14, 146] on div at bounding box center [14, 143] width 14 height 14
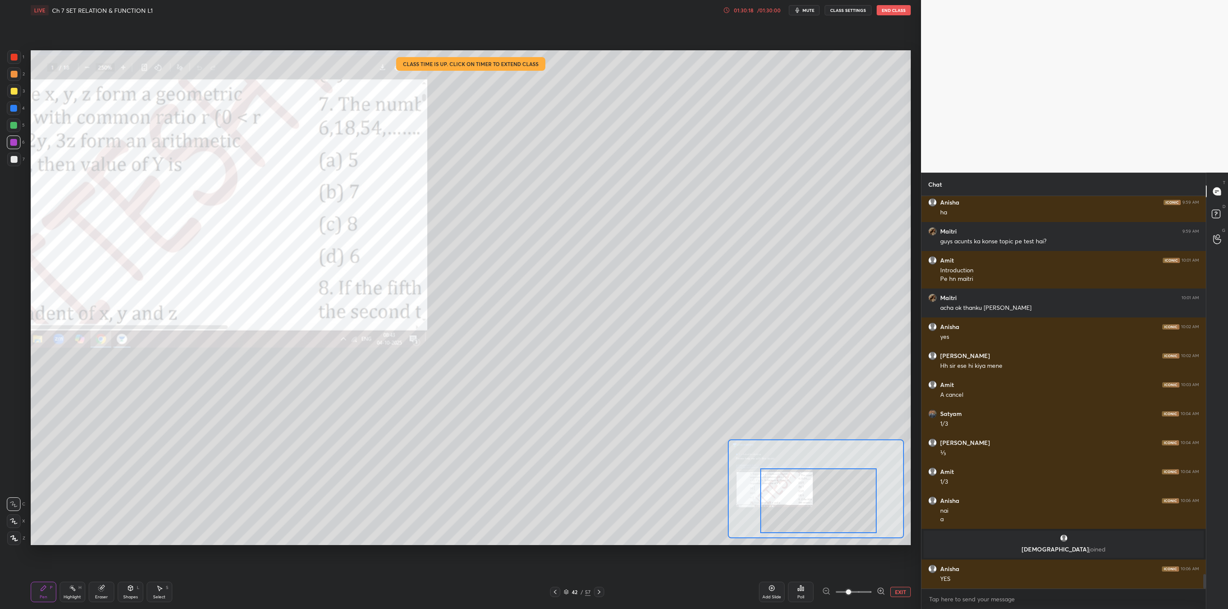
drag, startPoint x: 781, startPoint y: 489, endPoint x: 802, endPoint y: 495, distance: 22.1
click at [802, 496] on div at bounding box center [818, 501] width 116 height 65
click at [1217, 214] on icon at bounding box center [1216, 215] width 15 height 15
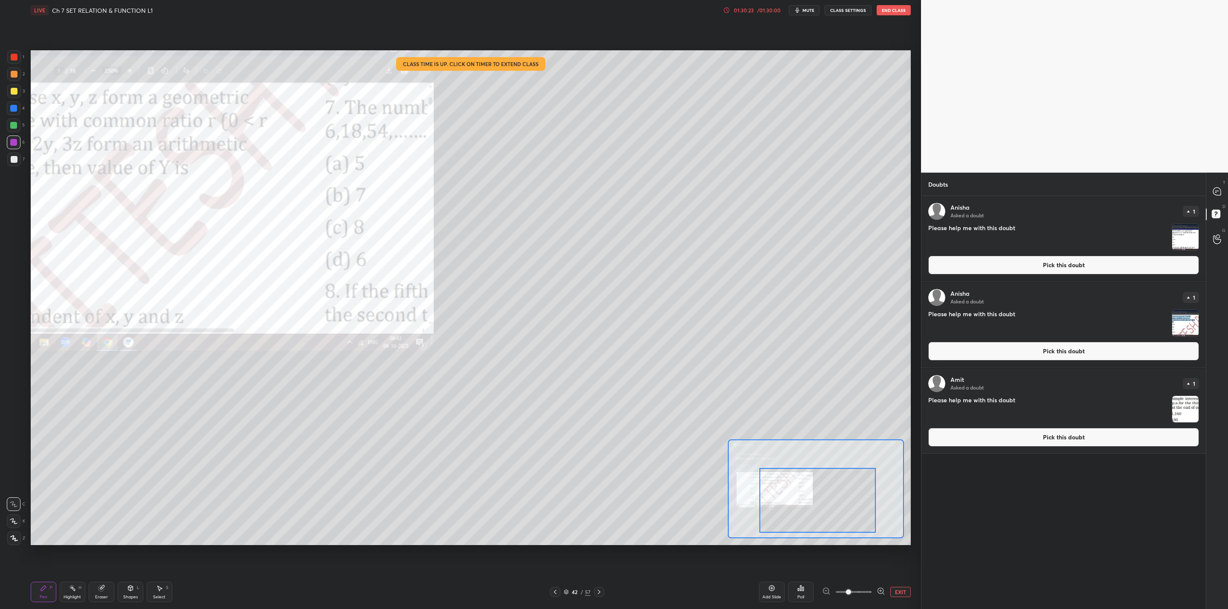
click at [1182, 324] on img "grid" at bounding box center [1185, 323] width 26 height 26
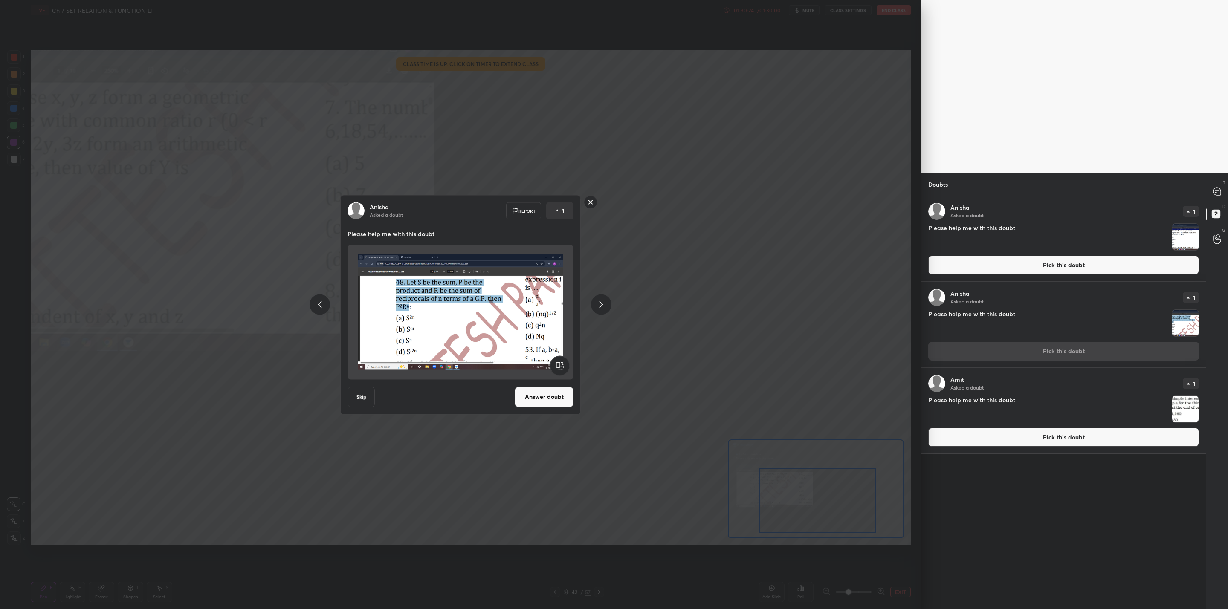
click at [1174, 411] on img "grid" at bounding box center [1185, 409] width 26 height 26
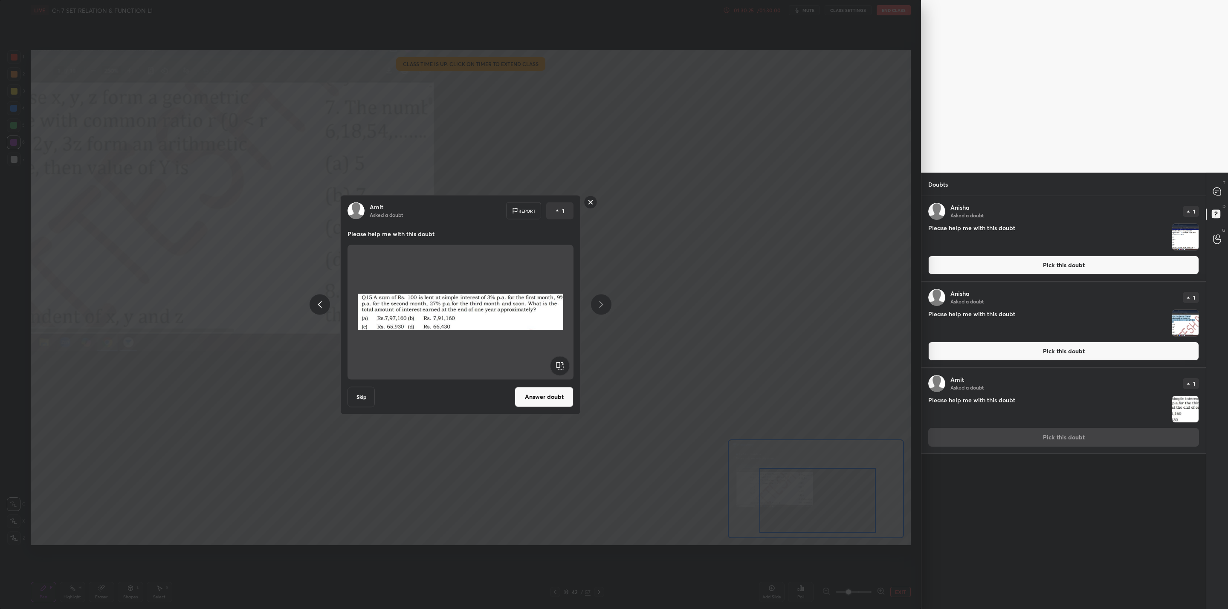
drag, startPoint x: 551, startPoint y: 391, endPoint x: 668, endPoint y: 364, distance: 119.4
click at [561, 392] on button "Answer doubt" at bounding box center [544, 397] width 59 height 20
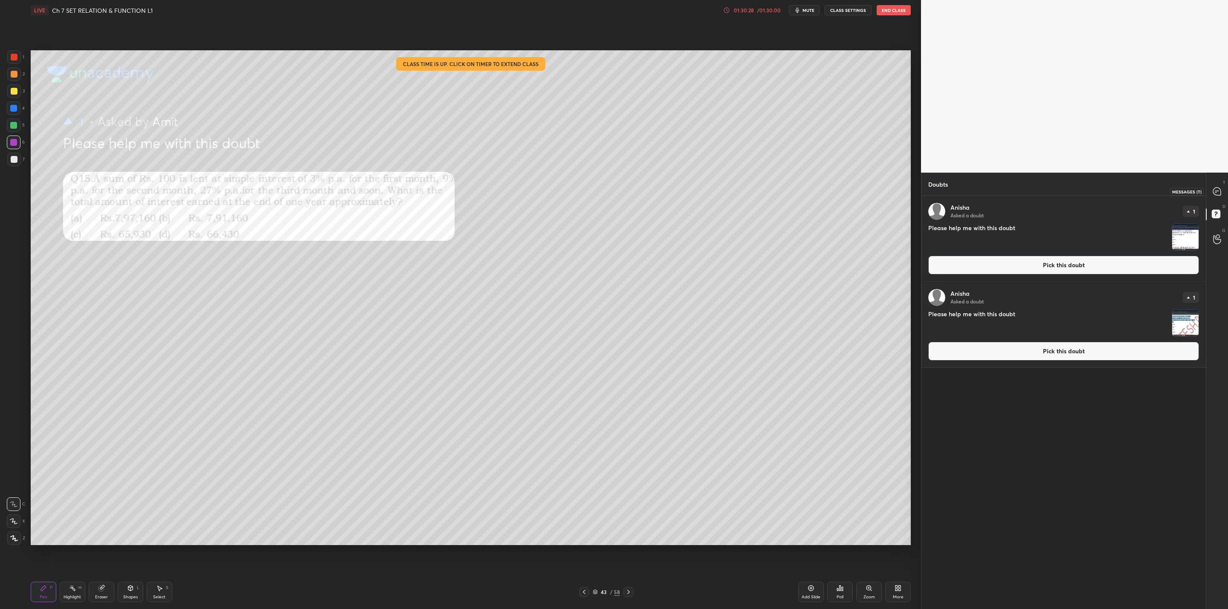
drag, startPoint x: 1217, startPoint y: 191, endPoint x: 1213, endPoint y: 207, distance: 16.6
click at [1215, 192] on icon at bounding box center [1216, 191] width 9 height 9
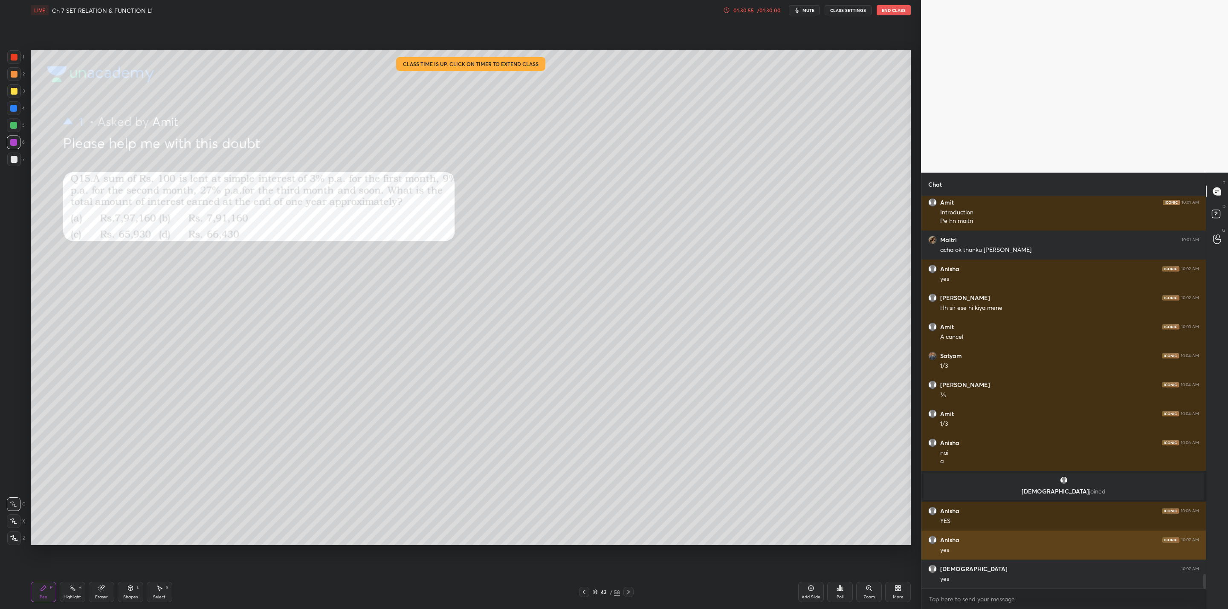
scroll to position [10264, 0]
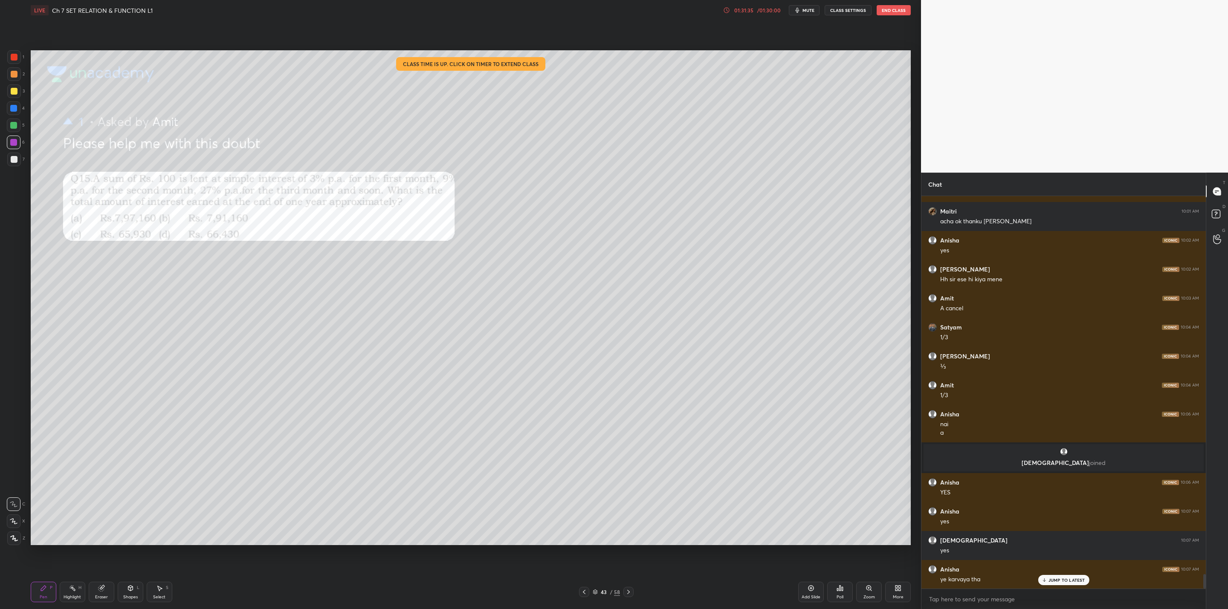
click at [16, 86] on div at bounding box center [14, 91] width 14 height 14
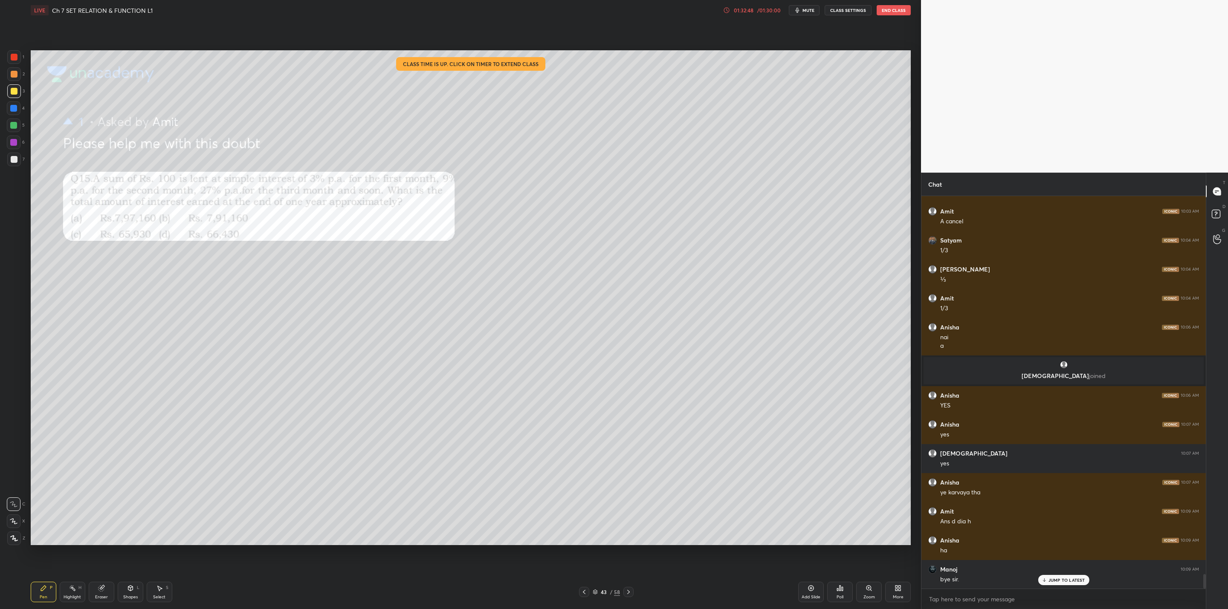
scroll to position [10380, 0]
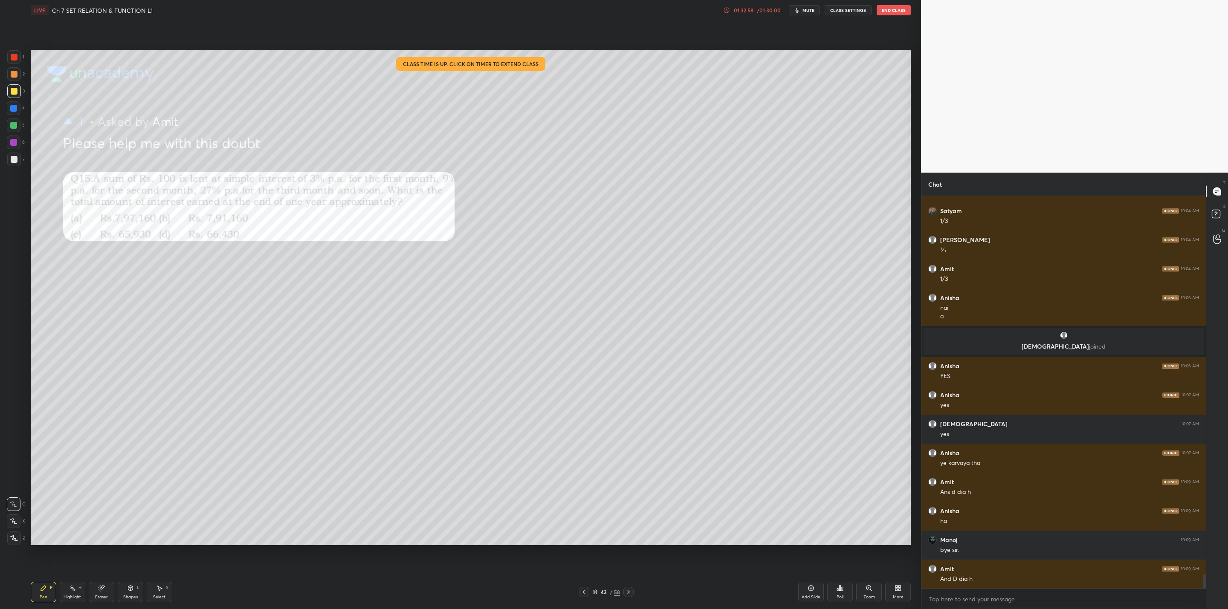
click at [888, 7] on button "End Class" at bounding box center [893, 10] width 34 height 10
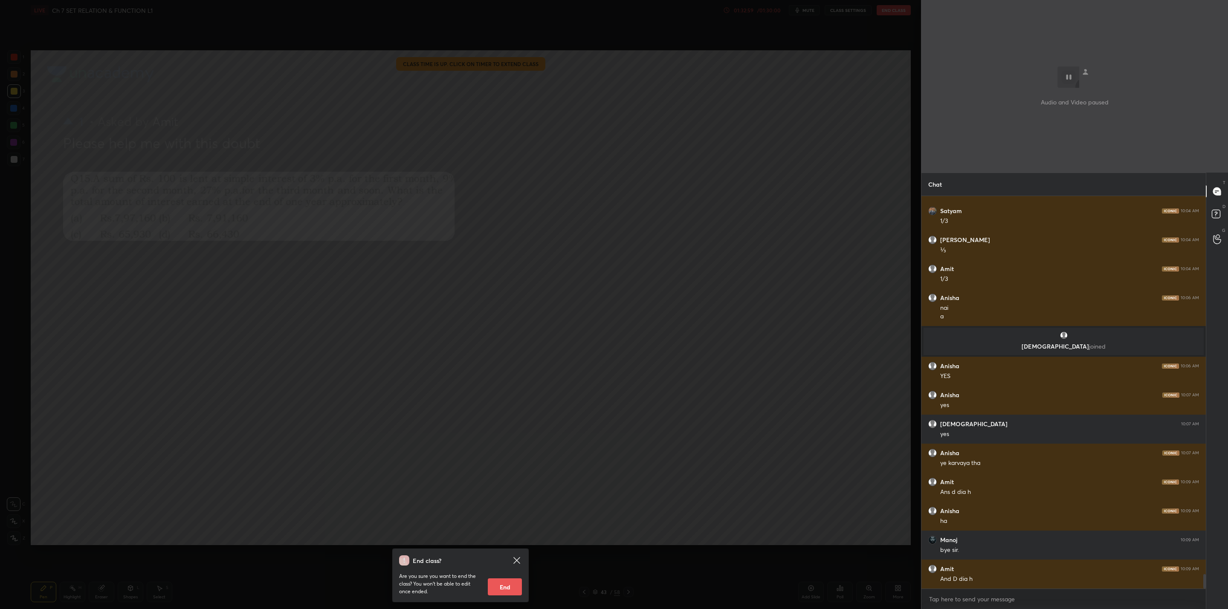
click at [504, 582] on button "End" at bounding box center [505, 586] width 34 height 17
type textarea "x"
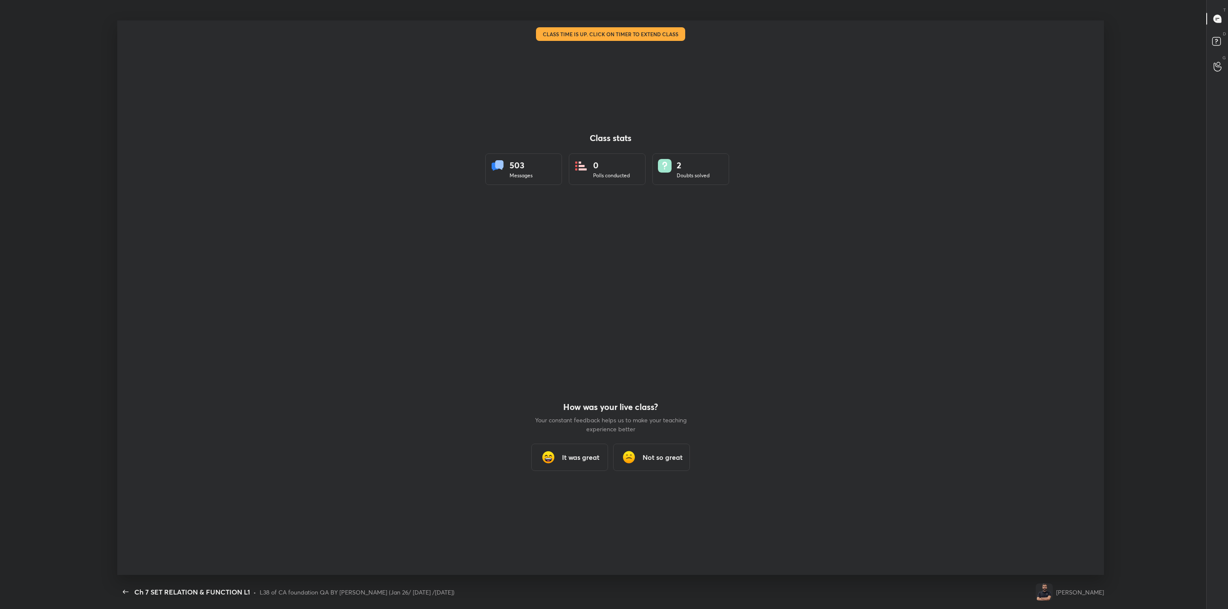
scroll to position [42075, 41416]
click at [565, 460] on h3 "It was great" at bounding box center [581, 457] width 38 height 10
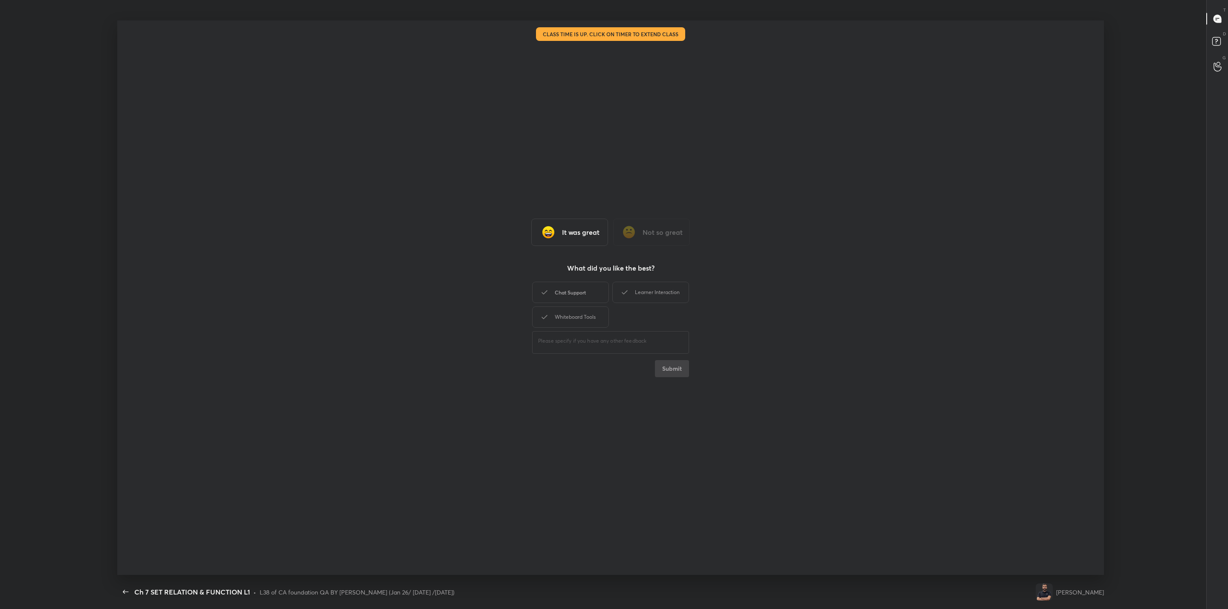
click at [570, 298] on div "Chat Support" at bounding box center [570, 292] width 77 height 21
click at [636, 289] on div "Learner Interaction" at bounding box center [650, 292] width 77 height 21
click at [586, 321] on div "Whiteboard Tools" at bounding box center [570, 317] width 77 height 21
click at [677, 371] on button "Submit" at bounding box center [672, 368] width 34 height 17
